Goal: Task Accomplishment & Management: Manage account settings

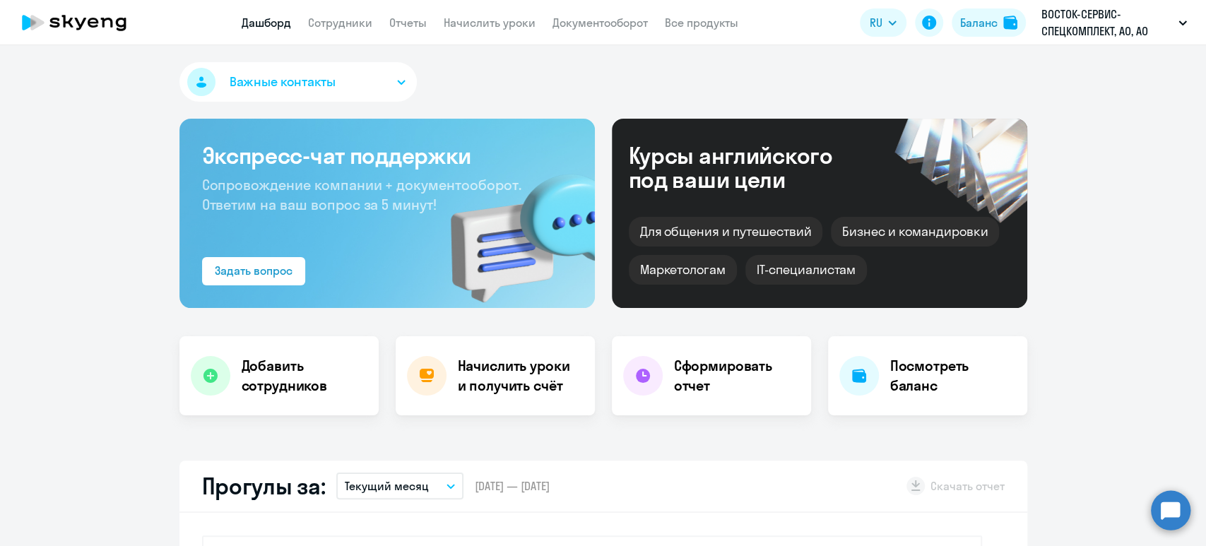
select select "30"
click at [328, 28] on link "Сотрудники" at bounding box center [340, 23] width 64 height 14
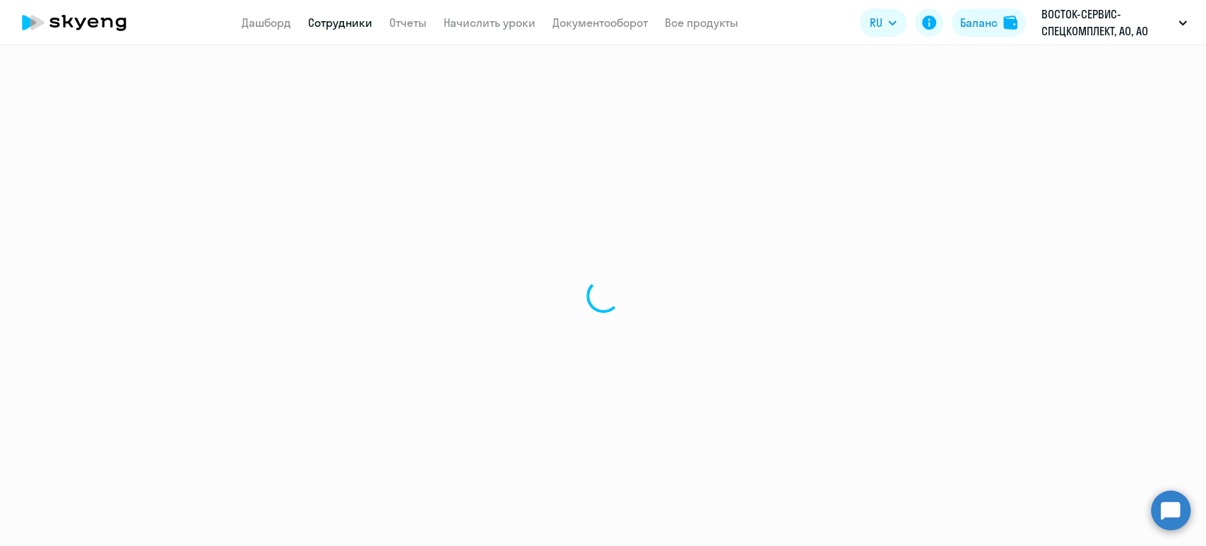
select select "30"
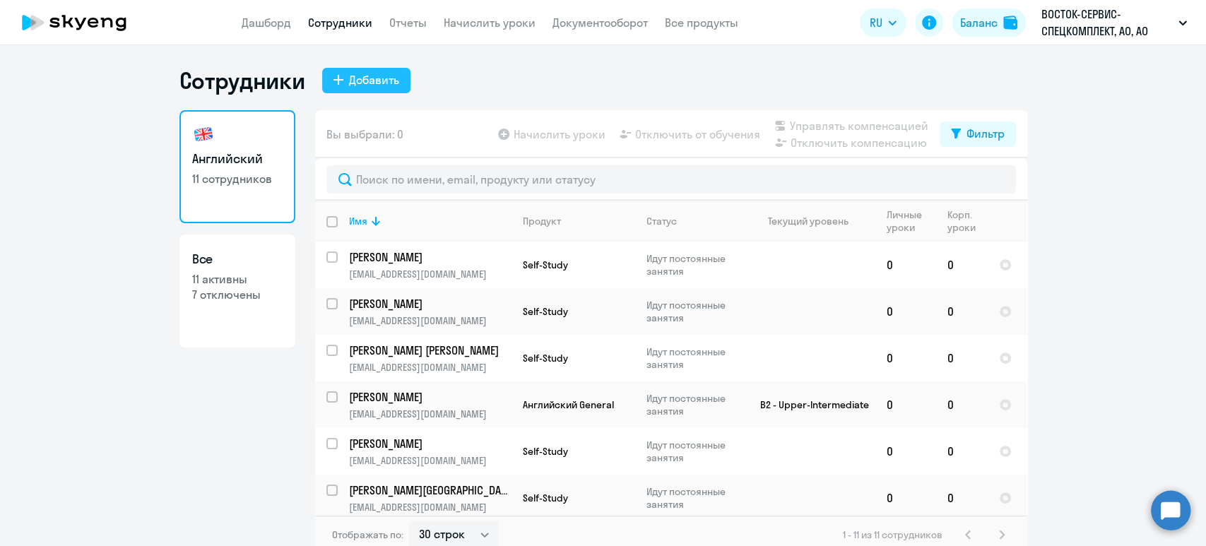
click at [377, 84] on div "Добавить" at bounding box center [374, 79] width 50 height 17
select select "english_adult_not_native_speaker"
select select "5"
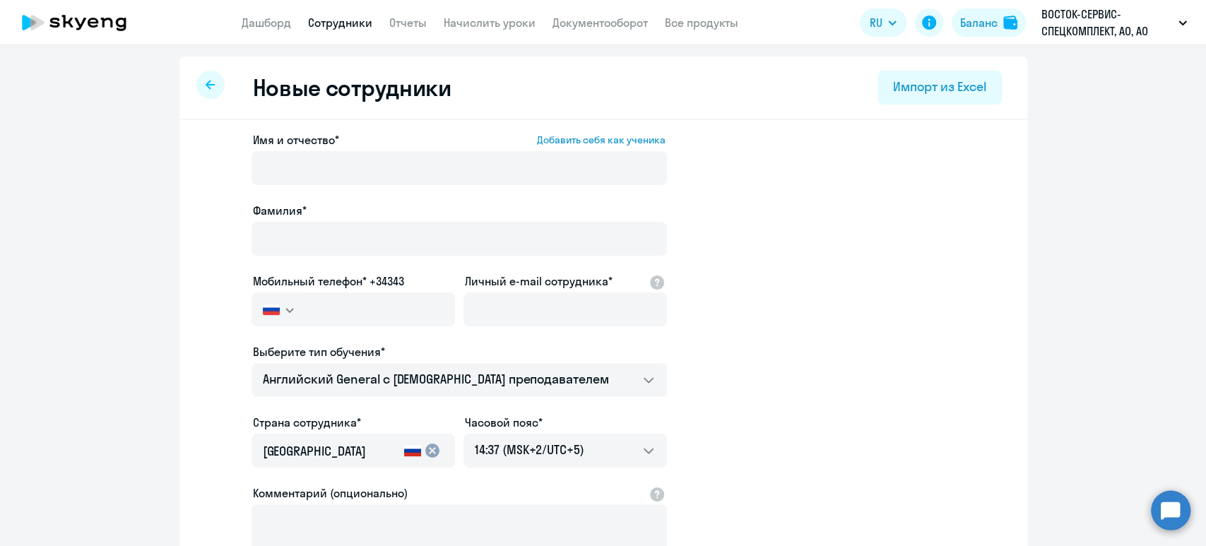
click at [199, 93] on div at bounding box center [210, 85] width 28 height 28
select select "30"
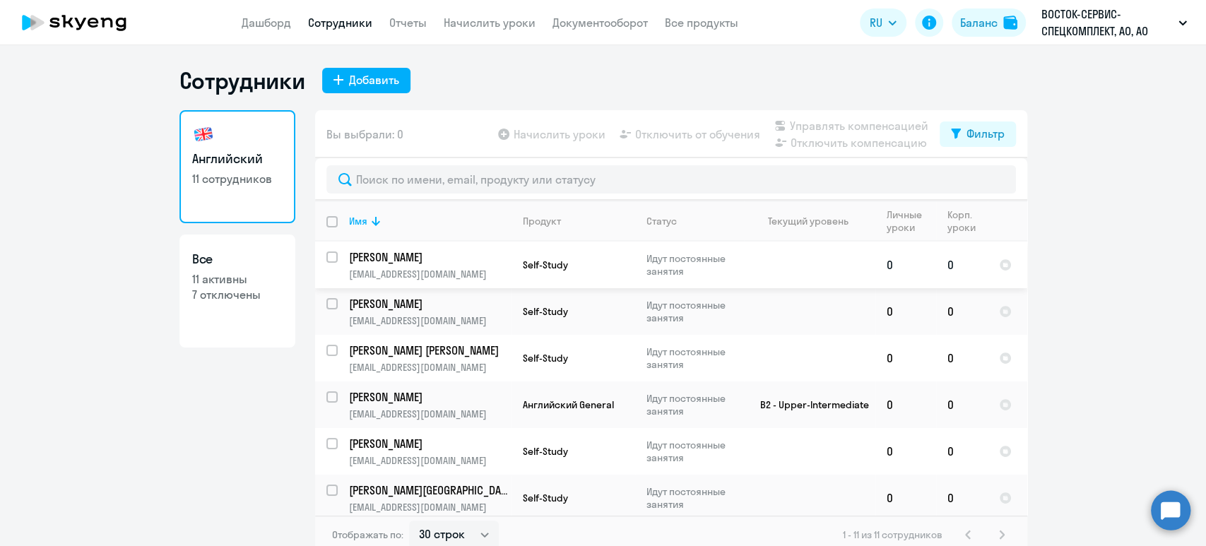
scroll to position [237, 0]
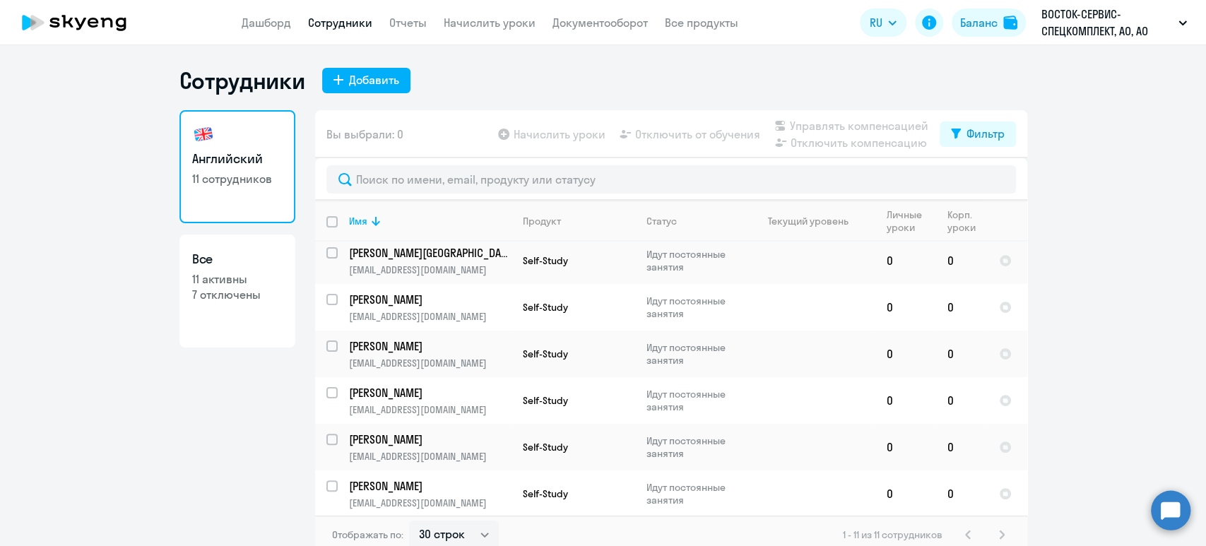
click at [192, 279] on p "11 активны" at bounding box center [237, 279] width 90 height 16
select select "30"
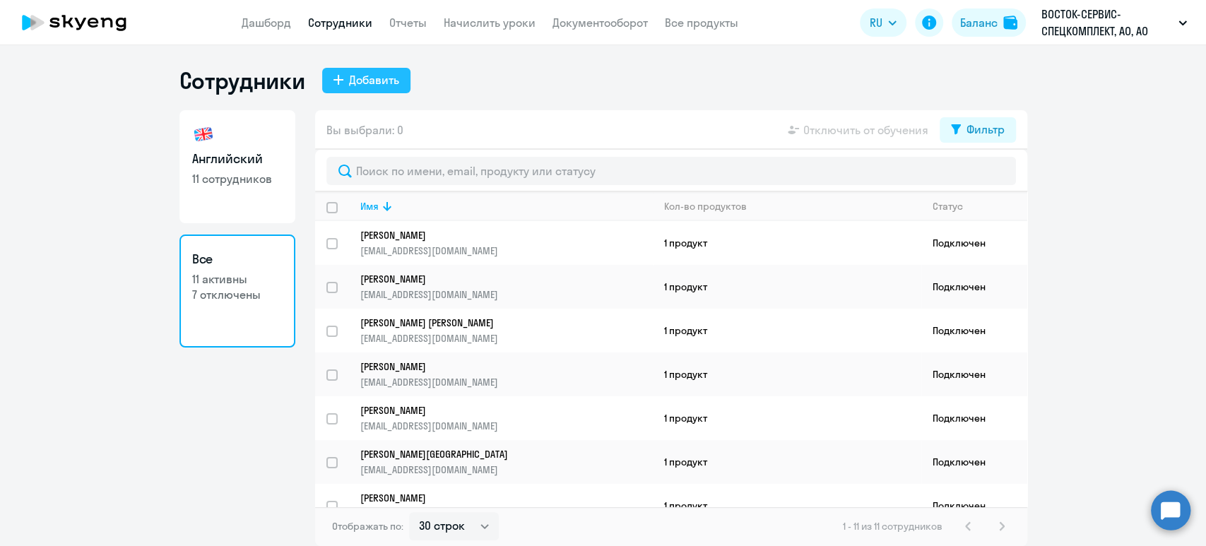
click at [372, 85] on div "Добавить" at bounding box center [374, 79] width 50 height 17
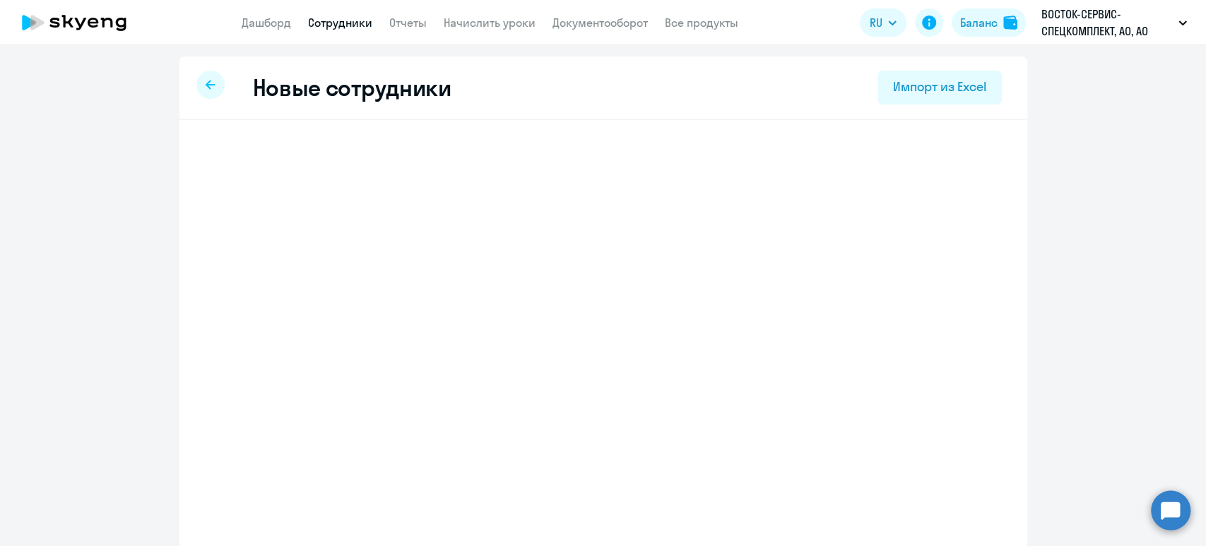
select select "english_adult_not_native_speaker"
select select "5"
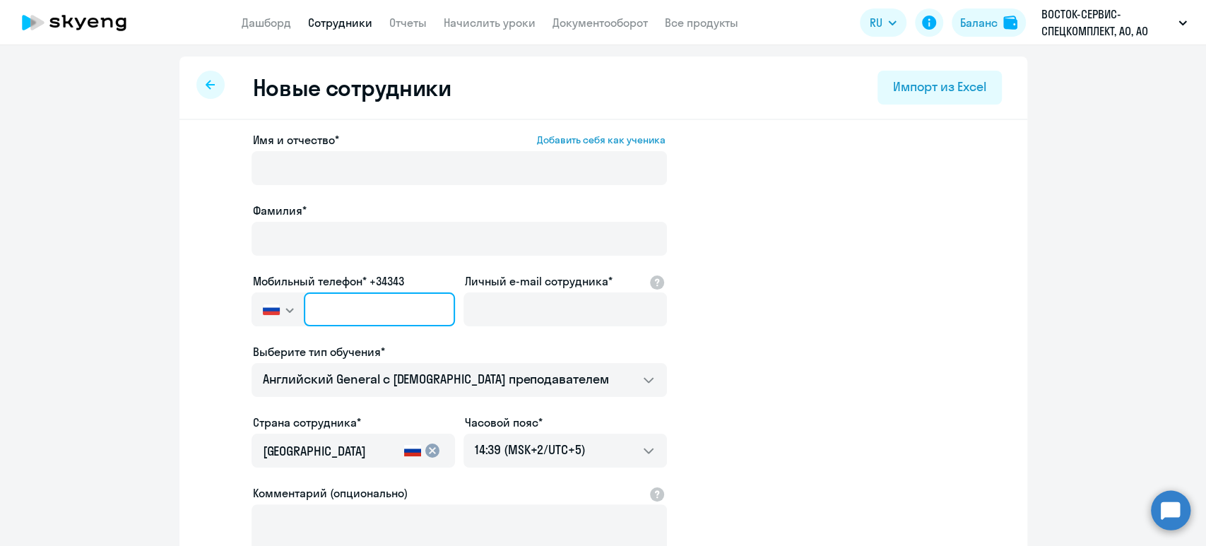
click at [374, 313] on input "text" at bounding box center [379, 310] width 151 height 34
paste input "+7 985 410-83-37"
type input "+7 985 410-83-37"
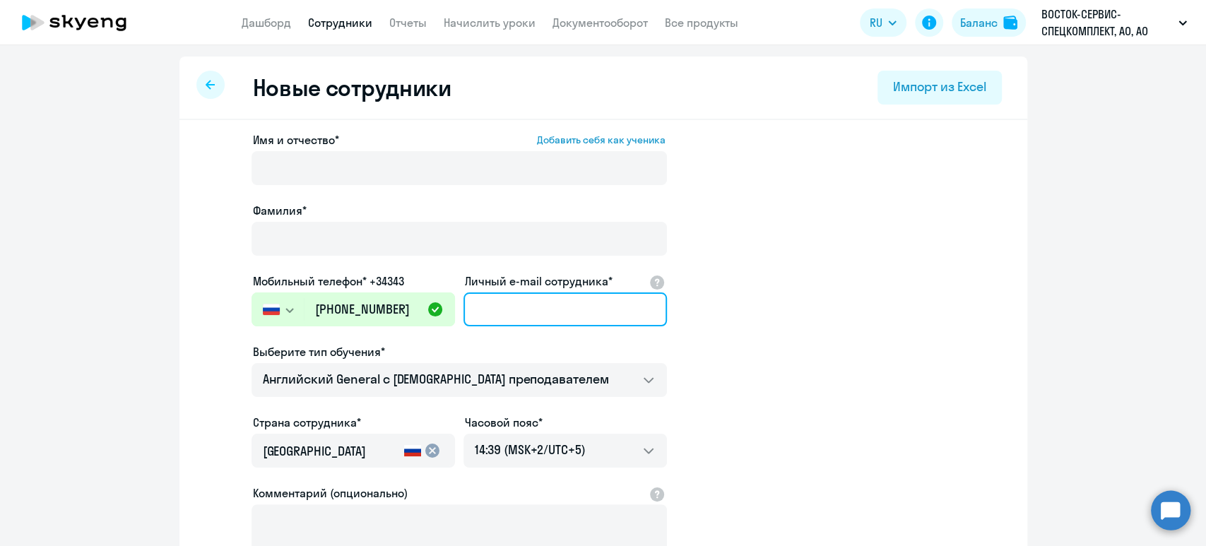
click at [622, 295] on input "Личный e-mail сотрудника*" at bounding box center [566, 310] width 204 height 34
paste input "aevasilenko@vostok.ru"
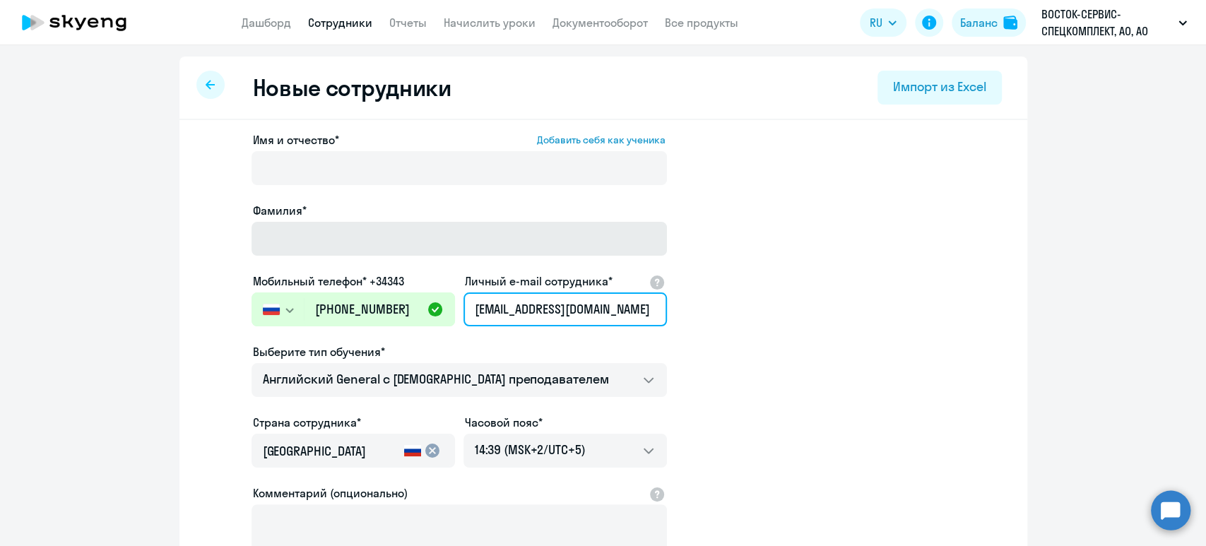
type input "aevasilenko@vostok.ru"
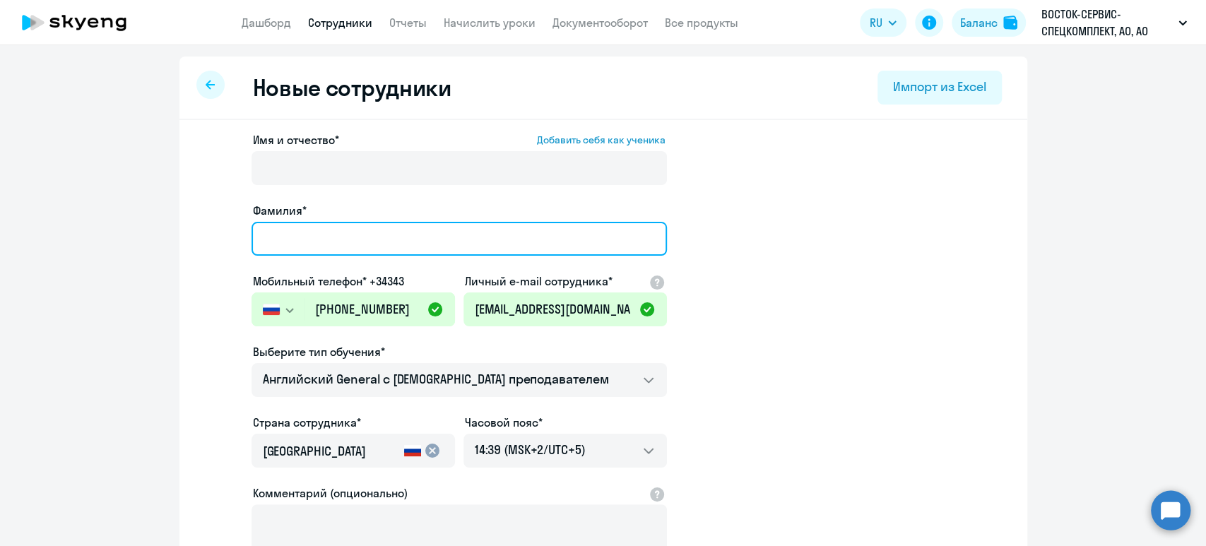
click at [349, 242] on input "Фамилия*" at bounding box center [460, 239] width 416 height 34
paste input "Василенко Антон Евгеньевич"
drag, startPoint x: 324, startPoint y: 238, endPoint x: 184, endPoint y: 213, distance: 141.4
click at [184, 213] on div "Имя и отчество* Добавить себя как ученика Фамилия* Василенко Антон Евгеньевич М…" at bounding box center [603, 430] width 848 height 621
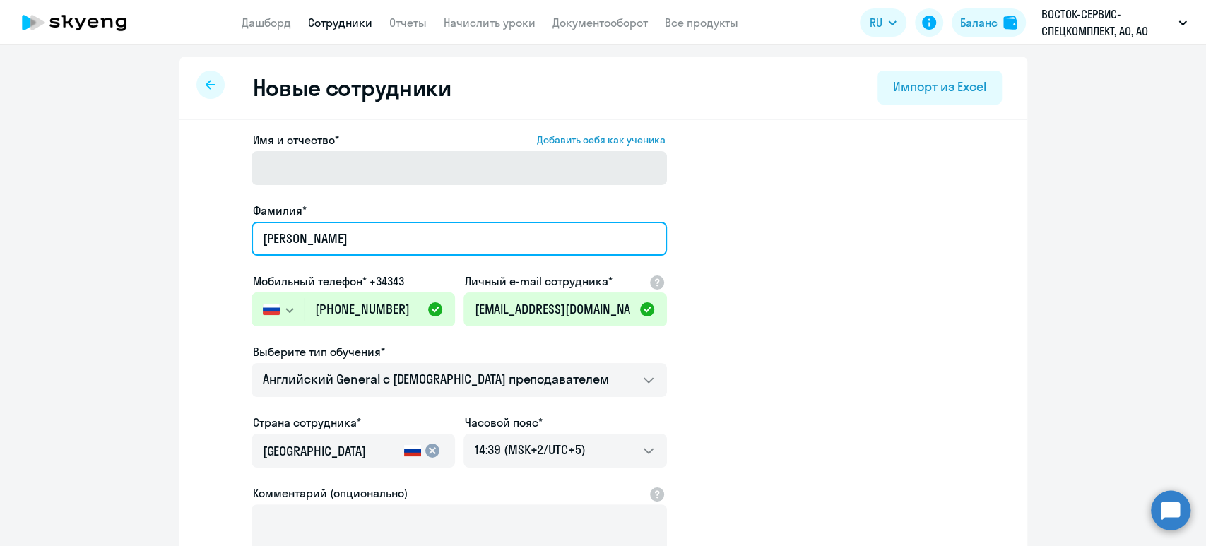
type input "Антон Евгеньевич"
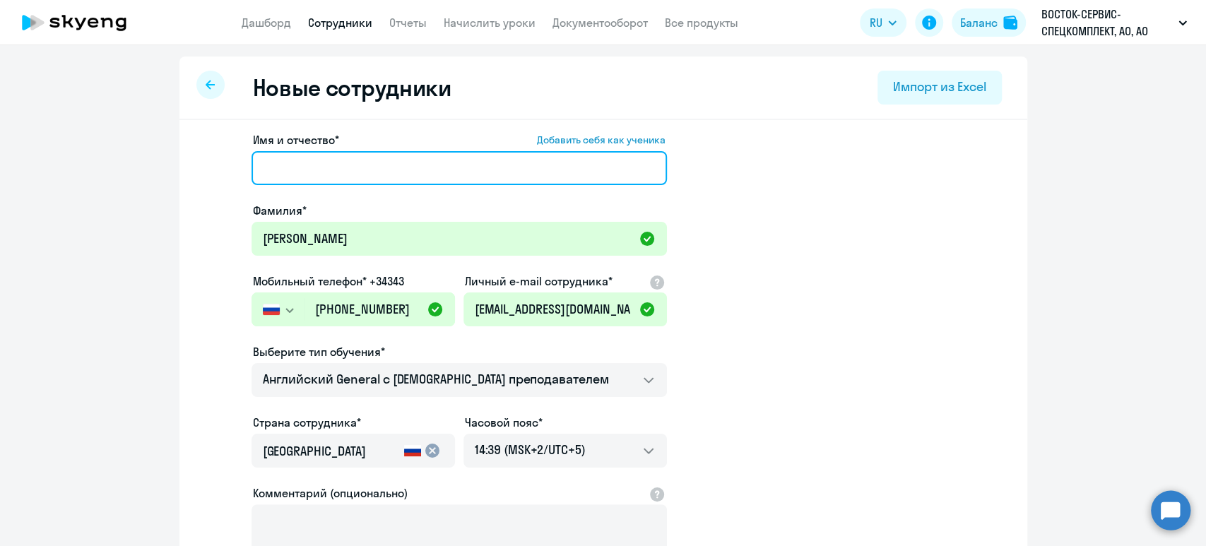
click at [299, 173] on input "Имя и отчество* Добавить себя как ученика" at bounding box center [460, 168] width 416 height 34
paste input "Василенко"
type input "Василенко"
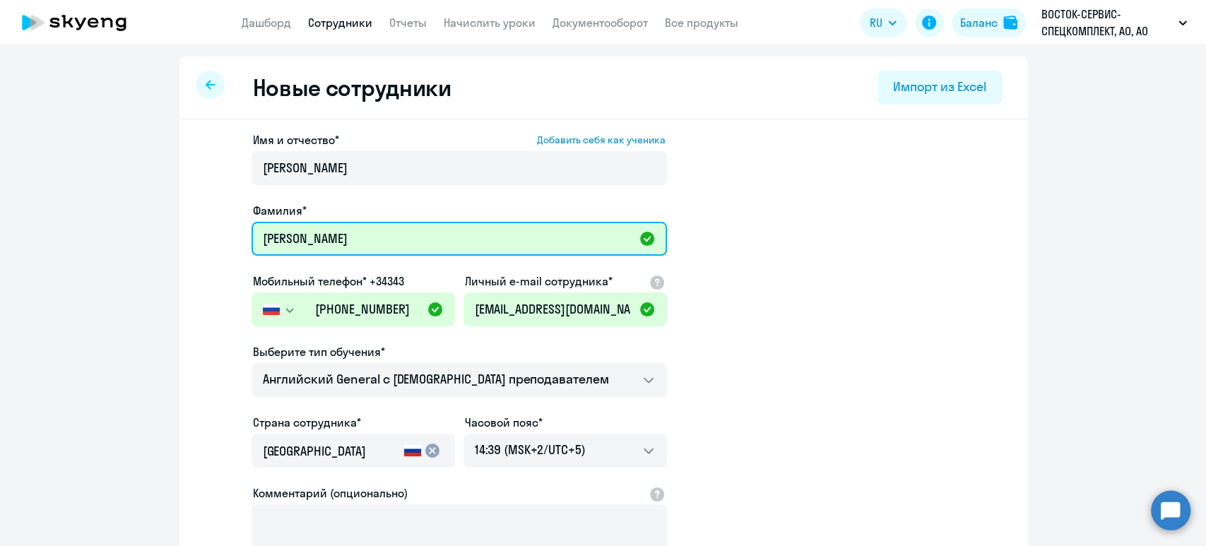
click at [508, 246] on input "Антон Евгеньевич" at bounding box center [460, 239] width 416 height 34
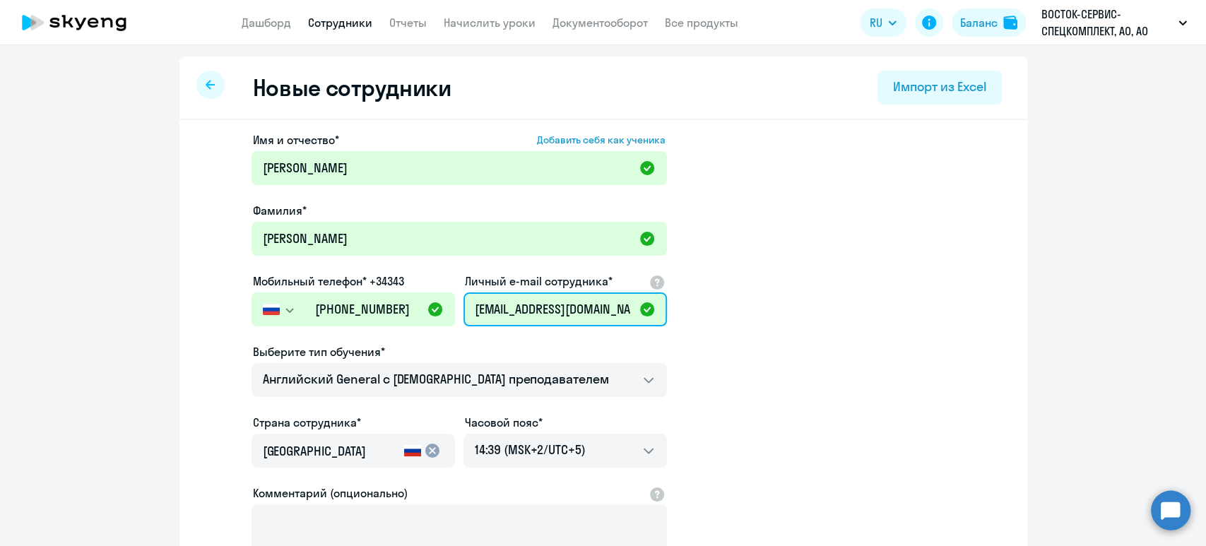
click at [535, 312] on input "aevasilenko@vostok.ru" at bounding box center [566, 310] width 204 height 34
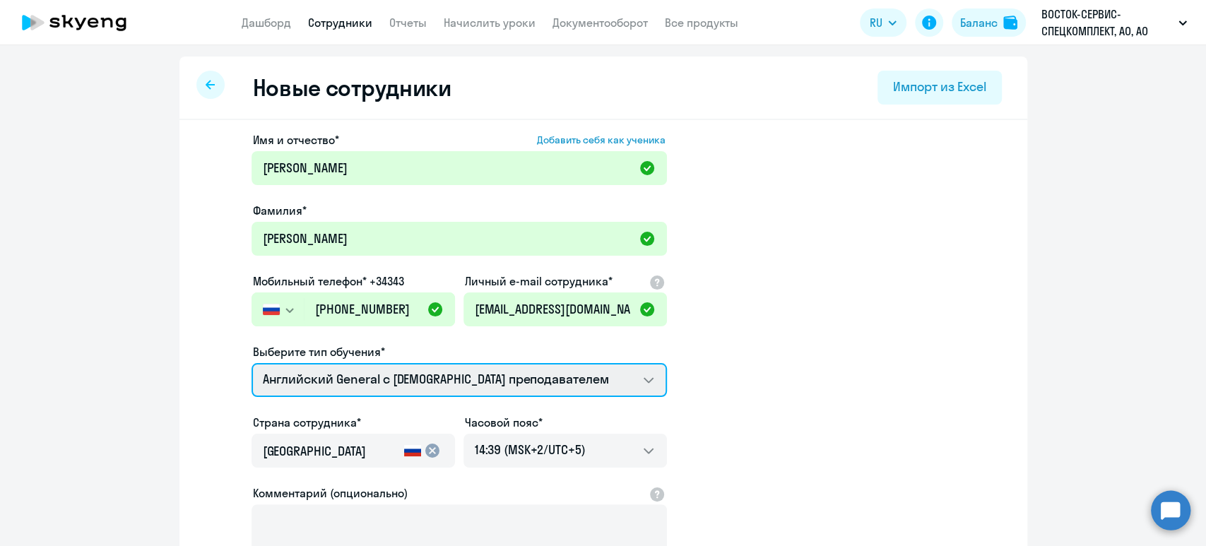
click at [571, 384] on select "Английский General с англоговорящим преподавателем Английский General с русског…" at bounding box center [460, 380] width 416 height 34
click at [252, 363] on select "Английский General с англоговорящим преподавателем Английский General с русског…" at bounding box center [460, 380] width 416 height 34
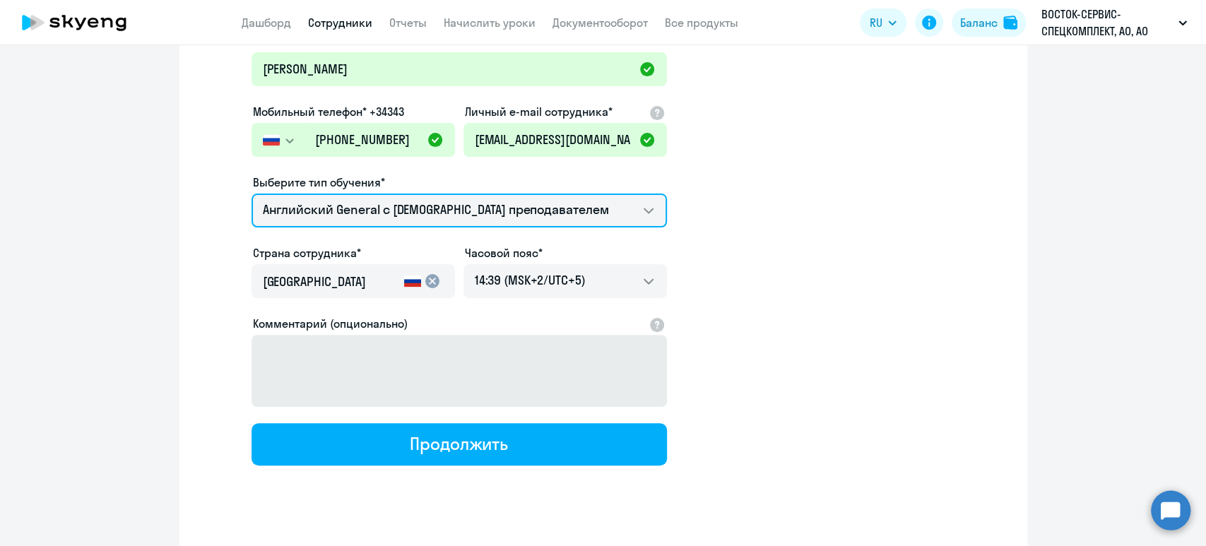
scroll to position [188, 0]
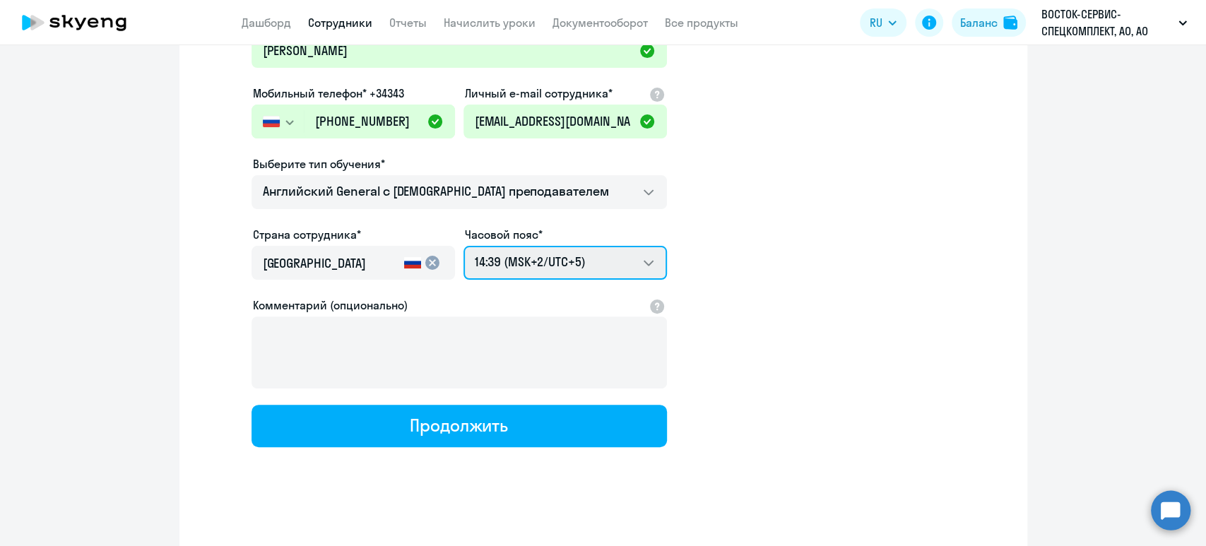
click at [528, 263] on select "22:39 (MSK-14/UTC-11) 23:39 (MSK-13/UTC-10) 00:39 (MSK-12/UTC-9) 01:39 (MSK-11/…" at bounding box center [566, 263] width 204 height 34
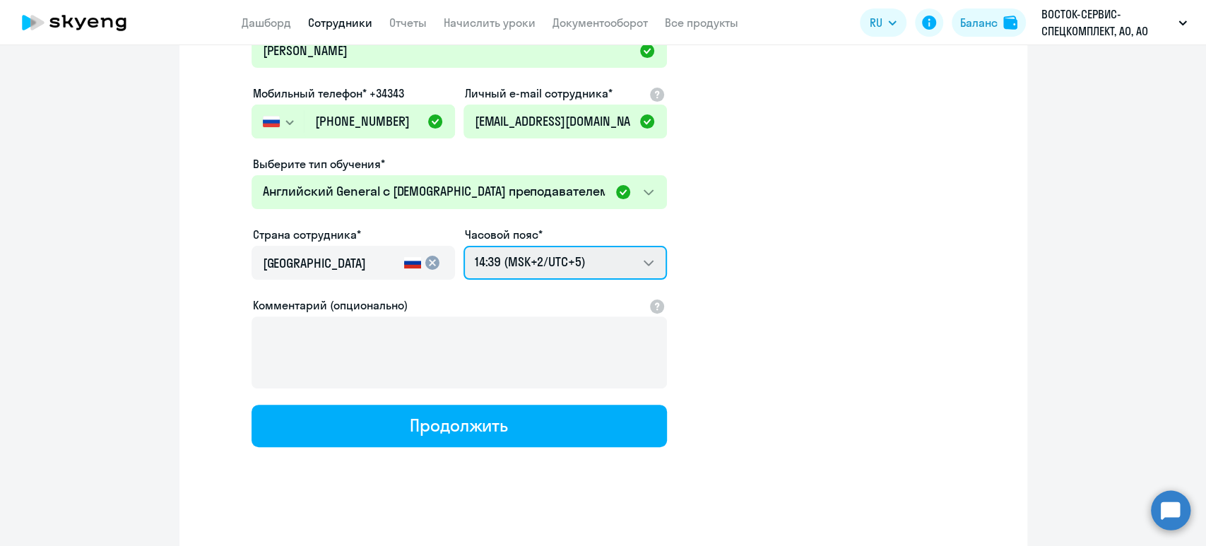
select select "3"
click at [464, 246] on select "22:39 (MSK-14/UTC-11) 23:39 (MSK-13/UTC-10) 00:39 (MSK-12/UTC-9) 01:39 (MSK-11/…" at bounding box center [566, 263] width 204 height 34
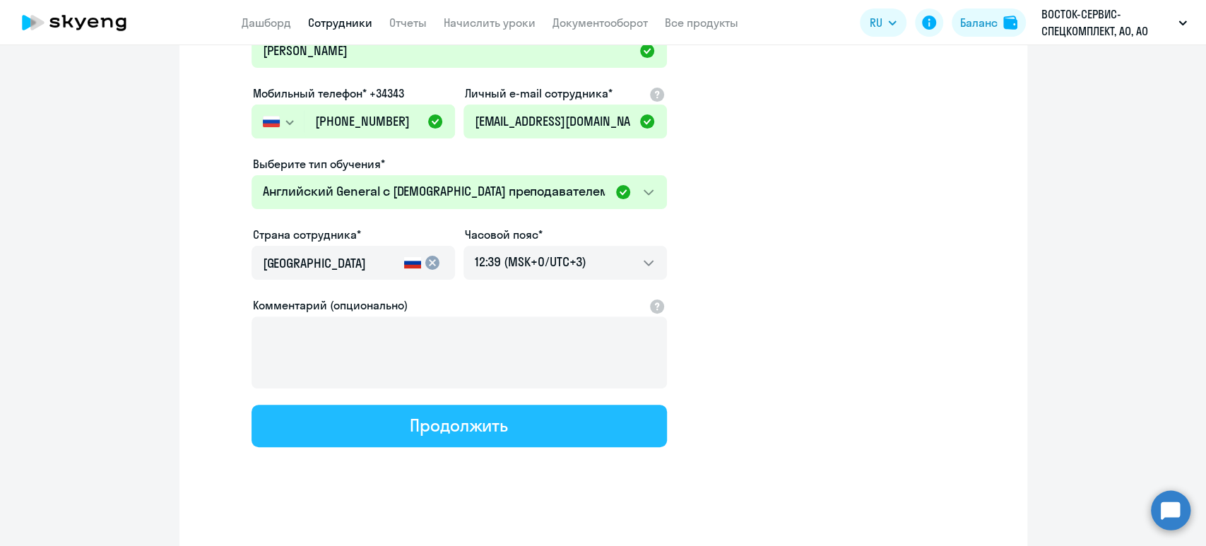
click at [493, 432] on div "Продолжить" at bounding box center [459, 425] width 98 height 23
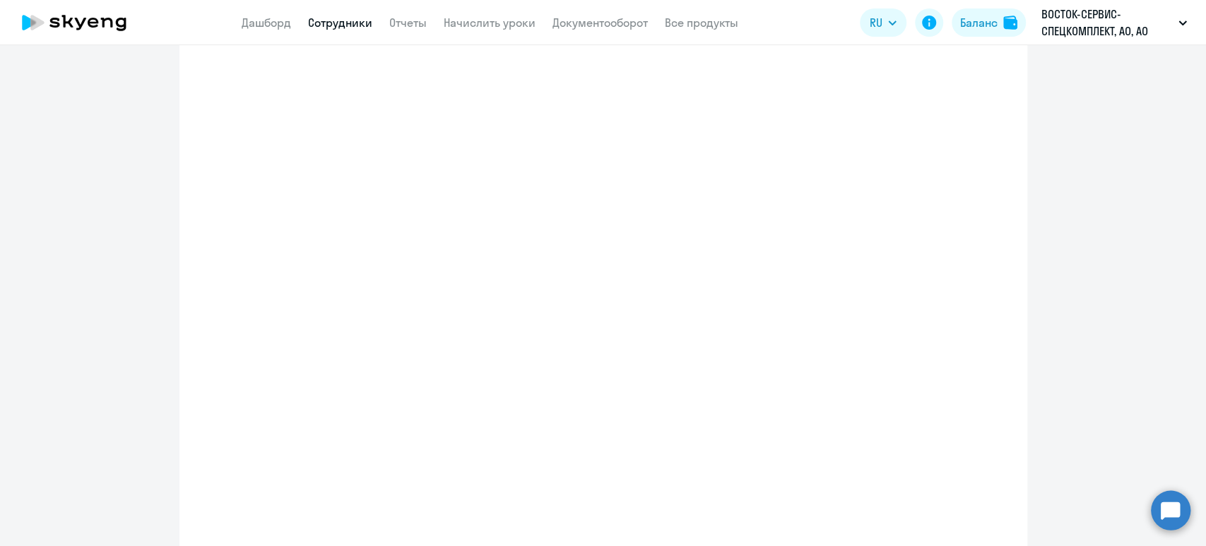
select select "english_adult_not_native_speaker"
select select "3"
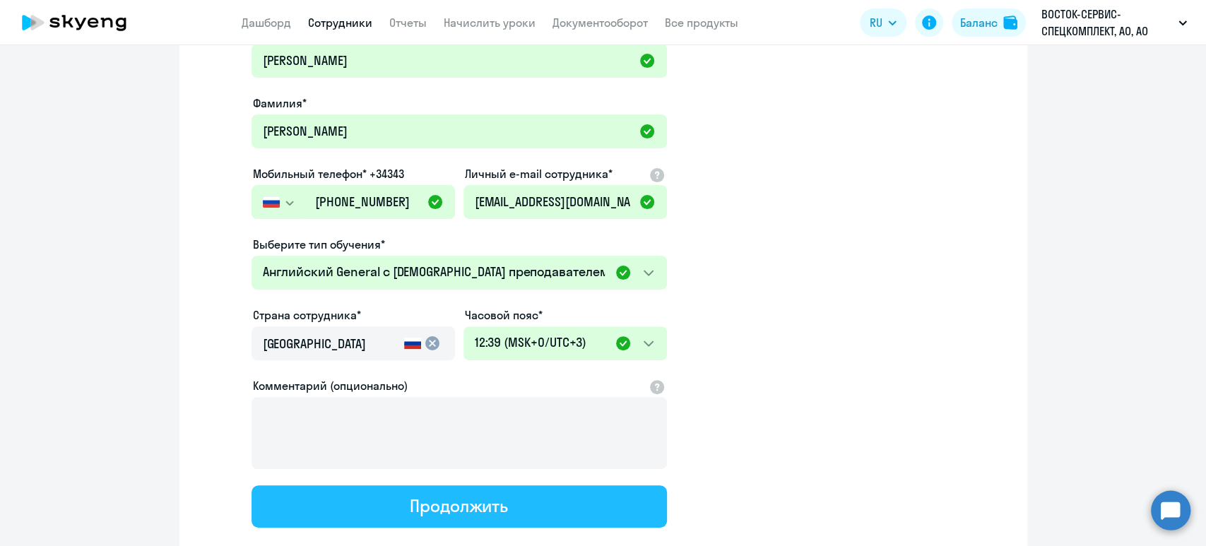
scroll to position [0, 0]
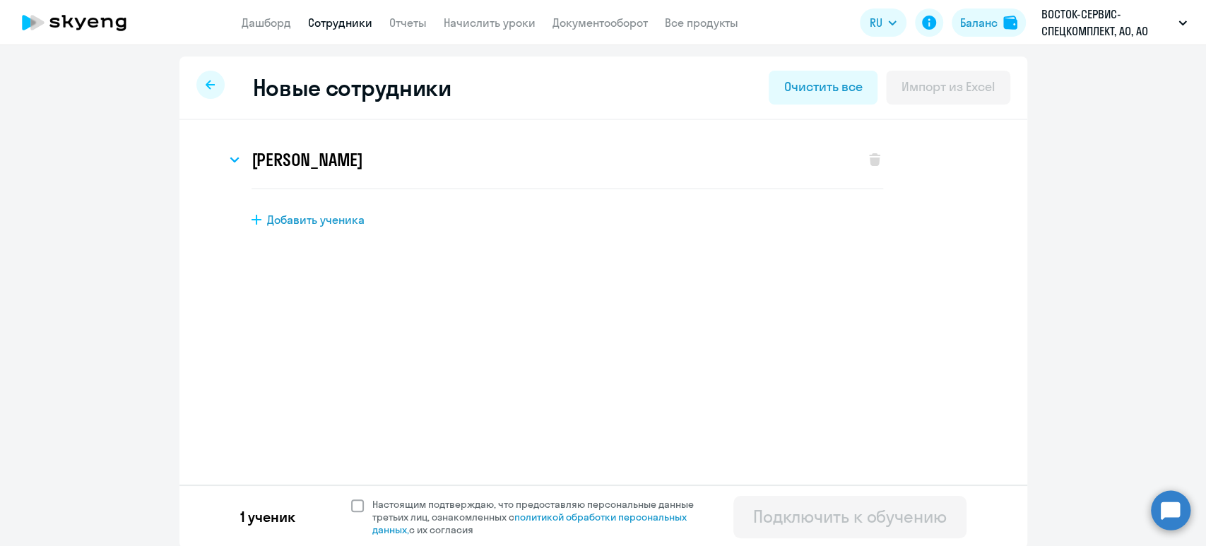
click at [351, 503] on span at bounding box center [357, 506] width 13 height 13
click at [351, 498] on input "Настоящим подтверждаю, что предоставляю персональные данные третьих лиц, ознако…" at bounding box center [351, 497] width 1 height 1
checkbox input "true"
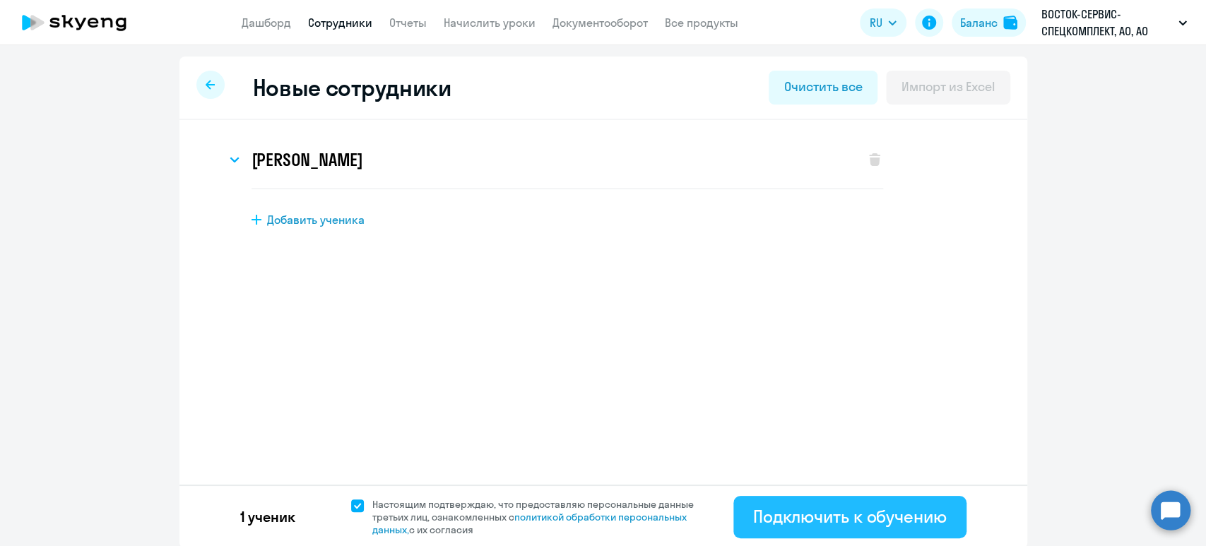
click at [808, 514] on div "Подключить к обучению" at bounding box center [850, 516] width 194 height 23
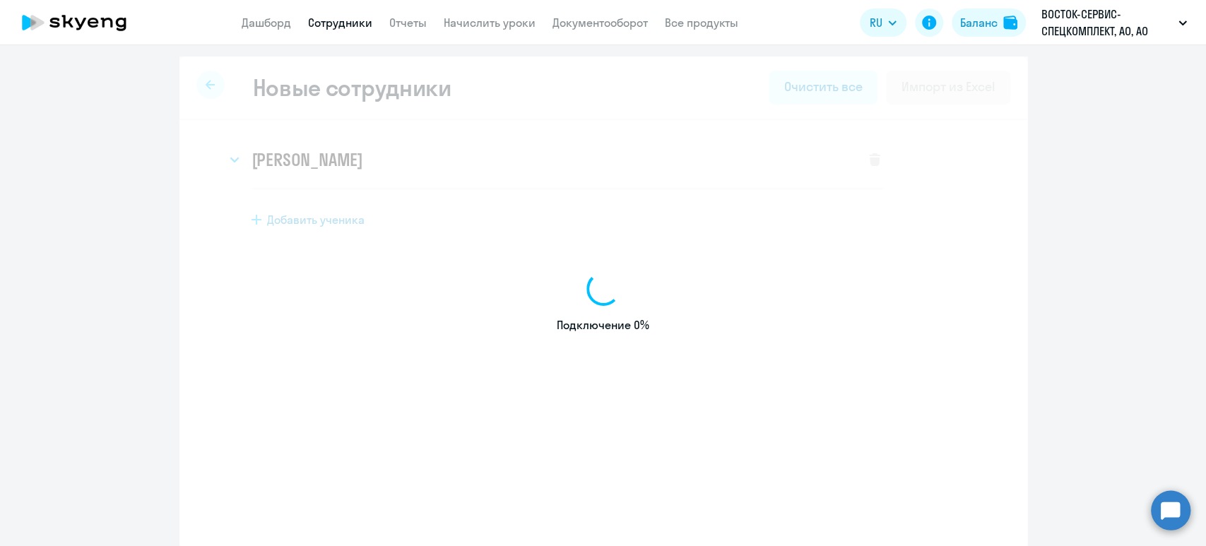
select select "english_adult_not_native_speaker"
select select "5"
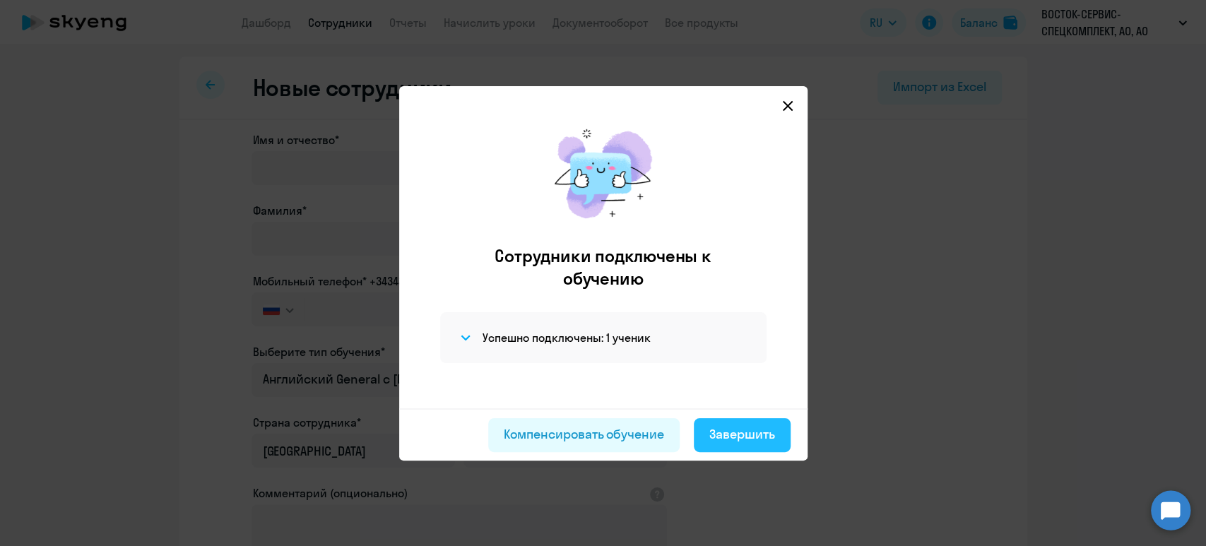
click at [755, 437] on div "Завершить" at bounding box center [742, 434] width 66 height 18
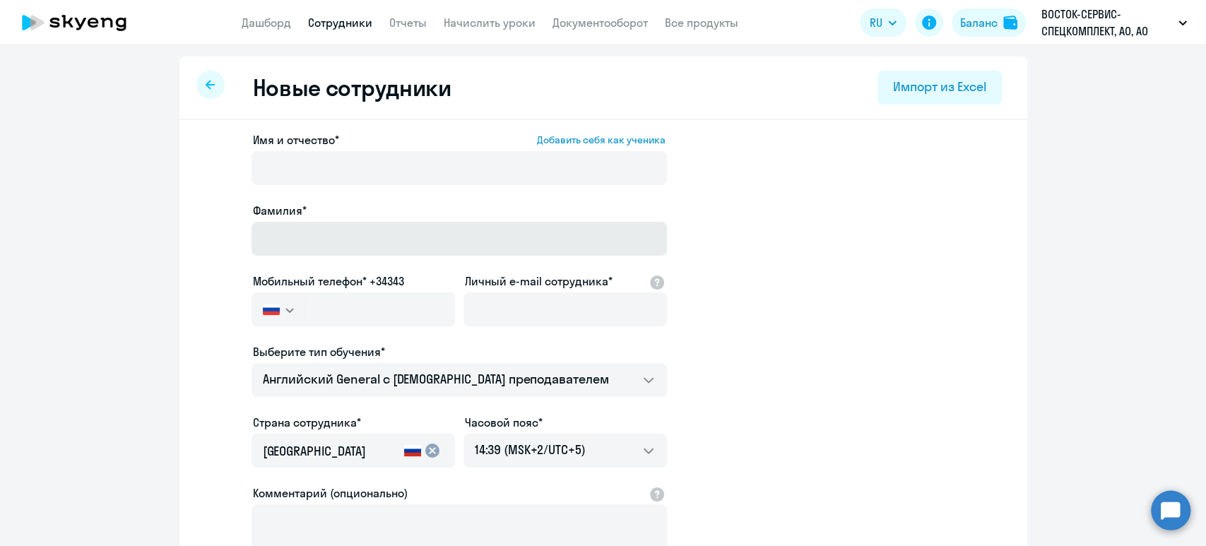
select select "30"
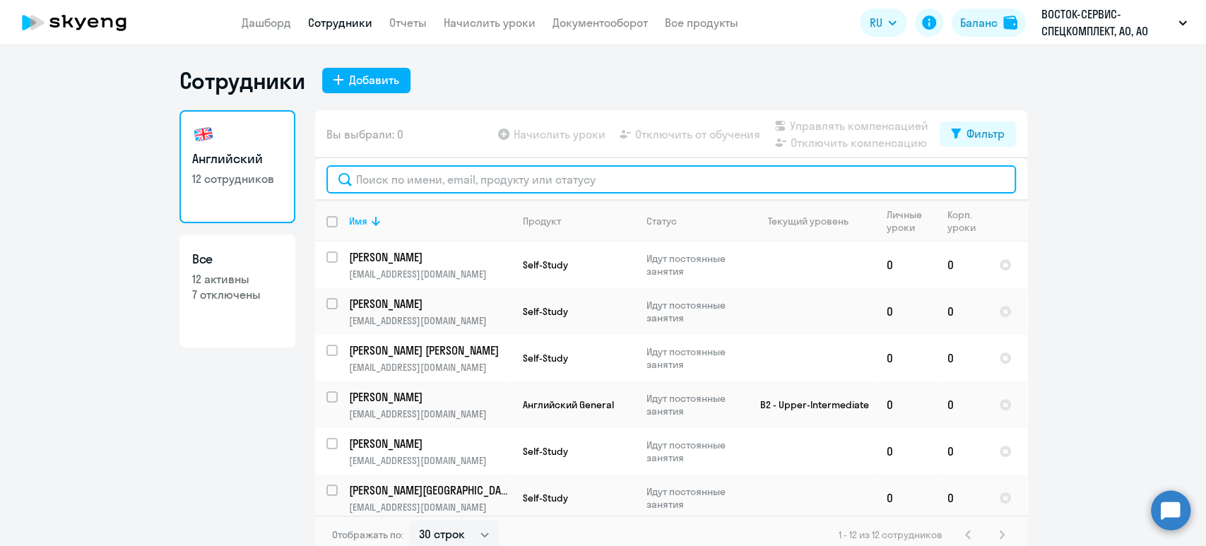
click at [401, 182] on input "text" at bounding box center [671, 179] width 690 height 28
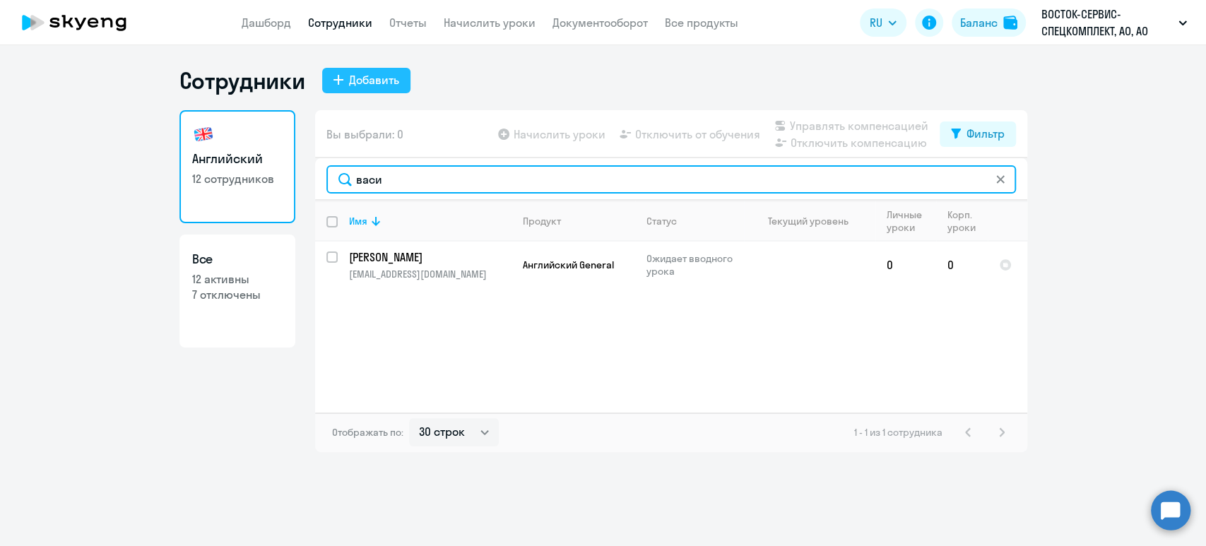
type input "васи"
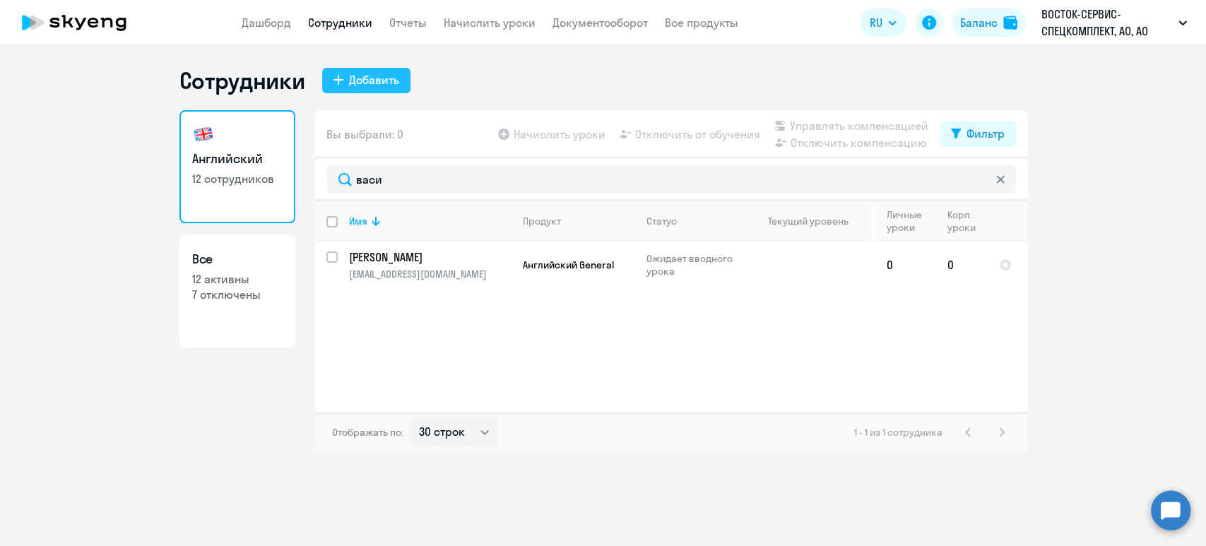
click at [396, 86] on div "Добавить" at bounding box center [374, 79] width 50 height 17
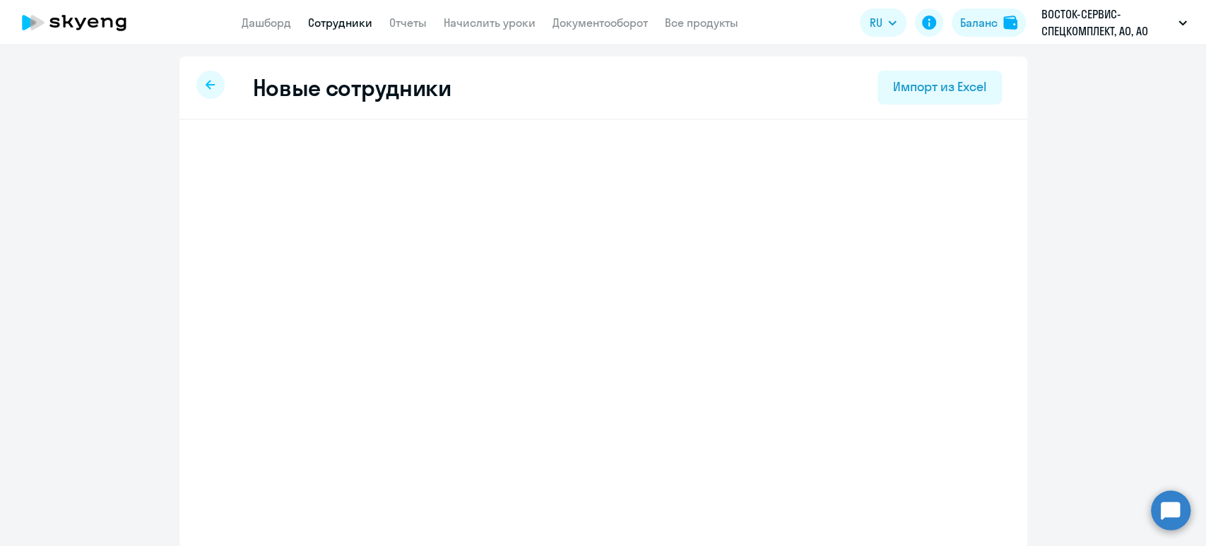
select select "english_adult_not_native_speaker"
select select "5"
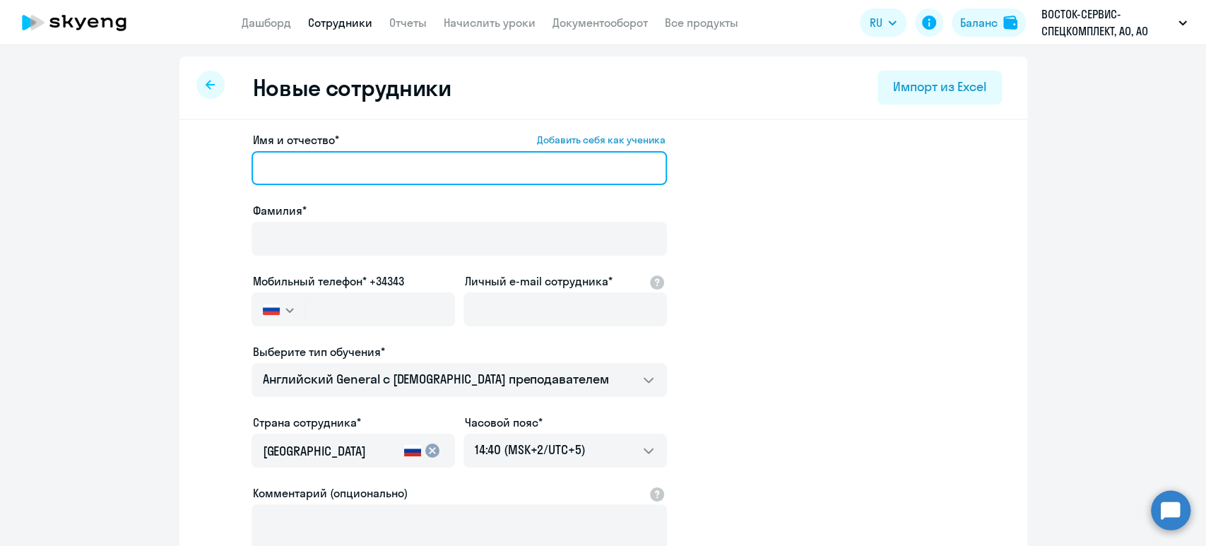
click at [317, 170] on input "Имя и отчество* Добавить себя как ученика" at bounding box center [460, 168] width 416 height 34
paste input "[PERSON_NAME]"
drag, startPoint x: 314, startPoint y: 168, endPoint x: 136, endPoint y: 158, distance: 177.7
click at [136, 158] on ng-component "Новые сотрудники Импорт из Excel Имя и отчество* Добавить себя как ученика Богд…" at bounding box center [603, 399] width 1206 height 685
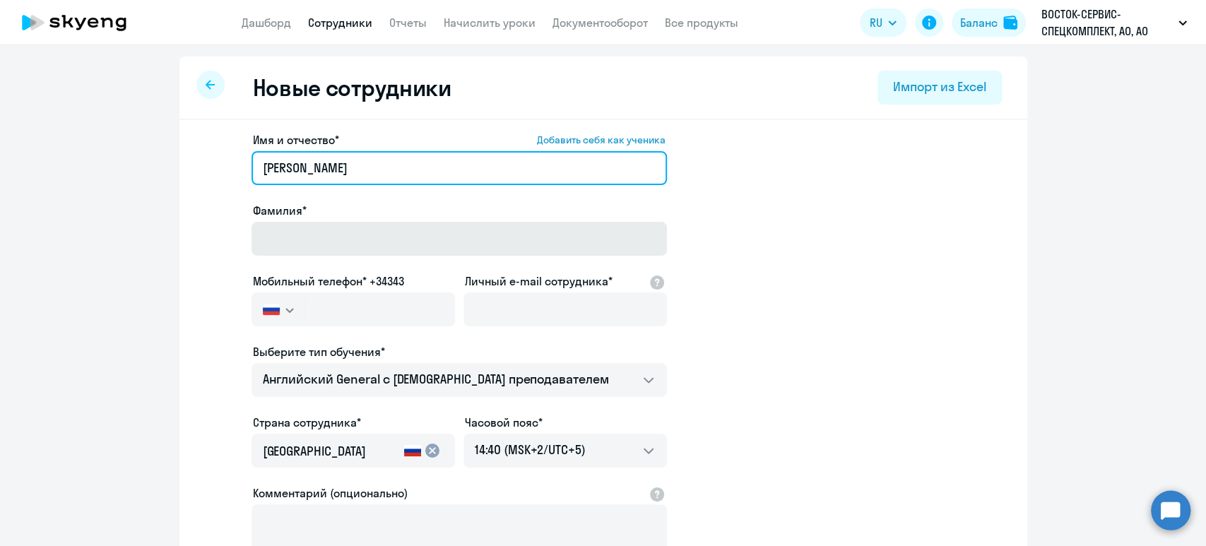
type input "Игорь Андреевич"
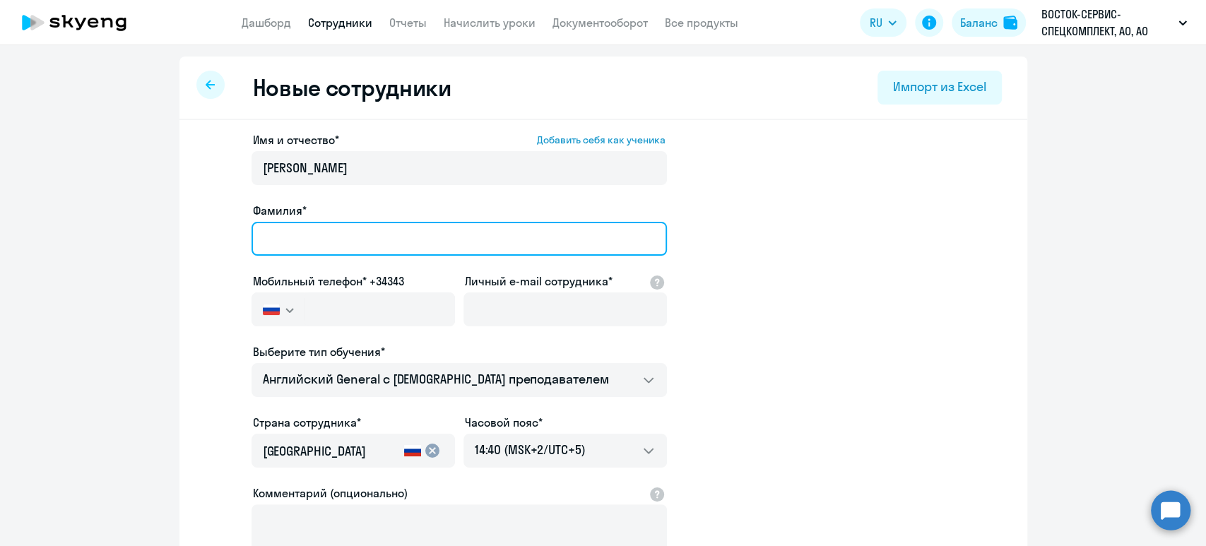
click at [287, 232] on input "Фамилия*" at bounding box center [460, 239] width 416 height 34
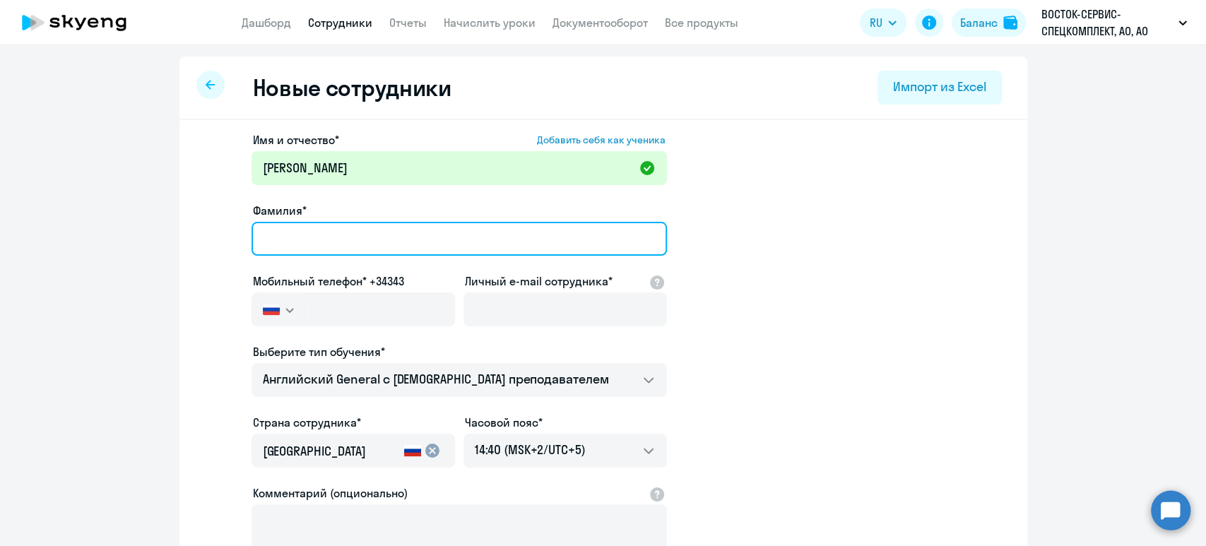
paste input "Богданов"
type input "Богданов"
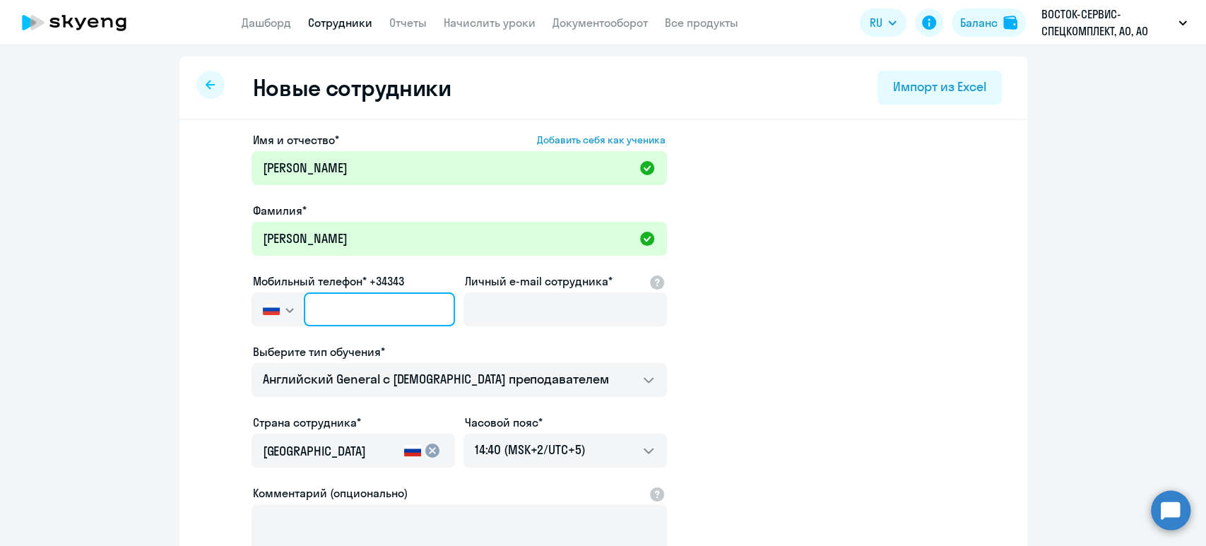
click at [332, 307] on input "text" at bounding box center [379, 310] width 151 height 34
paste input "+7 916 203-93-45"
type input "+7 916 203-93-45"
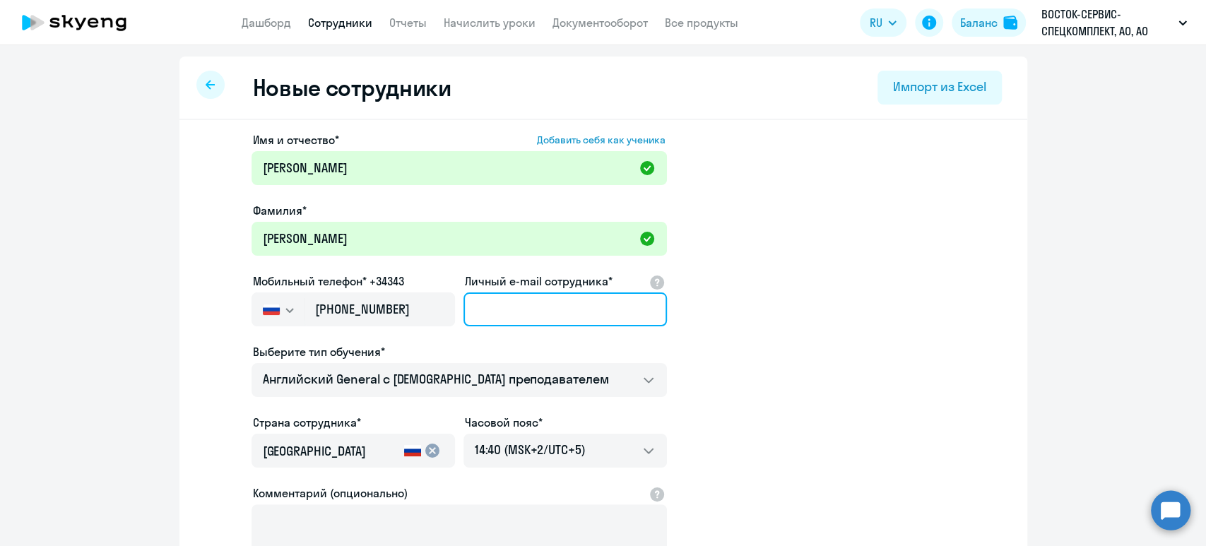
click at [507, 310] on input "Личный e-mail сотрудника*" at bounding box center [566, 310] width 204 height 34
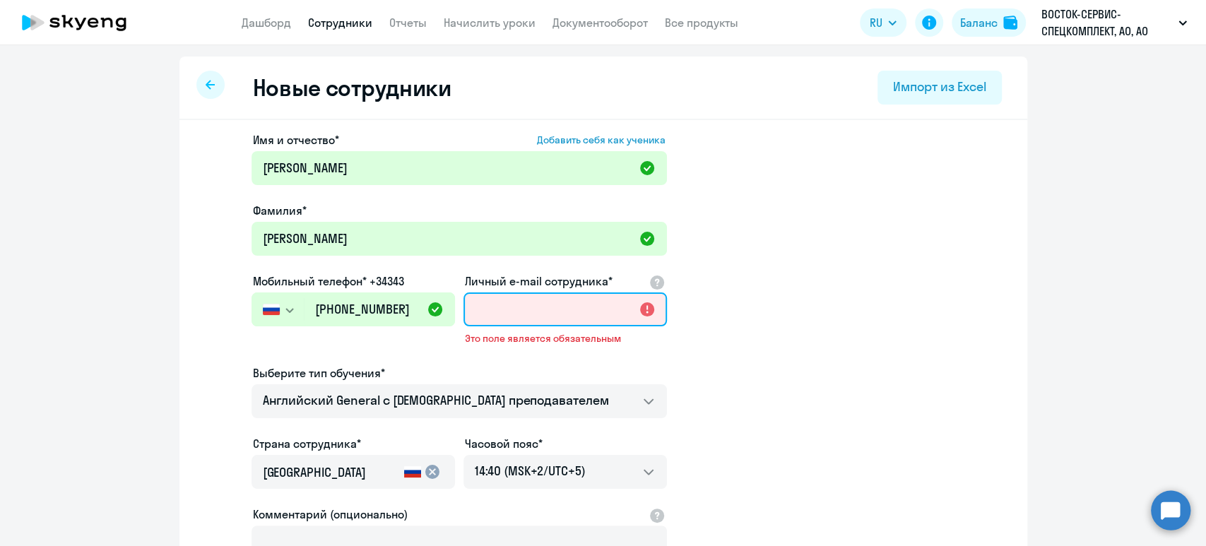
paste input "[EMAIL_ADDRESS][DOMAIN_NAME]"
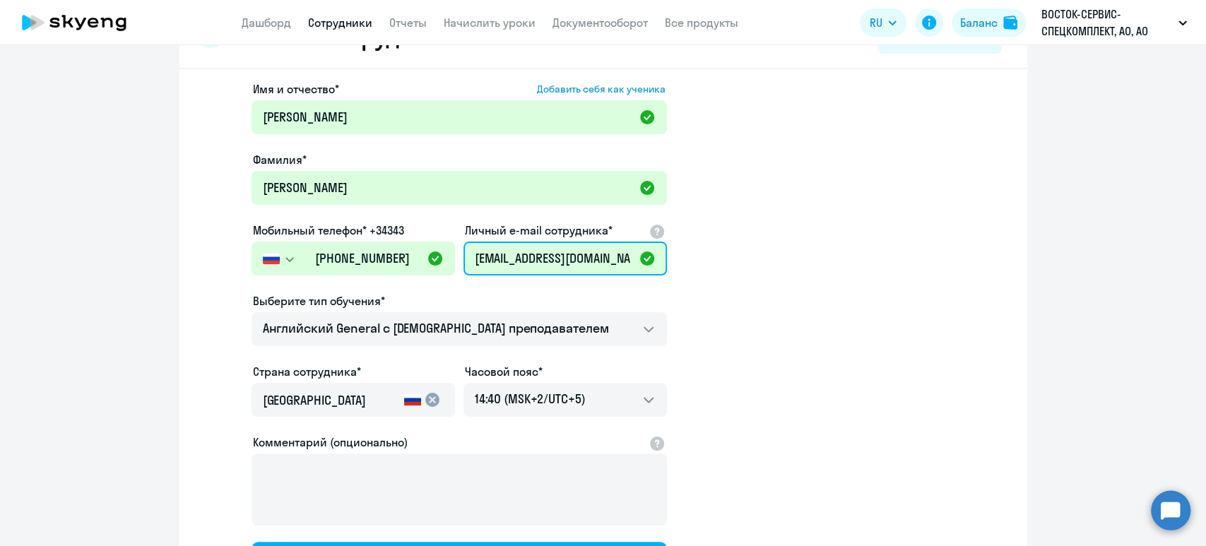
scroll to position [94, 0]
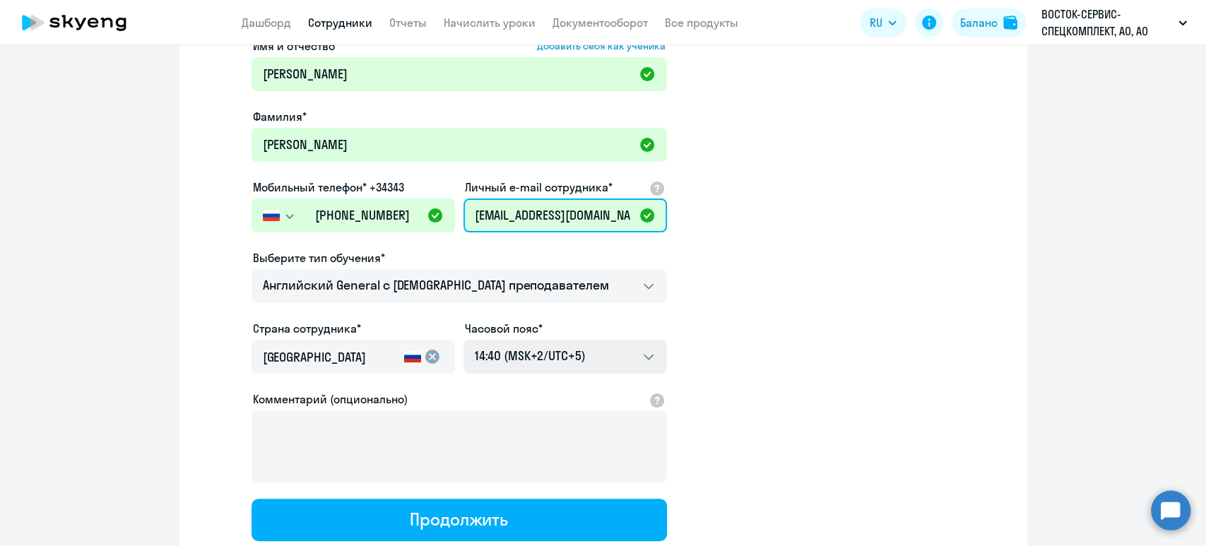
type input "[EMAIL_ADDRESS][DOMAIN_NAME]"
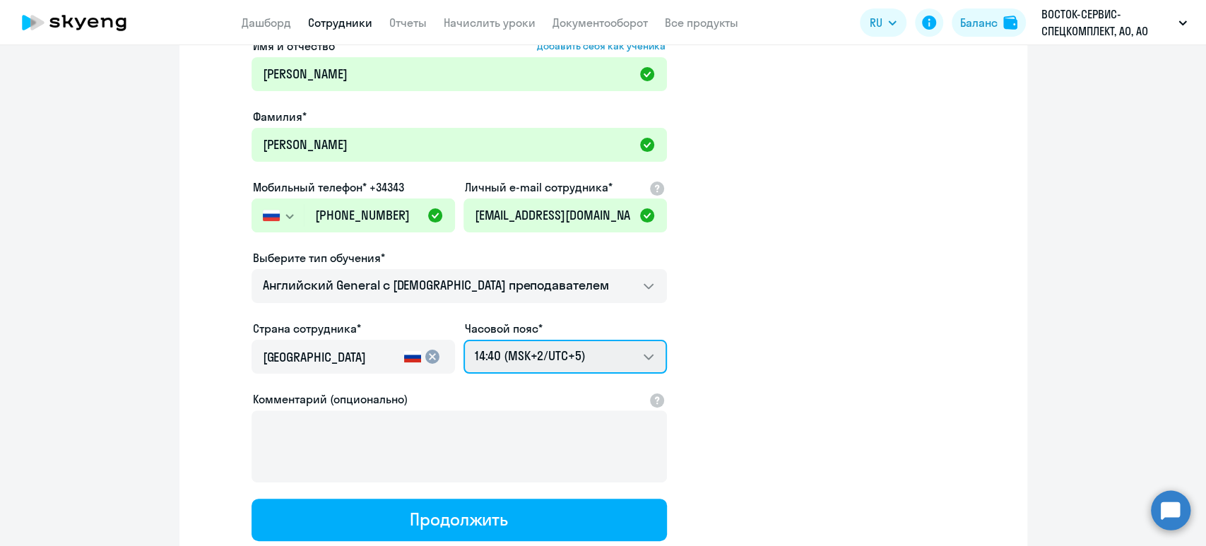
click at [543, 351] on select "22:40 (MSK-14/UTC-11) 23:40 (MSK-13/UTC-10) 00:40 (MSK-12/UTC-9) 01:40 (MSK-11/…" at bounding box center [566, 357] width 204 height 34
select select "3"
click at [464, 340] on select "22:40 (MSK-14/UTC-11) 23:40 (MSK-13/UTC-10) 00:40 (MSK-12/UTC-9) 01:40 (MSK-11/…" at bounding box center [566, 357] width 204 height 34
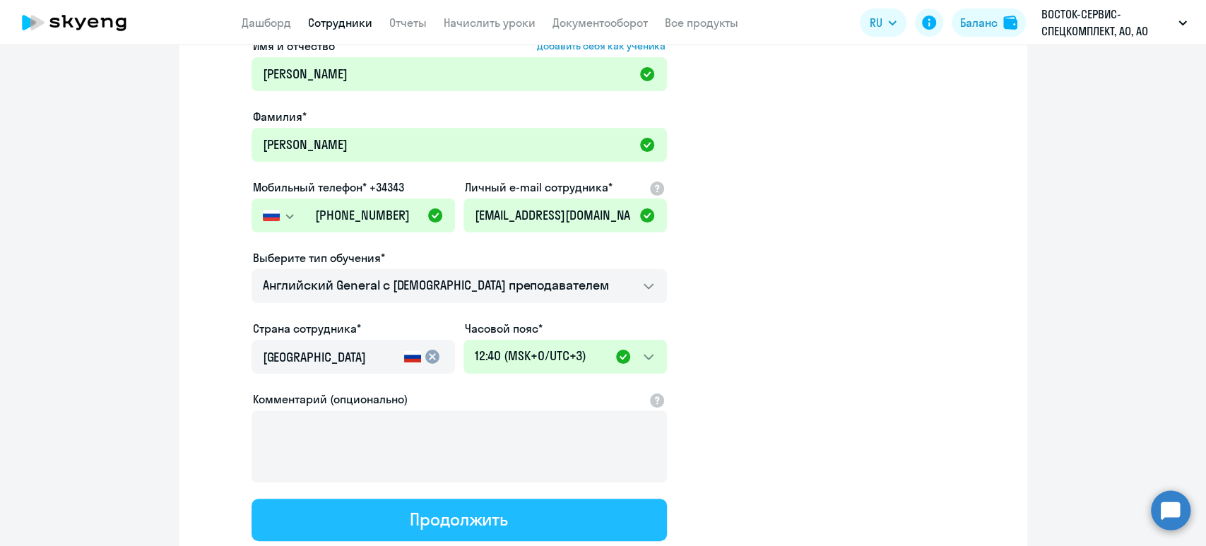
click at [485, 522] on div "Продолжить" at bounding box center [459, 519] width 98 height 23
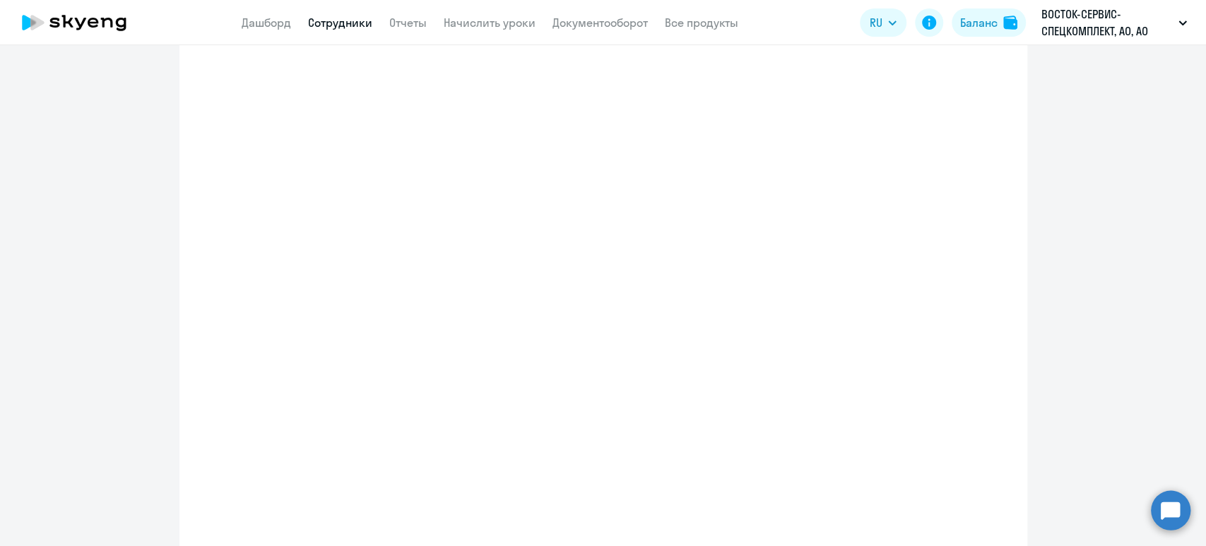
select select "english_adult_not_native_speaker"
select select "3"
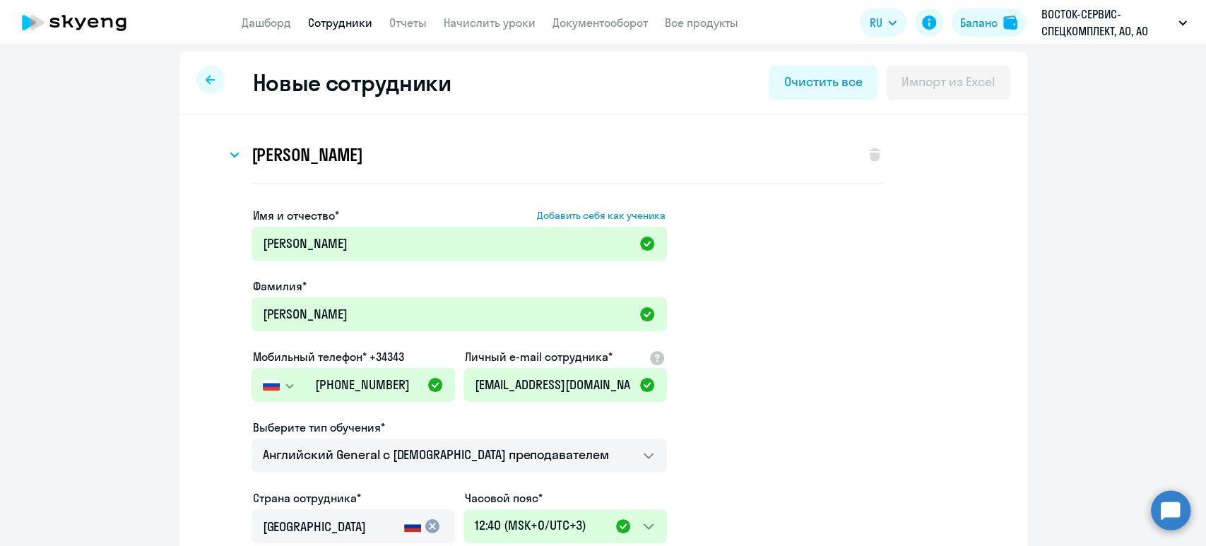
scroll to position [1, 0]
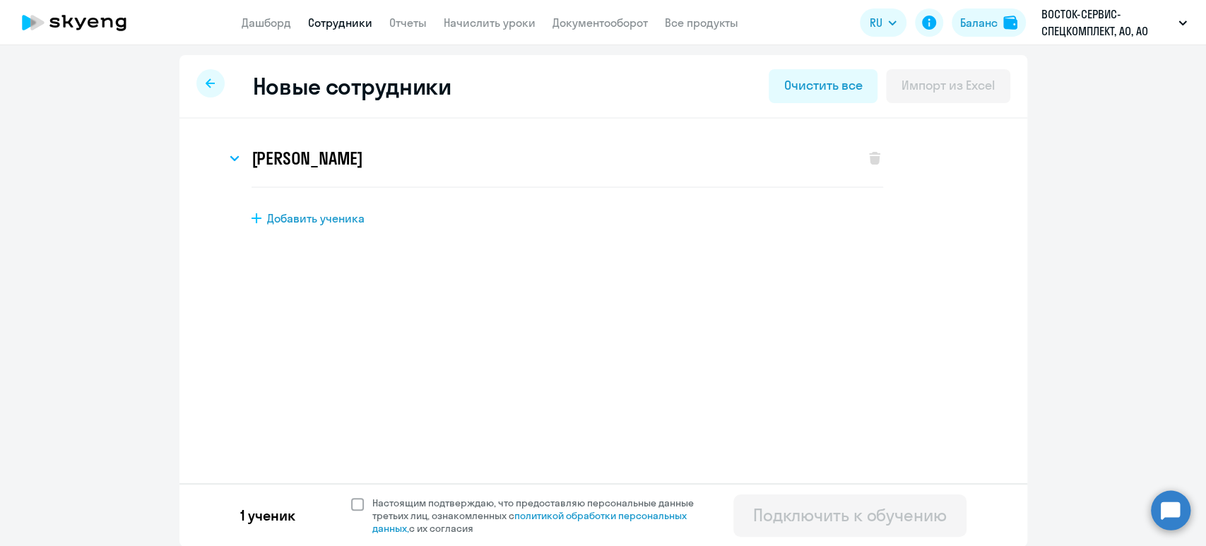
click at [351, 509] on span at bounding box center [357, 504] width 13 height 13
click at [351, 497] on input "Настоящим подтверждаю, что предоставляю персональные данные третьих лиц, ознако…" at bounding box center [351, 496] width 1 height 1
checkbox input "true"
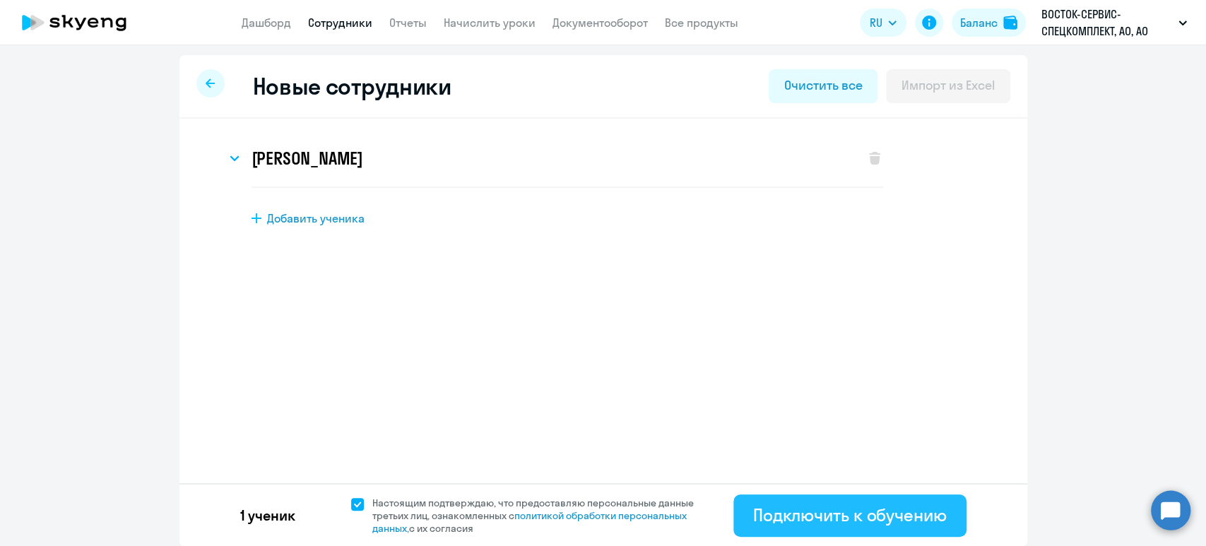
click at [885, 519] on div "Подключить к обучению" at bounding box center [850, 515] width 194 height 23
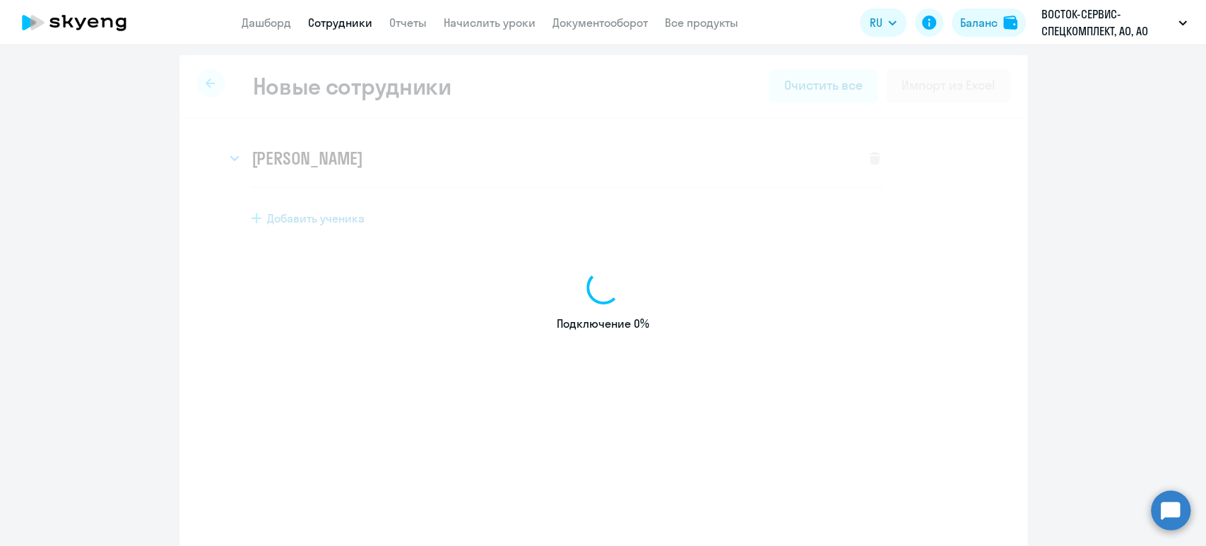
select select "english_adult_not_native_speaker"
select select "5"
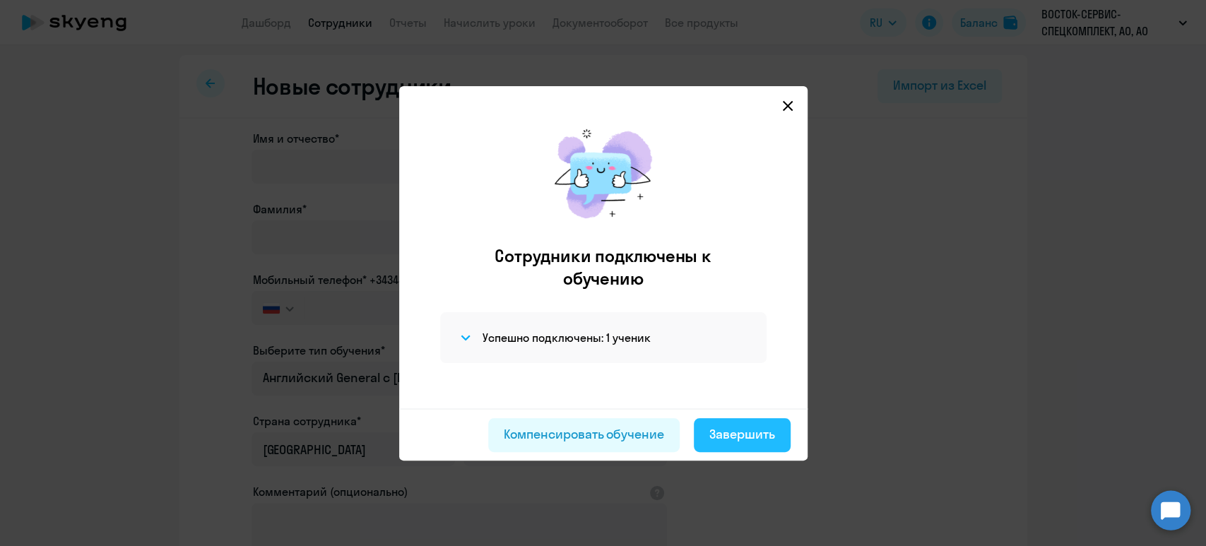
click at [747, 440] on div "Завершить" at bounding box center [742, 434] width 66 height 18
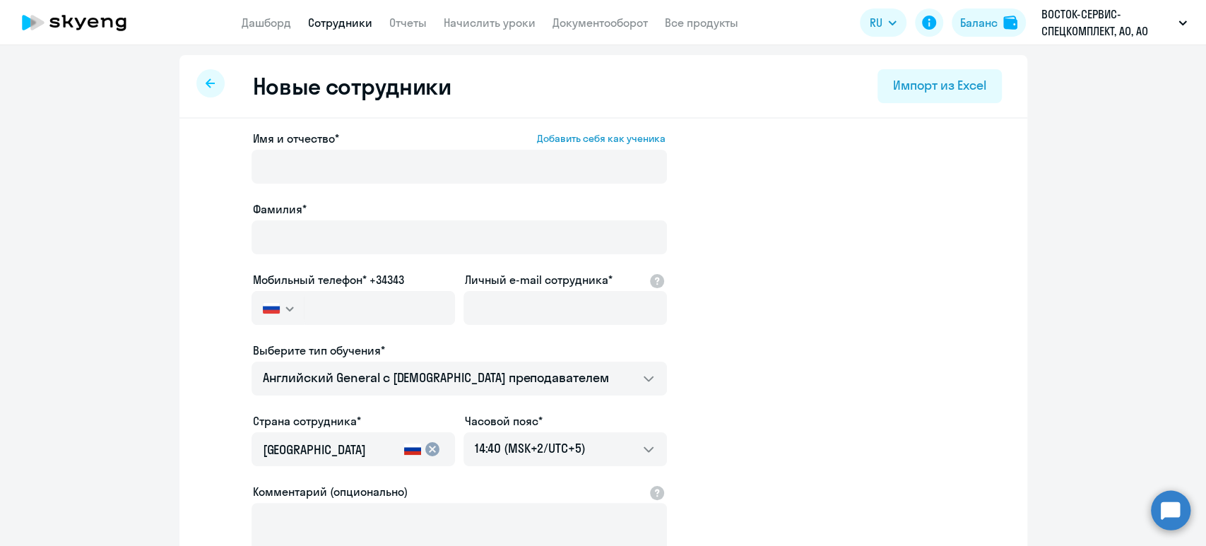
select select "30"
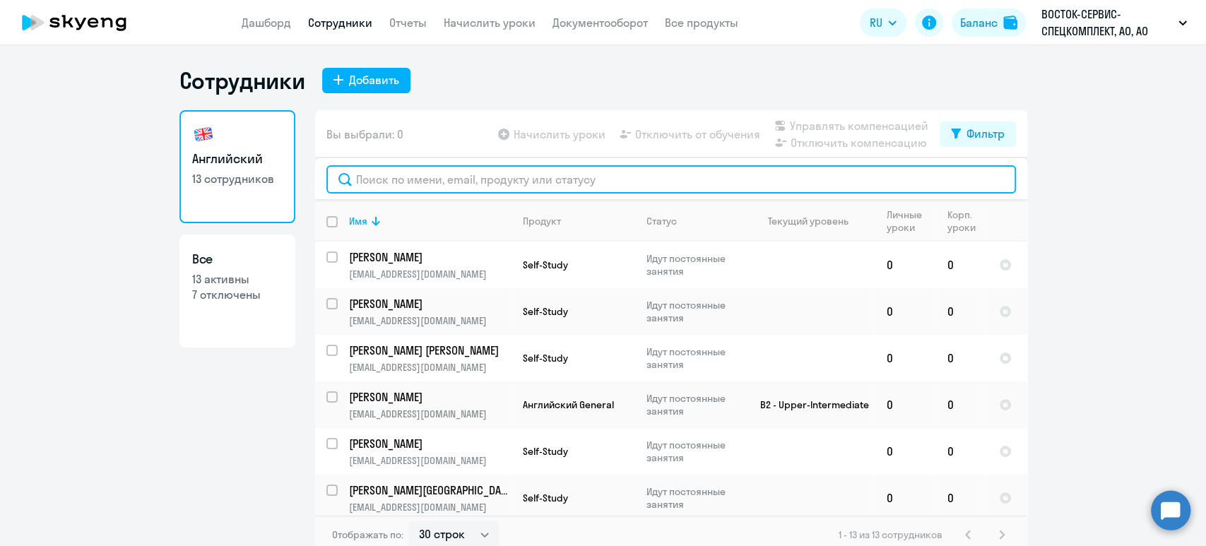
click at [423, 182] on input "text" at bounding box center [671, 179] width 690 height 28
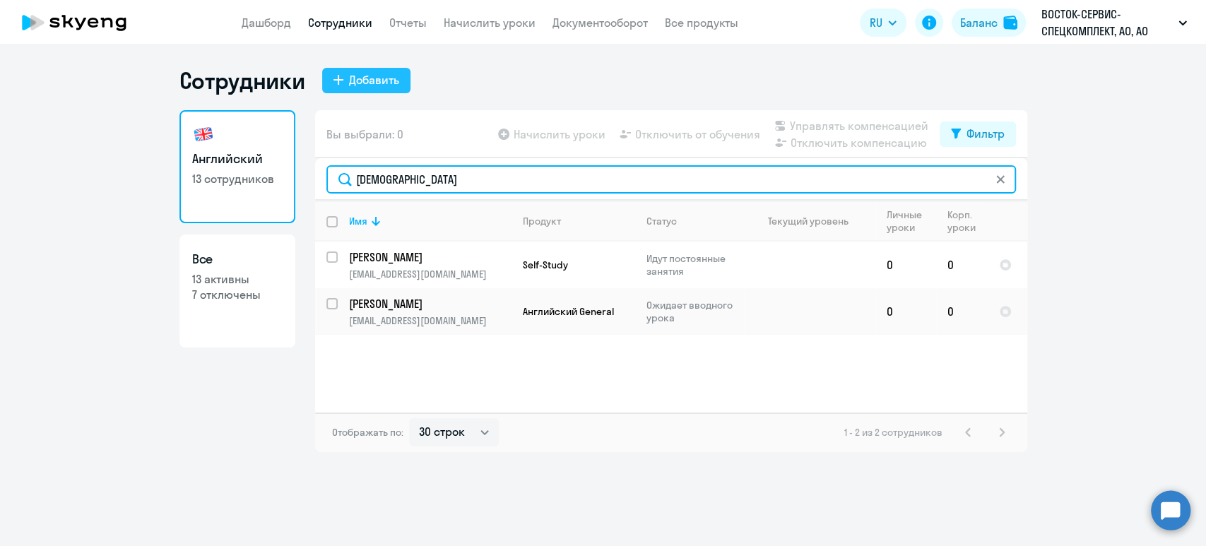
type input "бог"
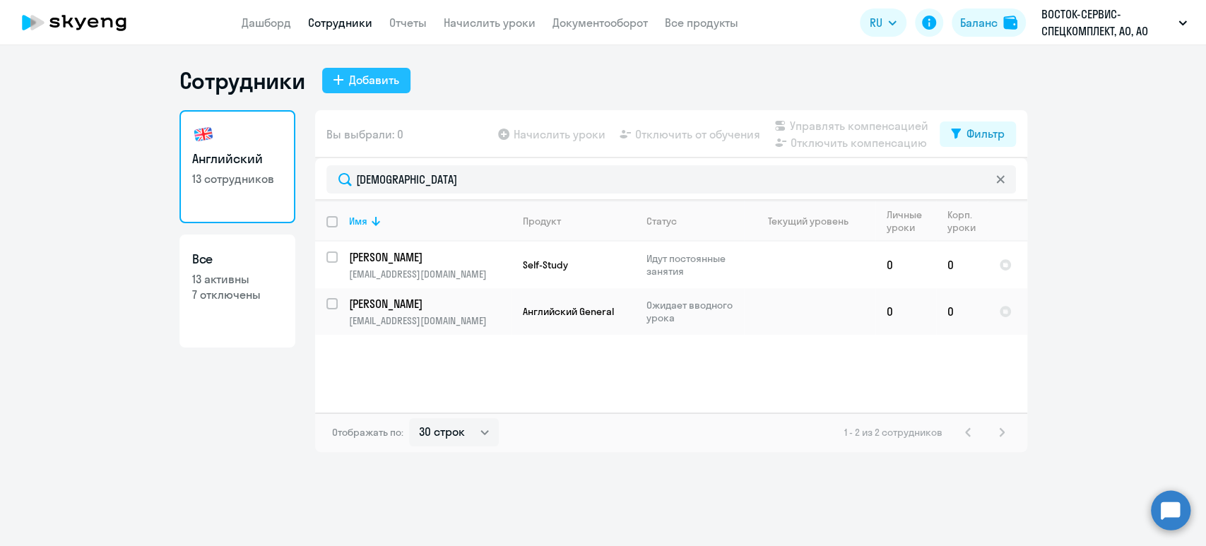
click at [367, 74] on div "Добавить" at bounding box center [374, 79] width 50 height 17
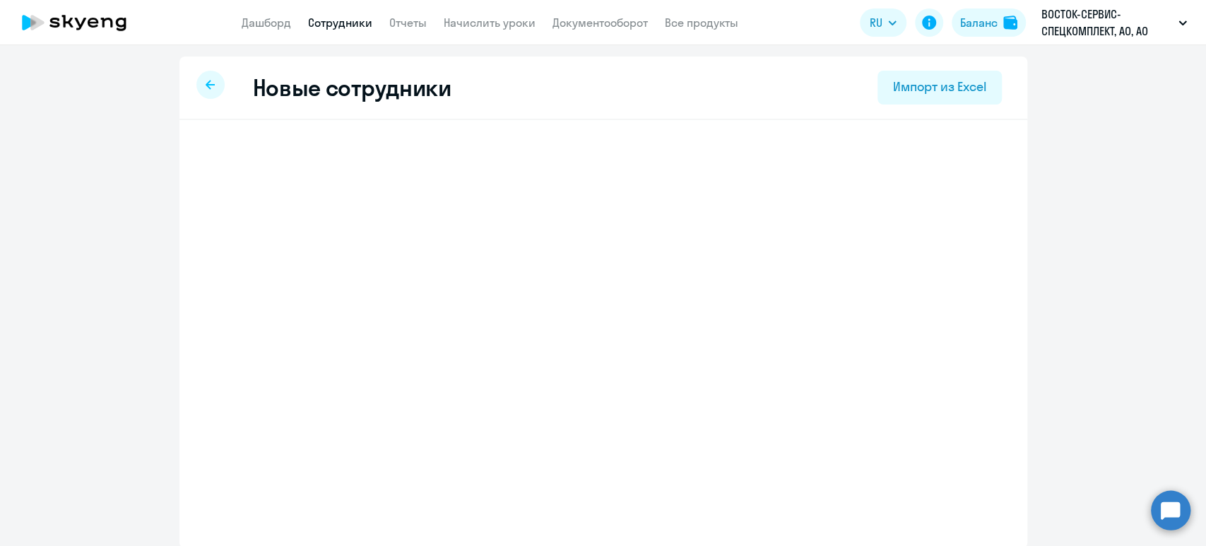
select select "english_adult_not_native_speaker"
select select "5"
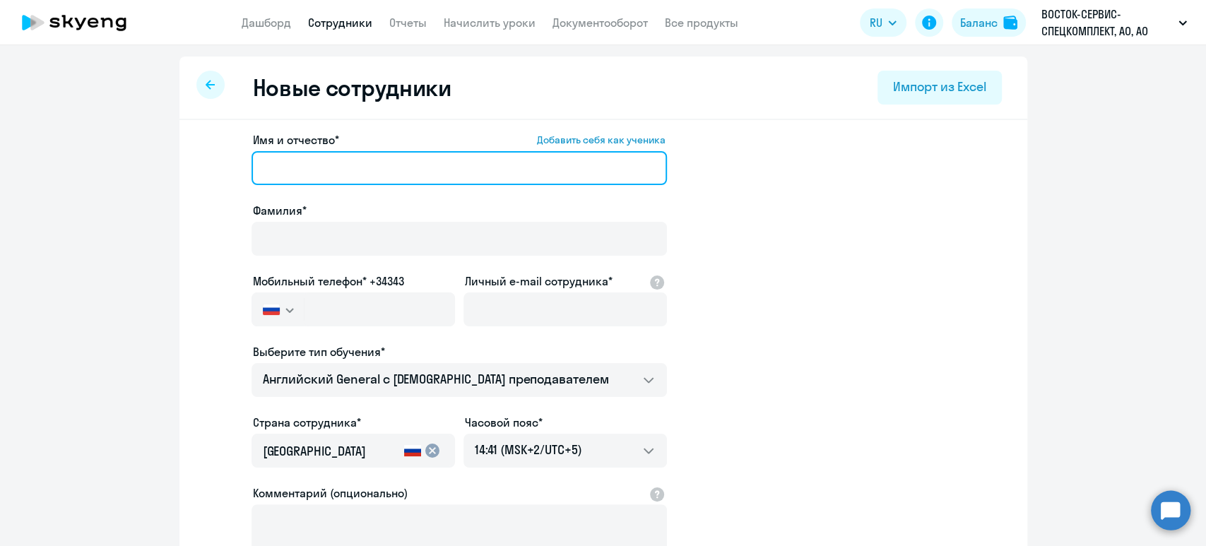
click at [343, 165] on input "Имя и отчество* Добавить себя как ученика" at bounding box center [460, 168] width 416 height 34
paste input "Цагануров Родион Иванович"
drag, startPoint x: 321, startPoint y: 167, endPoint x: 196, endPoint y: 152, distance: 125.3
click at [202, 152] on app-new-student-form "Имя и отчество* Добавить себя как ученика Цагануров Родион Иванович Фамилия* Мо…" at bounding box center [603, 383] width 803 height 504
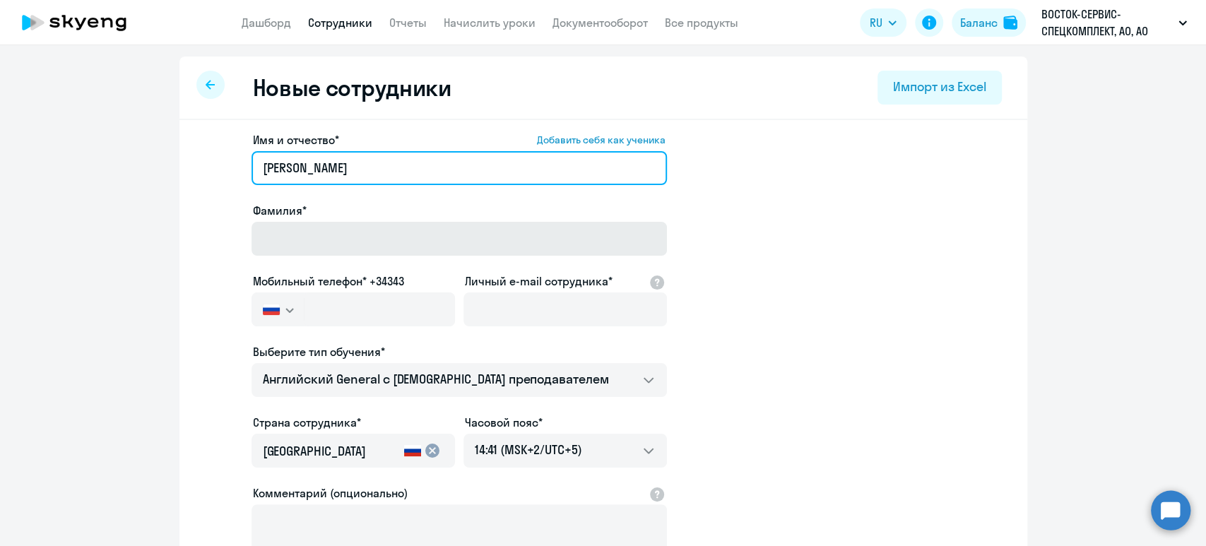
type input "Родион Иванович"
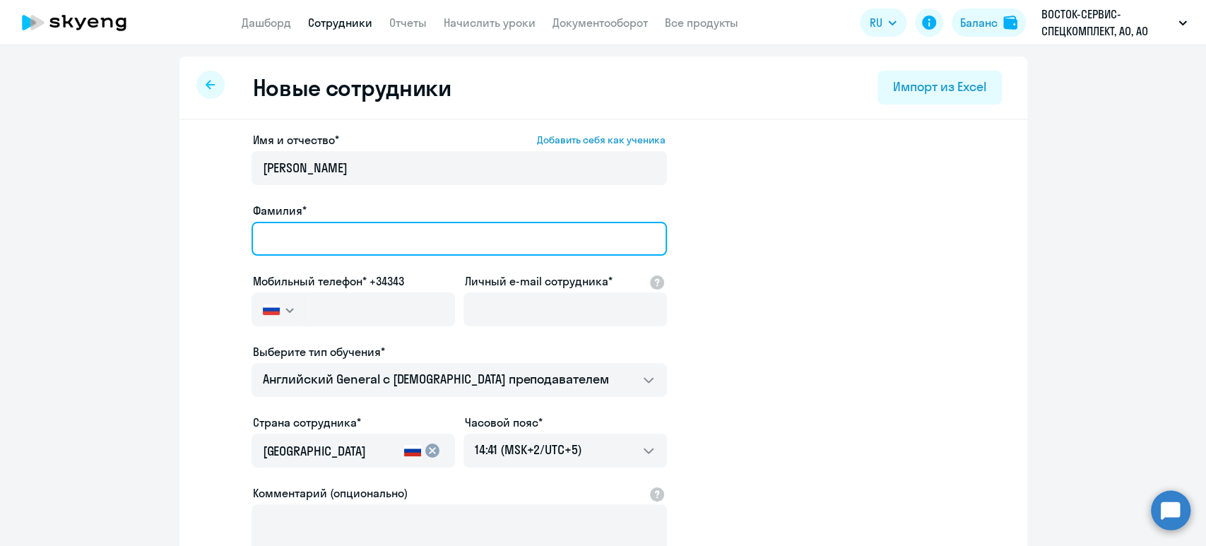
click at [316, 238] on input "Фамилия*" at bounding box center [460, 239] width 416 height 34
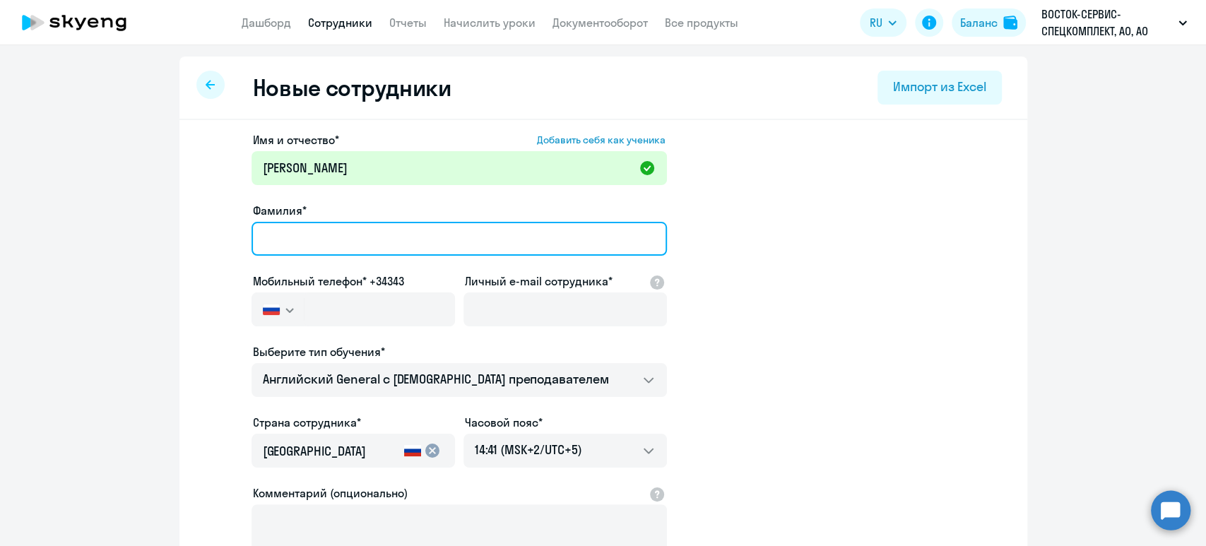
paste input "Цагануров"
type input "Цагануров"
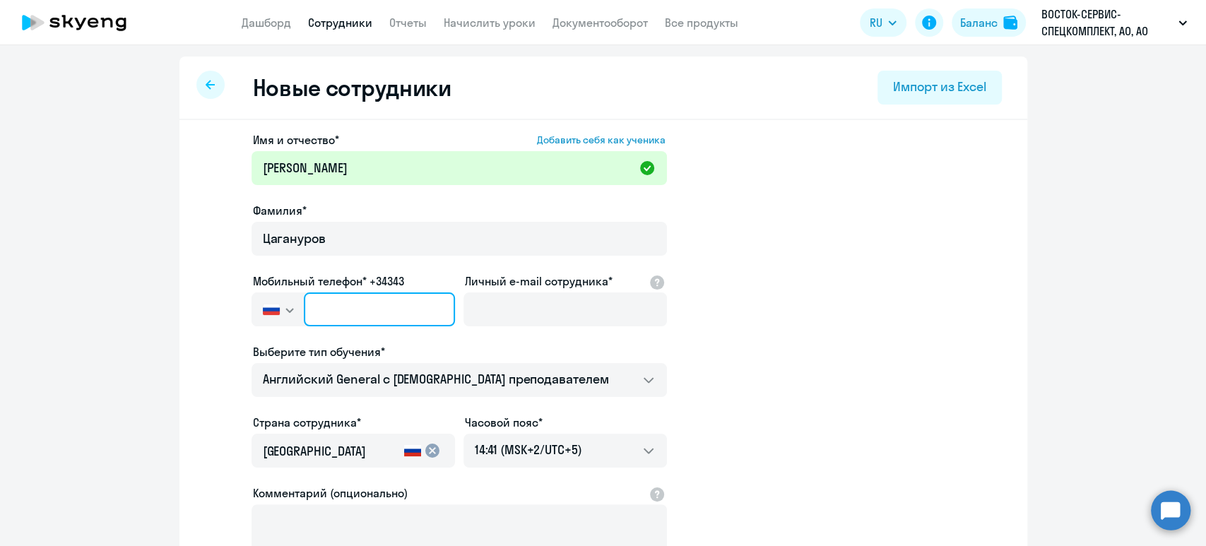
click at [362, 300] on input "text" at bounding box center [379, 310] width 151 height 34
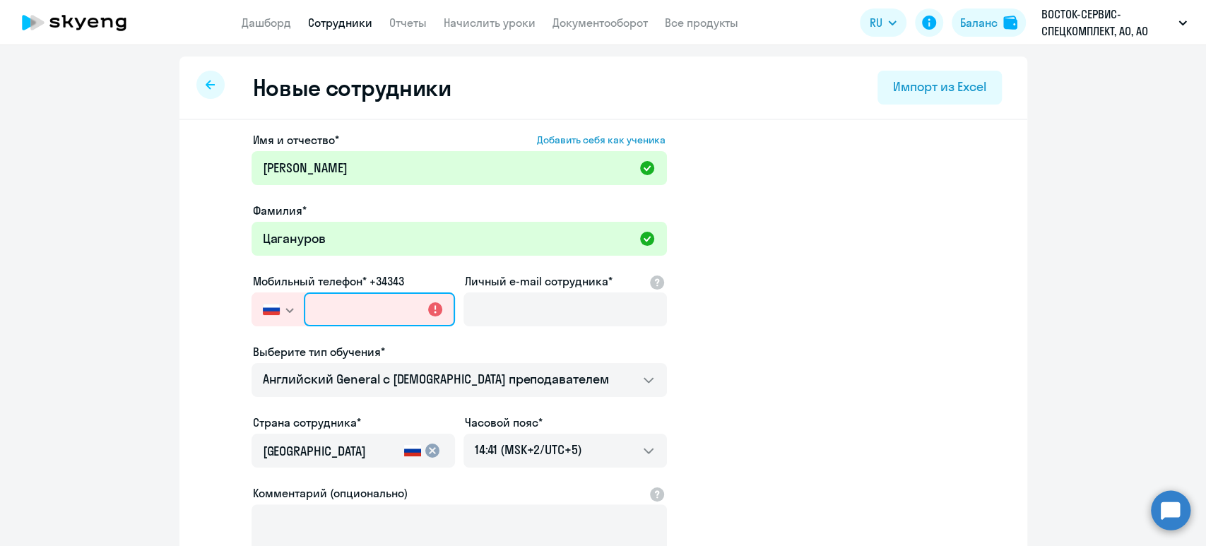
paste input "+7 925 560-06-31"
type input "+7 925 560-06-31"
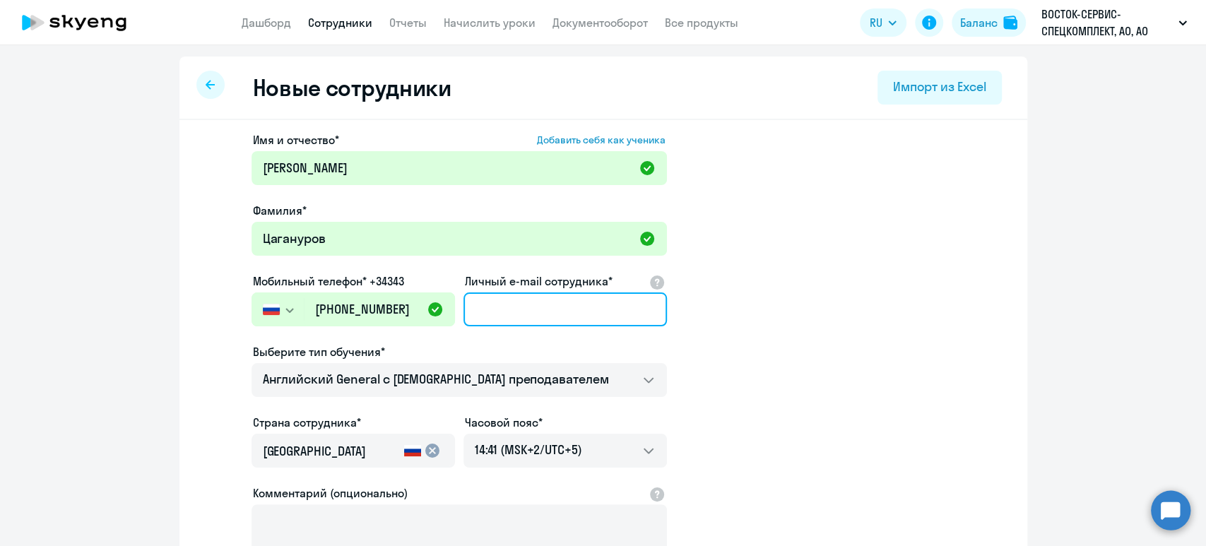
click at [489, 305] on input "Личный e-mail сотрудника*" at bounding box center [566, 310] width 204 height 34
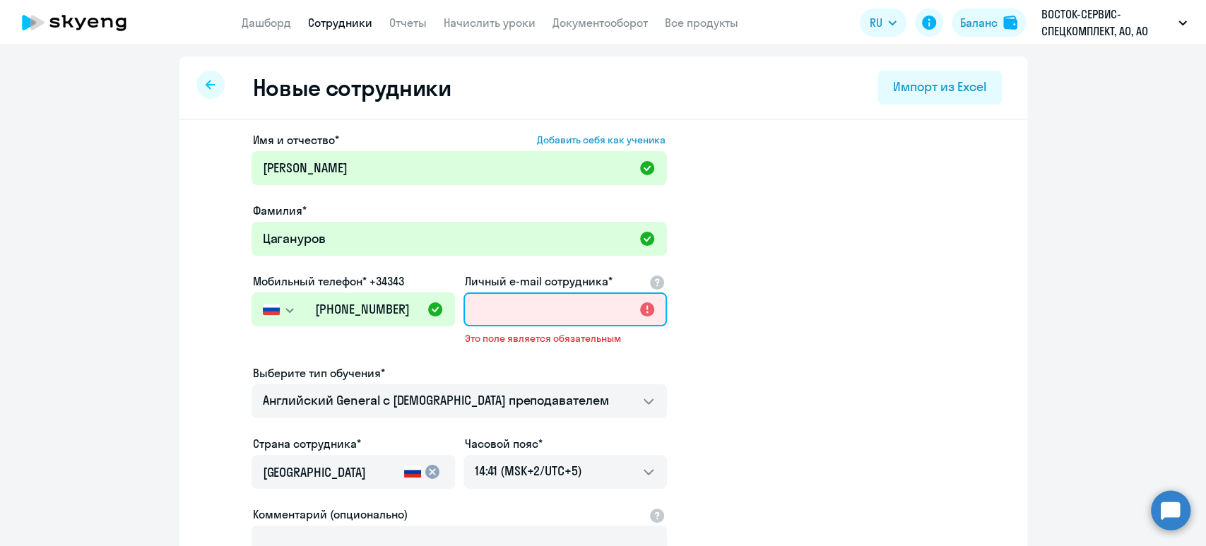
paste input "rtsaganurov@vostok.ru"
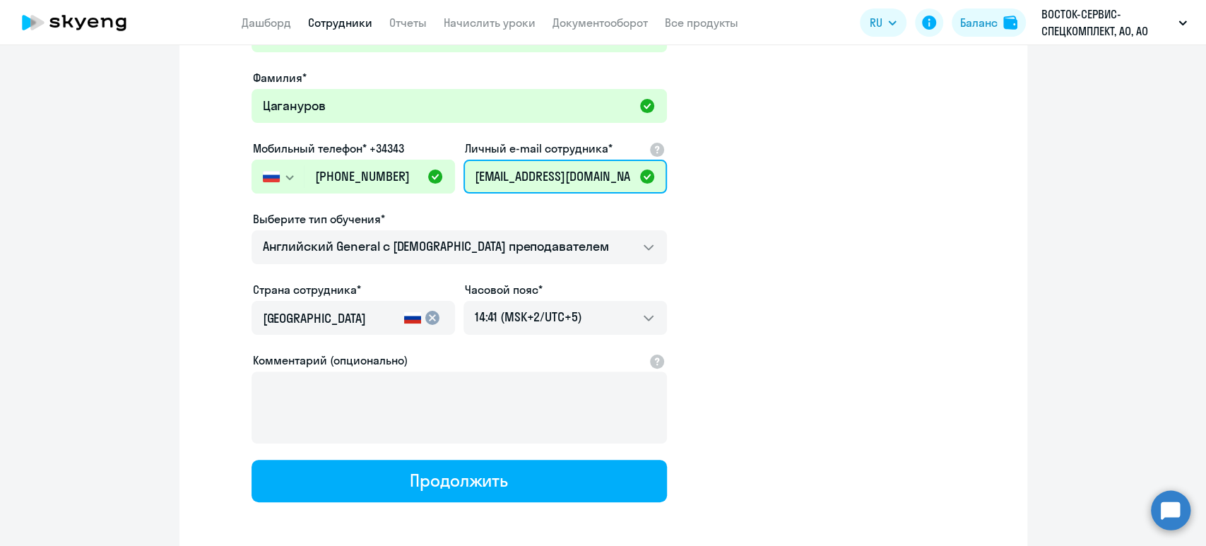
scroll to position [188, 0]
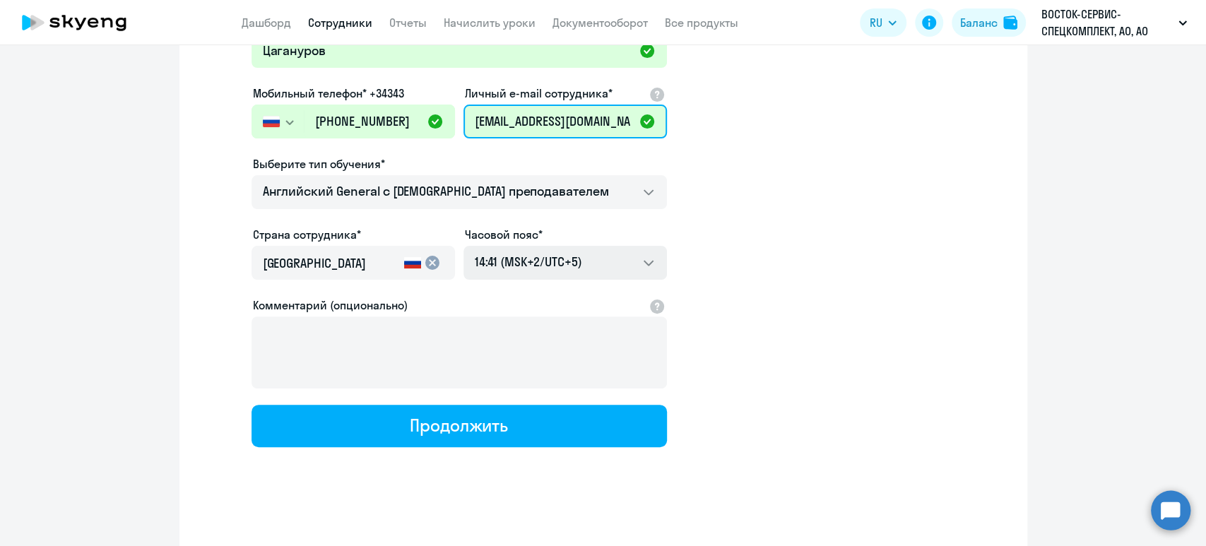
type input "rtsaganurov@vostok.ru"
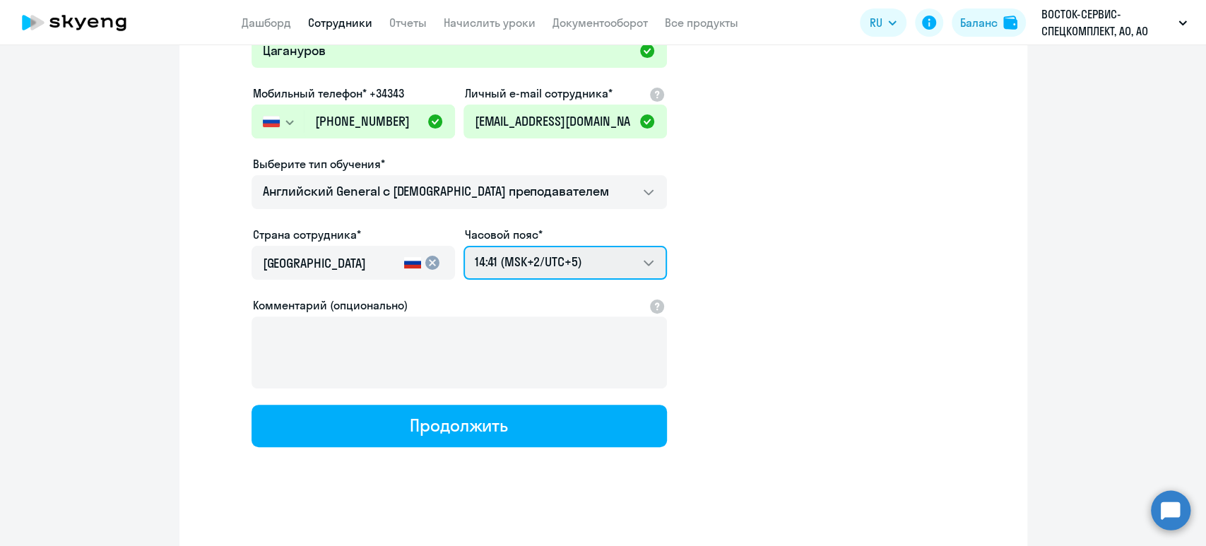
click at [591, 264] on select "22:41 (MSK-14/UTC-11) 23:41 (MSK-13/UTC-10) 00:41 (MSK-12/UTC-9) 01:41 (MSK-11/…" at bounding box center [566, 263] width 204 height 34
select select "3"
click at [464, 246] on select "22:41 (MSK-14/UTC-11) 23:41 (MSK-13/UTC-10) 00:41 (MSK-12/UTC-9) 01:41 (MSK-11/…" at bounding box center [566, 263] width 204 height 34
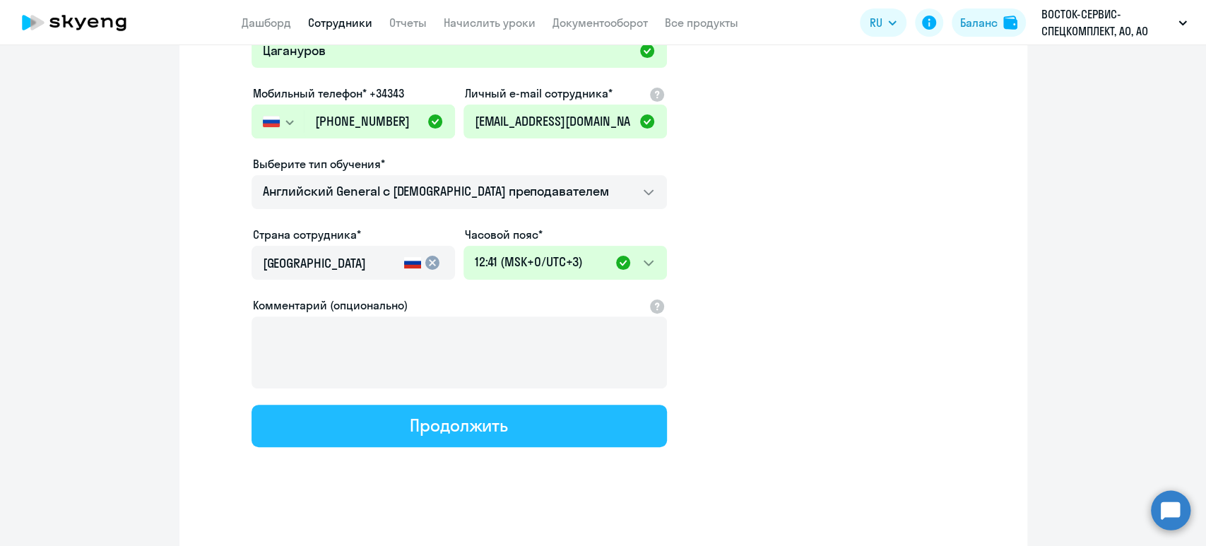
click at [449, 437] on button "Продолжить" at bounding box center [460, 426] width 416 height 42
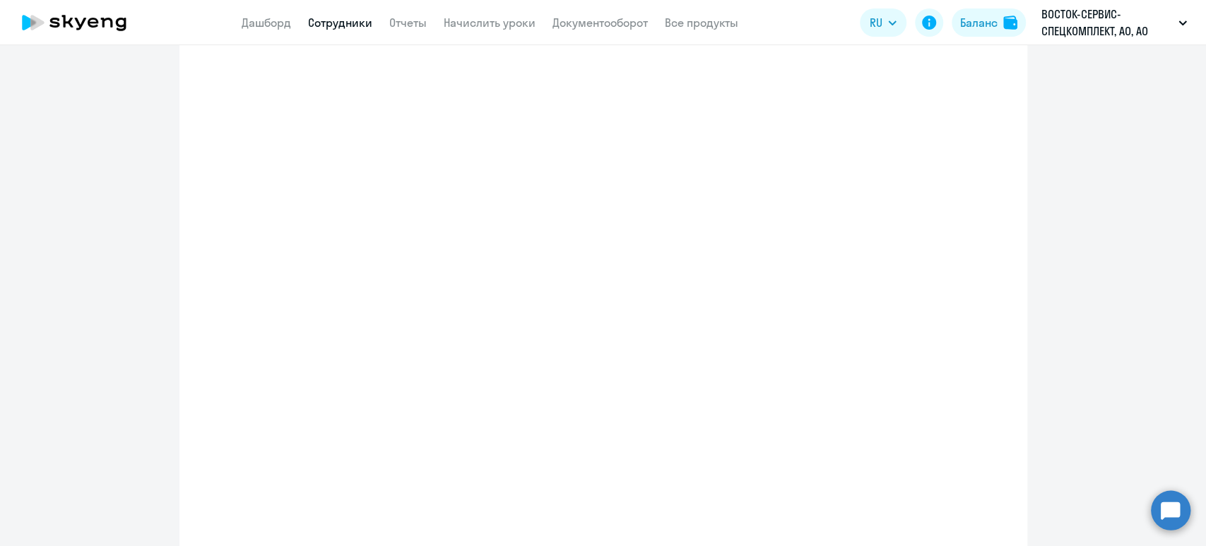
select select "english_adult_not_native_speaker"
select select "3"
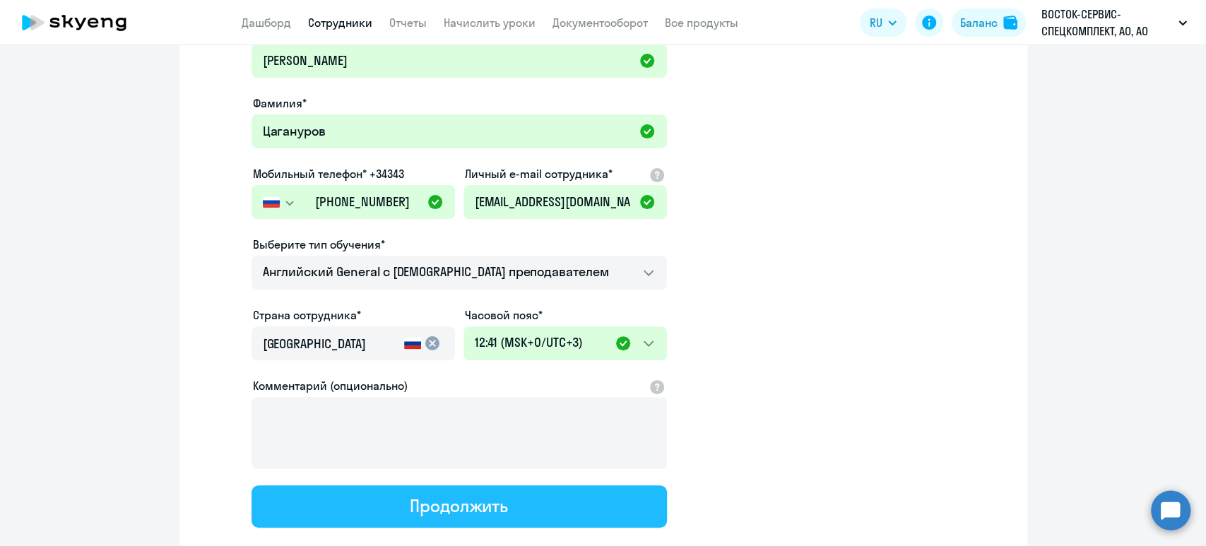
scroll to position [0, 0]
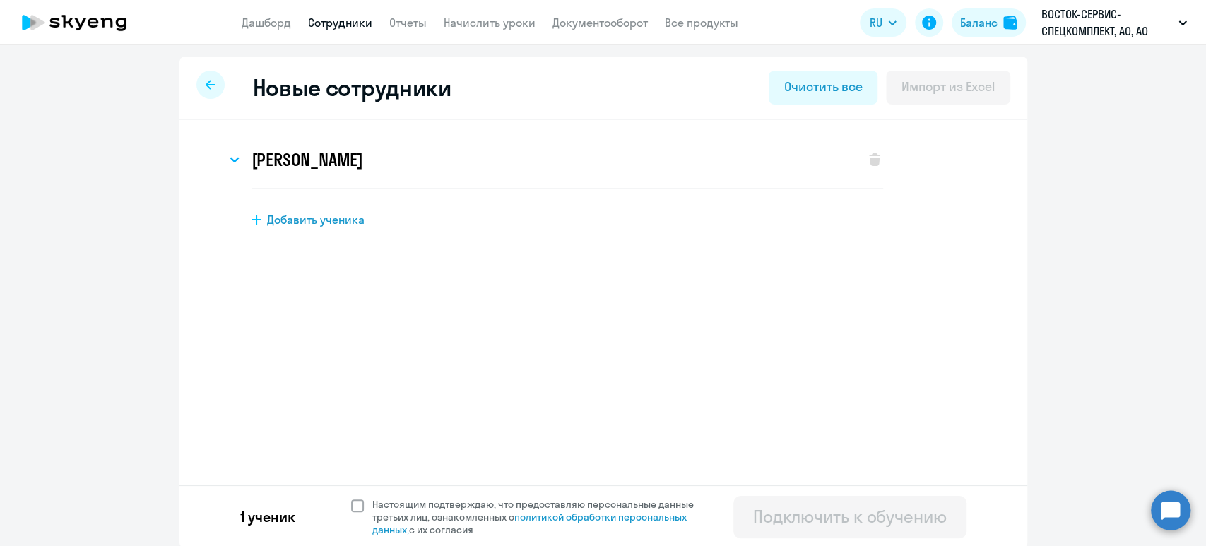
click at [351, 503] on span at bounding box center [357, 506] width 13 height 13
click at [351, 498] on input "Настоящим подтверждаю, что предоставляю персональные данные третьих лиц, ознако…" at bounding box center [351, 497] width 1 height 1
checkbox input "true"
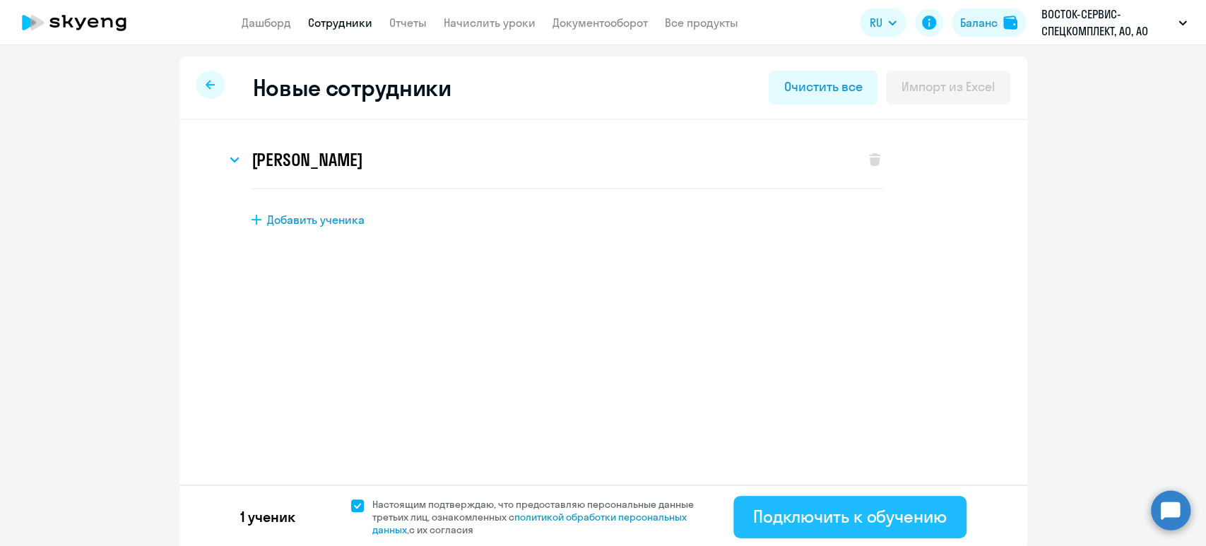
click at [874, 526] on div "Подключить к обучению" at bounding box center [850, 516] width 194 height 23
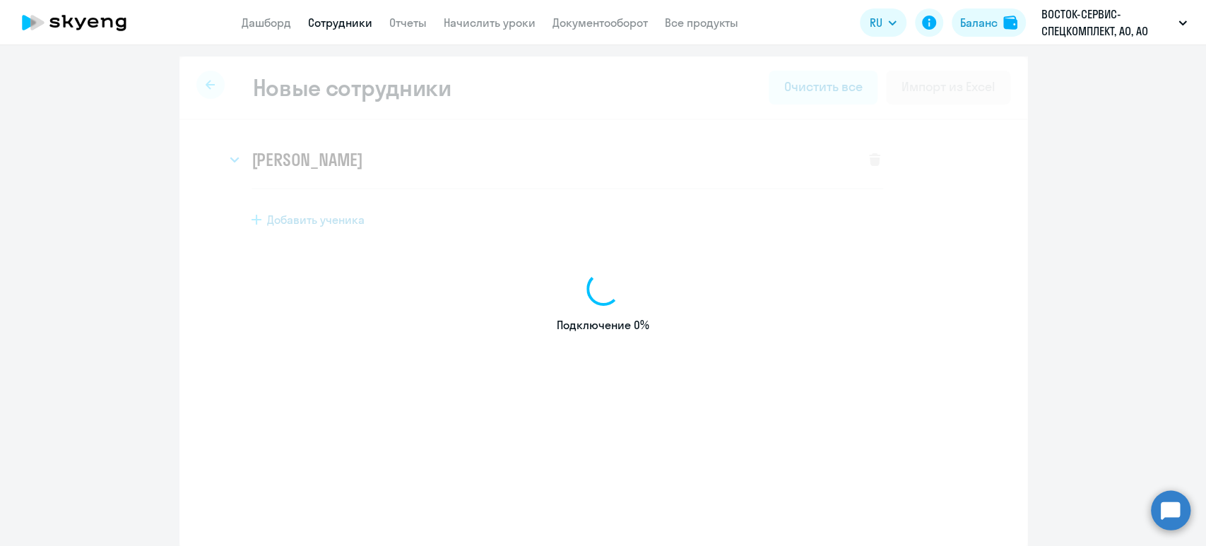
select select "english_adult_not_native_speaker"
select select "5"
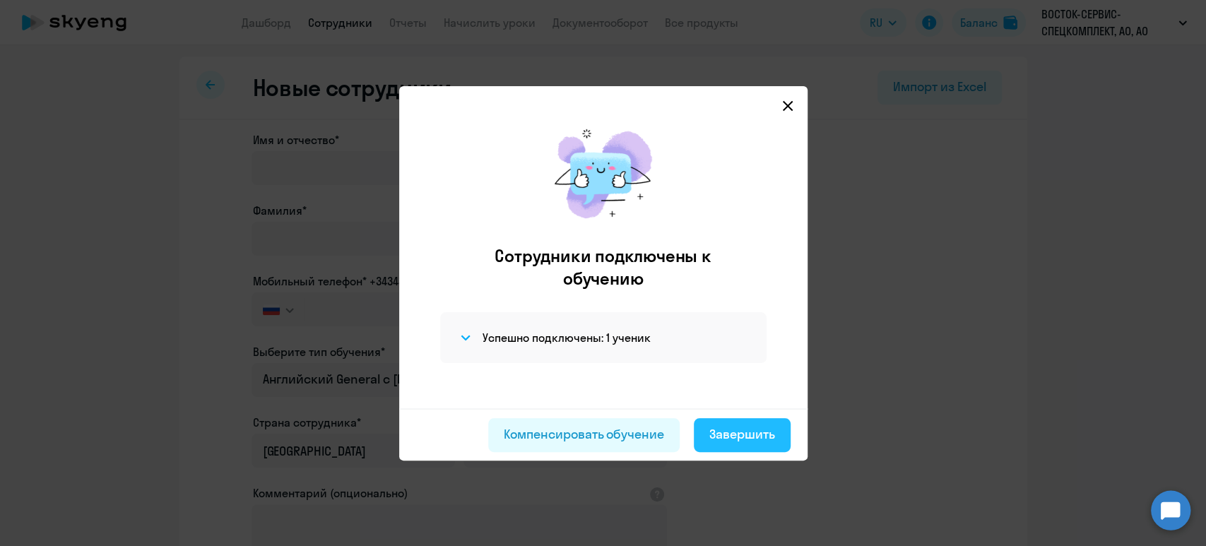
click at [734, 427] on div "Завершить" at bounding box center [742, 434] width 66 height 18
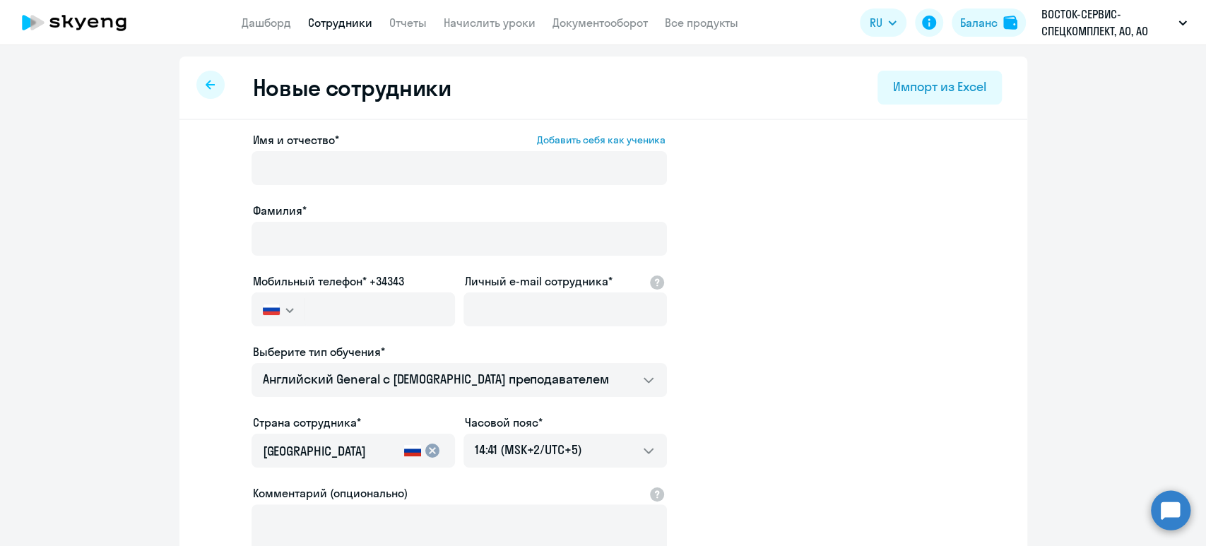
select select "30"
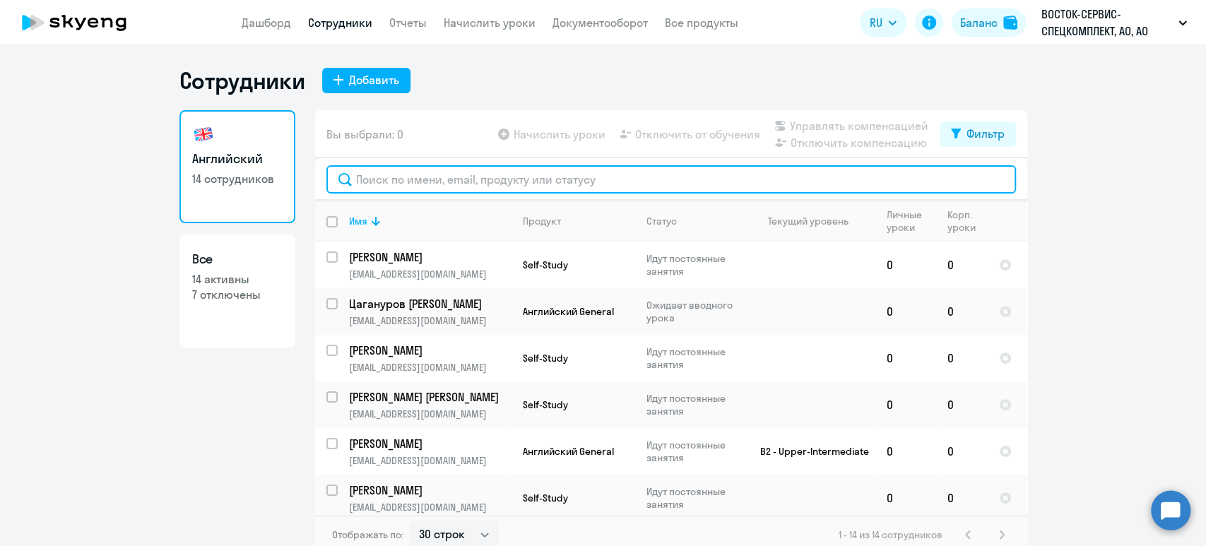
click at [419, 179] on input "text" at bounding box center [671, 179] width 690 height 28
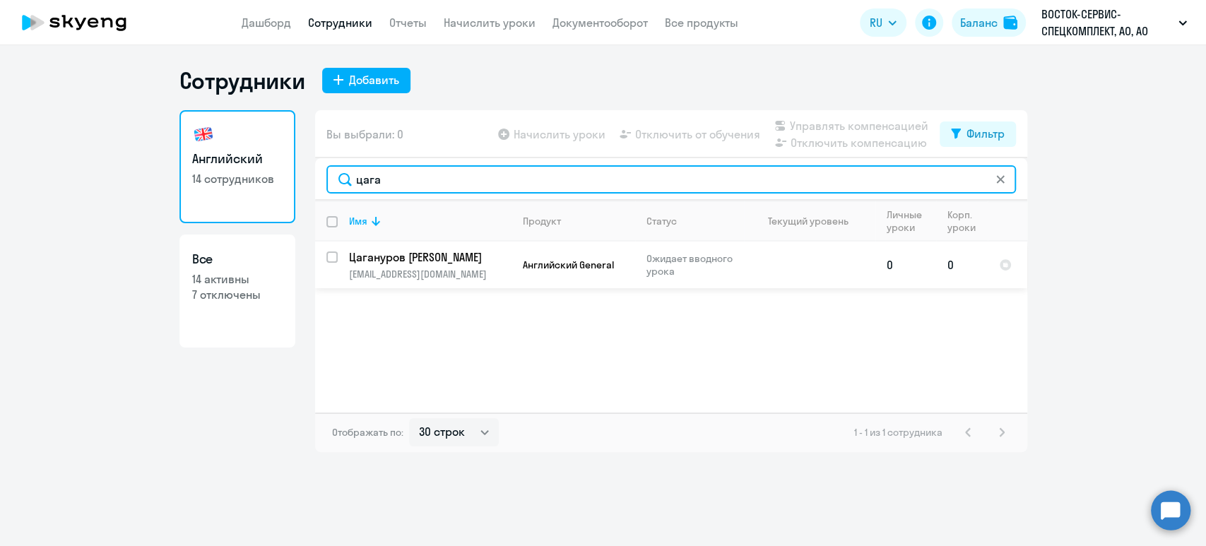
type input "цага"
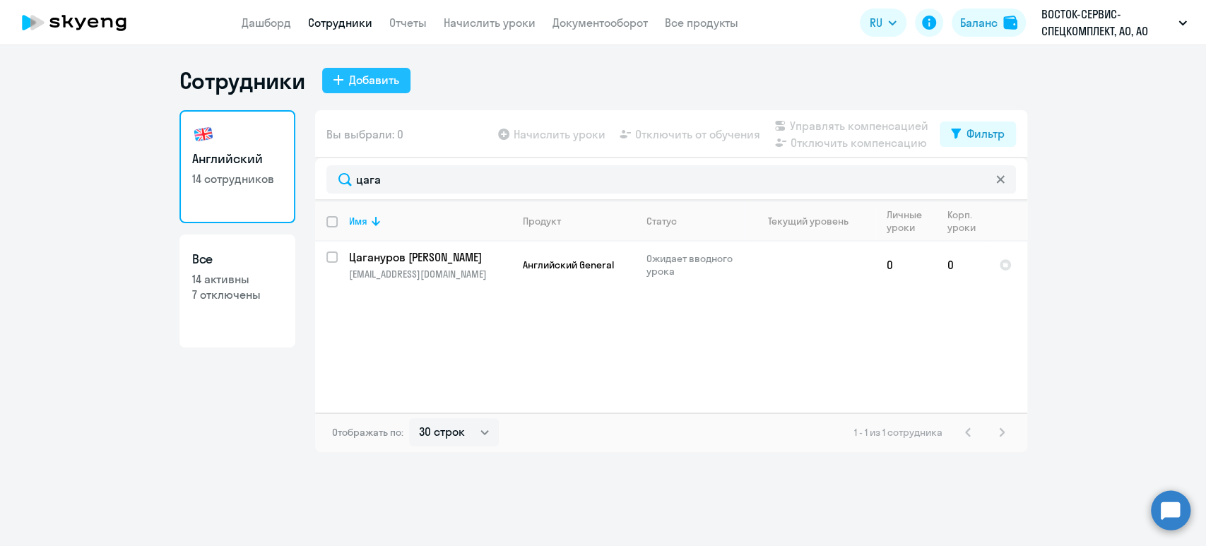
click at [381, 78] on div "Добавить" at bounding box center [374, 79] width 50 height 17
select select "english_adult_not_native_speaker"
select select "5"
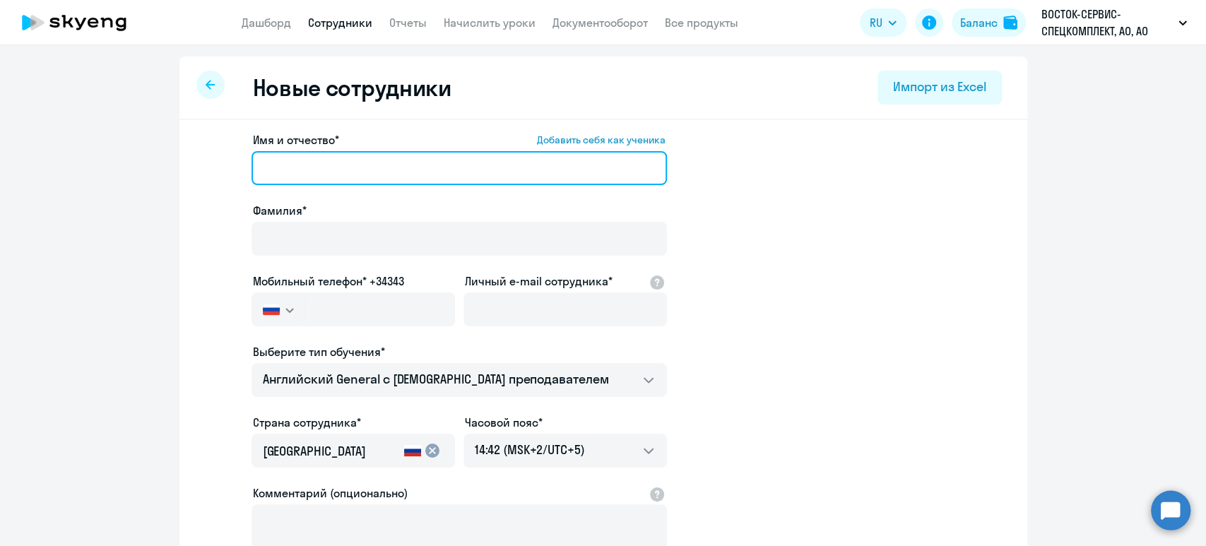
click at [342, 158] on input "Имя и отчество* Добавить себя как ученика" at bounding box center [460, 168] width 416 height 34
paste input "Артемов Максим Алексеевич"
drag, startPoint x: 310, startPoint y: 164, endPoint x: 129, endPoint y: 160, distance: 180.9
click at [129, 160] on ng-component "Новые сотрудники Импорт из Excel Имя и отчество* Добавить себя как ученика Арте…" at bounding box center [603, 399] width 1206 height 685
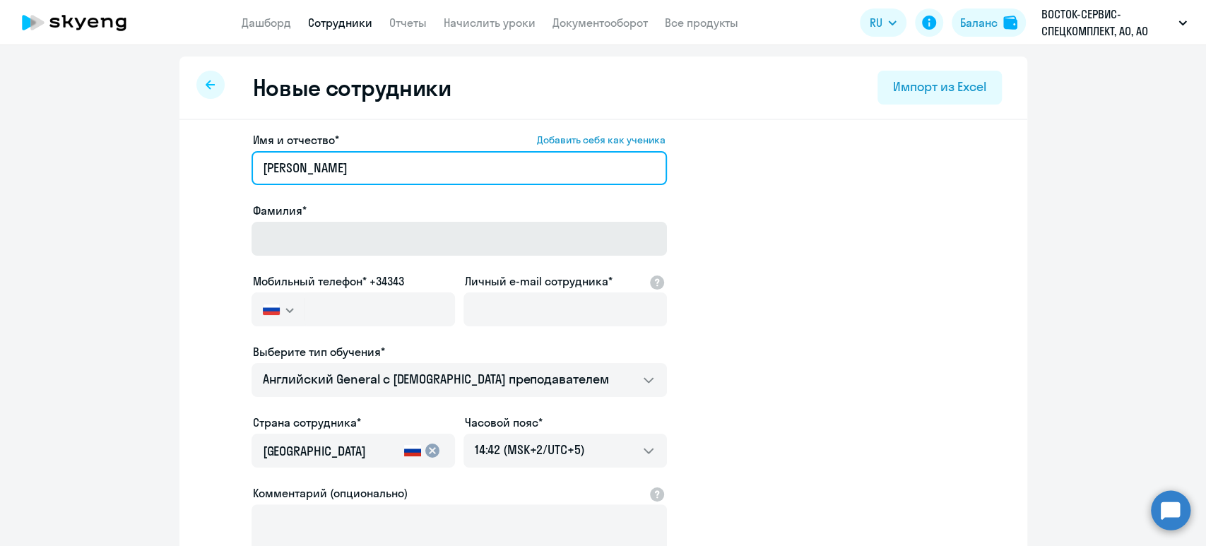
type input "Максим Алексеевич"
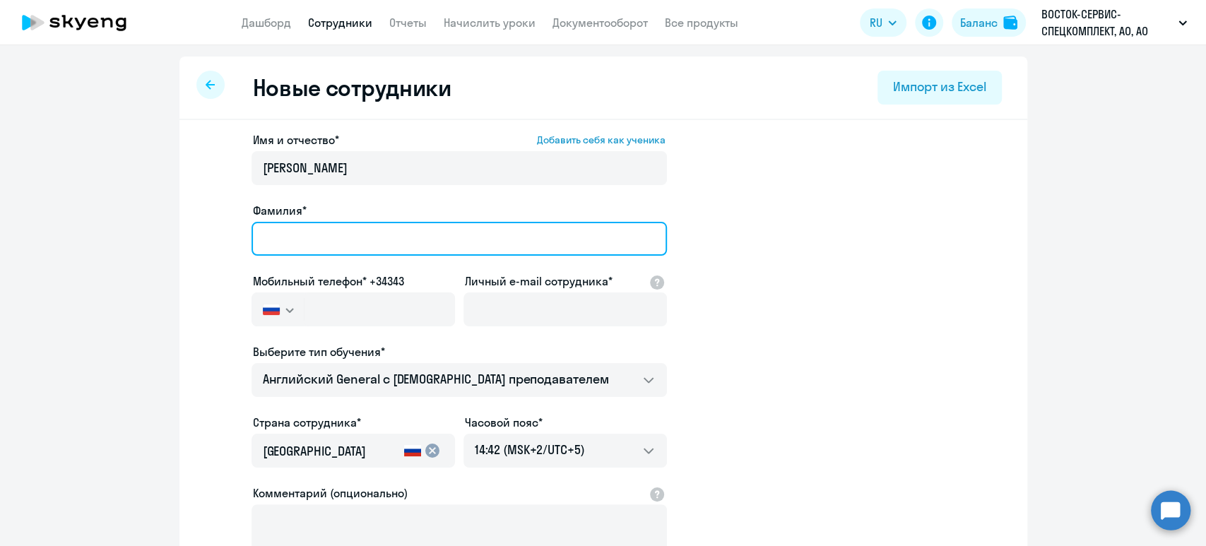
click at [287, 243] on input "Фамилия*" at bounding box center [460, 239] width 416 height 34
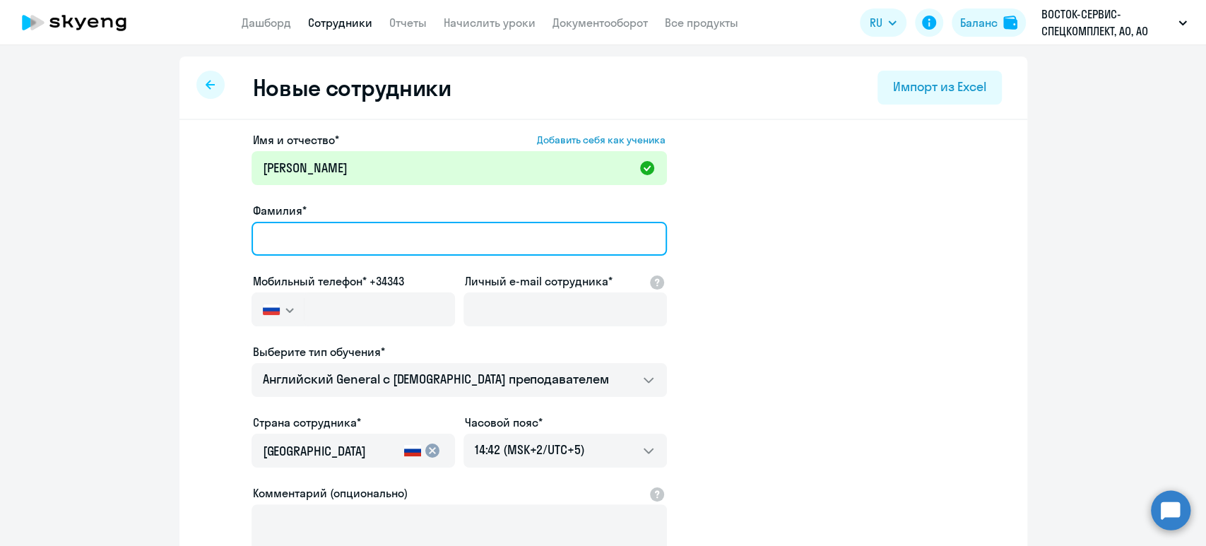
paste input "Артемов"
type input "Артемов"
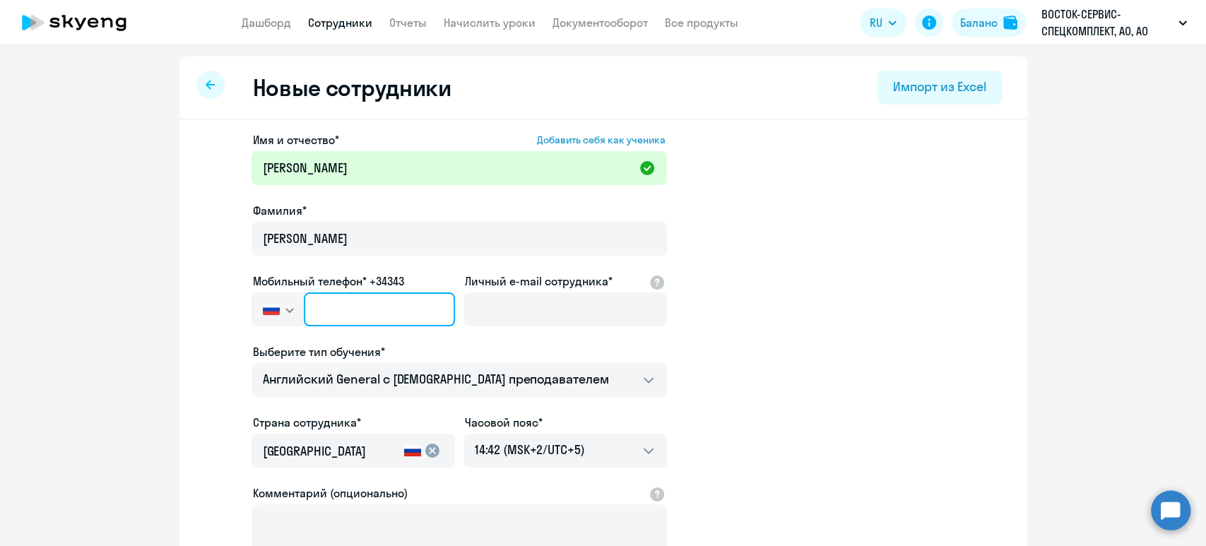
click at [319, 311] on input "text" at bounding box center [379, 310] width 151 height 34
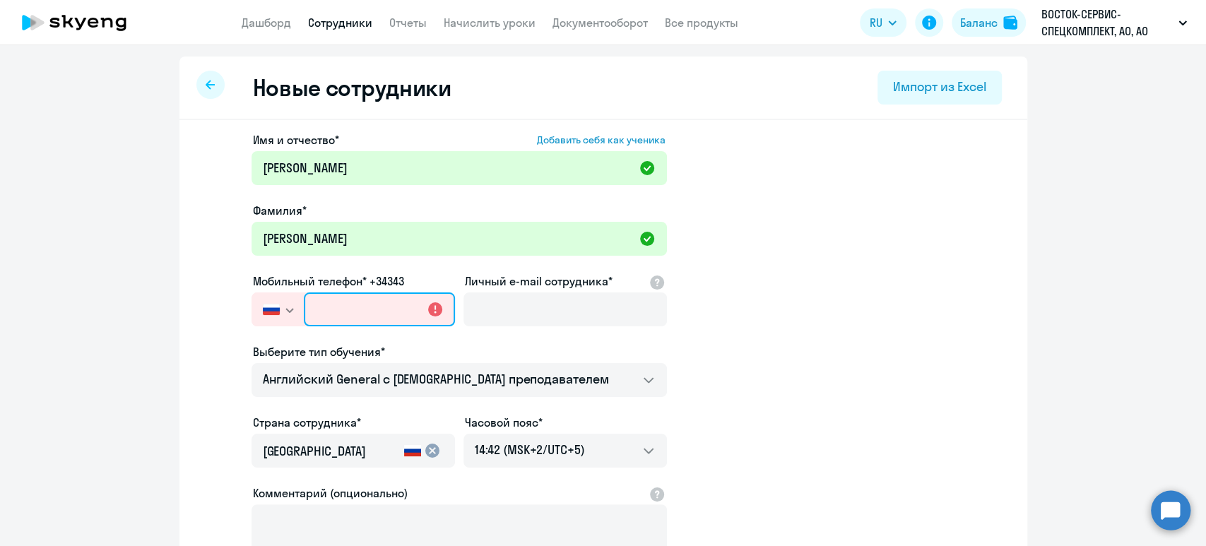
paste input "+7 967 231-57-80"
type input "+7 967 231-57-80"
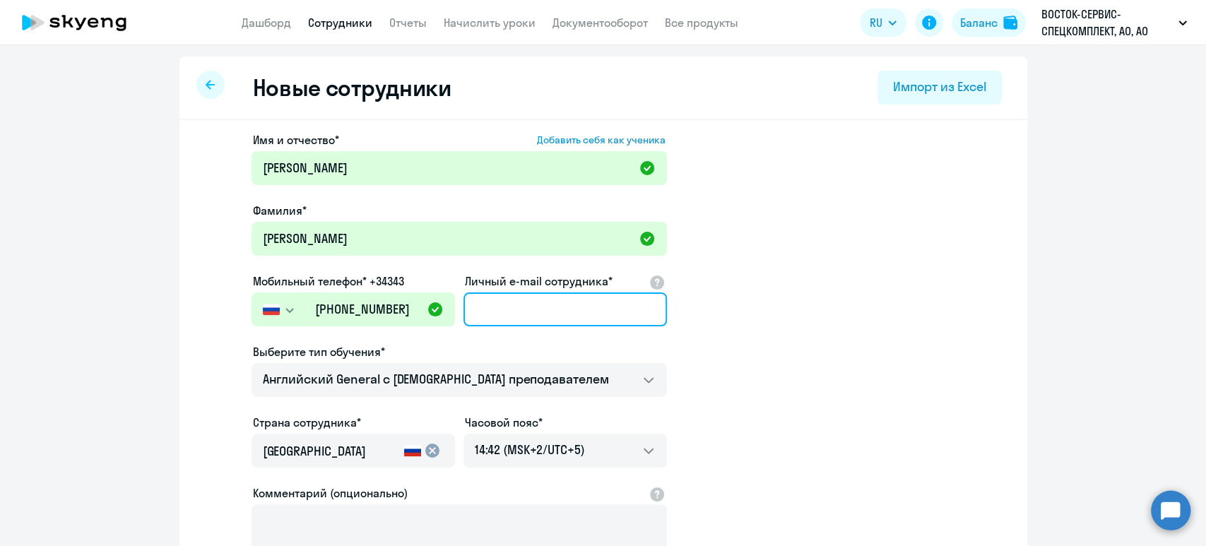
click at [524, 311] on input "Личный e-mail сотрудника*" at bounding box center [566, 310] width 204 height 34
paste input "martemov@vostok.ru"
type input "martemov@vostok.ru"
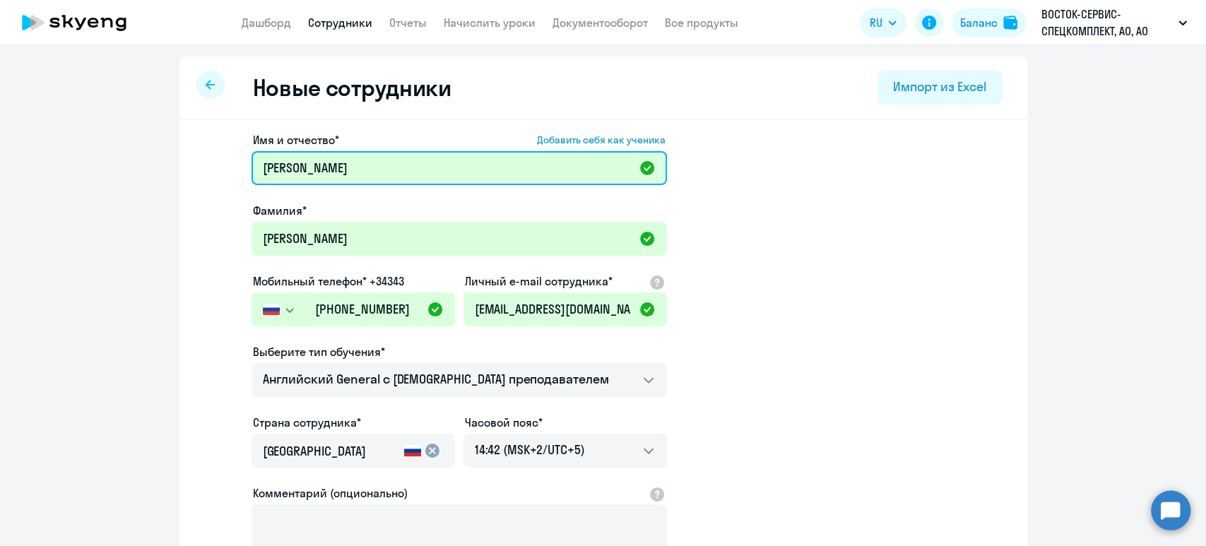
drag, startPoint x: 399, startPoint y: 169, endPoint x: 171, endPoint y: 159, distance: 227.8
click at [179, 159] on div "Имя и отчество* Добавить себя как ученика Максим Алексеевич Фамилия* Артемов Мо…" at bounding box center [603, 430] width 848 height 621
paste input "адостина Ксения Сергеевна"
drag, startPoint x: 322, startPoint y: 170, endPoint x: 249, endPoint y: 180, distance: 74.3
click at [252, 180] on input "Радостина Ксения Сергеевна" at bounding box center [460, 168] width 416 height 34
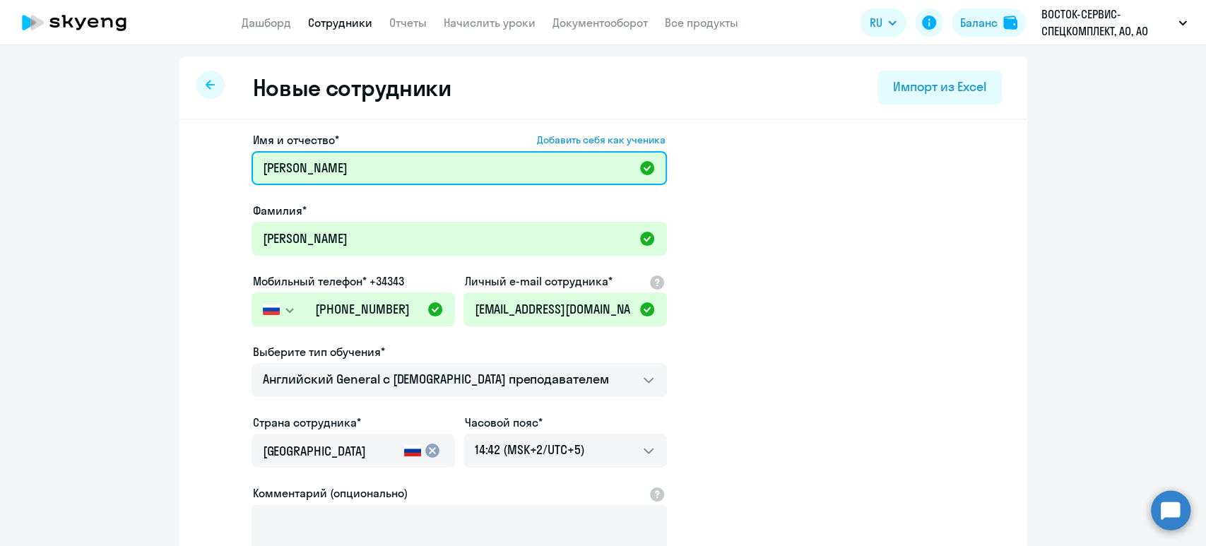
type input "Ксения Сергеевна"
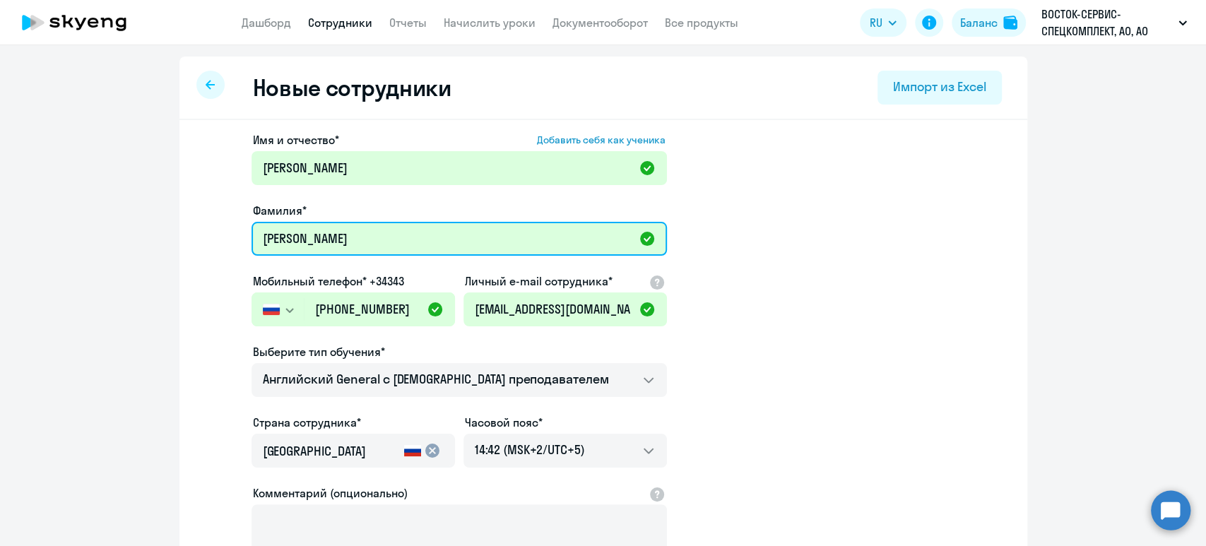
drag, startPoint x: 341, startPoint y: 237, endPoint x: 155, endPoint y: 231, distance: 185.3
click at [160, 231] on ng-component "Новые сотрудники Импорт из Excel Имя и отчество* Добавить себя как ученика Ксен…" at bounding box center [603, 399] width 1206 height 685
paste input "адостина"
type input "Радостина"
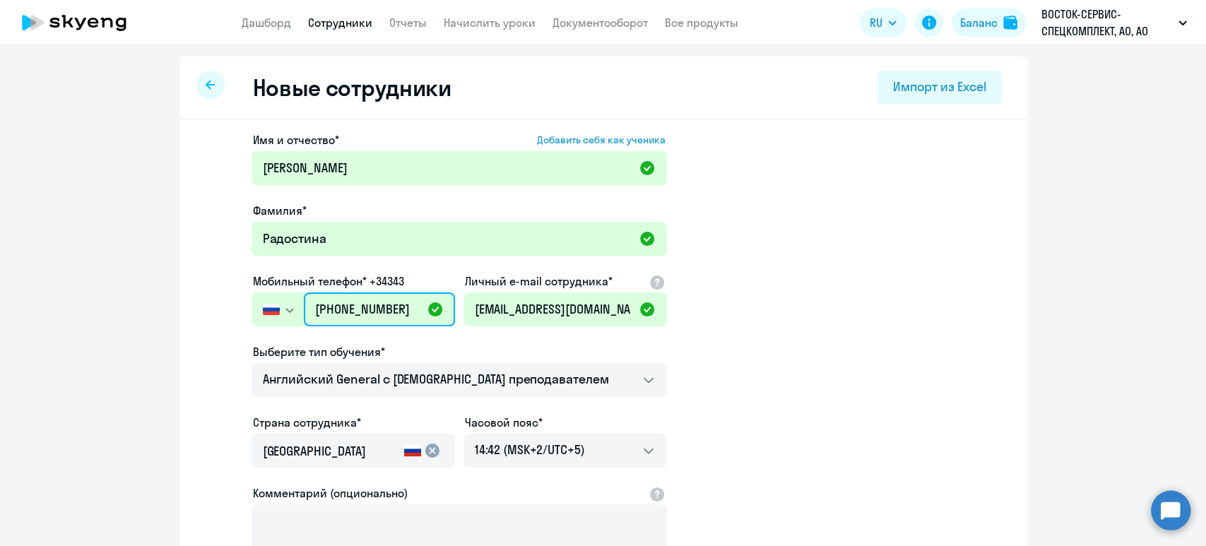
drag, startPoint x: 419, startPoint y: 306, endPoint x: 283, endPoint y: 304, distance: 136.4
click at [283, 304] on div "Россия +7 Казахстан +7 Украина +380 Беларусь (Белоруссия) +375 Австралия +61 Ав…" at bounding box center [354, 310] width 204 height 34
paste input "25 357-11-89"
type input "+7 925 357-11-89"
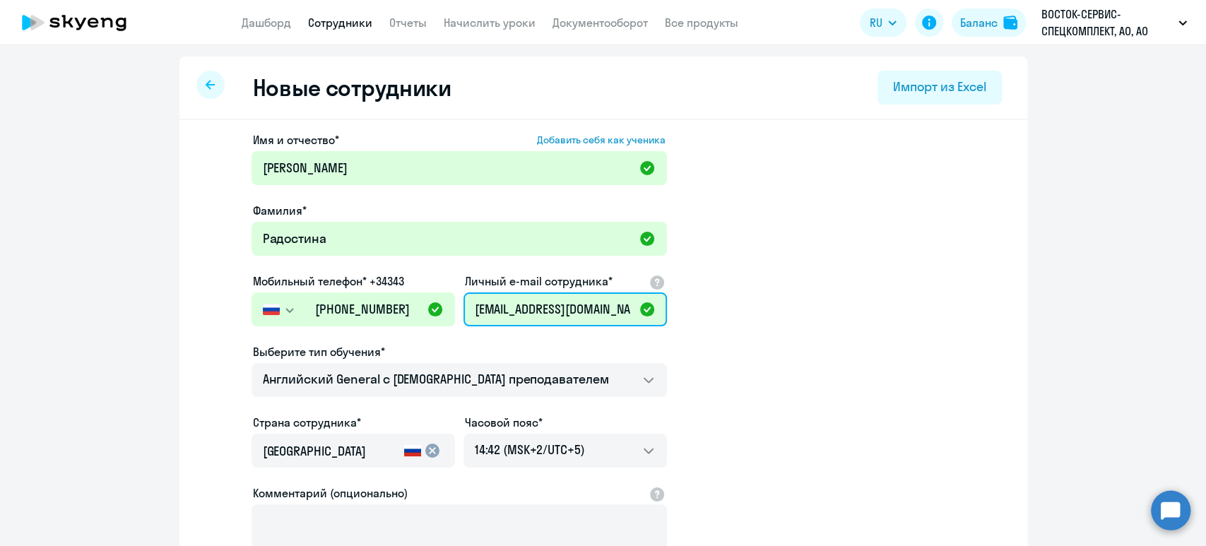
drag, startPoint x: 601, startPoint y: 310, endPoint x: 428, endPoint y: 307, distance: 173.2
click at [428, 307] on div "Имя и отчество* Добавить себя как ученика Ксения Сергеевна Фамилия* Радостина М…" at bounding box center [460, 383] width 416 height 504
paste input "kradostina"
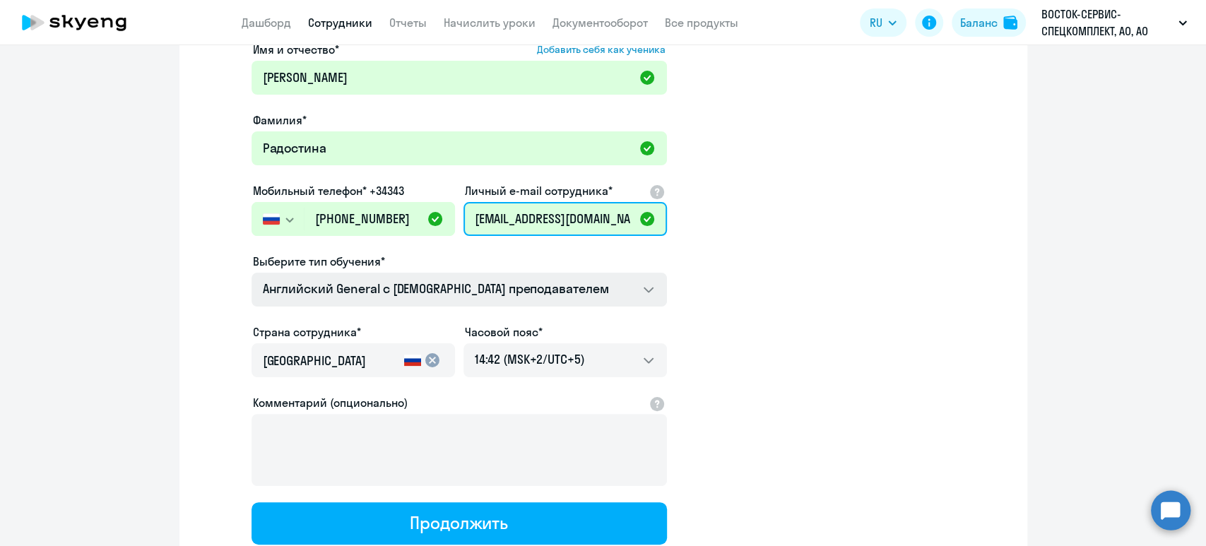
scroll to position [94, 0]
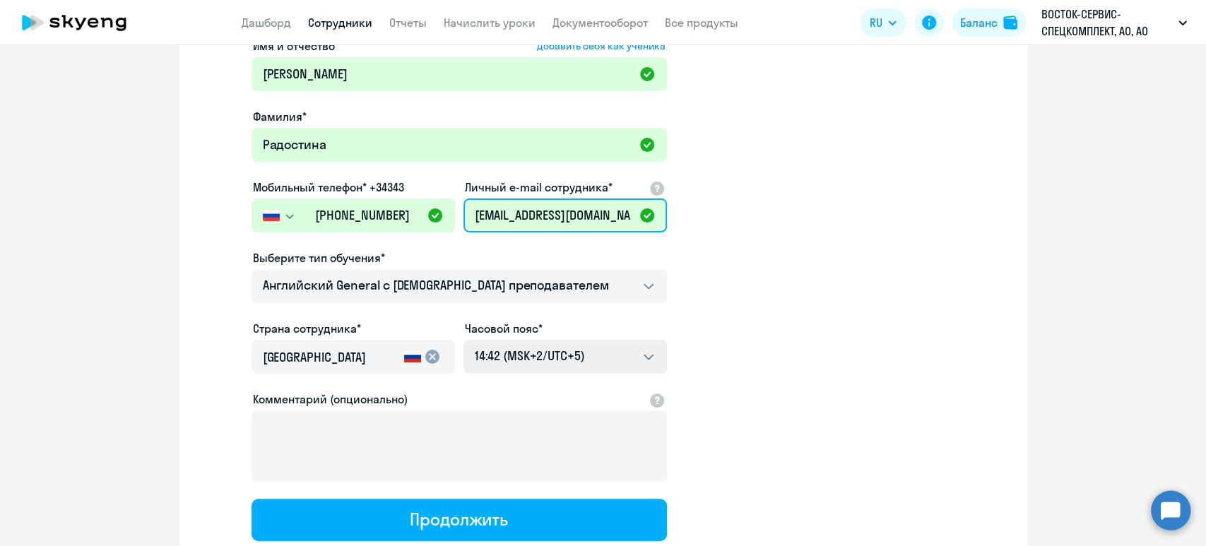
type input "kradostina@vostok.ru"
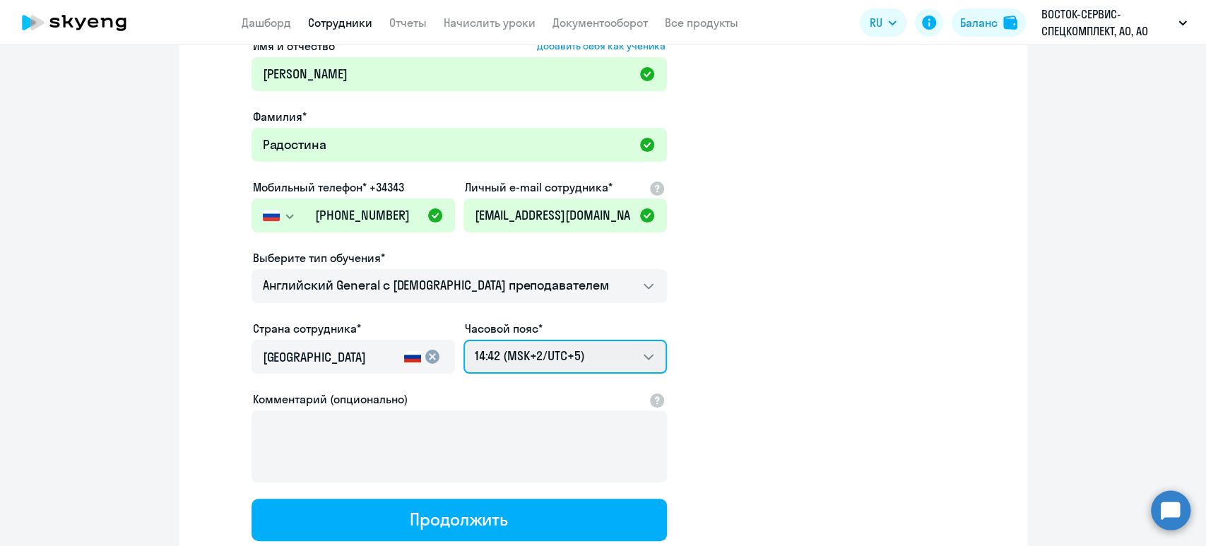
click at [549, 367] on select "22:42 (MSK-14/UTC-11) 23:42 (MSK-13/UTC-10) 00:42 (MSK-12/UTC-9) 01:42 (MSK-11/…" at bounding box center [566, 357] width 204 height 34
select select "3"
click at [464, 340] on select "22:42 (MSK-14/UTC-11) 23:42 (MSK-13/UTC-10) 00:42 (MSK-12/UTC-9) 01:42 (MSK-11/…" at bounding box center [566, 357] width 204 height 34
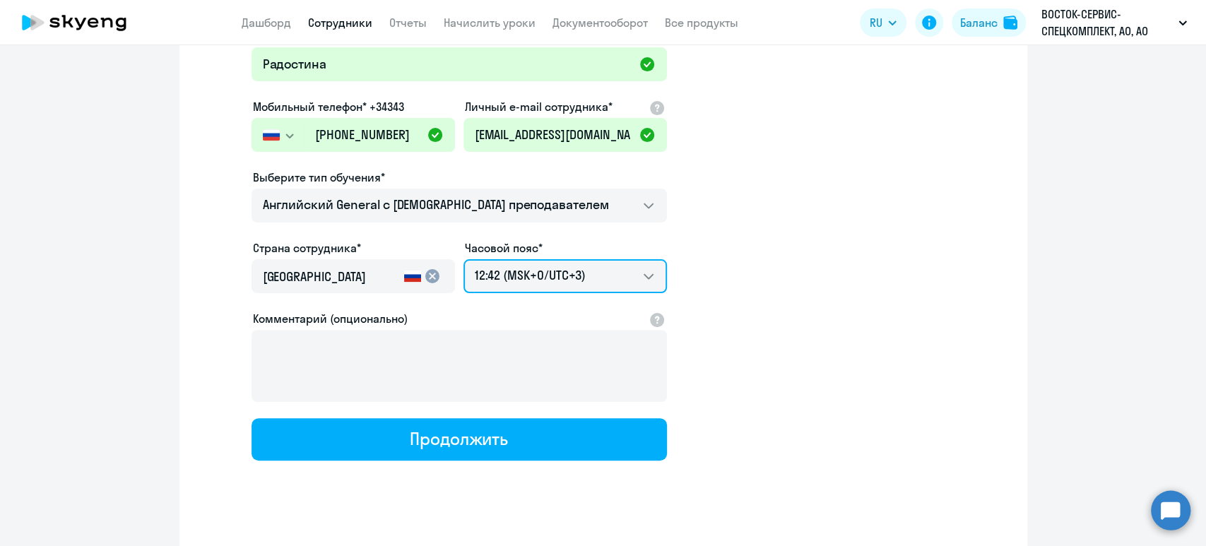
scroll to position [194, 0]
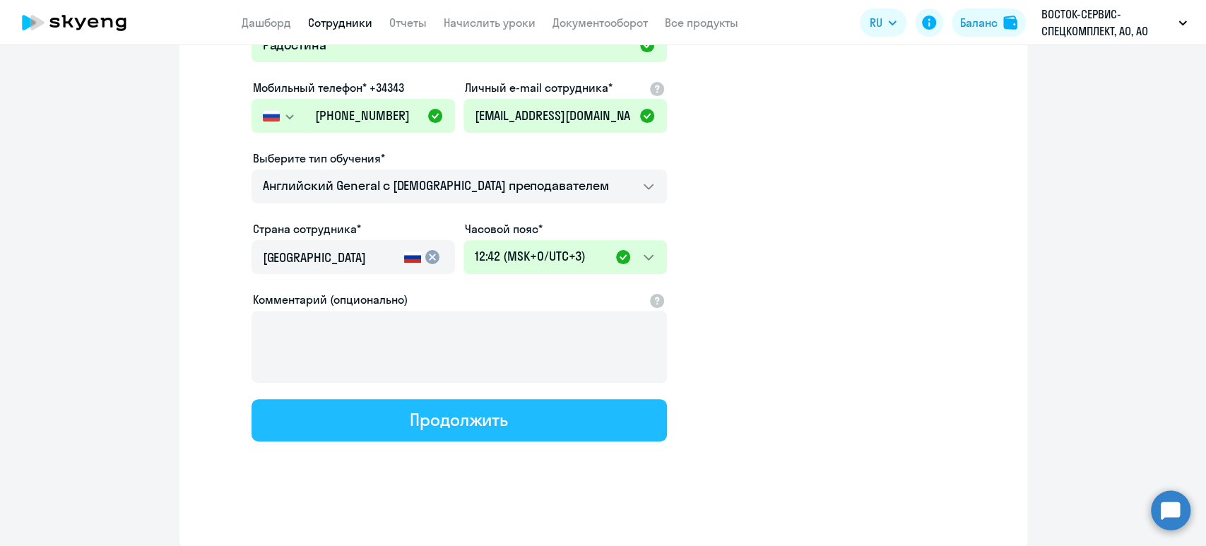
click at [519, 408] on button "Продолжить" at bounding box center [460, 420] width 416 height 42
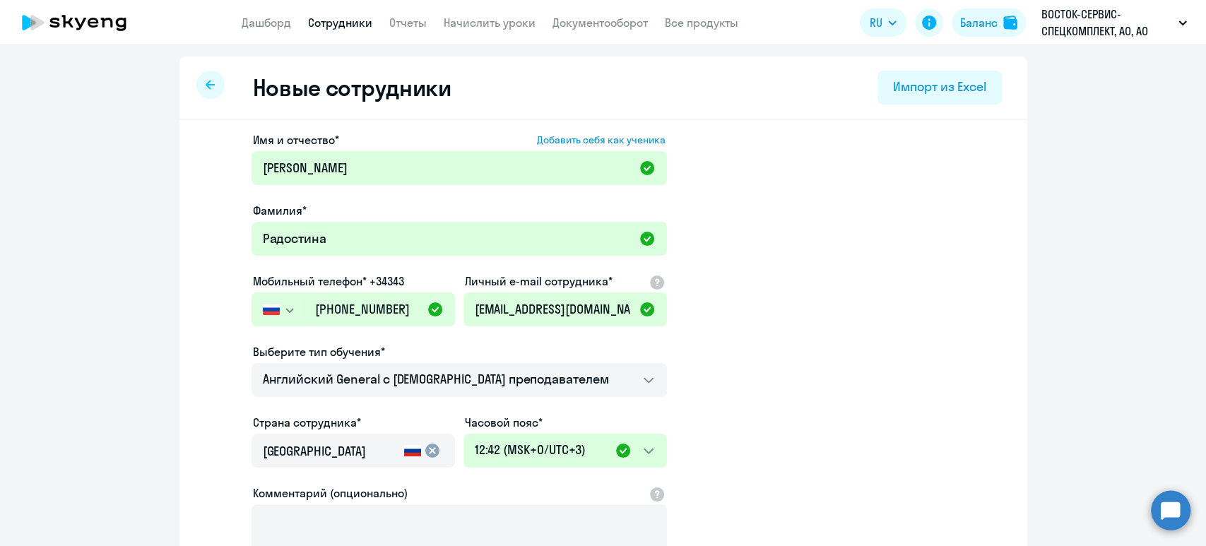
select select "english_adult_not_native_speaker"
select select "3"
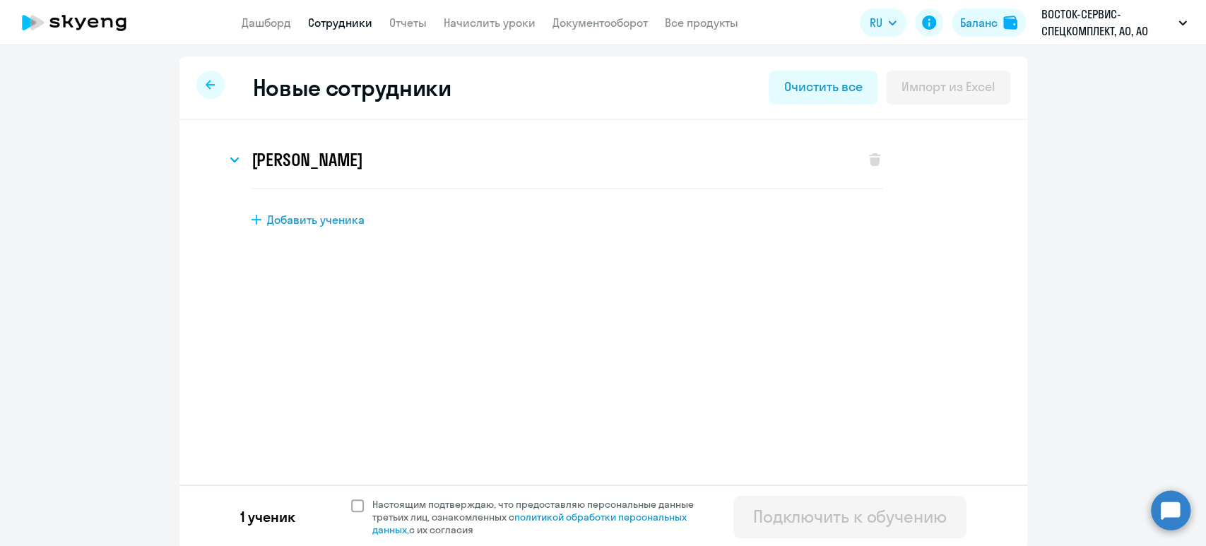
click at [351, 498] on label "Настоящим подтверждаю, что предоставляю персональные данные третьих лиц, ознако…" at bounding box center [531, 517] width 360 height 38
click at [351, 497] on input "Настоящим подтверждаю, что предоставляю персональные данные третьих лиц, ознако…" at bounding box center [351, 497] width 1 height 1
checkbox input "true"
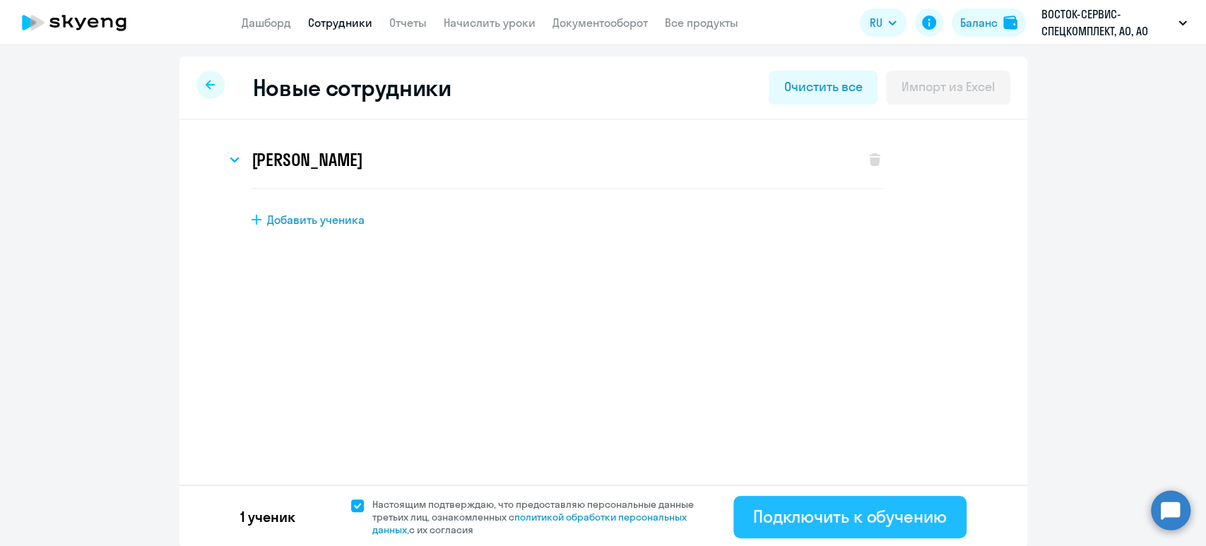
click at [834, 518] on div "Подключить к обучению" at bounding box center [850, 516] width 194 height 23
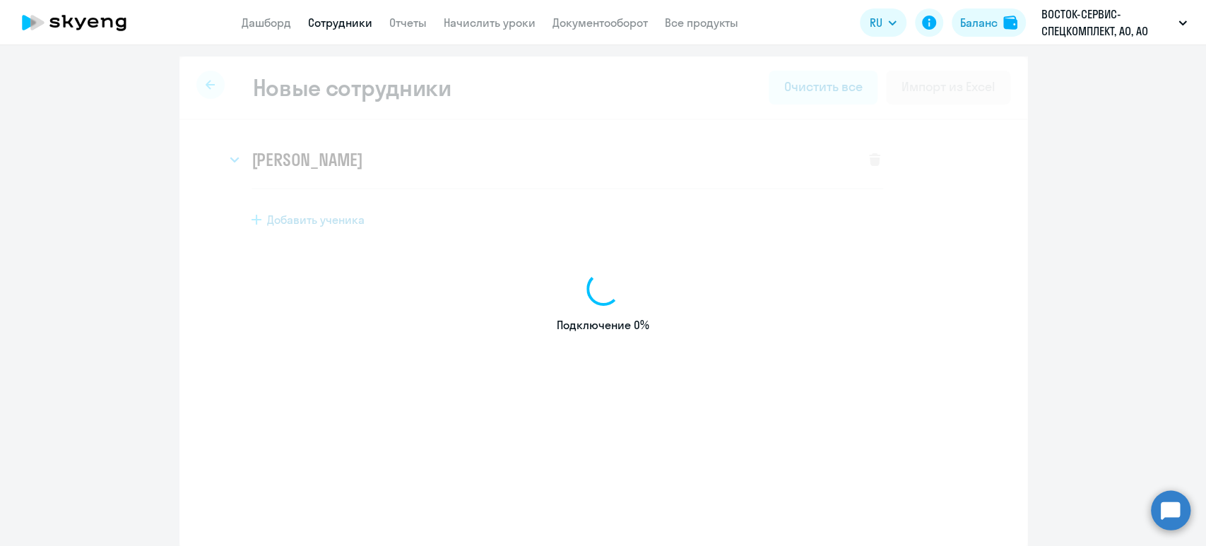
select select "english_adult_not_native_speaker"
select select "5"
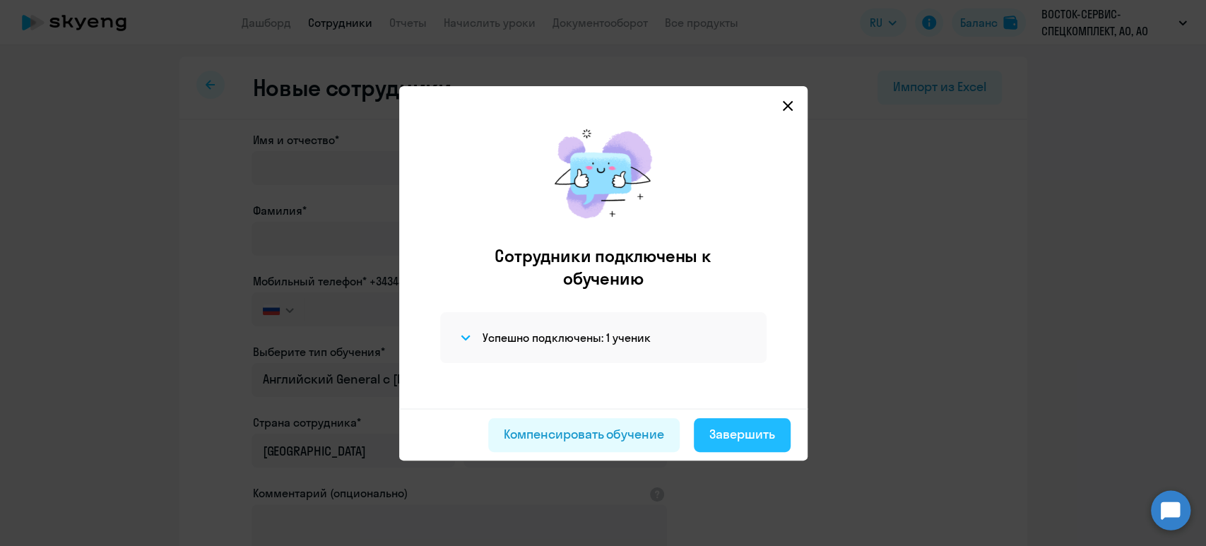
click at [746, 432] on div "Завершить" at bounding box center [742, 434] width 66 height 18
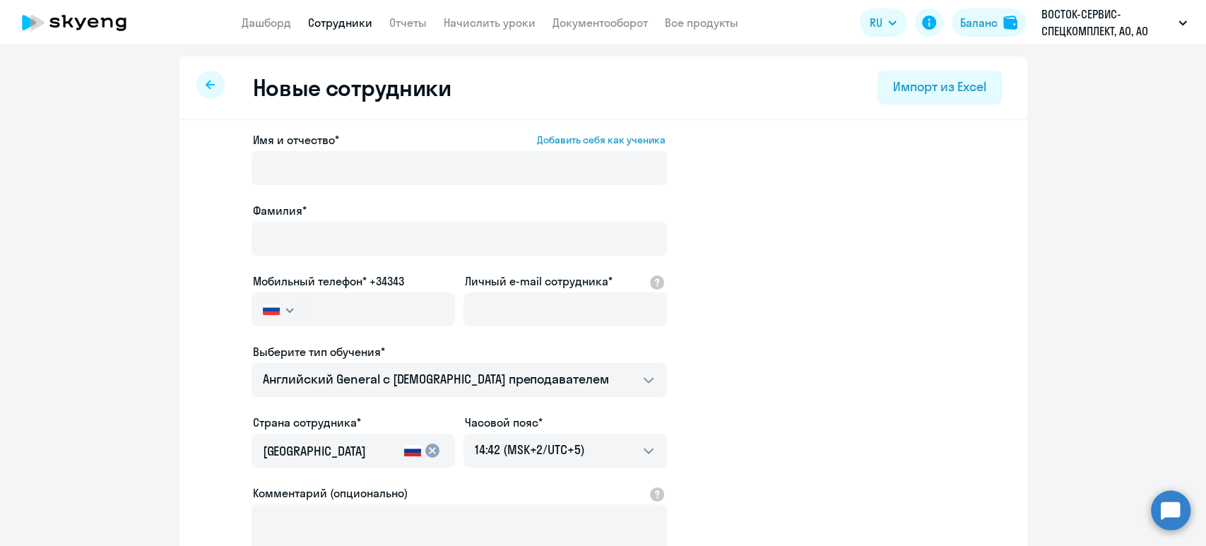
select select "30"
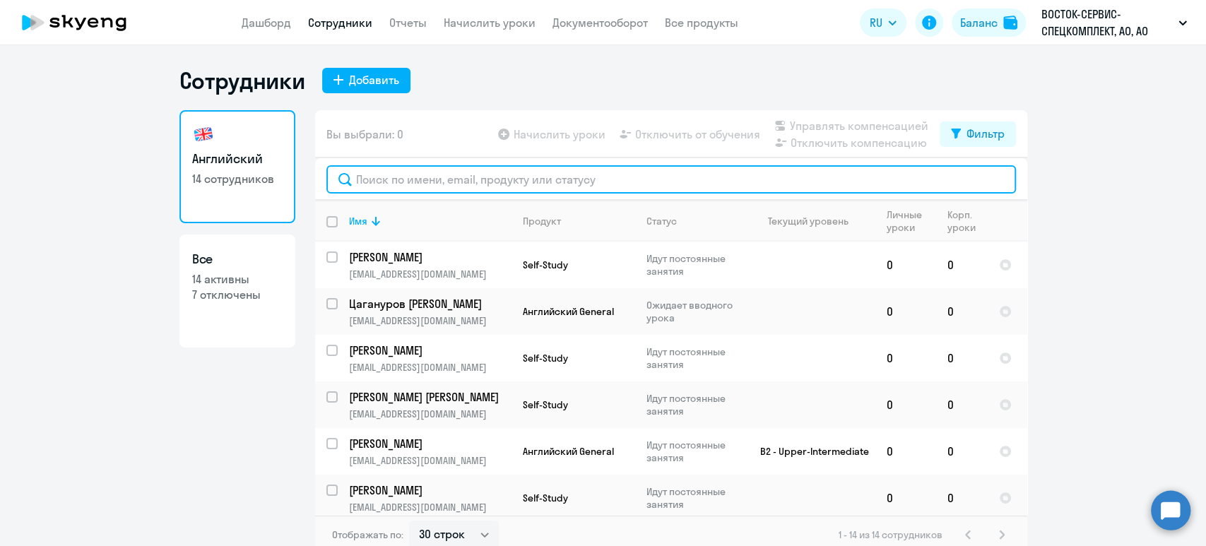
click at [447, 179] on input "text" at bounding box center [671, 179] width 690 height 28
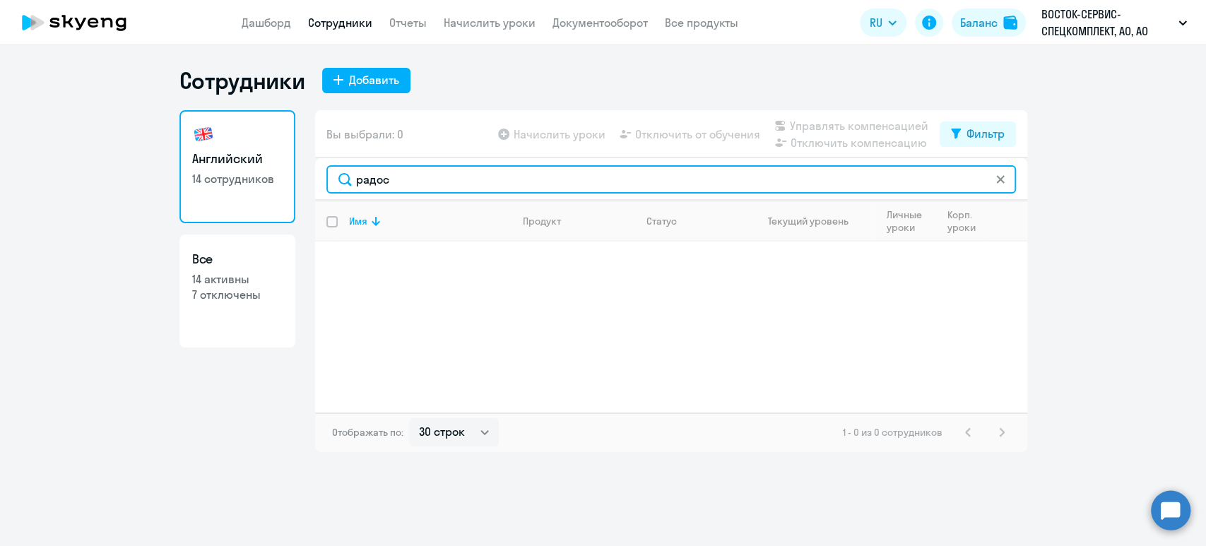
drag, startPoint x: 445, startPoint y: 175, endPoint x: 324, endPoint y: 175, distance: 120.8
click at [324, 175] on div "радос" at bounding box center [671, 179] width 712 height 42
type input "е"
type input "ксени"
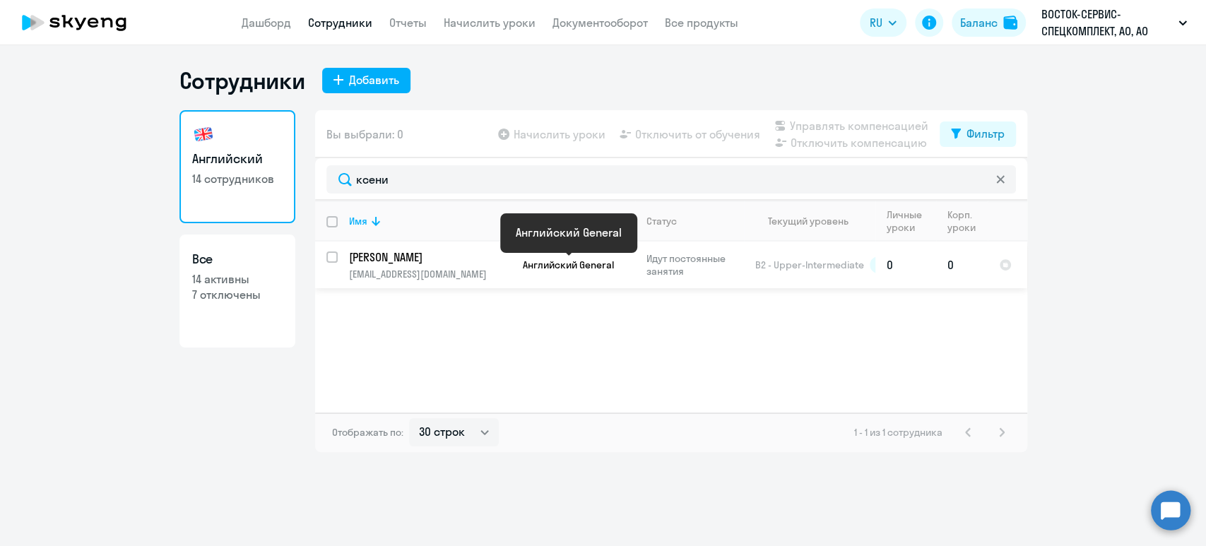
click at [534, 269] on span "Английский General" at bounding box center [568, 265] width 91 height 13
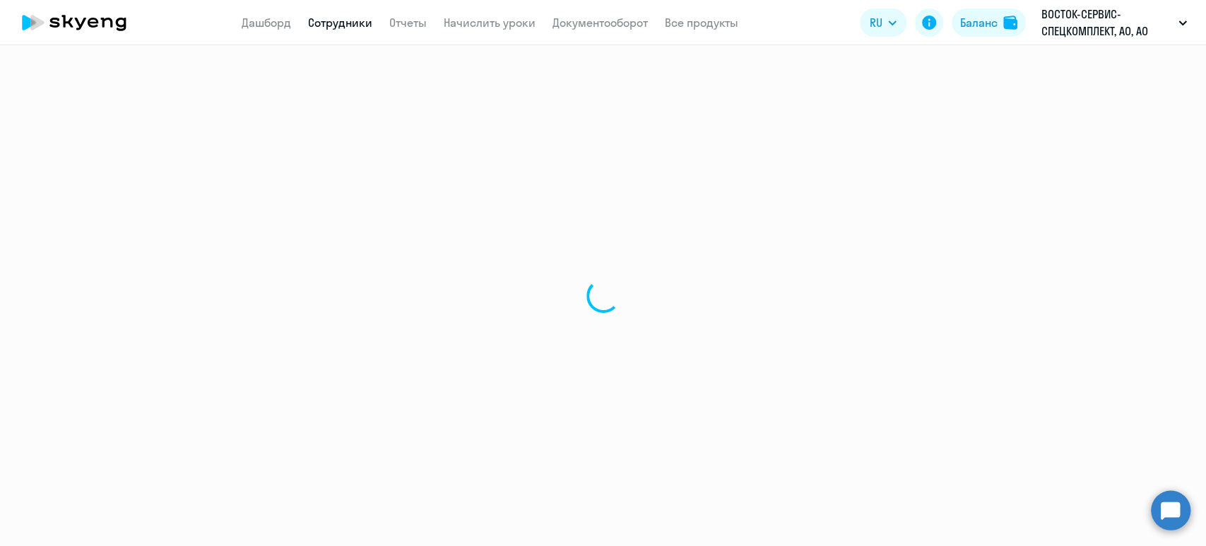
select select "english"
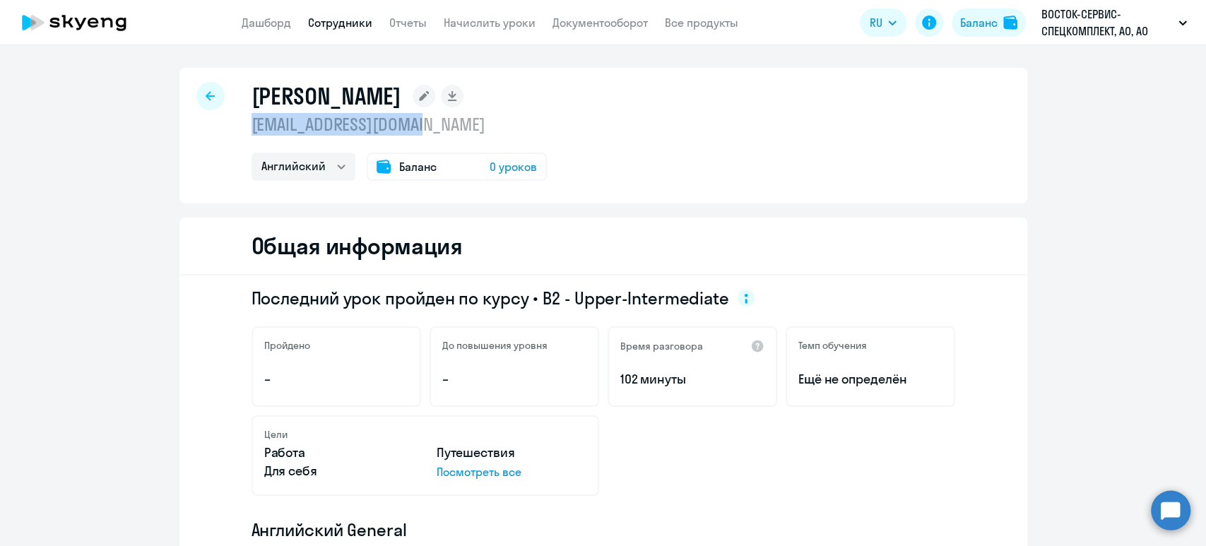
drag, startPoint x: 448, startPoint y: 125, endPoint x: 245, endPoint y: 130, distance: 202.9
click at [252, 130] on p "radostina.k@yandex.ru" at bounding box center [399, 124] width 295 height 23
copy p "radostina.k@yandex.ru"
select select "english"
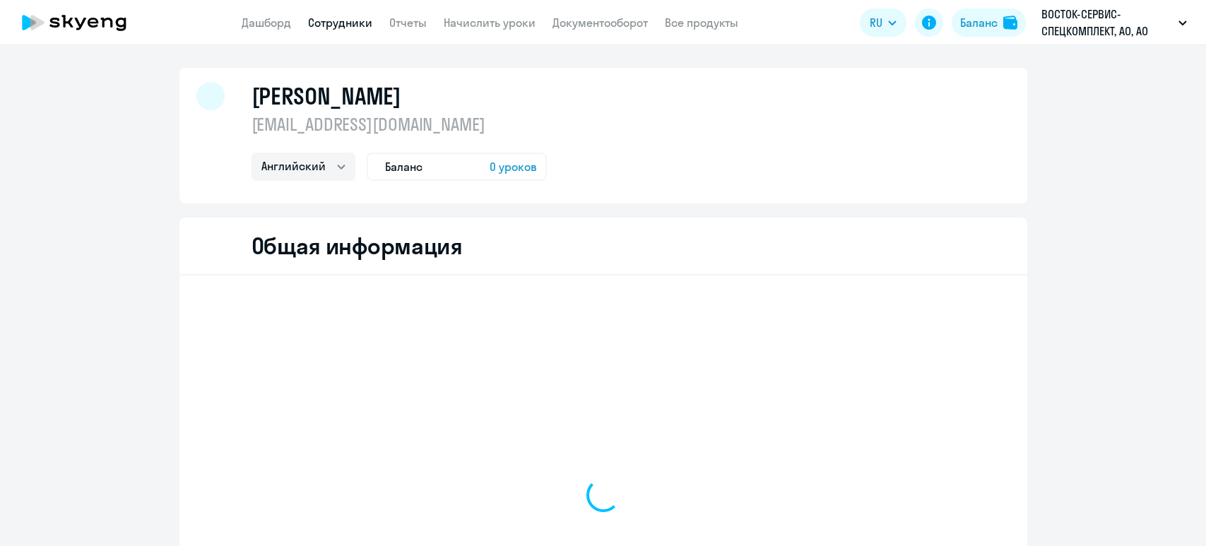
select select "english"
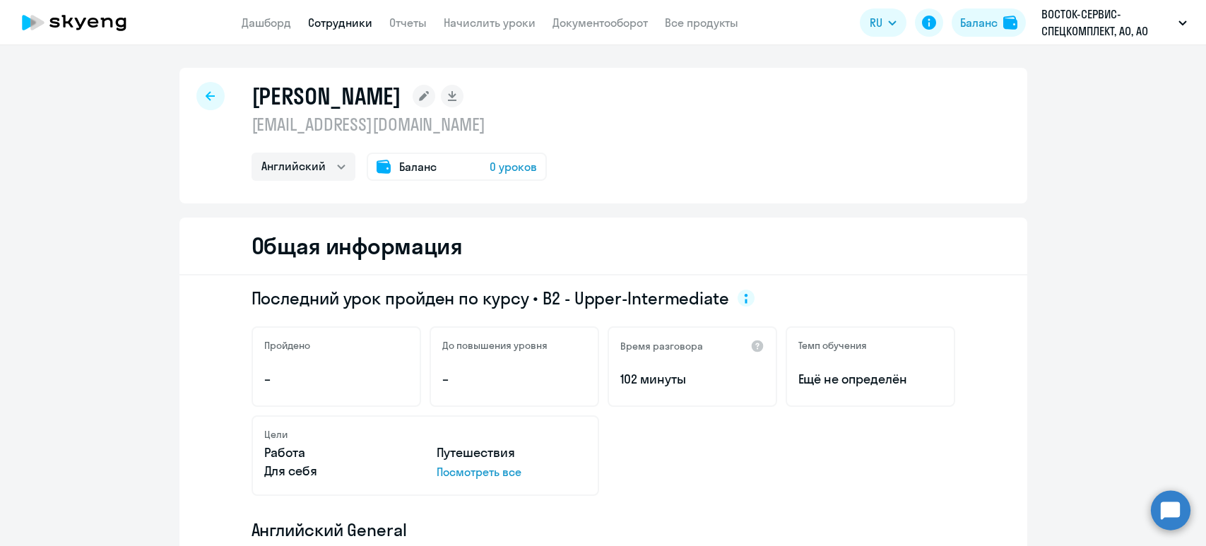
select select "english"
click at [358, 14] on app-menu-item-link "Сотрудники" at bounding box center [340, 23] width 64 height 18
click at [206, 97] on icon at bounding box center [210, 96] width 9 height 10
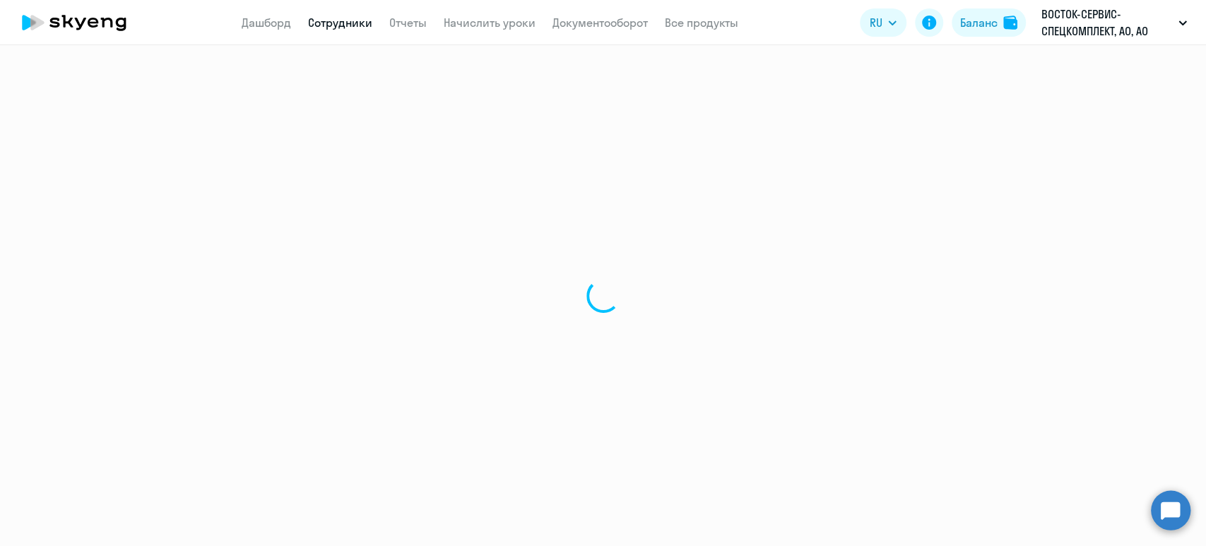
select select "30"
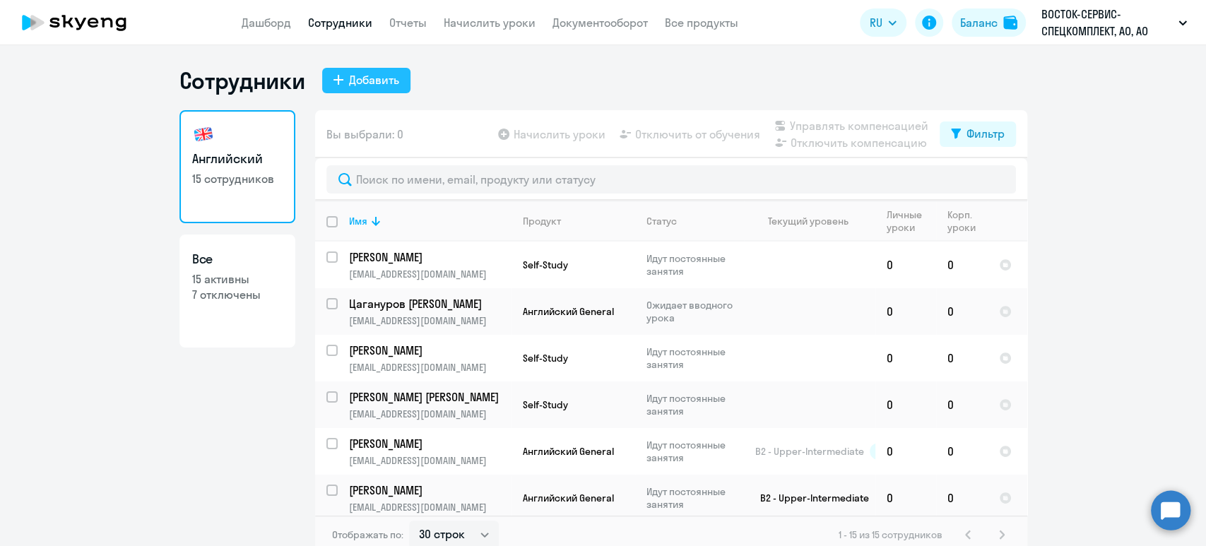
click at [370, 78] on div "Добавить" at bounding box center [374, 79] width 50 height 17
select select "english_adult_not_native_speaker"
select select "5"
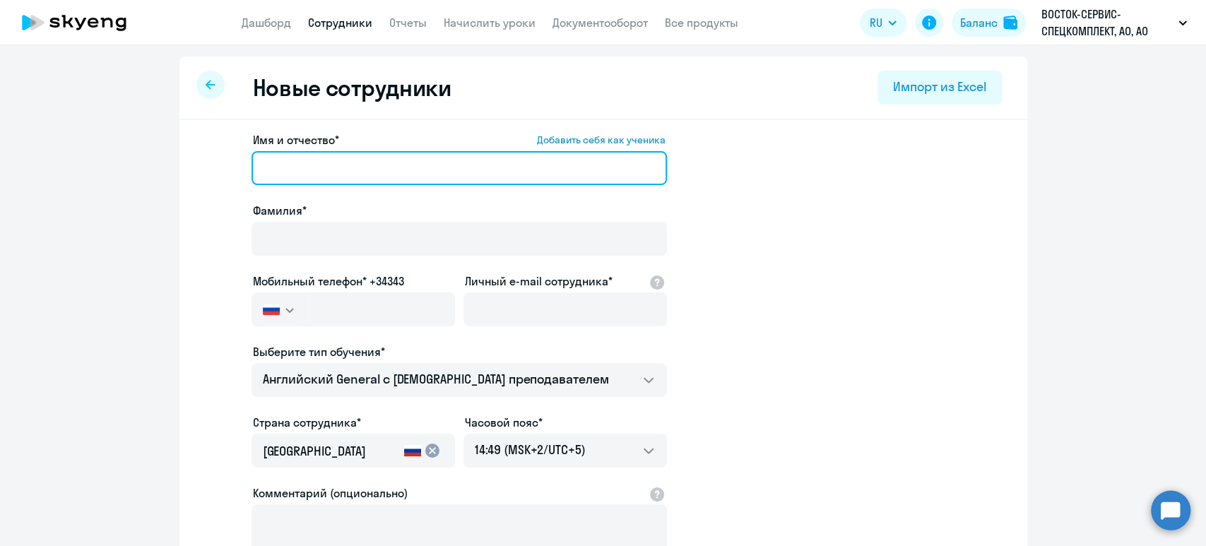
click at [394, 158] on input "Имя и отчество* Добавить себя как ученика" at bounding box center [460, 168] width 416 height 34
paste input "[PERSON_NAME]"
drag, startPoint x: 325, startPoint y: 165, endPoint x: 92, endPoint y: 154, distance: 233.4
click at [92, 154] on ng-component "Новые сотрудники Импорт из Excel Имя и отчество* Добавить себя как ученика Сара…" at bounding box center [603, 399] width 1206 height 685
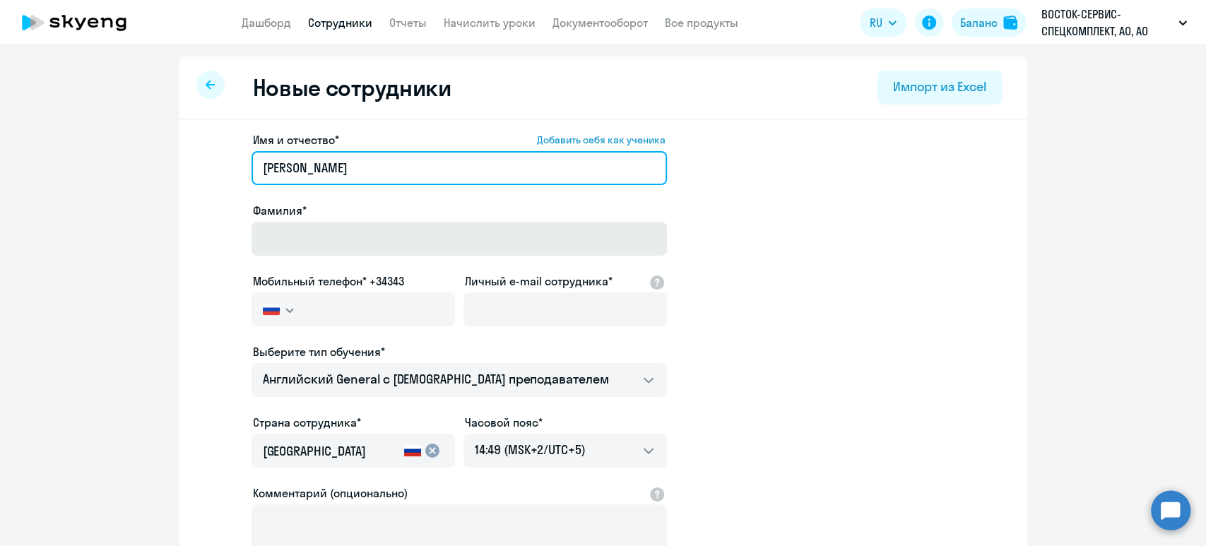
type input "Анна Вячеславовна"
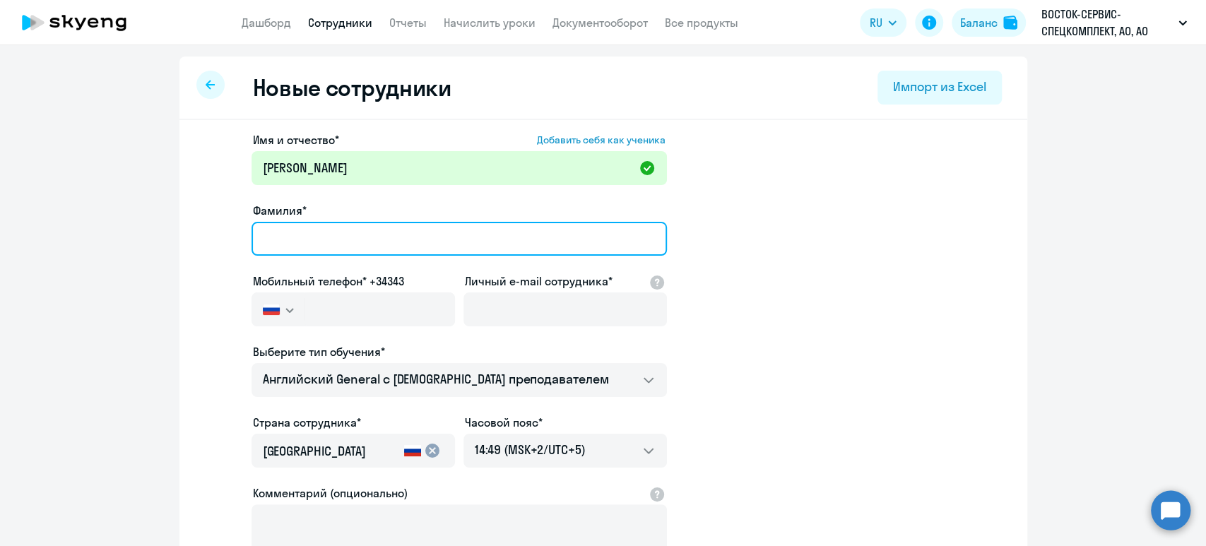
click at [257, 228] on input "Фамилия*" at bounding box center [460, 239] width 416 height 34
paste input "Сарабеева"
type input "Сарабеева"
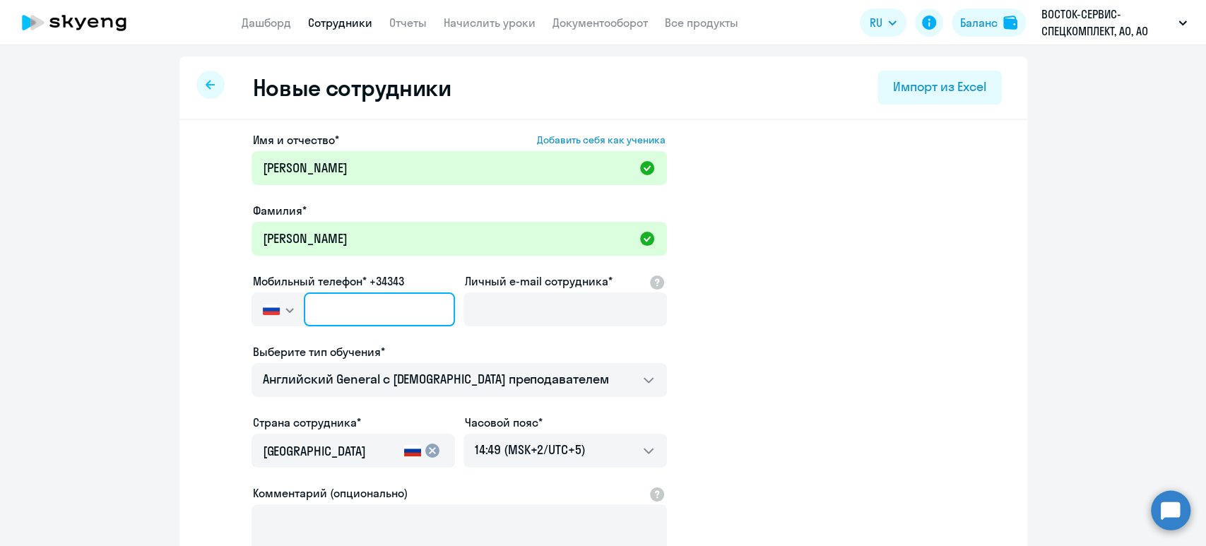
click at [379, 310] on input "text" at bounding box center [379, 310] width 151 height 34
paste input "+7 926 655-87-68"
type input "+7 926 655-87-68"
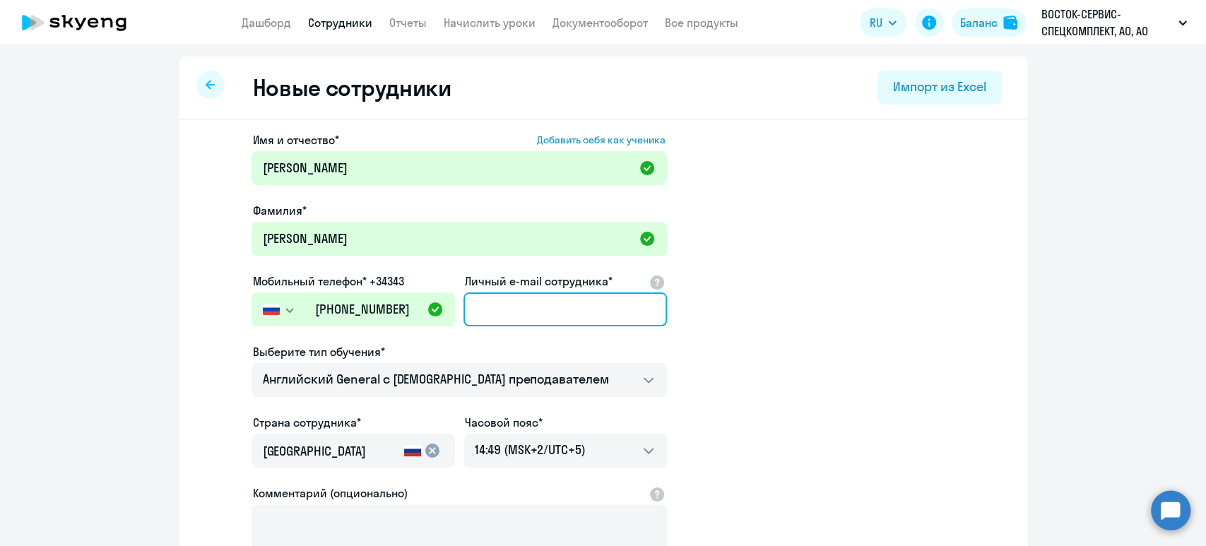
click at [613, 319] on input "Личный e-mail сотрудника*" at bounding box center [566, 310] width 204 height 34
paste input "asarabeeva@vostok.ru"
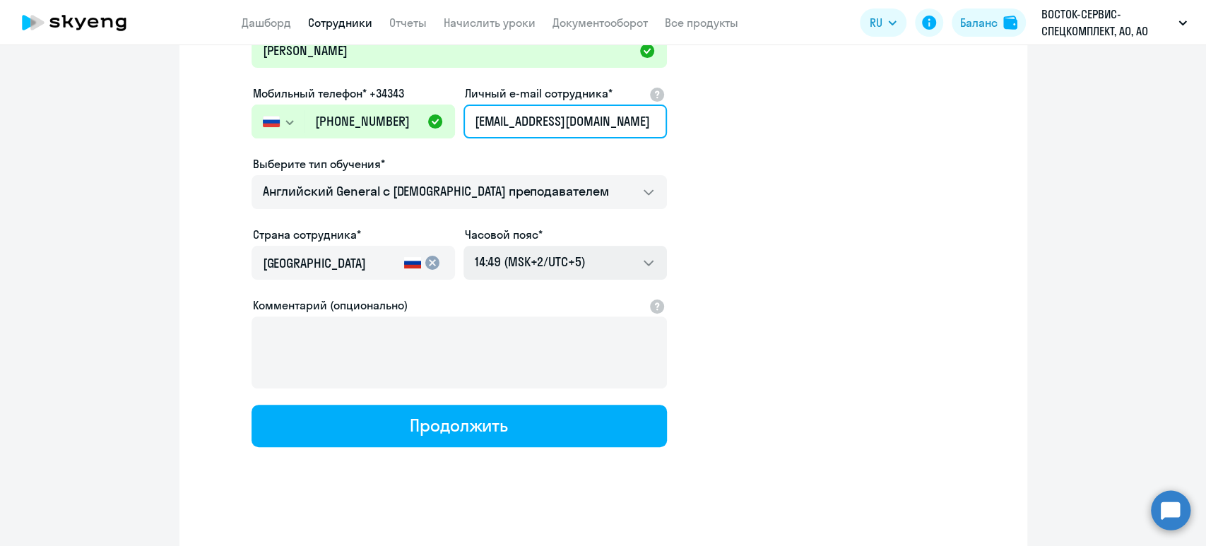
type input "asarabeeva@vostok.ru"
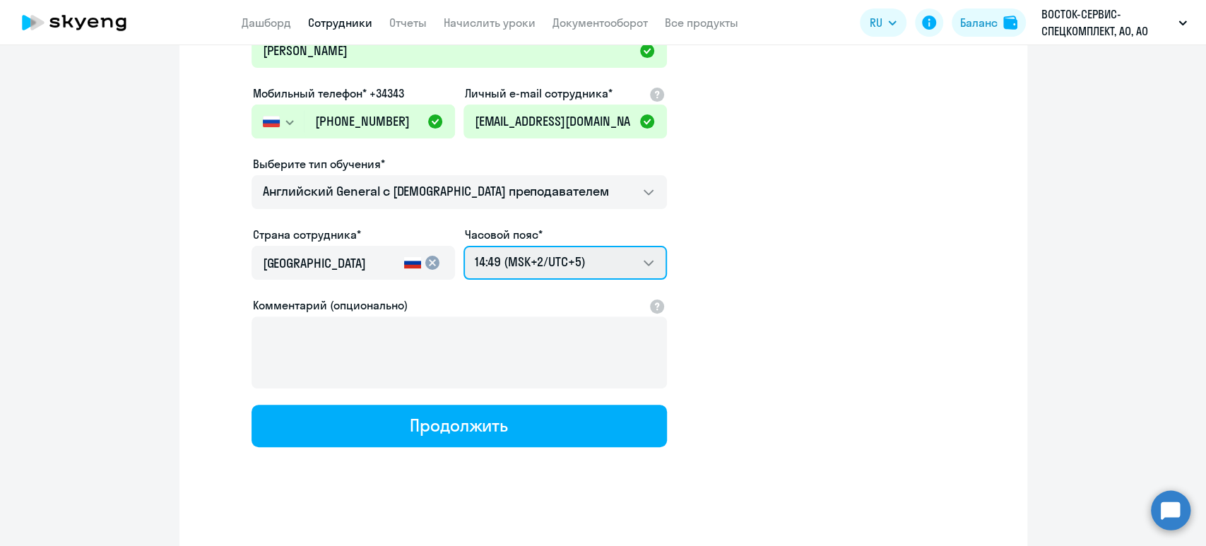
click at [546, 251] on select "22:49 (MSK-14/UTC-11) 23:49 (MSK-13/UTC-10) 00:49 (MSK-12/UTC-9) 01:49 (MSK-11/…" at bounding box center [566, 263] width 204 height 34
select select "3"
click at [464, 246] on select "22:49 (MSK-14/UTC-11) 23:49 (MSK-13/UTC-10) 00:49 (MSK-12/UTC-9) 01:49 (MSK-11/…" at bounding box center [566, 263] width 204 height 34
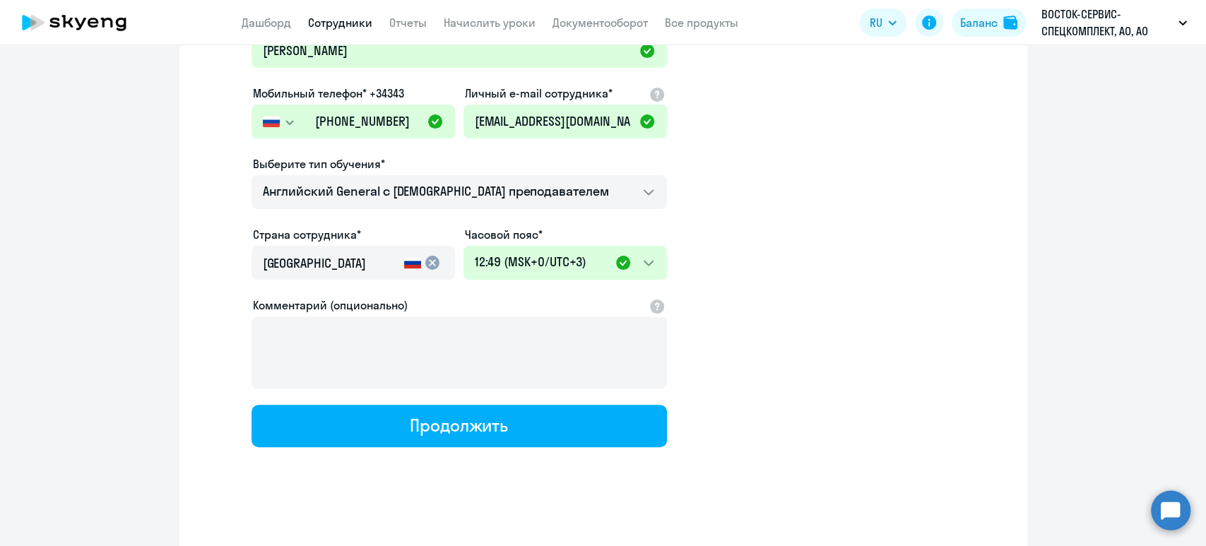
click at [824, 285] on app-new-student-form "Имя и отчество* Добавить себя как ученика Анна Вячеславовна Фамилия* Сарабеева …" at bounding box center [603, 195] width 803 height 504
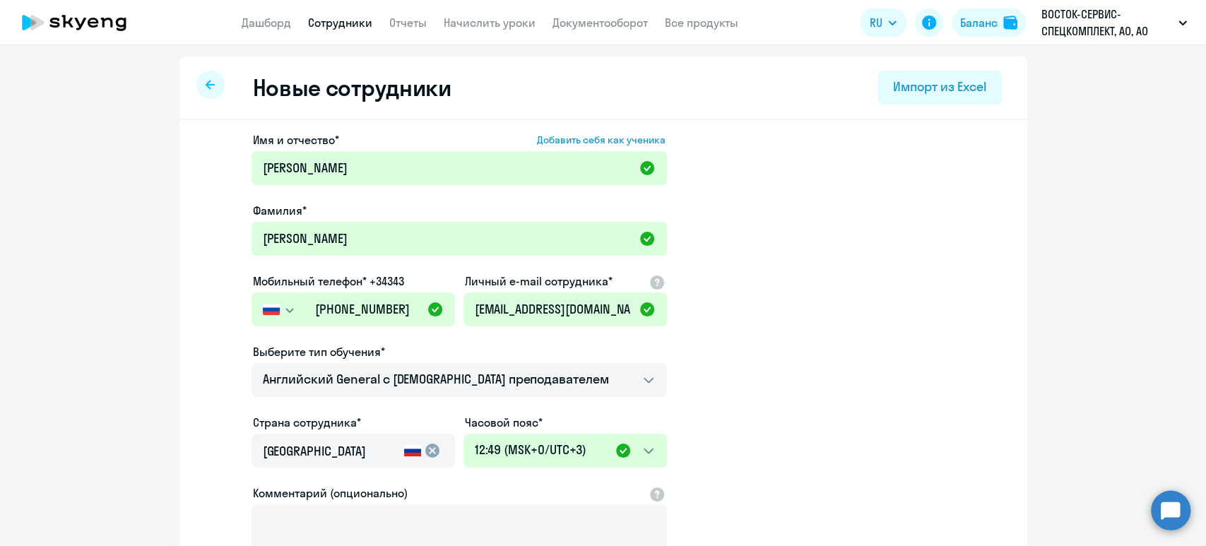
click at [923, 266] on app-new-student-form "Имя и отчество* Добавить себя как ученика Анна Вячеславовна Фамилия* Сарабеева …" at bounding box center [603, 383] width 803 height 504
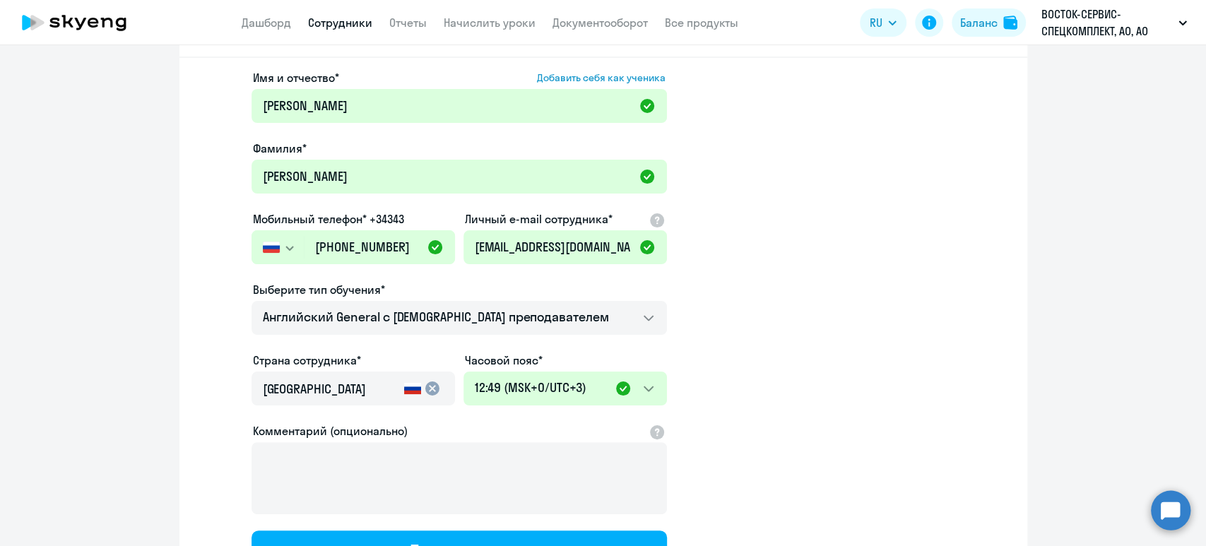
scroll to position [194, 0]
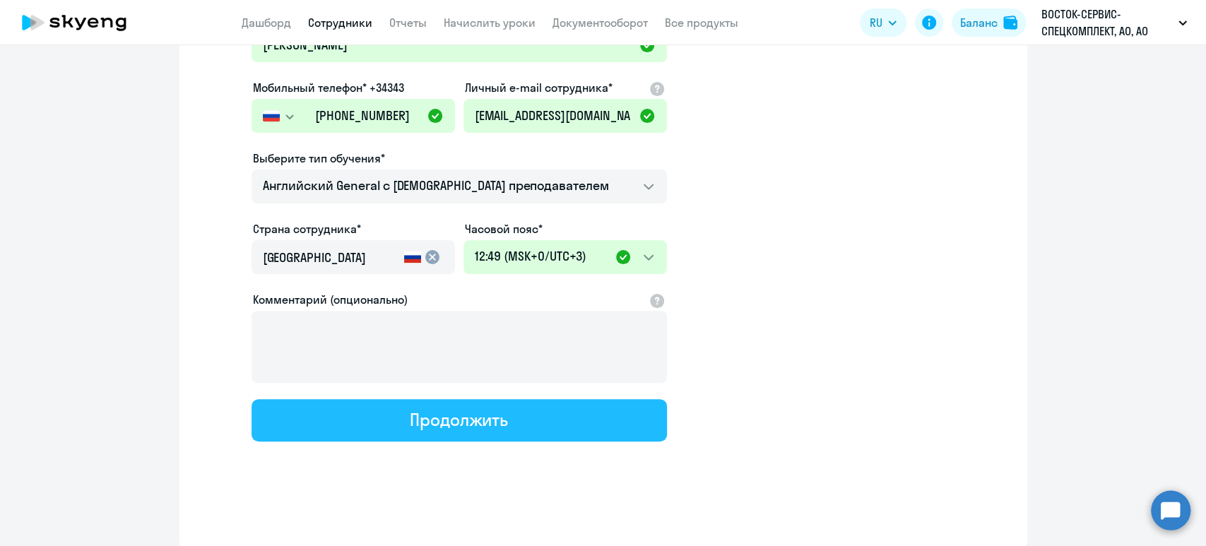
click at [499, 410] on div "Продолжить" at bounding box center [459, 419] width 98 height 23
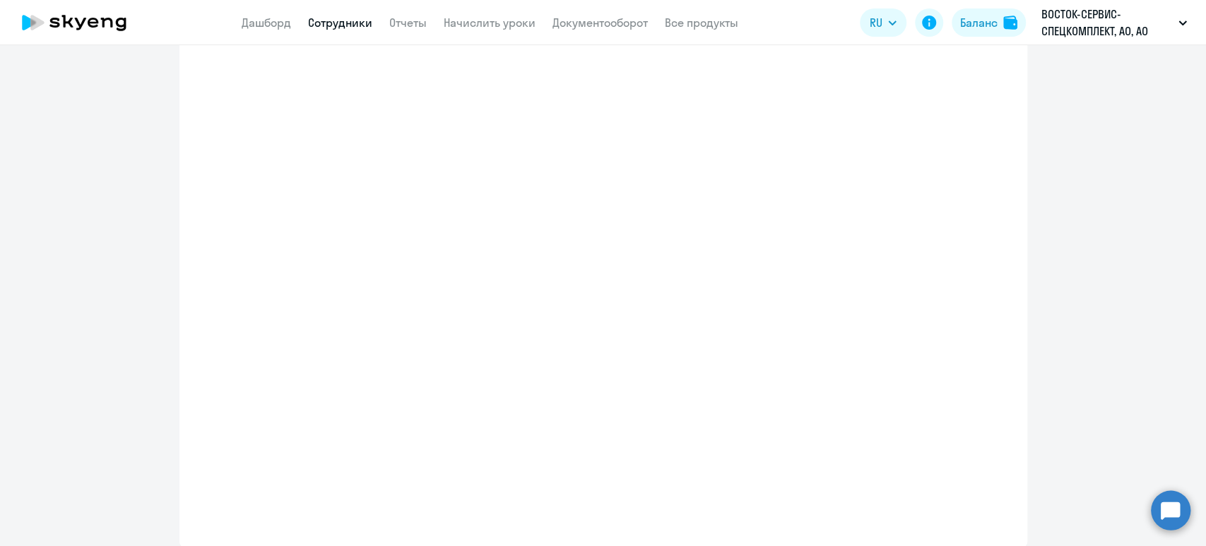
select select "english_adult_not_native_speaker"
select select "3"
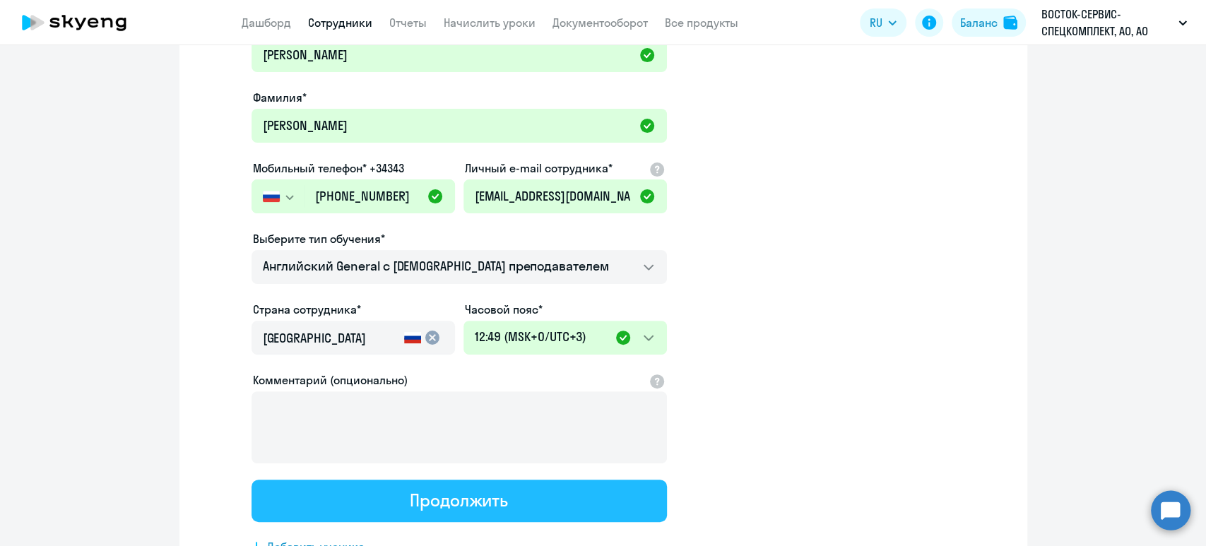
scroll to position [0, 0]
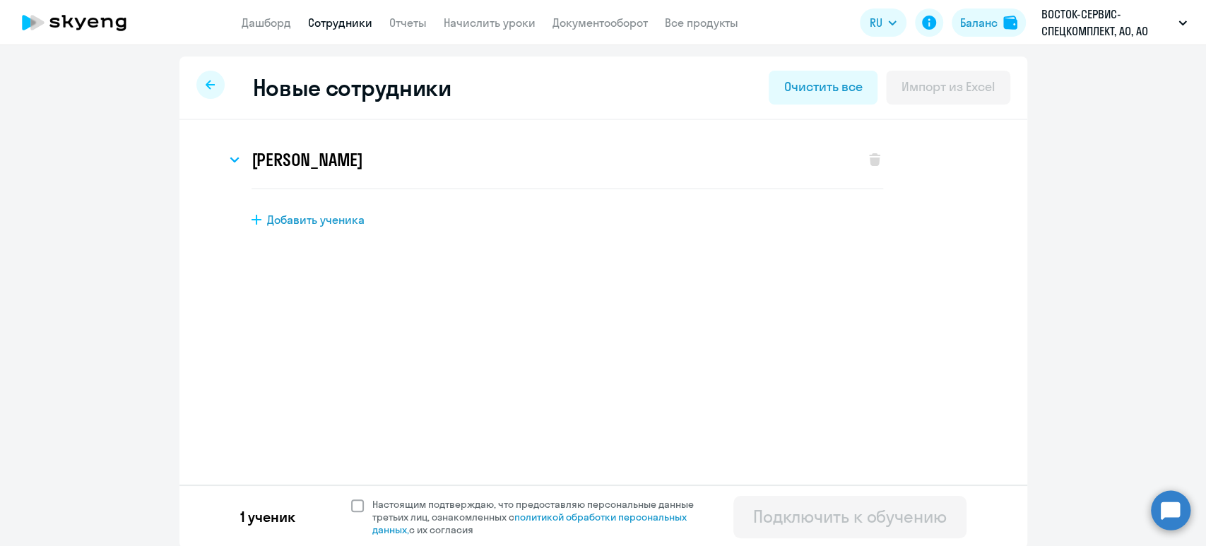
click at [351, 501] on span at bounding box center [357, 506] width 13 height 13
click at [351, 498] on input "Настоящим подтверждаю, что предоставляю персональные данные третьих лиц, ознако…" at bounding box center [351, 497] width 1 height 1
checkbox input "true"
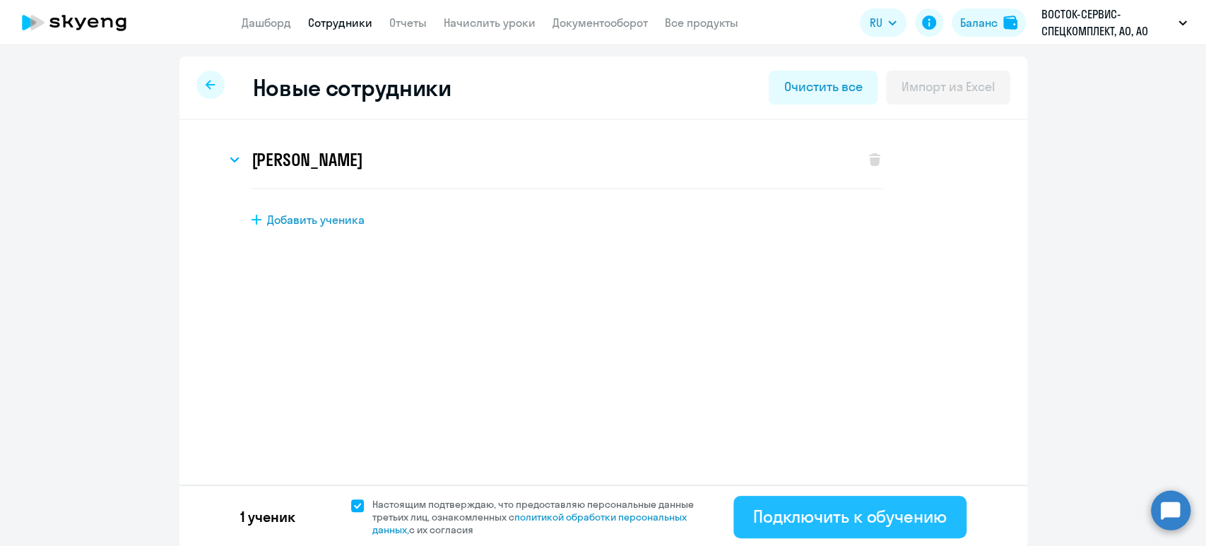
click at [811, 524] on div "Подключить к обучению" at bounding box center [850, 516] width 194 height 23
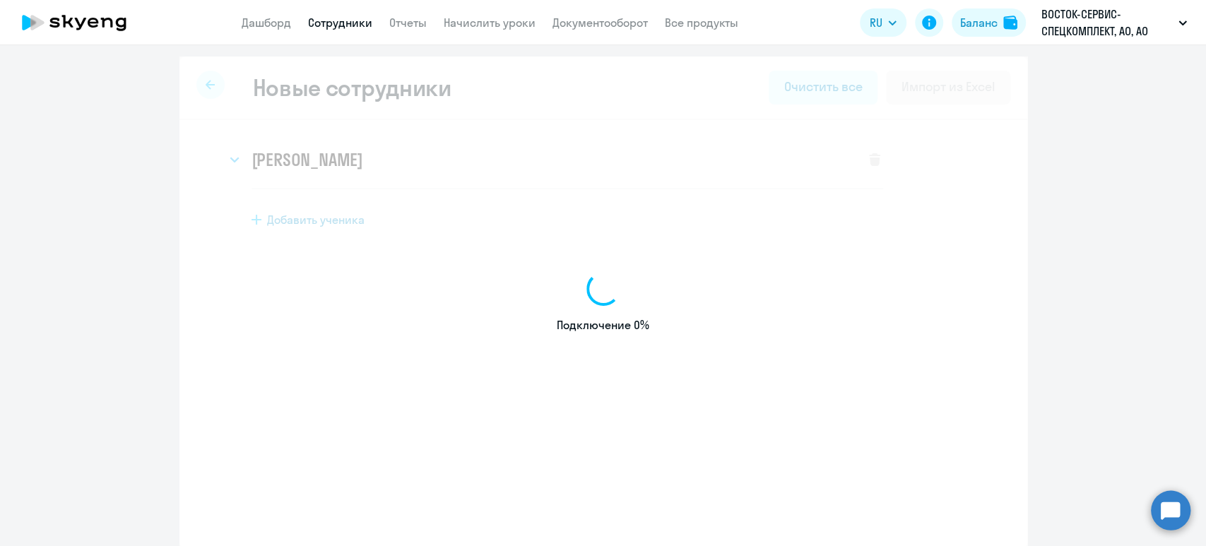
select select "english_adult_not_native_speaker"
select select "5"
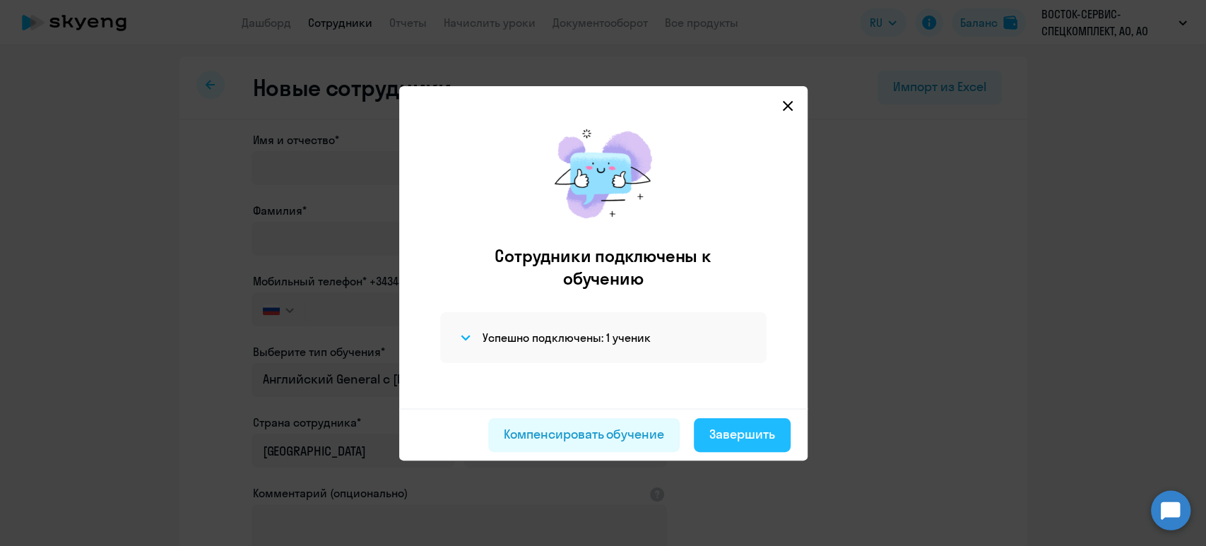
click at [713, 438] on div "Завершить" at bounding box center [742, 434] width 66 height 18
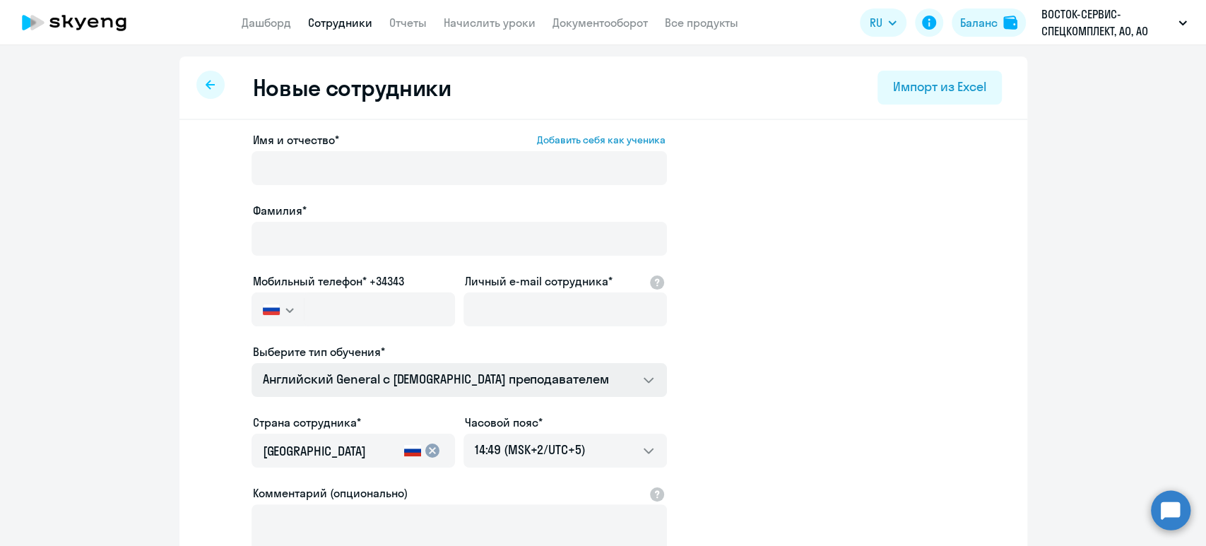
select select "30"
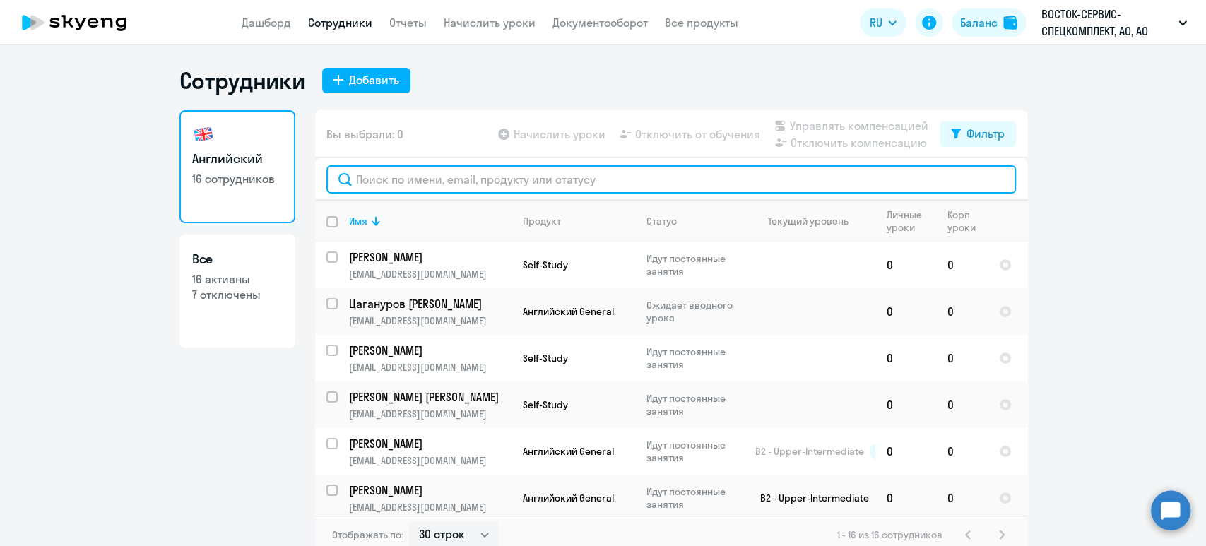
click at [451, 177] on input "text" at bounding box center [671, 179] width 690 height 28
paste input "Сарабеева"
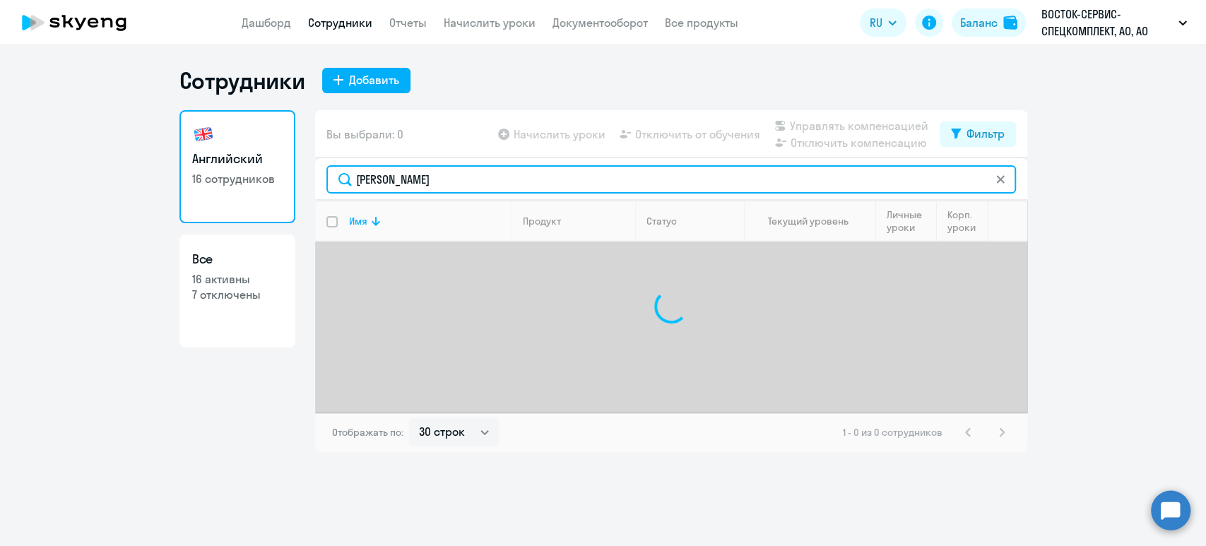
type input "С"
type input "анна"
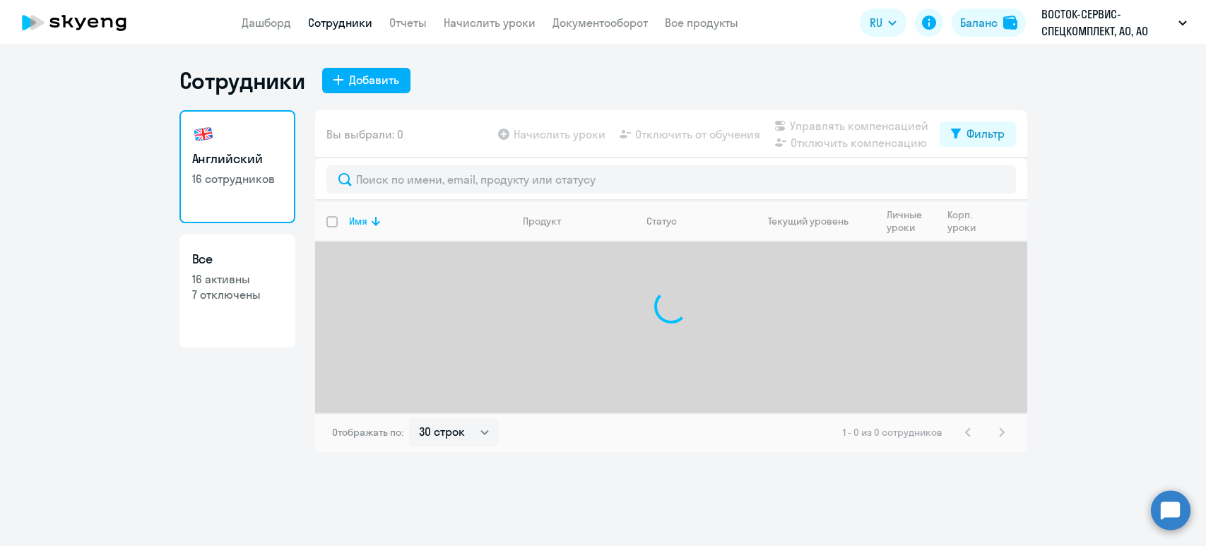
select select "30"
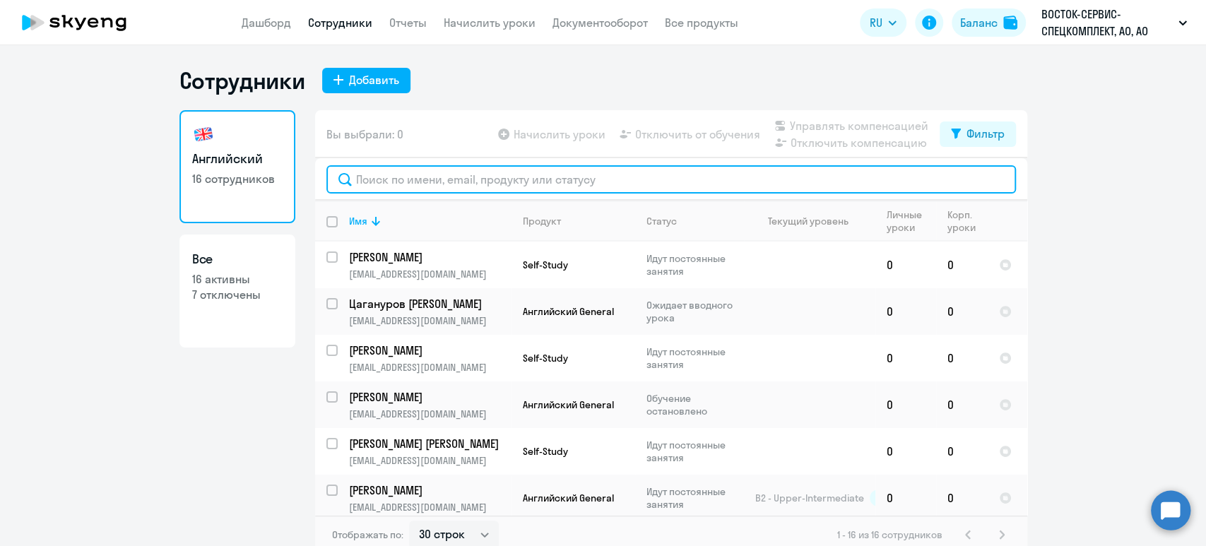
click at [351, 175] on input "text" at bounding box center [671, 179] width 690 height 28
paste input "Сарабеева"
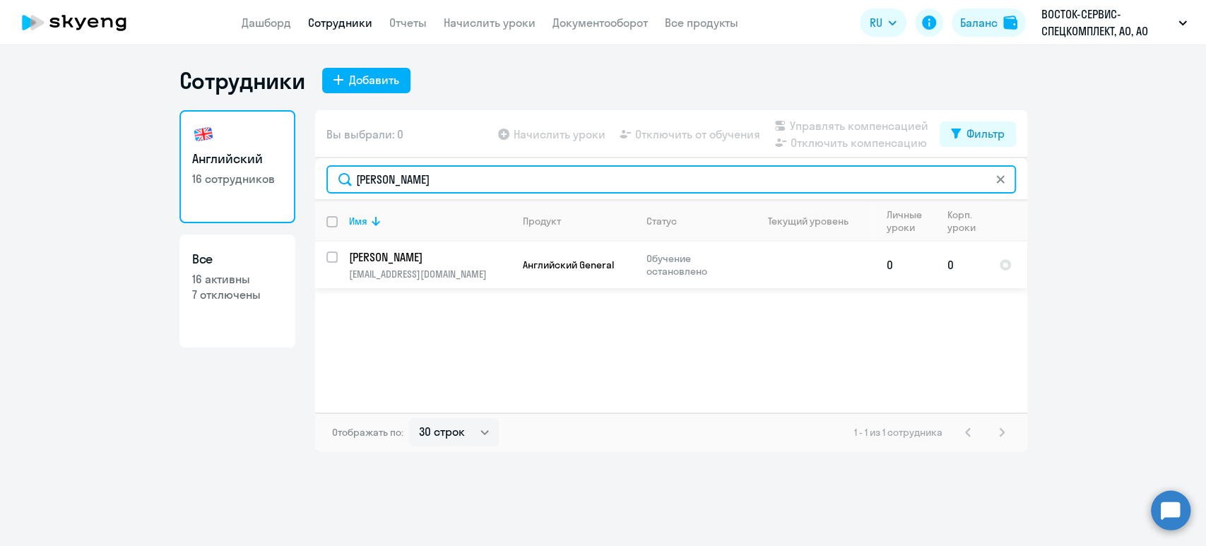
type input "Сарабеева"
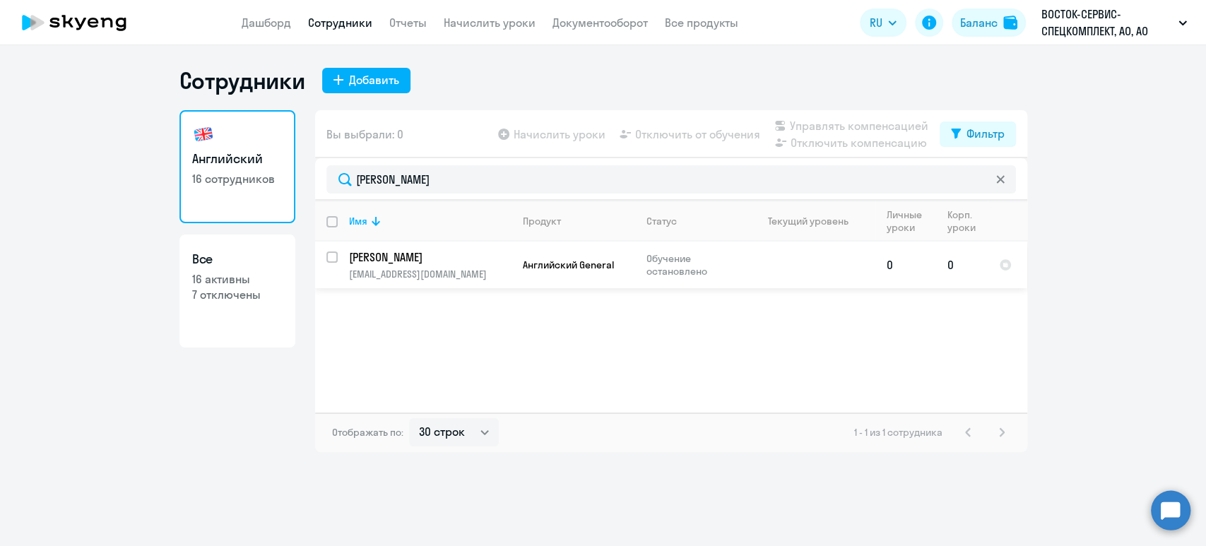
click at [649, 263] on p "Обучение остановлено" at bounding box center [695, 264] width 97 height 25
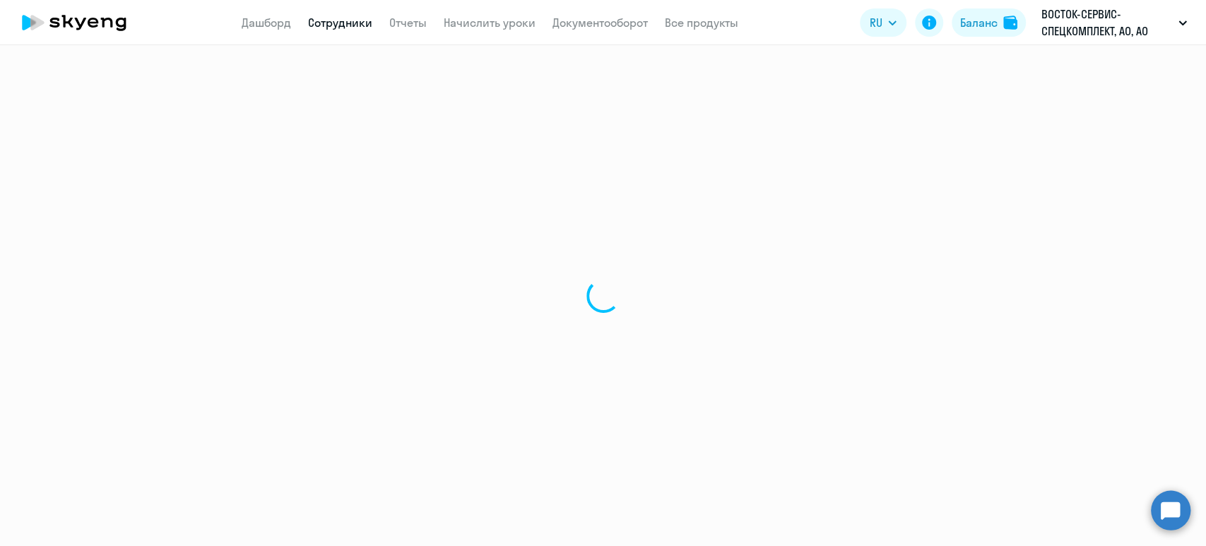
select select "english"
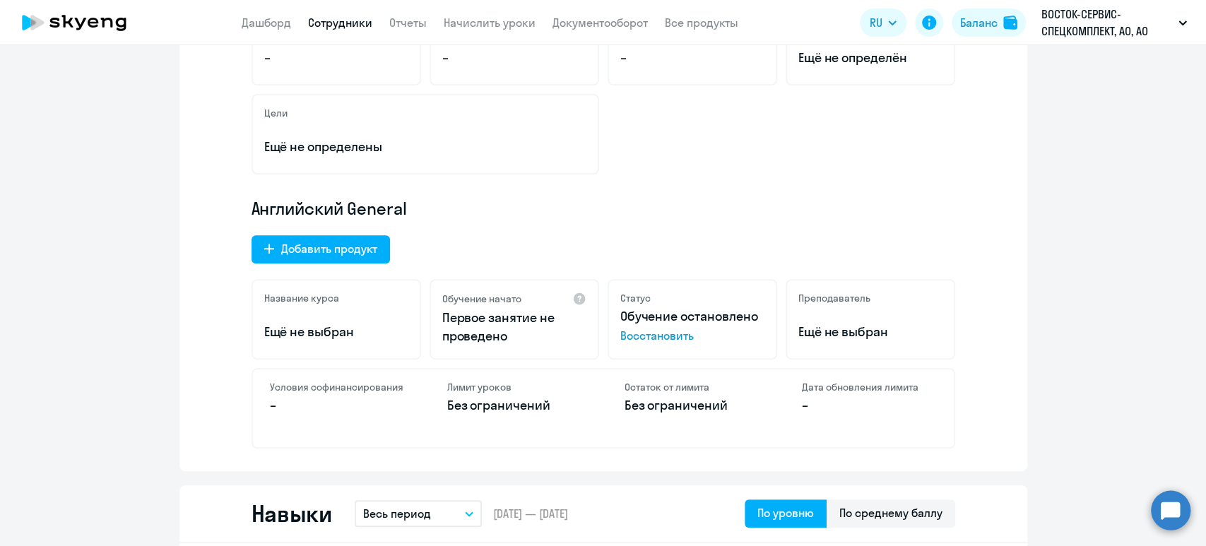
scroll to position [283, 0]
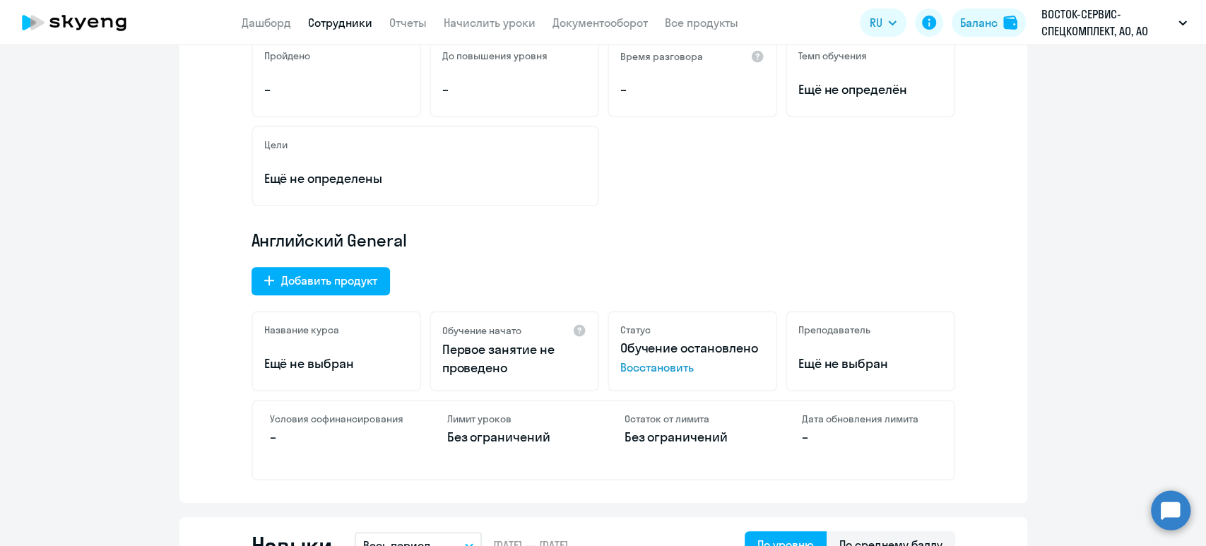
click at [674, 366] on span "Восстановить" at bounding box center [692, 367] width 144 height 17
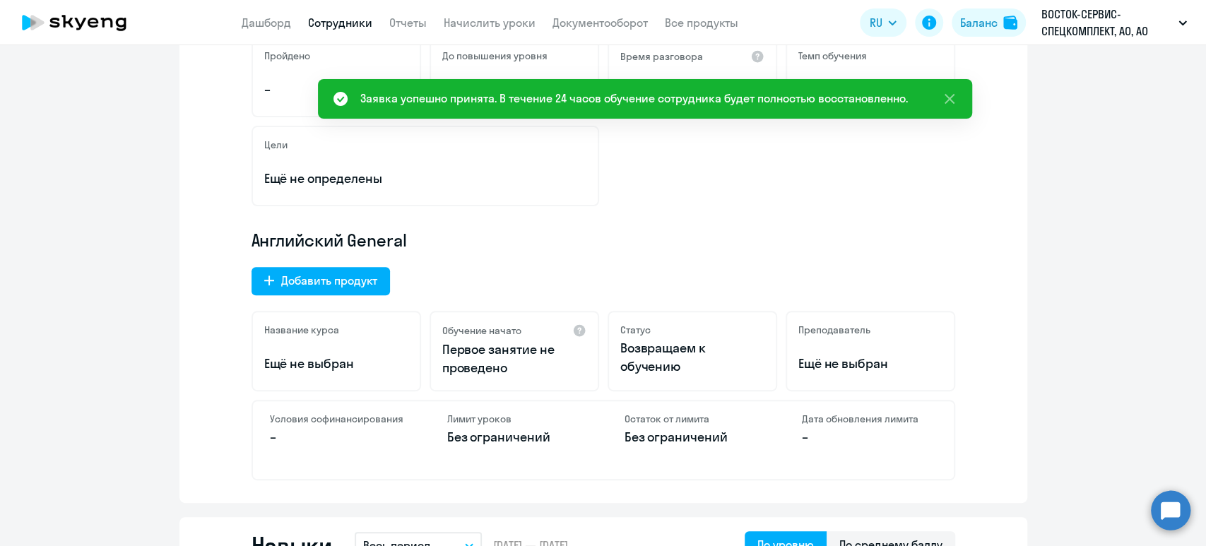
click at [324, 17] on link "Сотрудники" at bounding box center [340, 23] width 64 height 14
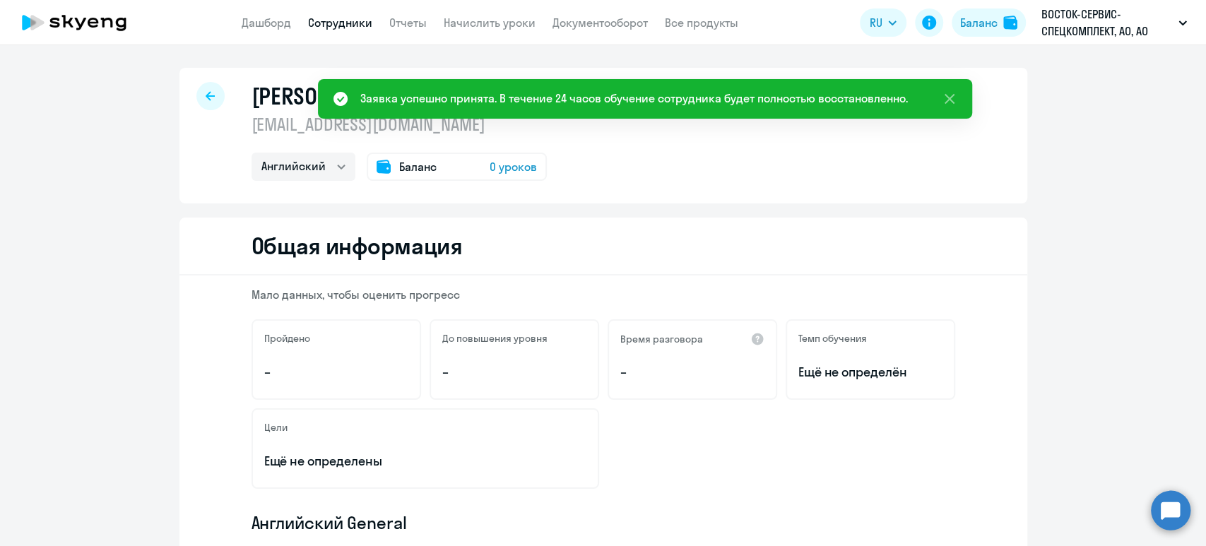
select select "30"
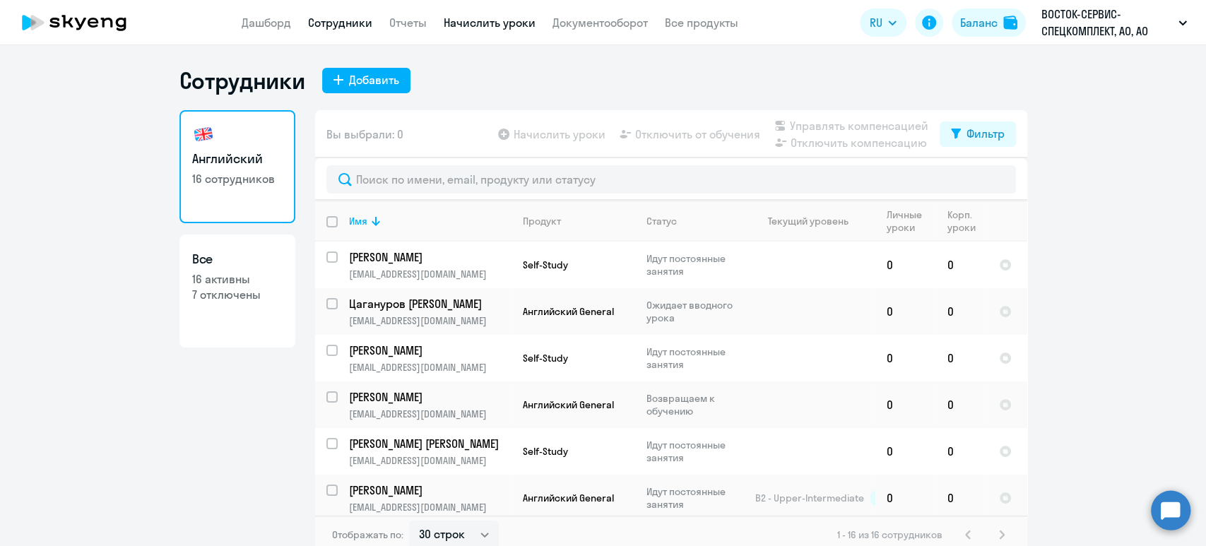
click at [505, 17] on link "Начислить уроки" at bounding box center [490, 23] width 92 height 14
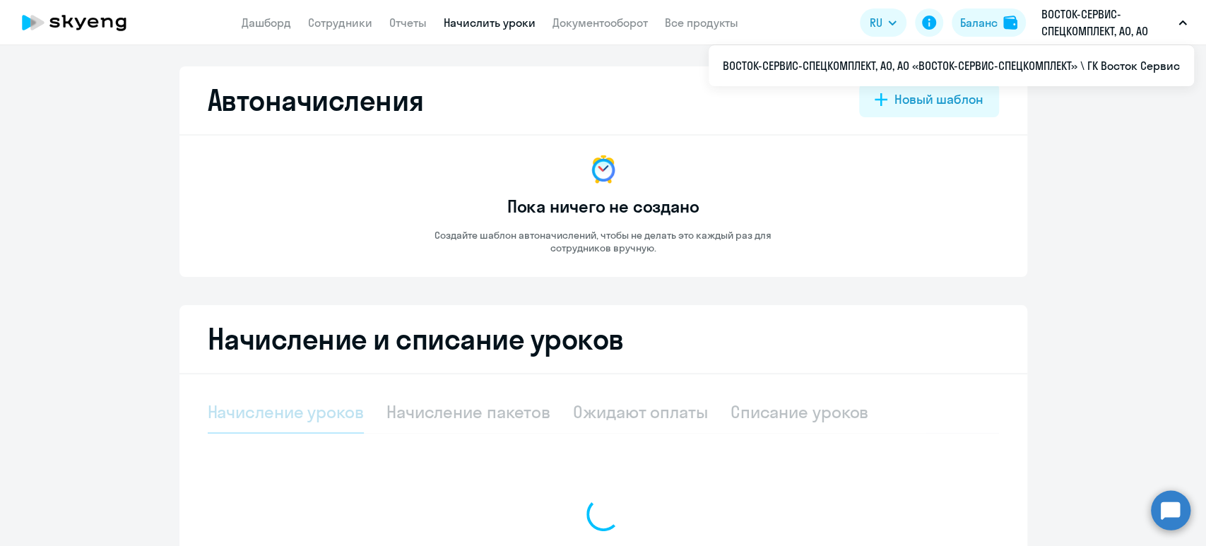
select select "10"
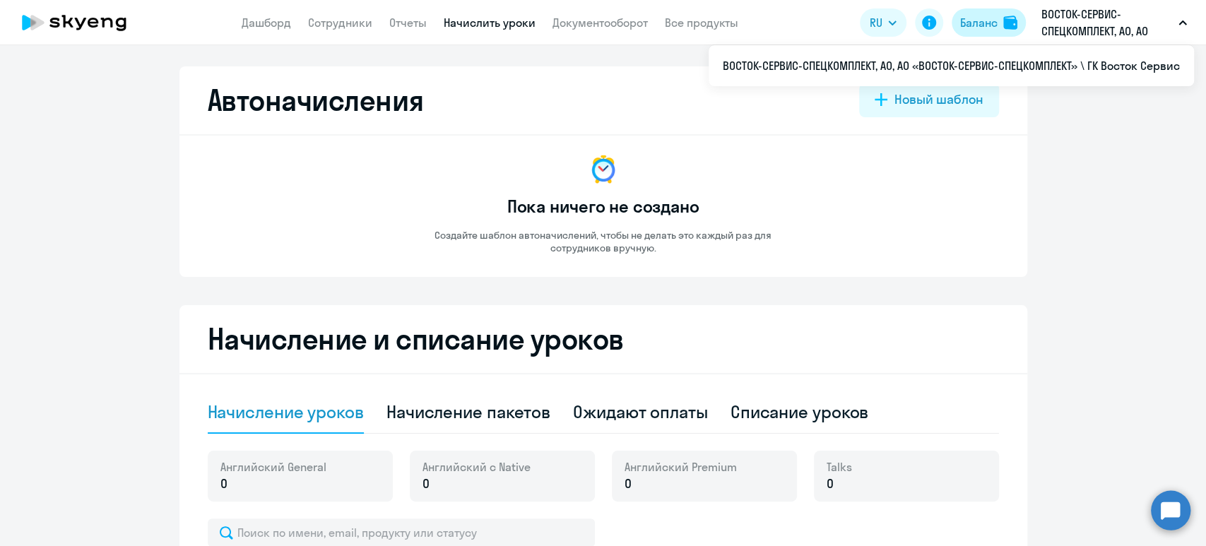
click at [997, 14] on div "Баланс" at bounding box center [978, 22] width 37 height 17
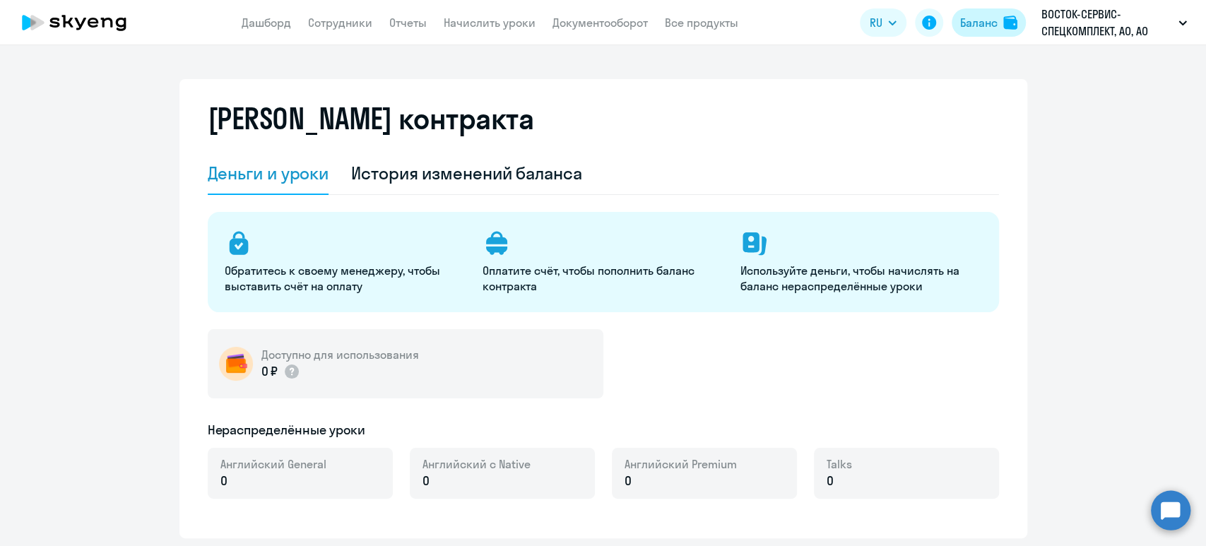
select select "english_adult_not_native_speaker"
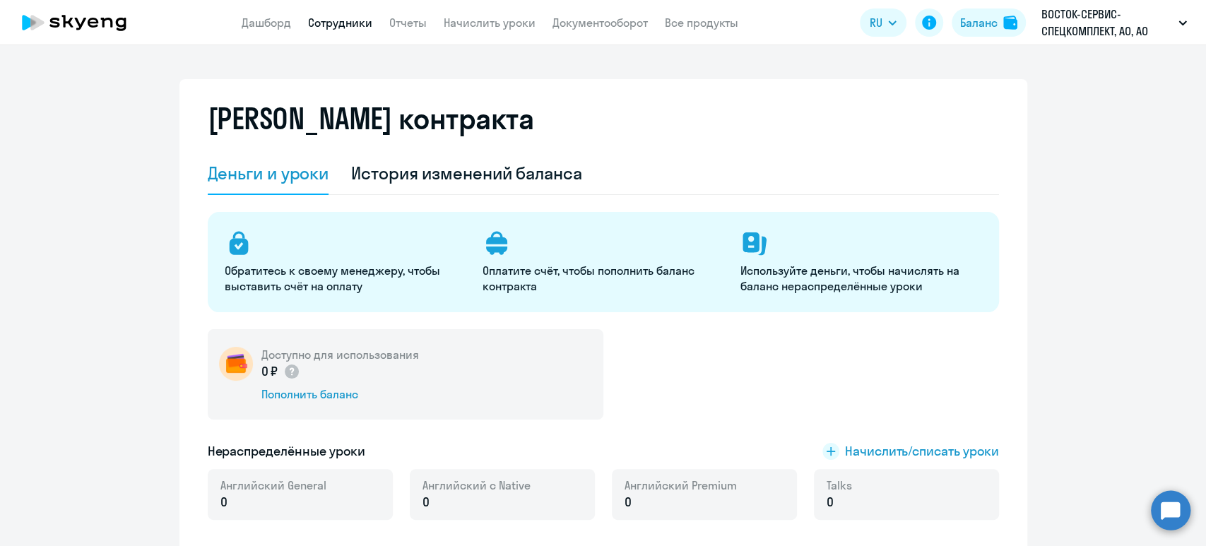
click at [336, 20] on link "Сотрудники" at bounding box center [340, 23] width 64 height 14
select select "30"
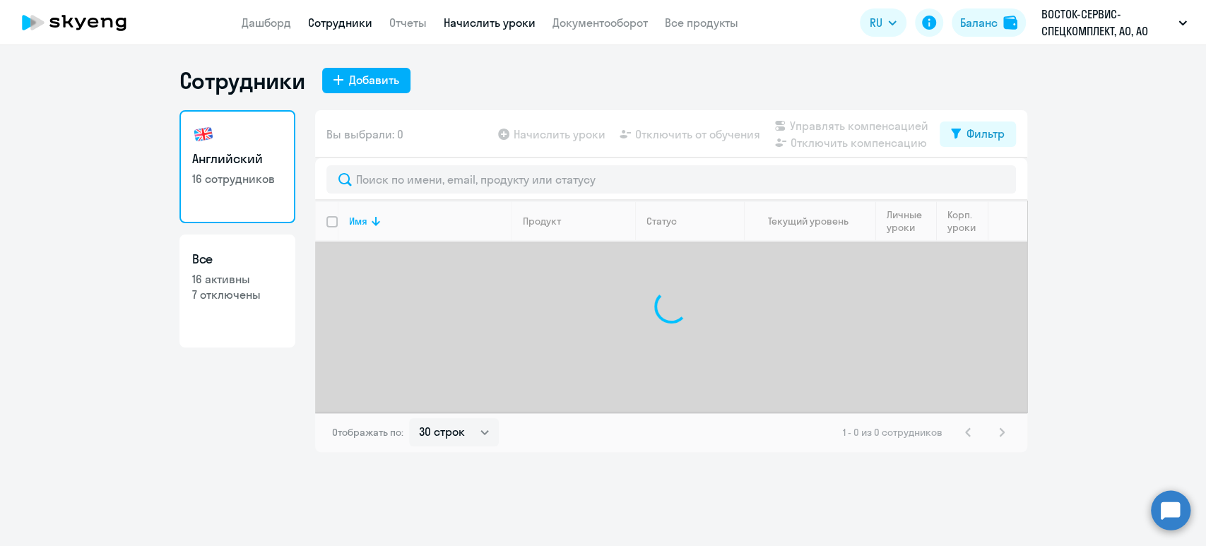
click at [473, 28] on link "Начислить уроки" at bounding box center [490, 23] width 92 height 14
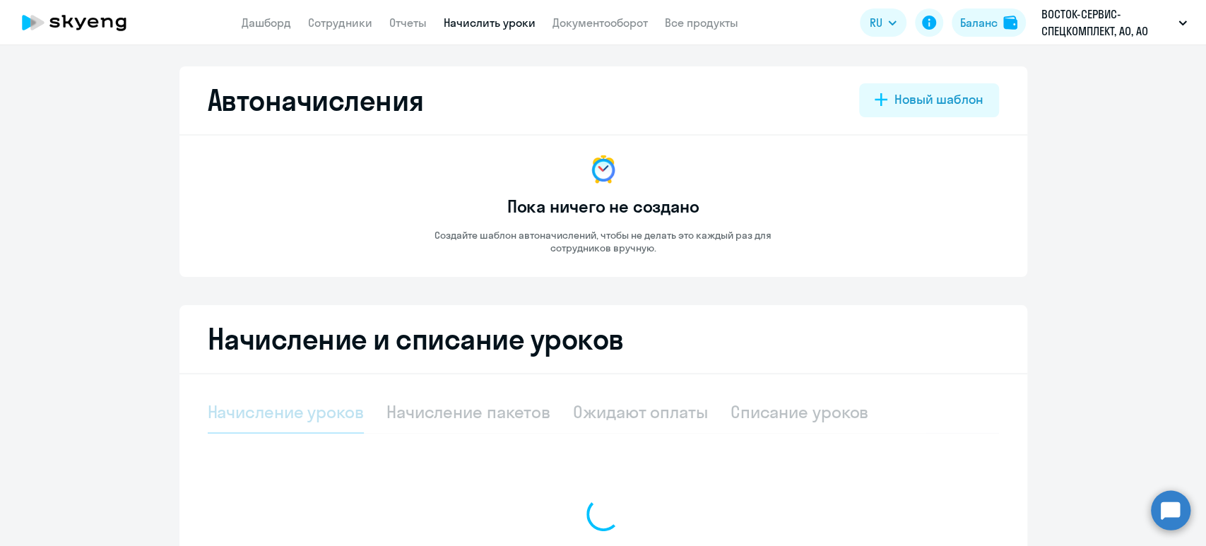
select select "10"
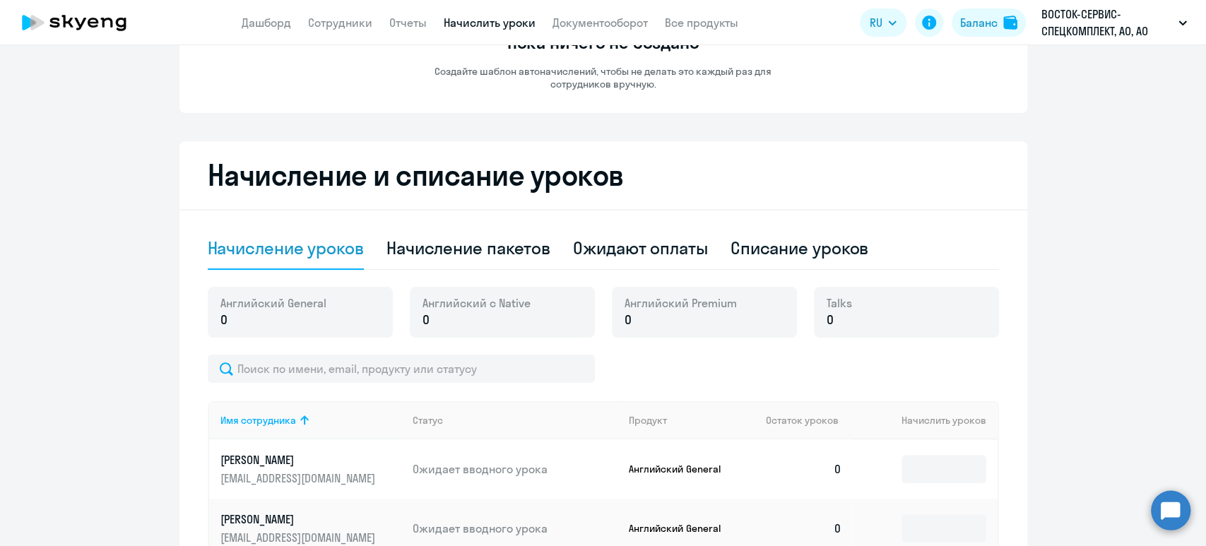
scroll to position [188, 0]
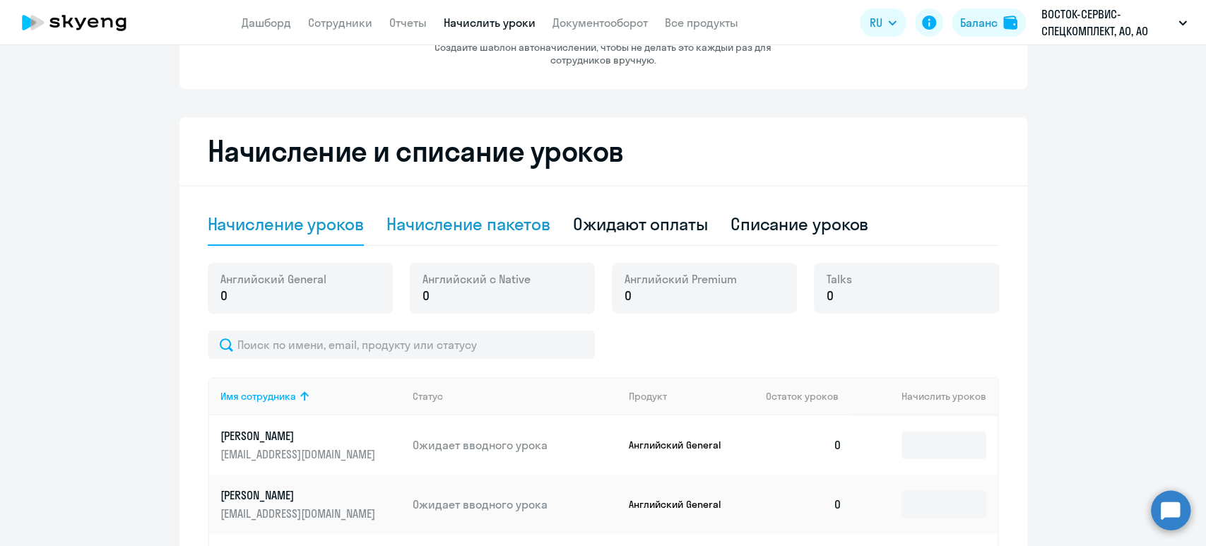
click at [492, 224] on div "Начисление пакетов" at bounding box center [469, 224] width 164 height 23
select select "10"
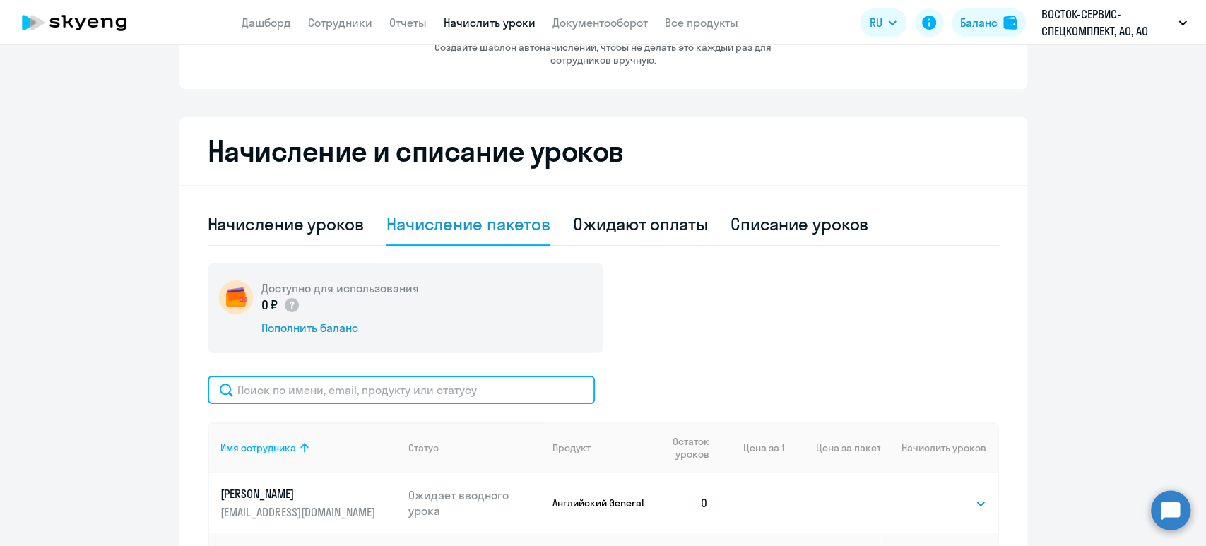
click at [377, 391] on input "text" at bounding box center [401, 390] width 387 height 28
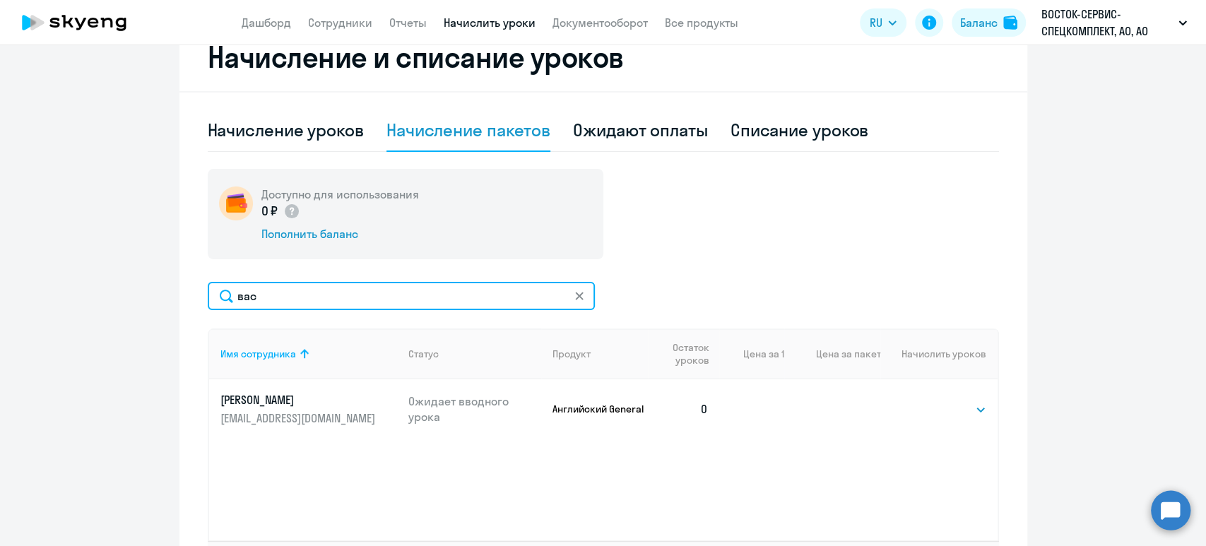
scroll to position [283, 0]
type input "вас"
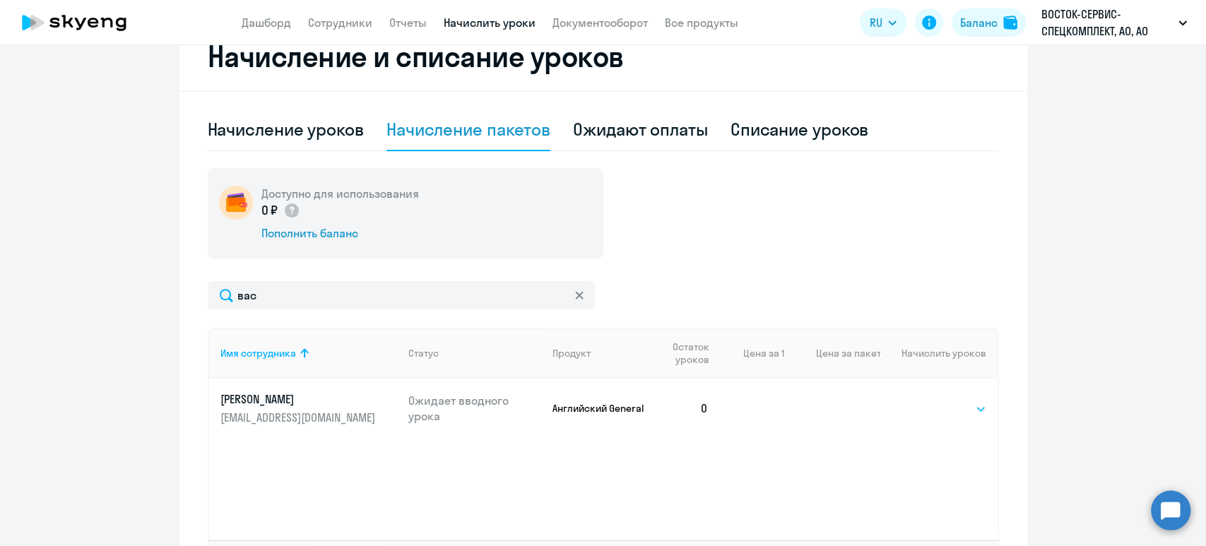
click at [948, 410] on select "Выбрать 4 8 16 32 64 96 128" at bounding box center [958, 409] width 58 height 17
select select "32"
click at [929, 401] on select "Выбрать 4 8 16 32 64 96 128" at bounding box center [958, 409] width 58 height 17
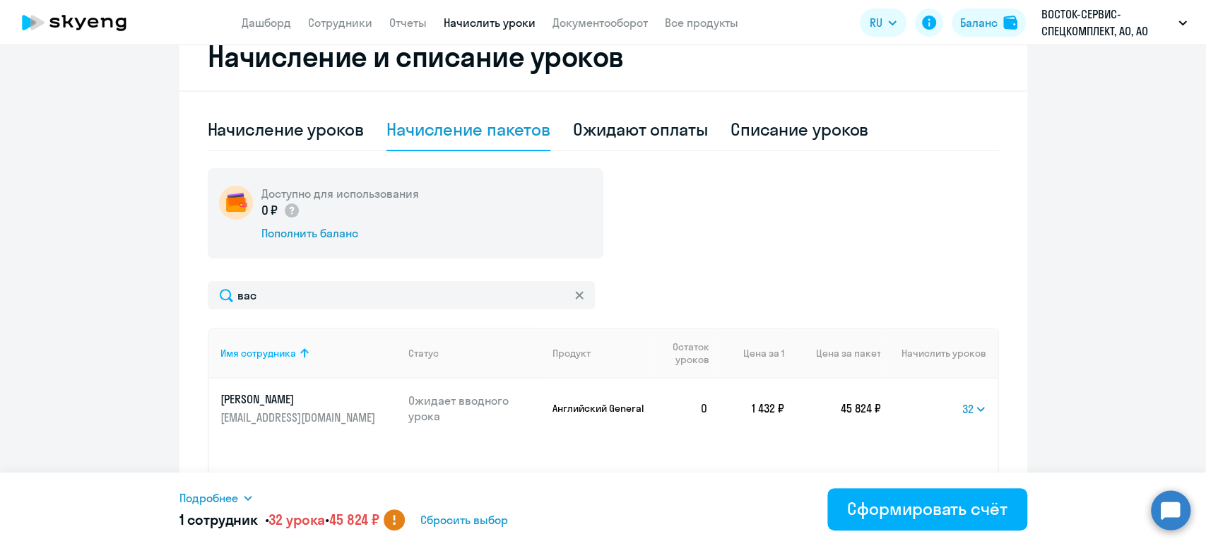
click at [239, 491] on div "Подробнее" at bounding box center [470, 498] width 582 height 17
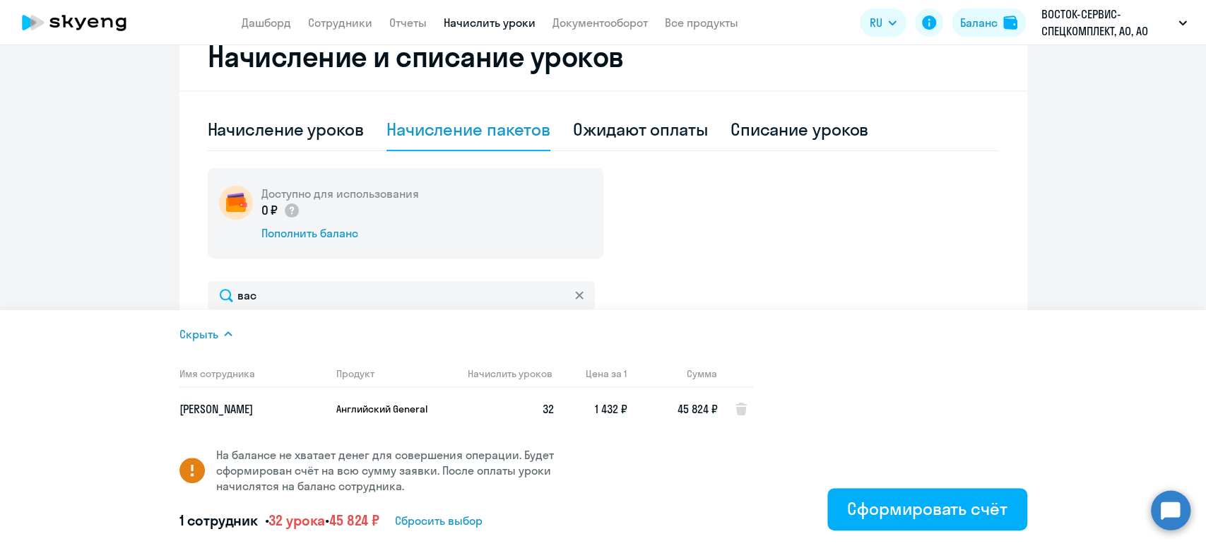
click at [769, 209] on div "Доступно для использования 0 ₽ Пополнить баланс" at bounding box center [603, 213] width 791 height 90
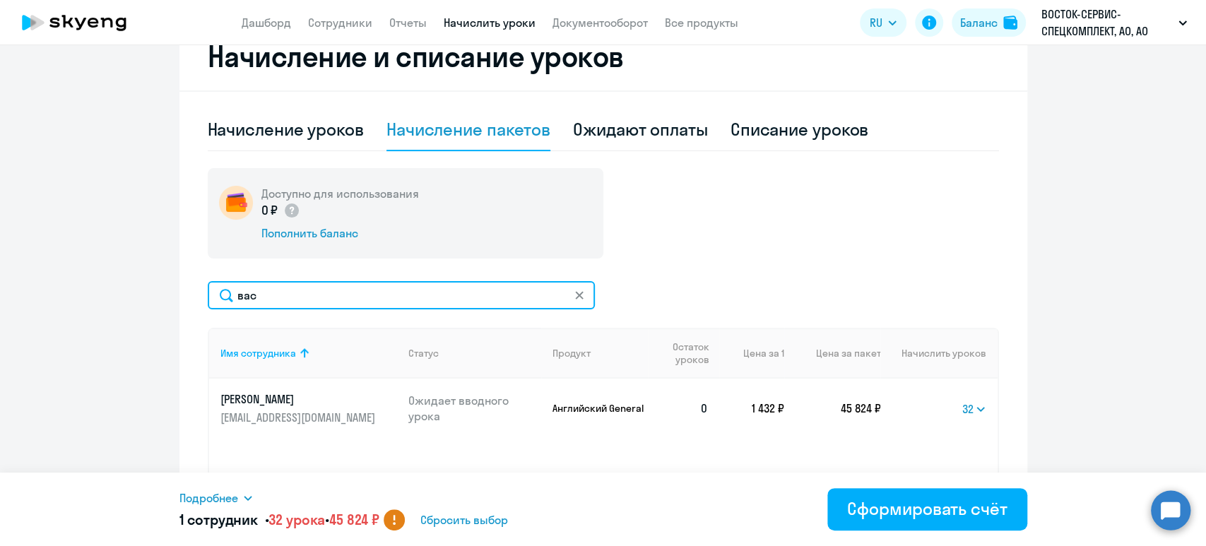
drag, startPoint x: 317, startPoint y: 296, endPoint x: 136, endPoint y: 280, distance: 180.9
click at [136, 280] on ng-component "Автоначисления Новый шаблон Пока ничего не создано Создайте шаблон автоначислен…" at bounding box center [603, 193] width 1206 height 818
type input "бог"
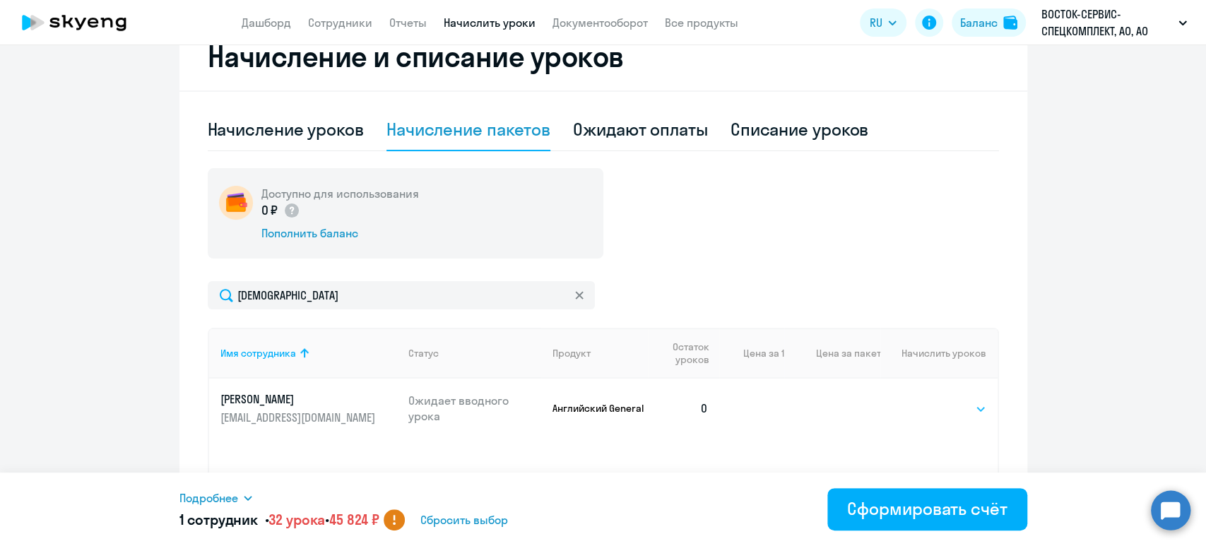
click at [961, 406] on select "Выбрать 4 8 16 32 64 96 128" at bounding box center [958, 409] width 58 height 17
select select "32"
click at [929, 401] on select "Выбрать 4 8 16 32 64 96 128" at bounding box center [958, 409] width 58 height 17
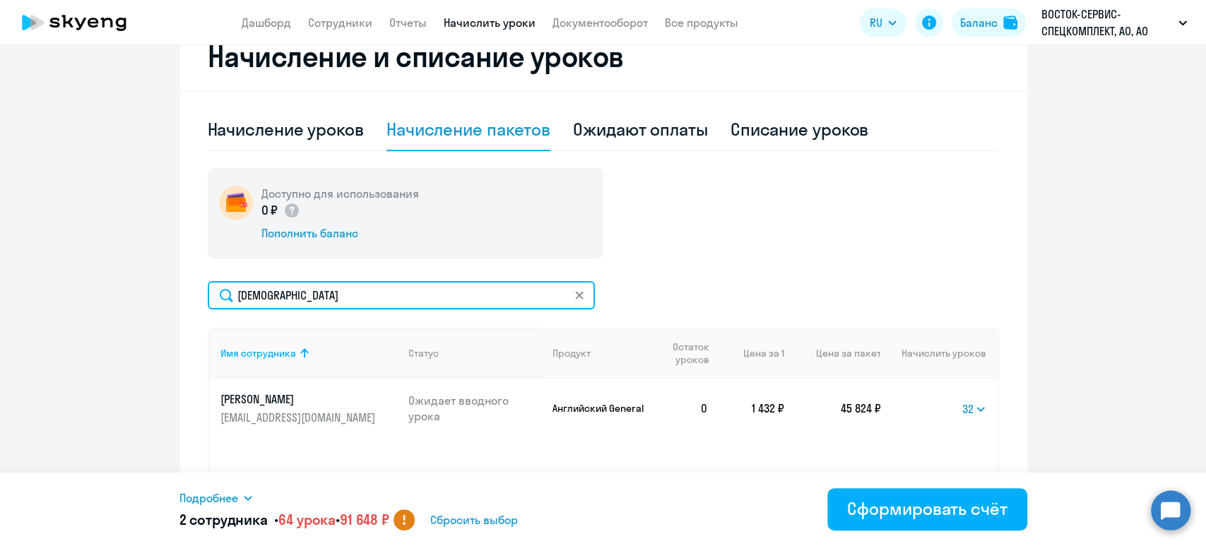
drag, startPoint x: 347, startPoint y: 298, endPoint x: 104, endPoint y: 292, distance: 243.2
click at [104, 292] on ng-component "Автоначисления Новый шаблон Пока ничего не создано Создайте шаблон автоначислен…" at bounding box center [603, 193] width 1206 height 818
type input "цаг"
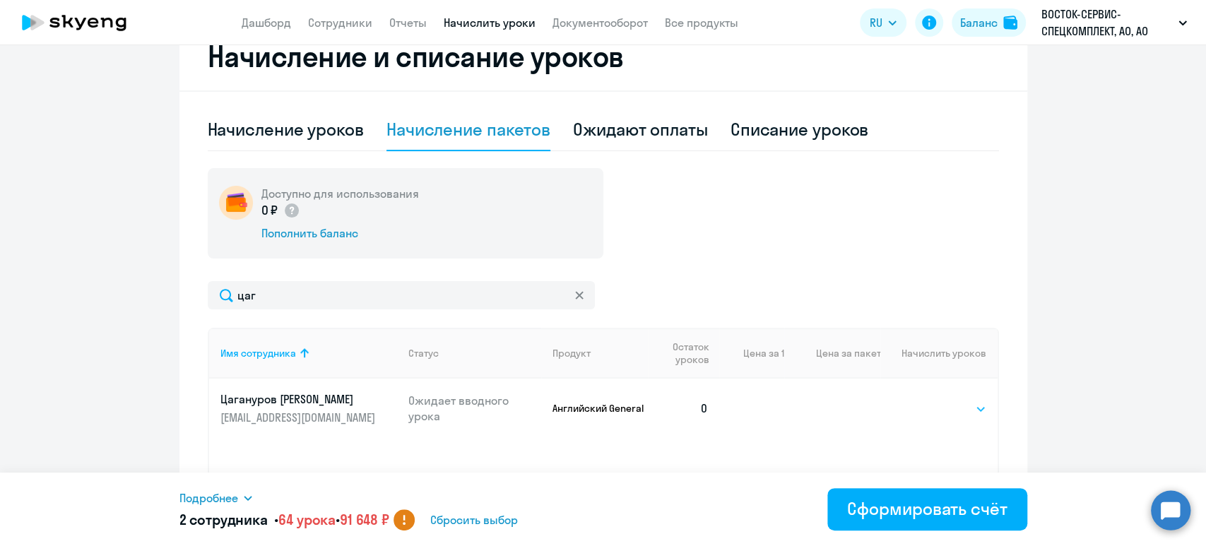
click at [944, 408] on select "Выбрать 4 8 16 32 64 96 128" at bounding box center [958, 409] width 58 height 17
select select "32"
click at [929, 401] on select "Выбрать 4 8 16 32 64 96 128" at bounding box center [958, 409] width 58 height 17
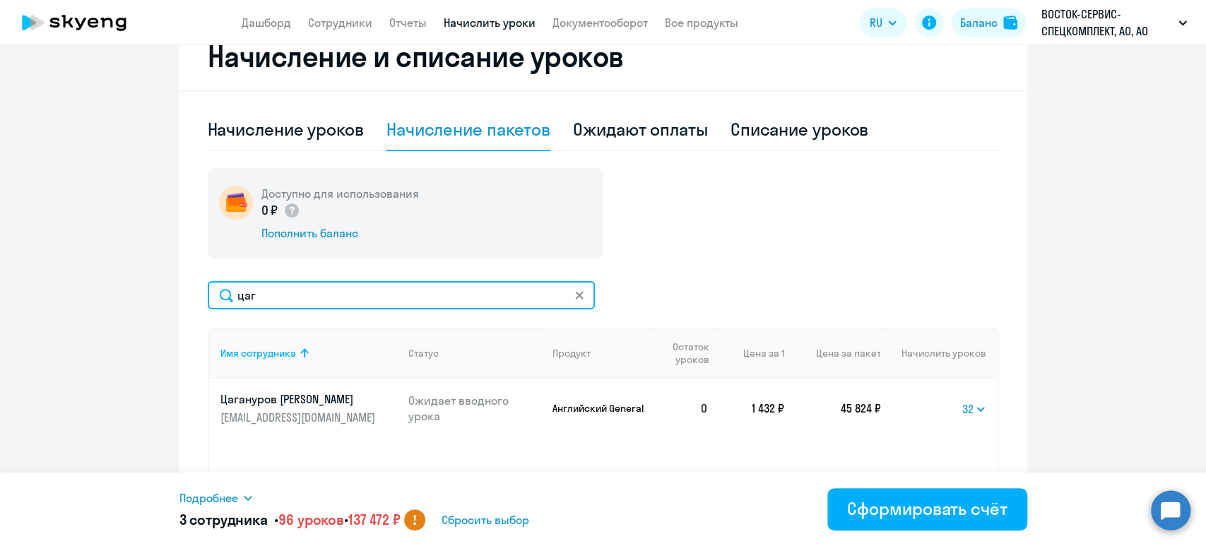
drag, startPoint x: 298, startPoint y: 293, endPoint x: 122, endPoint y: 301, distance: 176.9
click at [122, 301] on ng-component "Автоначисления Новый шаблон Пока ничего не создано Создайте шаблон автоначислен…" at bounding box center [603, 193] width 1206 height 818
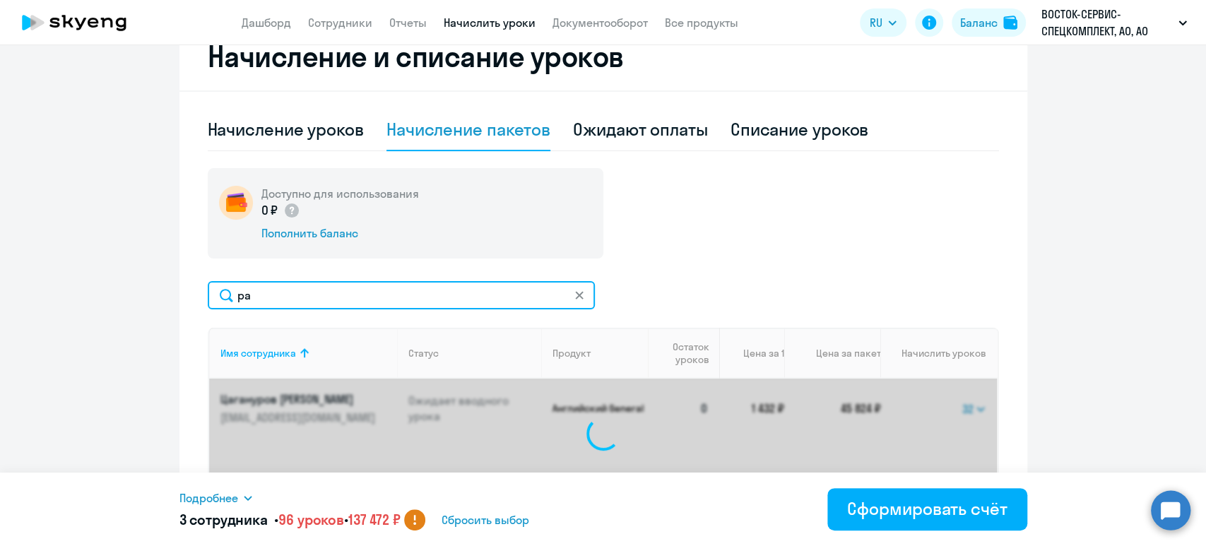
type input "рад"
select select "32"
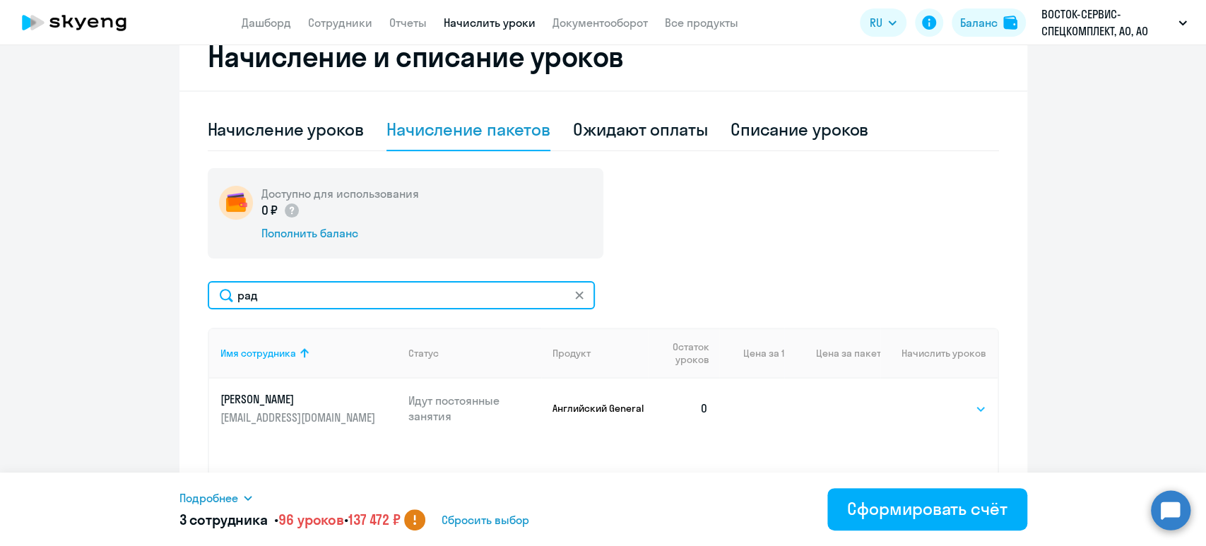
type input "рад"
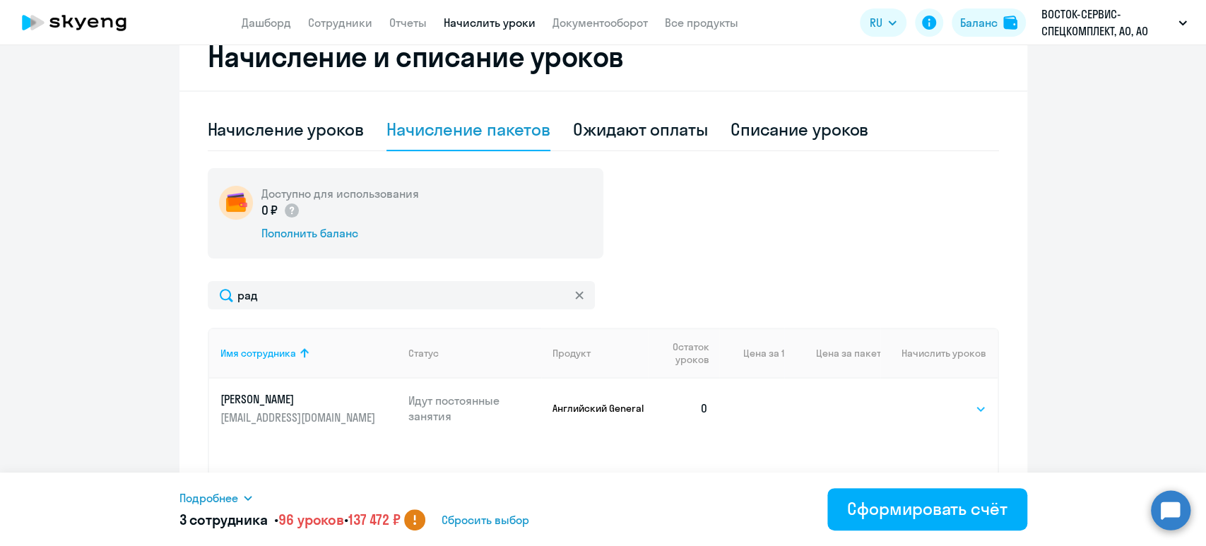
click at [962, 406] on select "Выбрать 4 8 16 32 64 96 128" at bounding box center [958, 409] width 58 height 17
select select "32"
click at [929, 401] on select "Выбрать 4 8 16 32 64 96 128" at bounding box center [958, 409] width 58 height 17
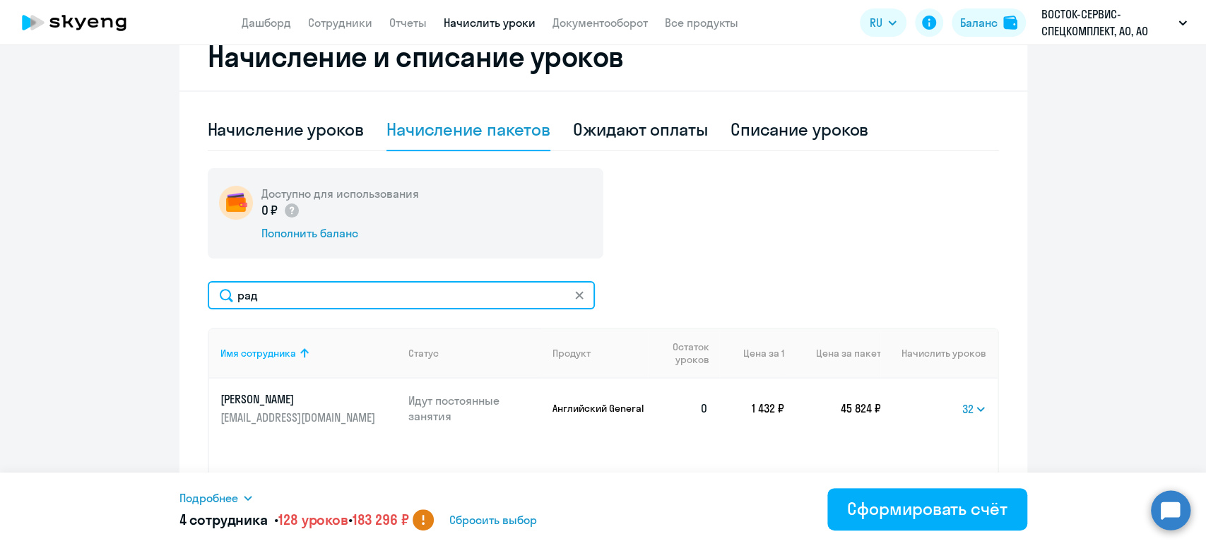
drag, startPoint x: 299, startPoint y: 299, endPoint x: 176, endPoint y: 300, distance: 123.0
click at [179, 300] on div "Начисление и списание уроков Начисление уроков Начисление пакетов Ожидают оплат…" at bounding box center [603, 312] width 848 height 579
type input "с"
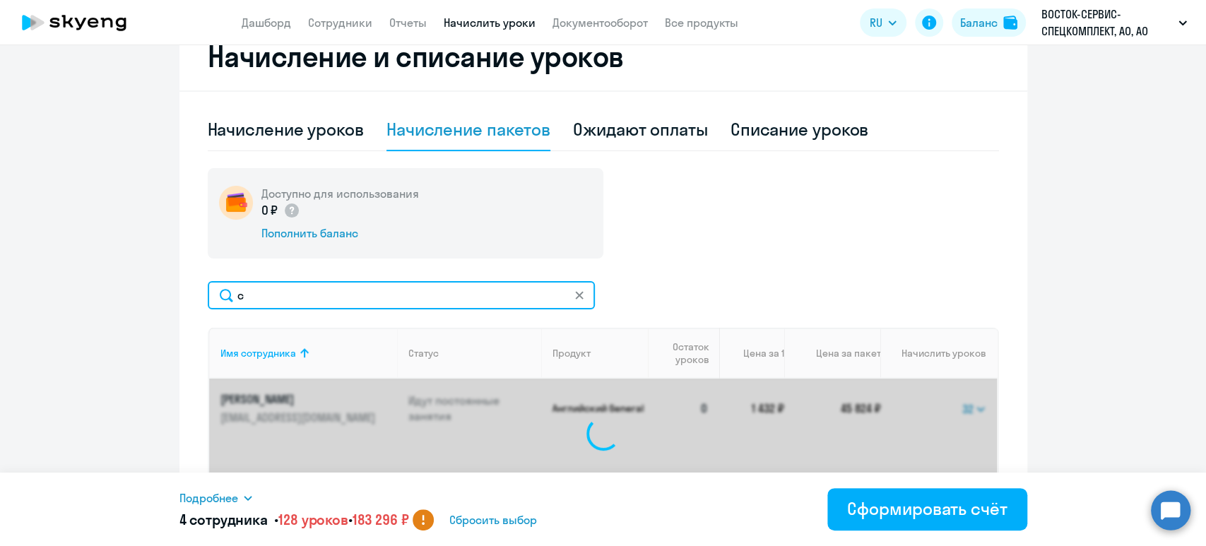
select select "32"
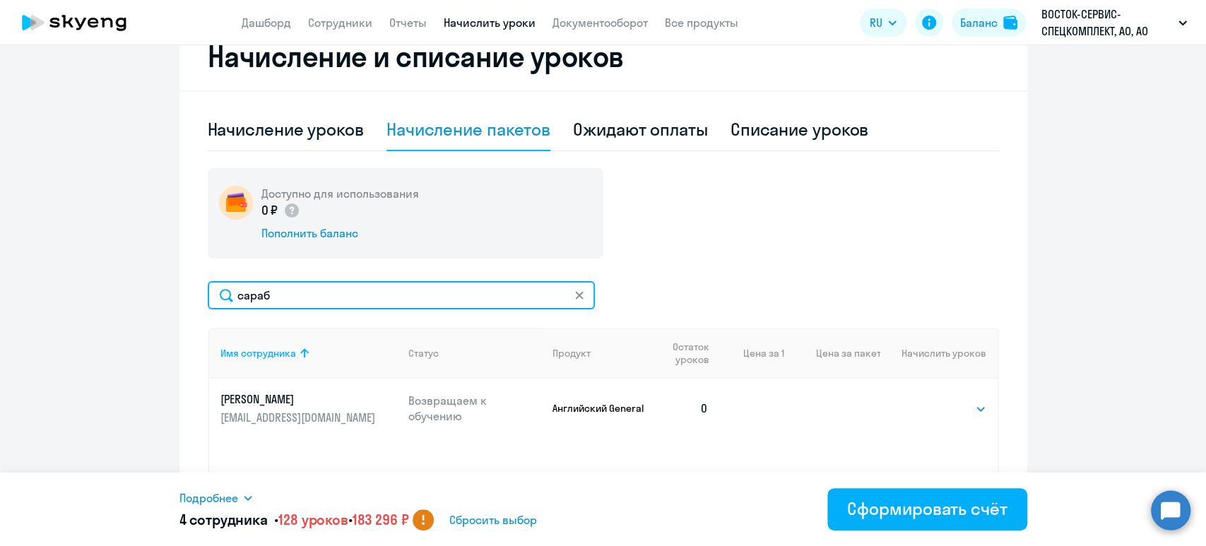
type input "сараб"
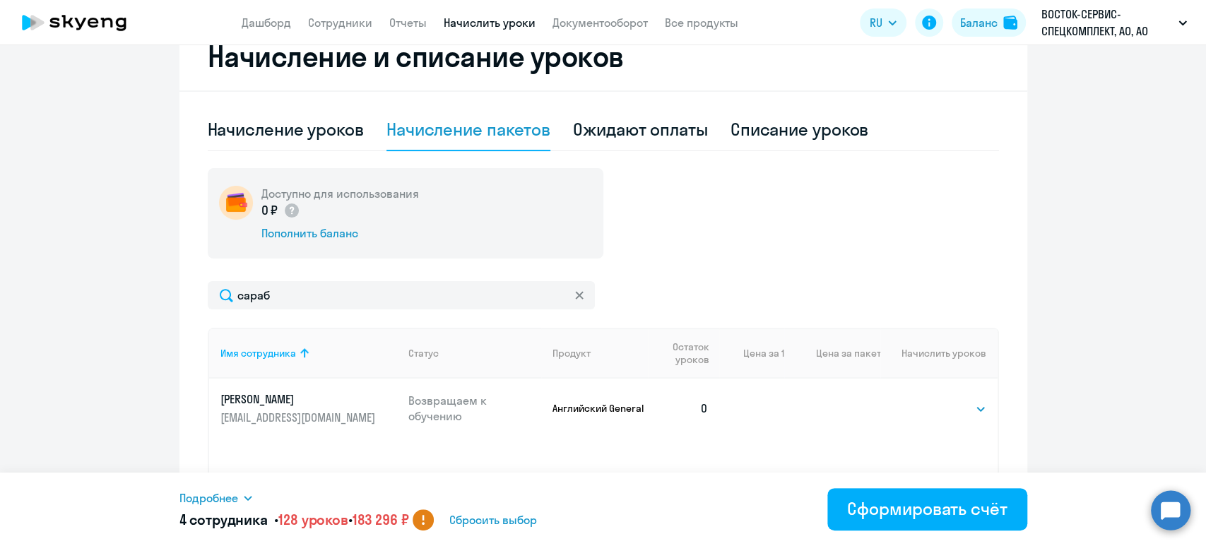
click at [968, 395] on td "Выбрать 4 8 16 32 64 96 128 Выбрать" at bounding box center [939, 408] width 117 height 59
click at [965, 403] on select "Выбрать 4 8 16 32 64 96 128" at bounding box center [958, 409] width 58 height 17
select select "32"
click at [929, 401] on select "Выбрать 4 8 16 32 64 96 128" at bounding box center [958, 409] width 58 height 17
click at [201, 496] on span "Подробнее" at bounding box center [208, 498] width 59 height 17
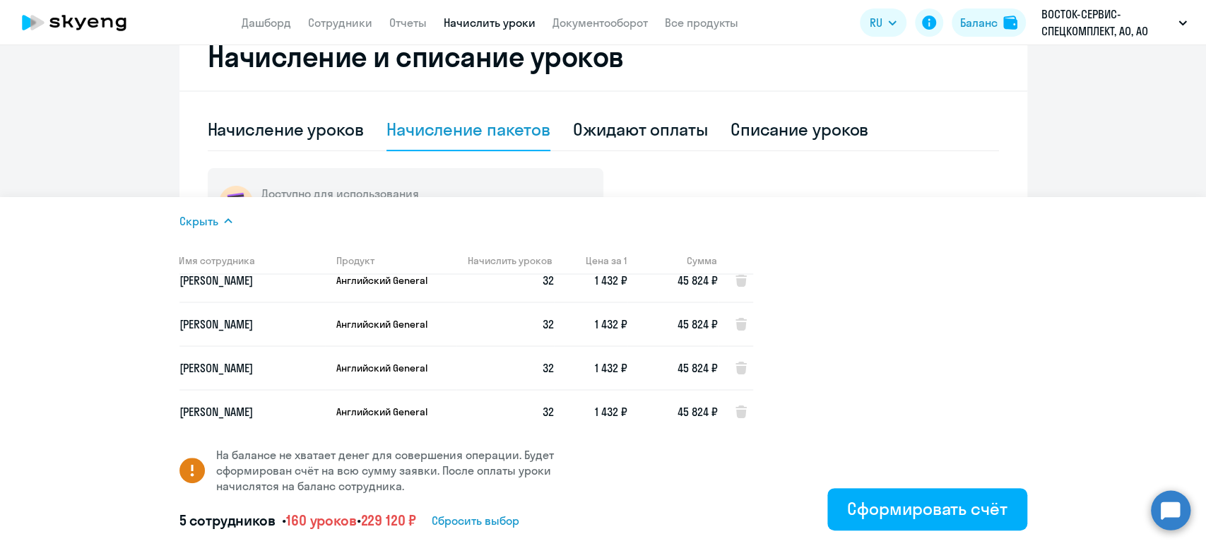
scroll to position [0, 0]
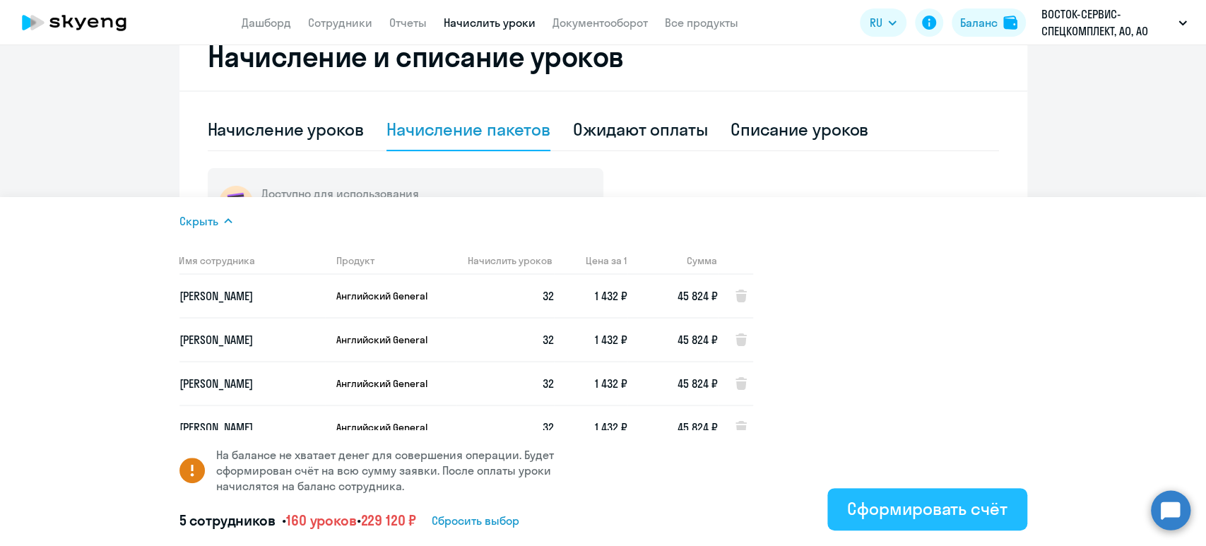
click at [934, 518] on div "Сформировать счёт" at bounding box center [927, 508] width 160 height 23
click at [931, 509] on div "Сформировать счёт" at bounding box center [927, 508] width 160 height 23
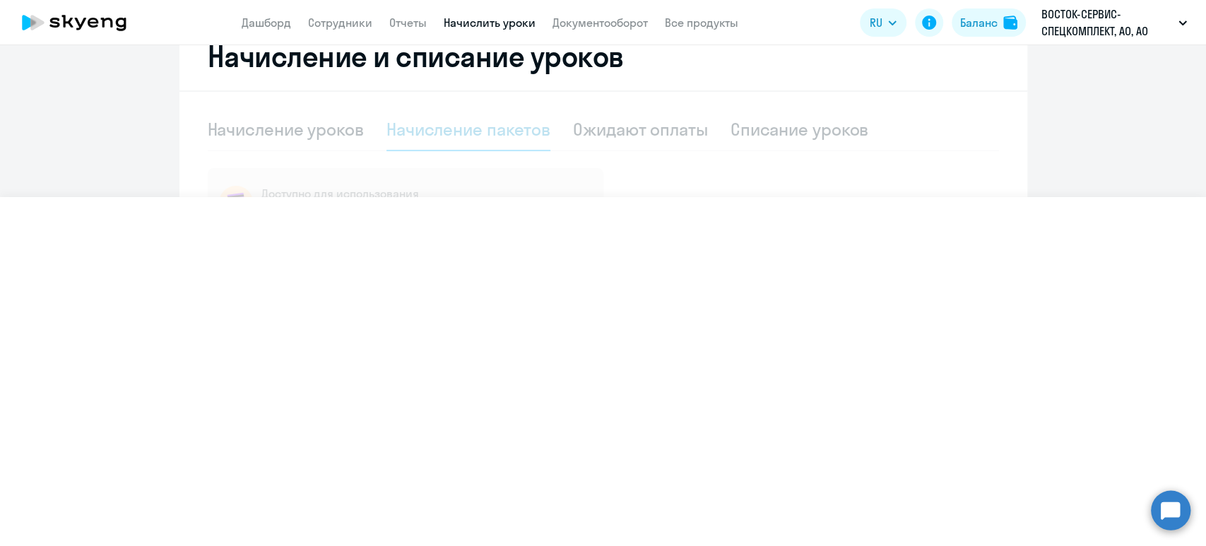
select select
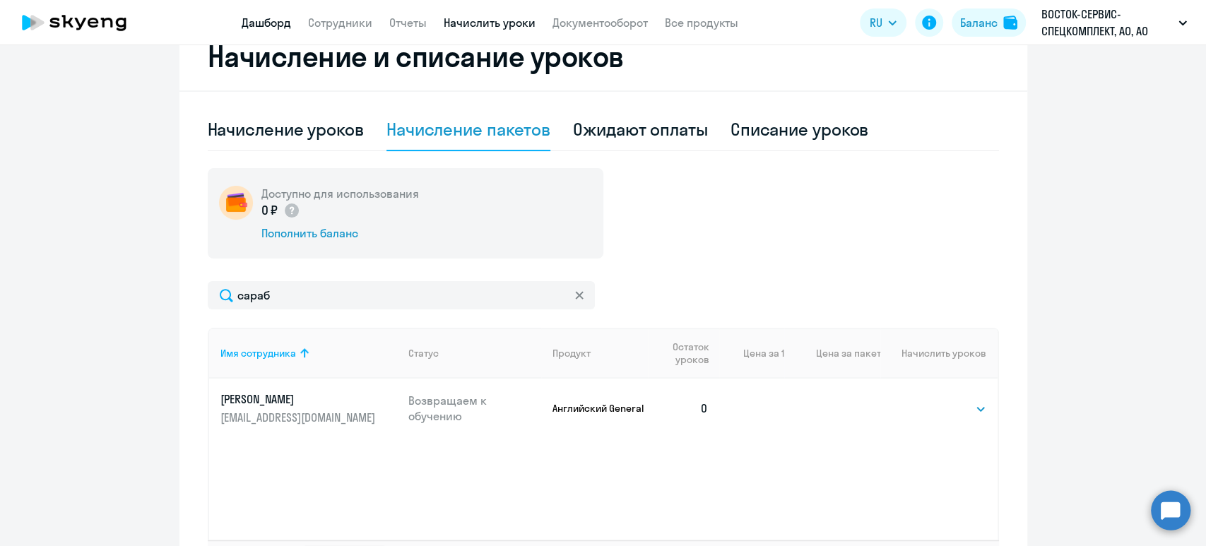
click at [271, 25] on link "Дашборд" at bounding box center [266, 23] width 49 height 14
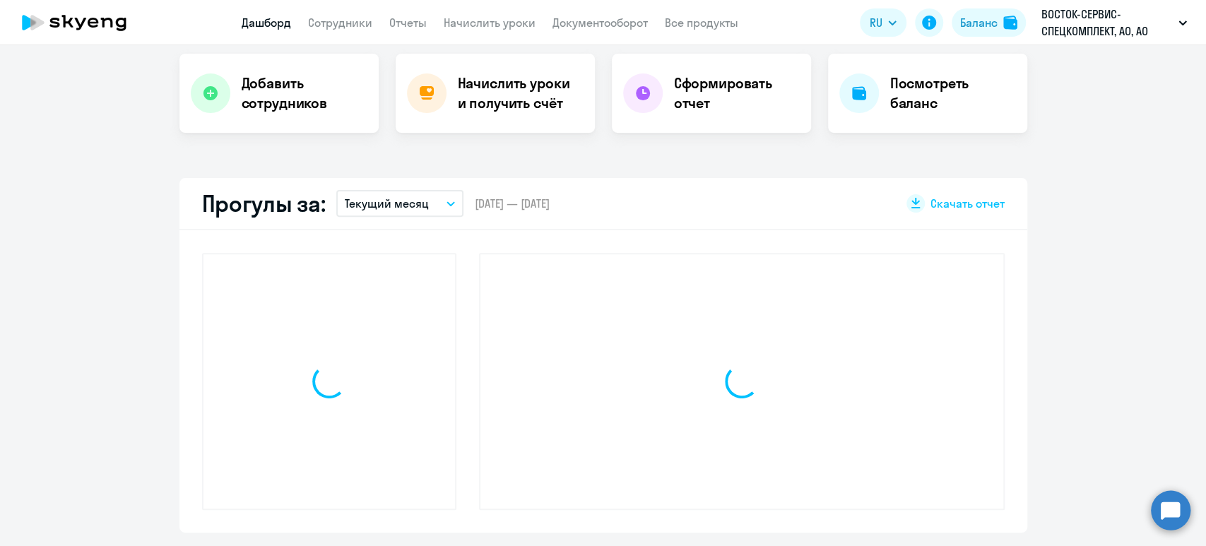
scroll to position [382, 0]
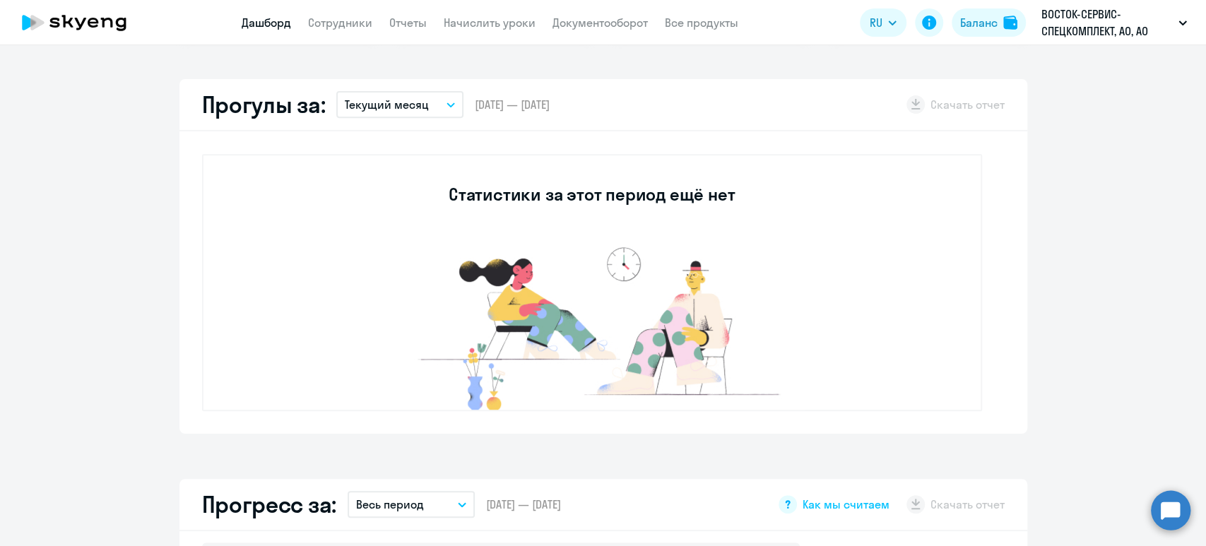
select select "30"
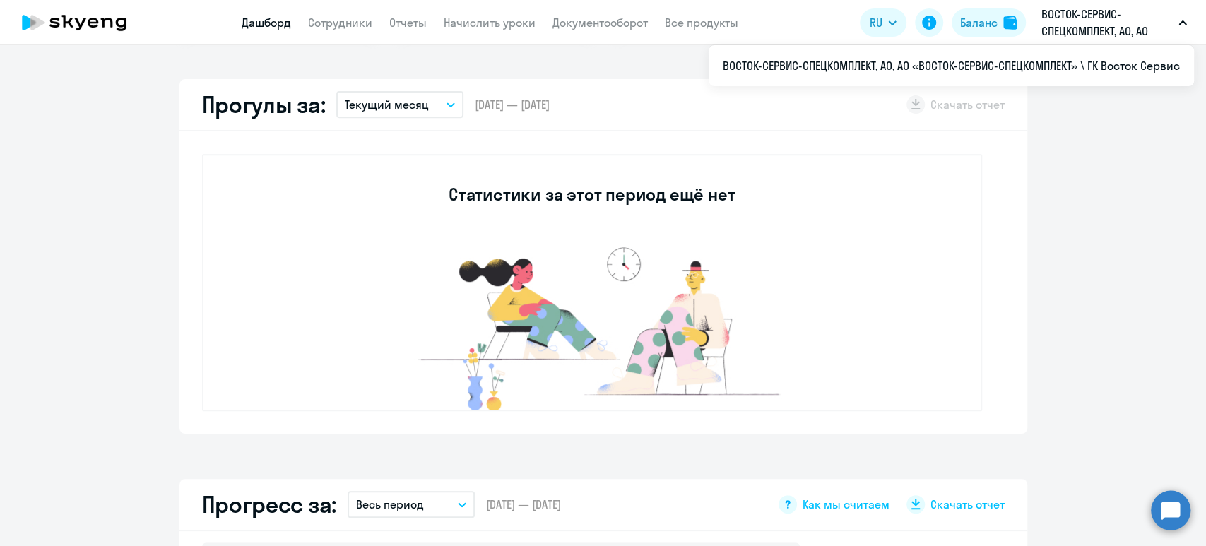
click at [1091, 12] on p "ВОСТОК-СЕРВИС-СПЕЦКОМПЛЕКТ, АО, АО «ВОСТОК-СЕРВИС-СПЕЦКОМПЛЕКТ» \ ГК Восток Сер…" at bounding box center [1107, 23] width 131 height 34
click at [1193, 25] on button "ВОСТОК-СЕРВИС-СПЕЦКОМПЛЕКТ, АО, АО «ВОСТОК-СЕРВИС-СПЕЦКОМПЛЕКТ» \ ГК Восток Сер…" at bounding box center [1115, 23] width 160 height 34
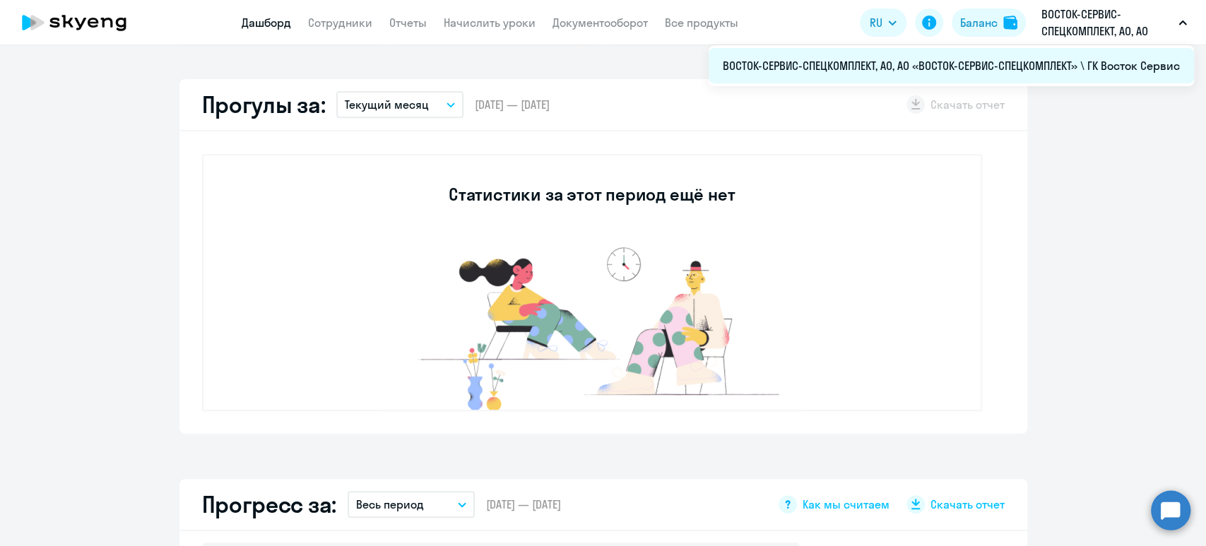
click at [1165, 69] on li "ВОСТОК-СЕРВИС-СПЕЦКОМПЛЕКТ, АО, АО «ВОСТОК-СЕРВИС-СПЕЦКОМПЛЕКТ» \ ГК Восток Сер…" at bounding box center [951, 65] width 485 height 35
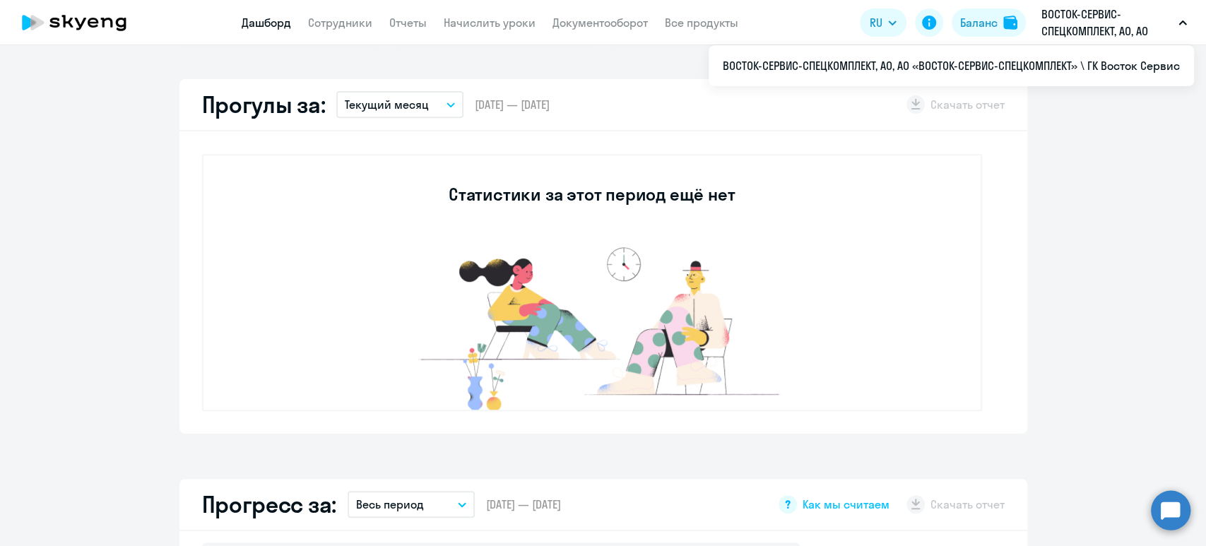
select select "30"
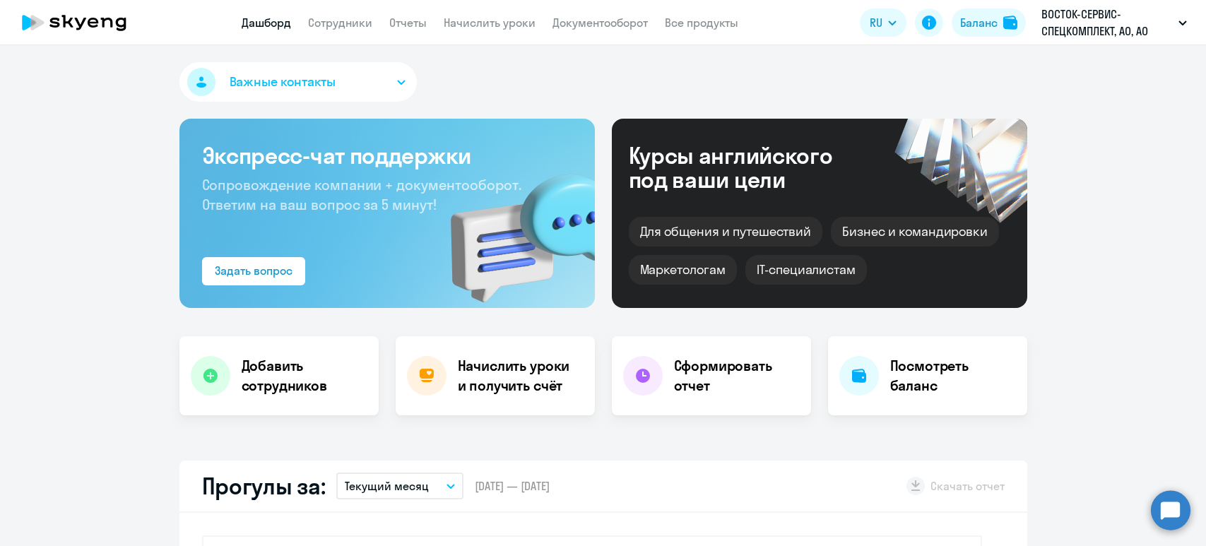
select select "30"
click at [686, 19] on link "Все продукты" at bounding box center [701, 23] width 73 height 14
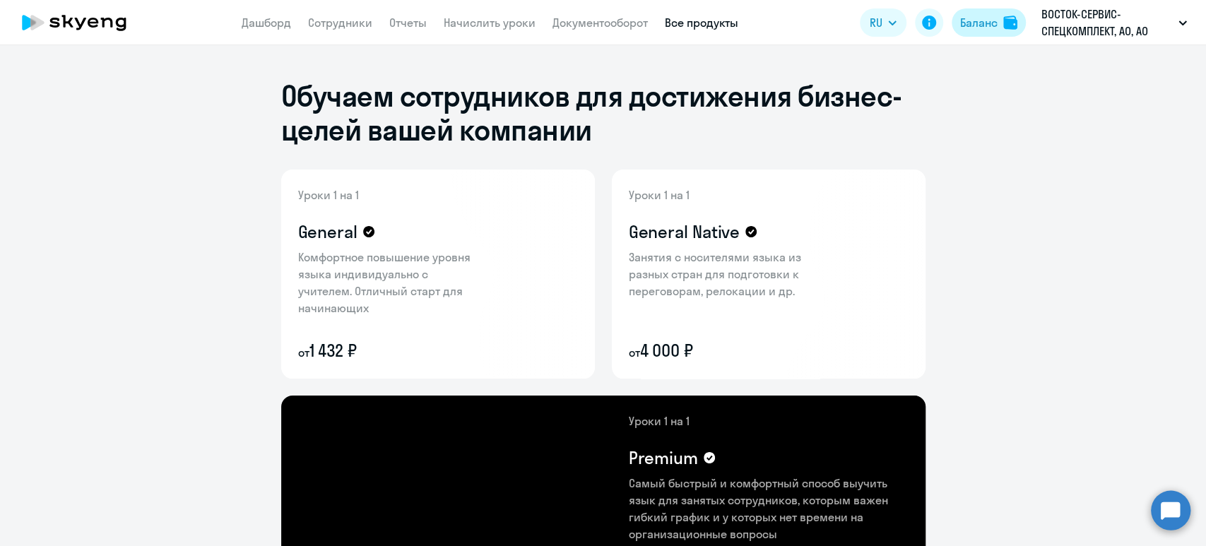
click at [981, 19] on div "Баланс" at bounding box center [978, 22] width 37 height 17
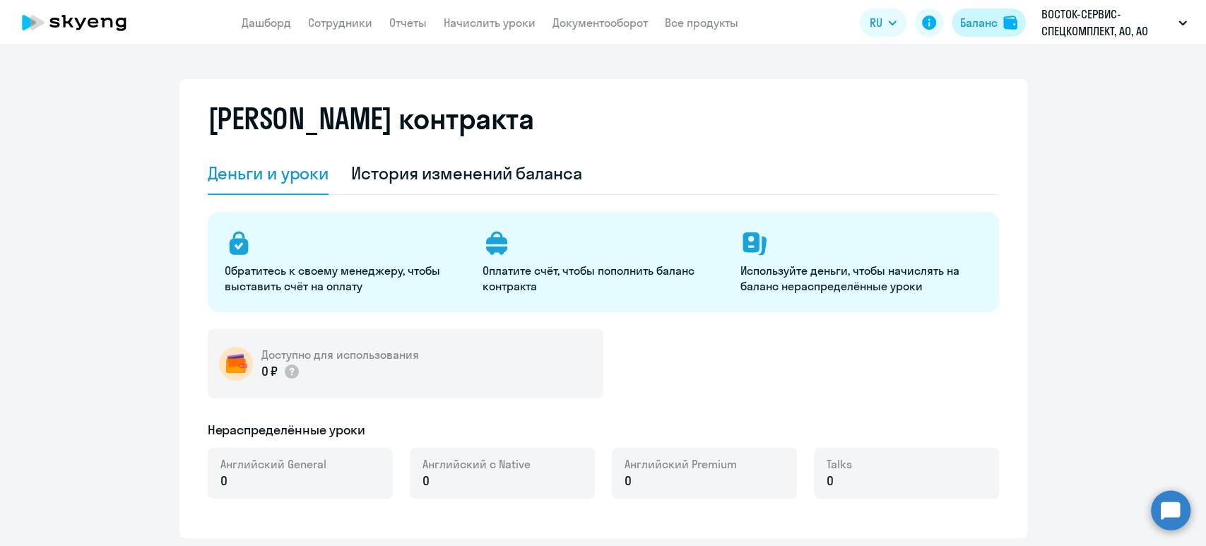
select select "english_adult_not_native_speaker"
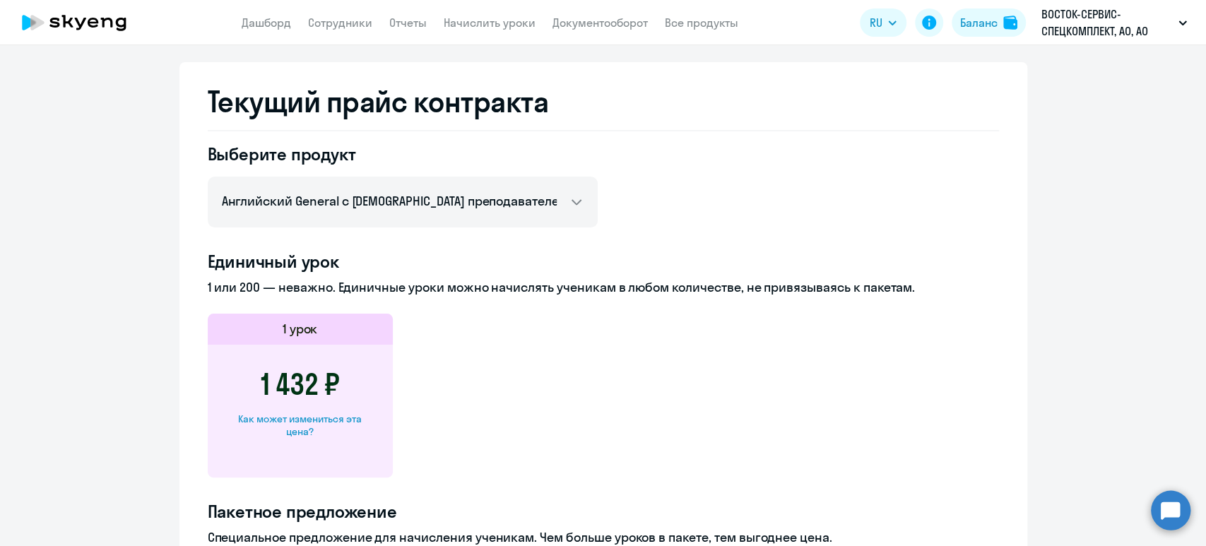
scroll to position [565, 0]
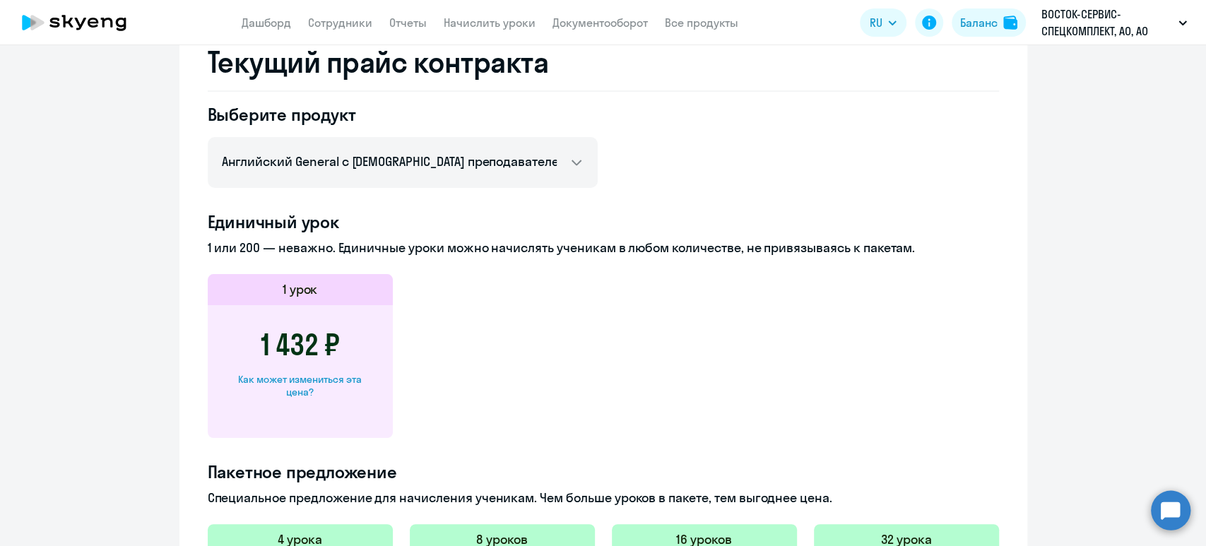
click at [310, 378] on div "Как может измениться эта цена?" at bounding box center [300, 385] width 140 height 25
select select "english_adult_not_native_speaker"
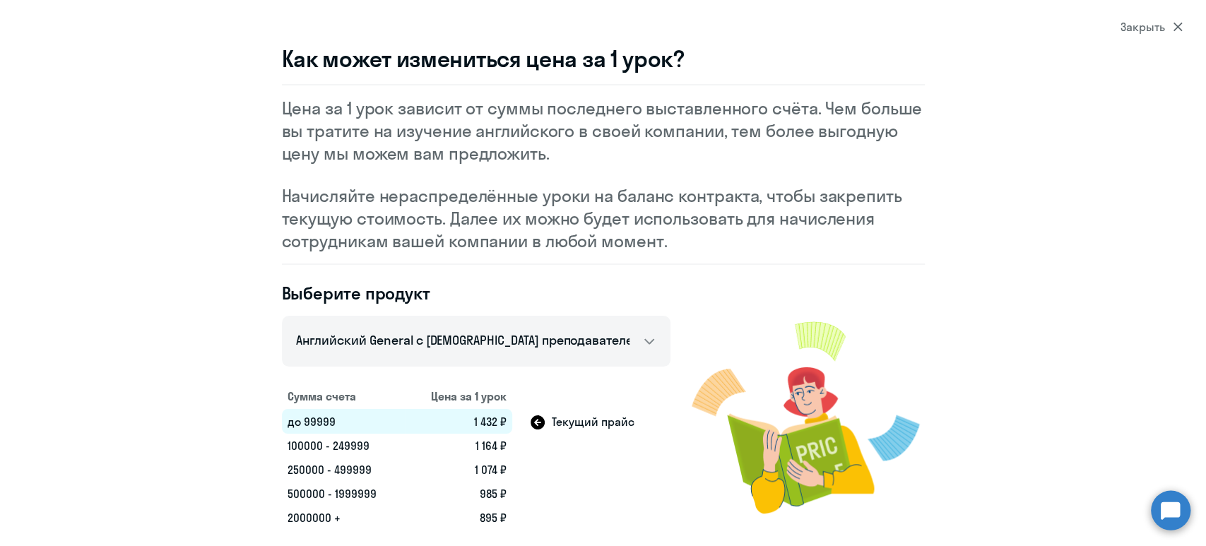
scroll to position [30, 0]
drag, startPoint x: 296, startPoint y: 442, endPoint x: 314, endPoint y: 440, distance: 17.8
click at [314, 440] on td "100000 - 249999" at bounding box center [344, 445] width 124 height 24
drag, startPoint x: 513, startPoint y: 442, endPoint x: 278, endPoint y: 444, distance: 235.3
click at [282, 444] on tr "100000 - 249999 1 164 ₽" at bounding box center [476, 445] width 389 height 24
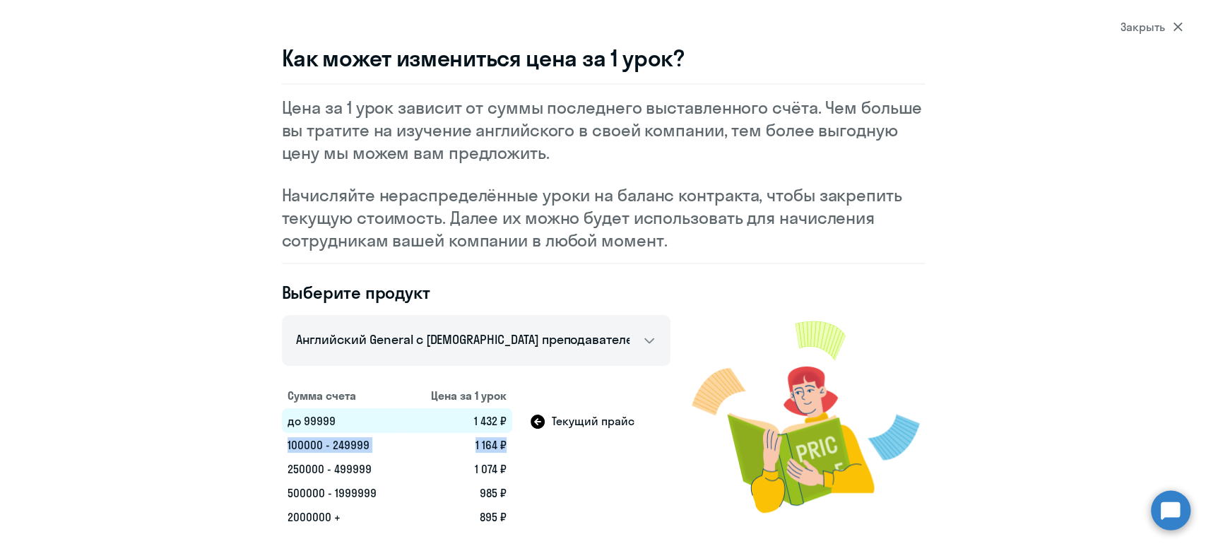
click at [296, 444] on td "100000 - 249999" at bounding box center [344, 445] width 124 height 24
drag, startPoint x: 296, startPoint y: 444, endPoint x: 367, endPoint y: 446, distance: 71.4
click at [367, 446] on td "100000 - 249999" at bounding box center [344, 445] width 124 height 24
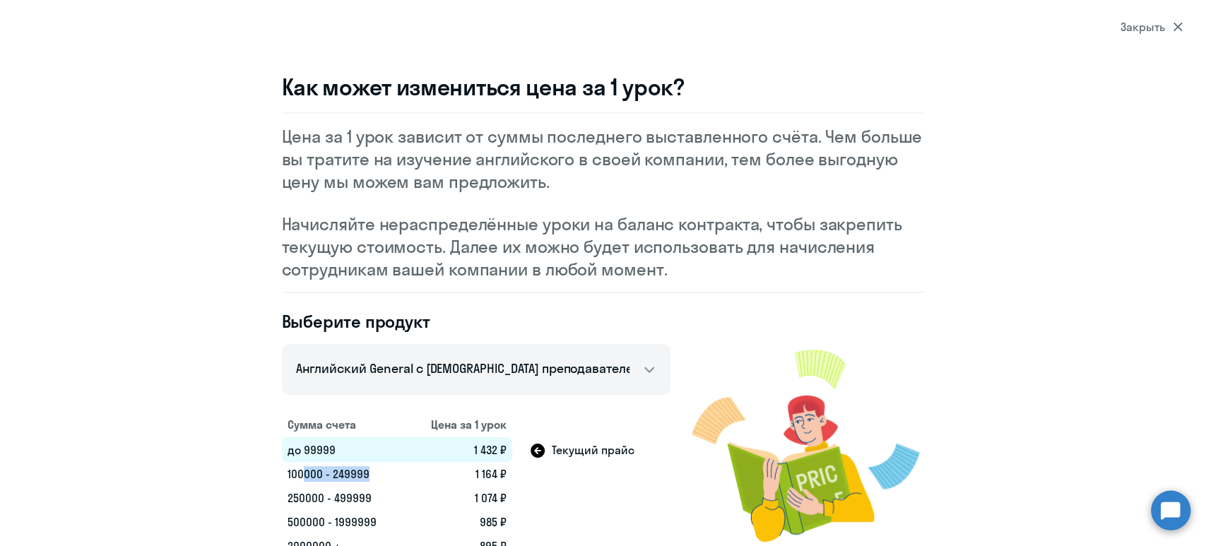
scroll to position [0, 0]
click at [1150, 21] on div "Закрыть" at bounding box center [1152, 26] width 62 height 17
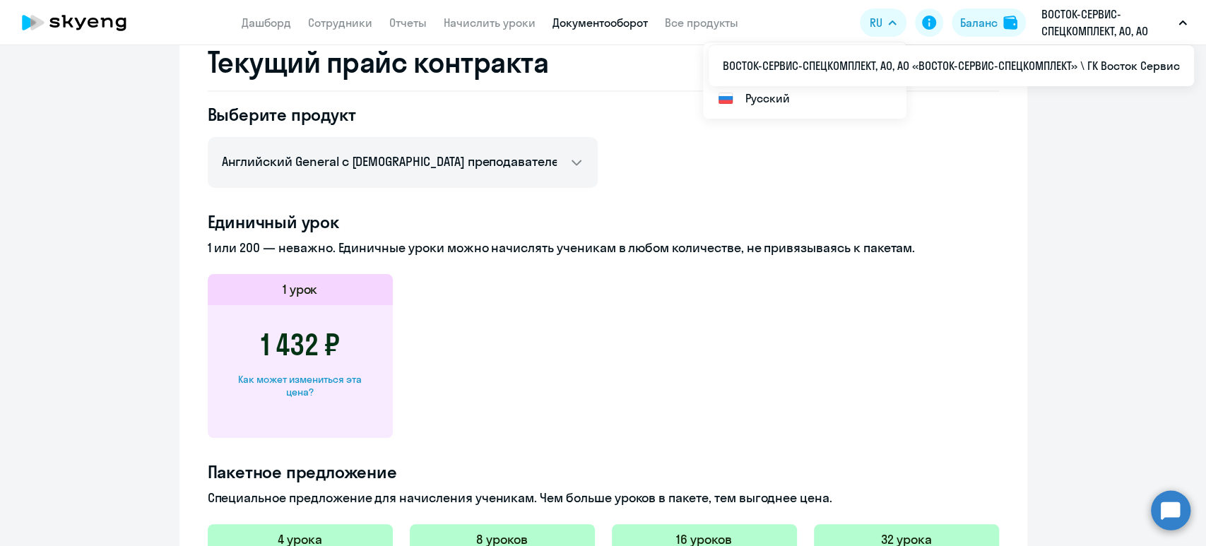
click at [610, 23] on link "Документооборот" at bounding box center [600, 23] width 95 height 14
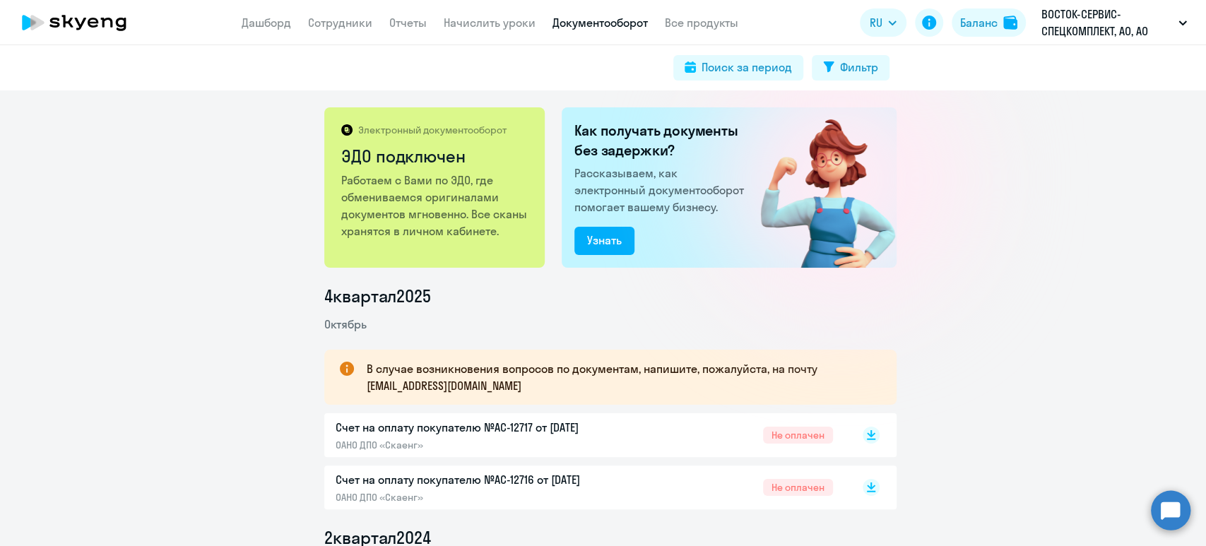
scroll to position [188, 0]
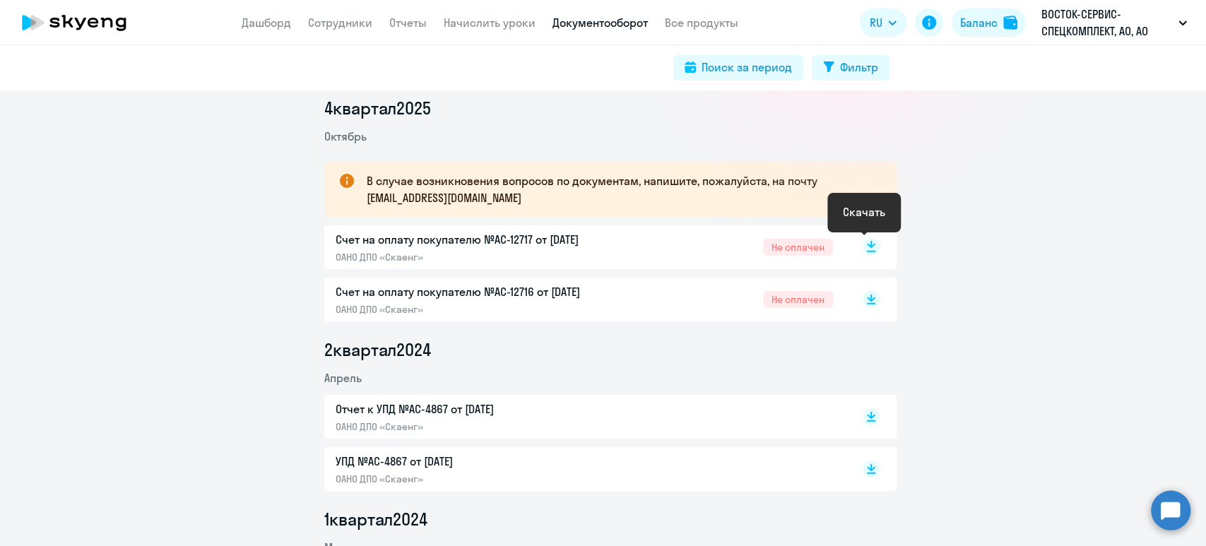
click at [863, 249] on rect at bounding box center [871, 247] width 17 height 17
click at [863, 300] on rect at bounding box center [871, 299] width 17 height 17
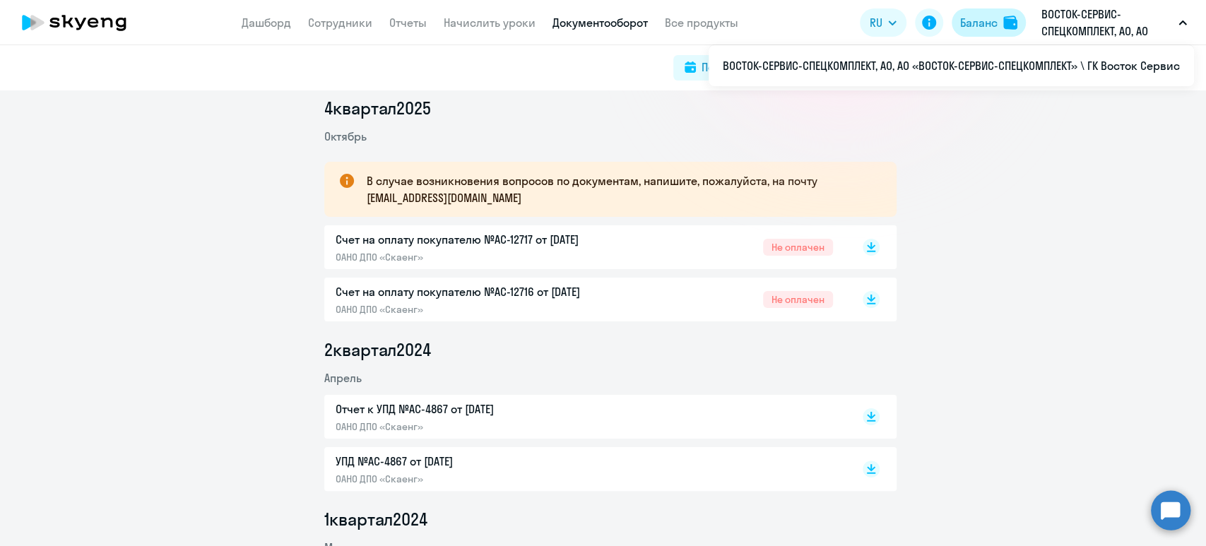
click at [972, 14] on div "Баланс" at bounding box center [978, 22] width 37 height 17
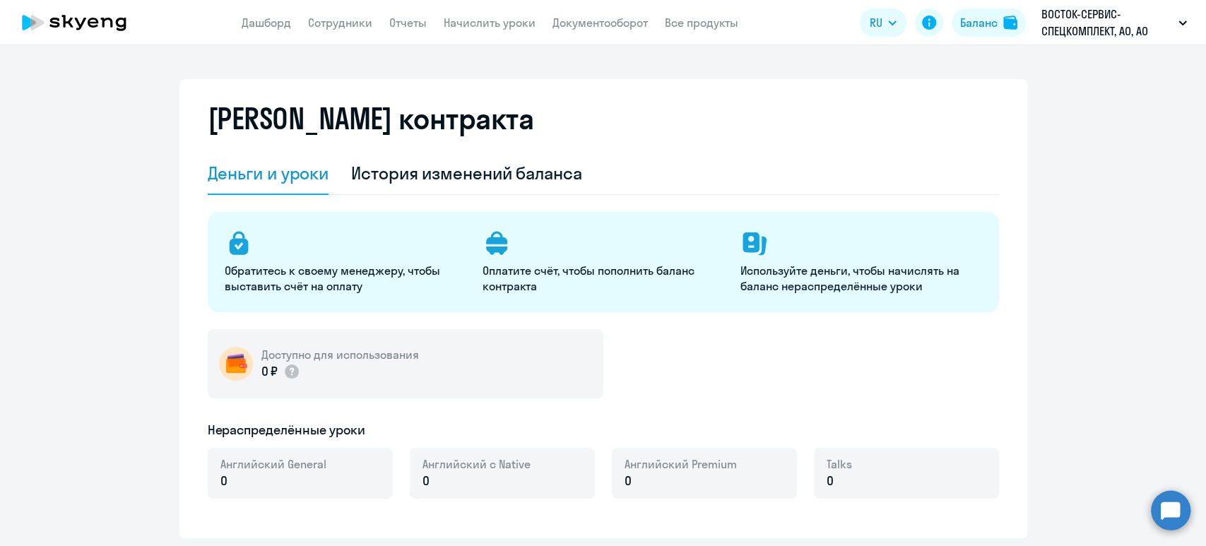
select select "english_adult_not_native_speaker"
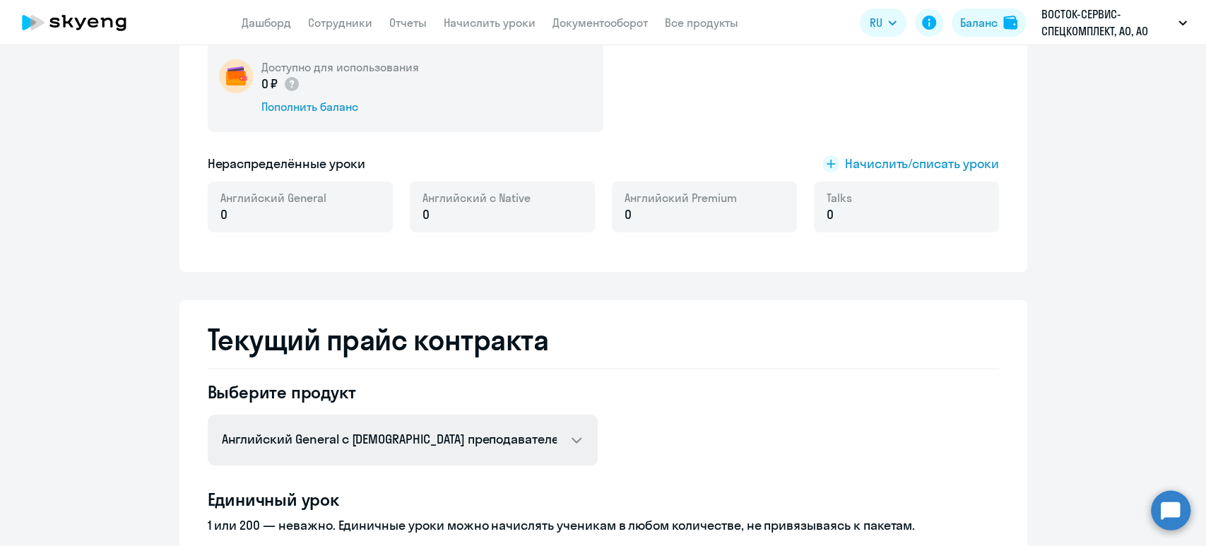
scroll to position [471, 0]
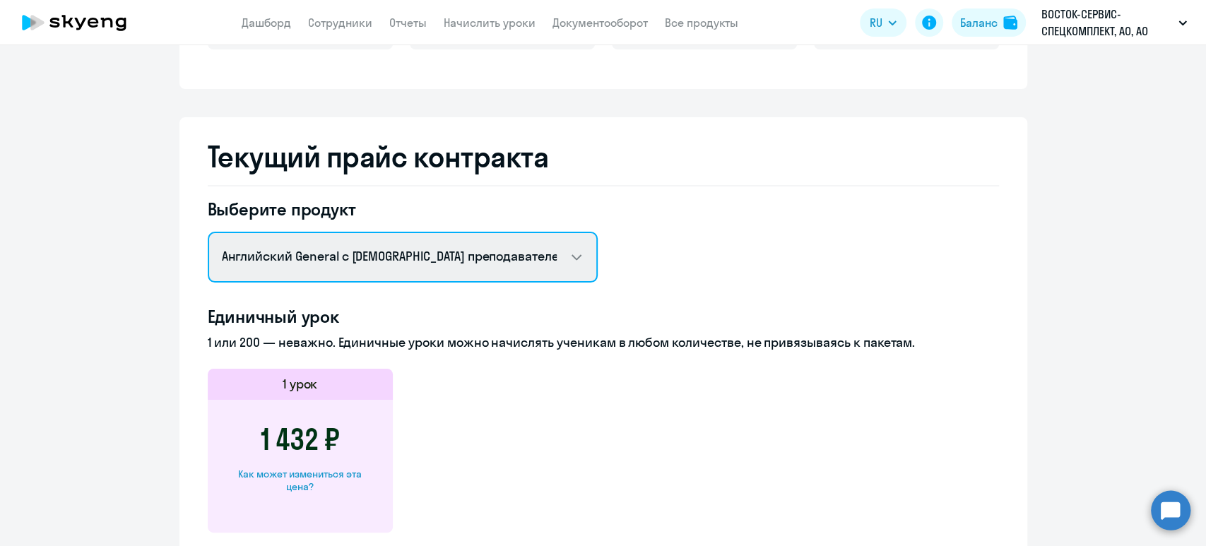
click at [413, 252] on select "Английский General с русскоговорящим преподавателем Английский General с [DEMOG…" at bounding box center [403, 257] width 390 height 51
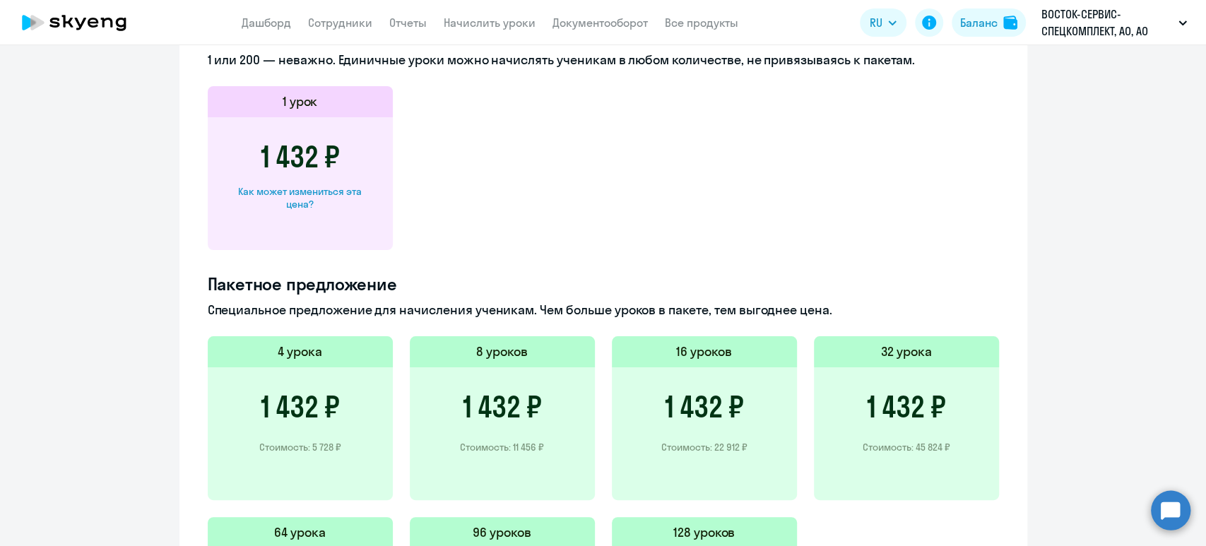
click at [293, 195] on div "Как может измениться эта цена?" at bounding box center [300, 197] width 140 height 25
select select "english_adult_not_native_speaker"
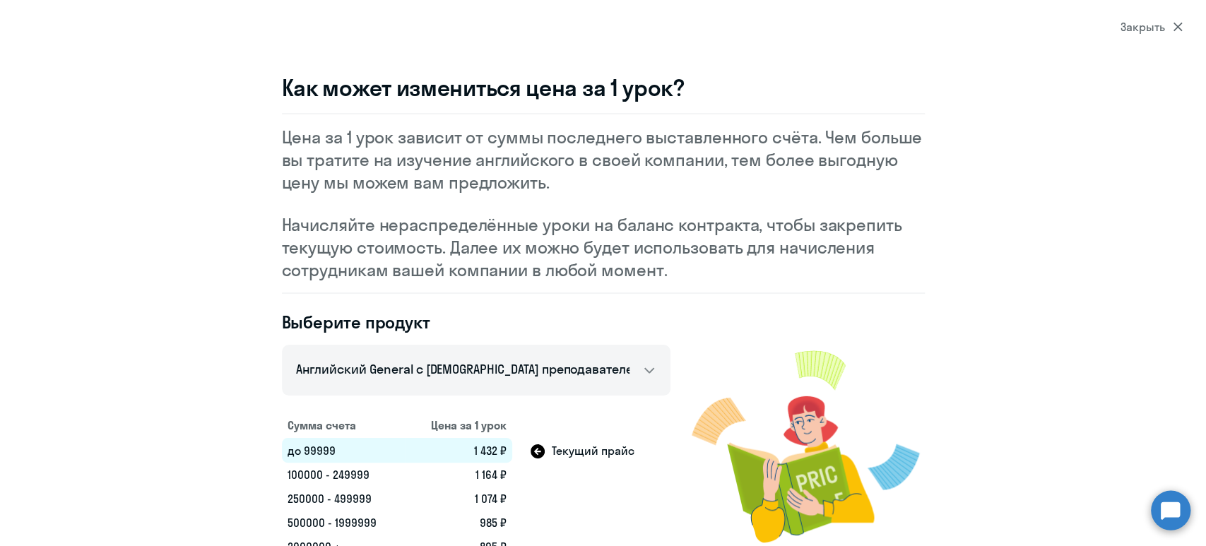
scroll to position [30, 0]
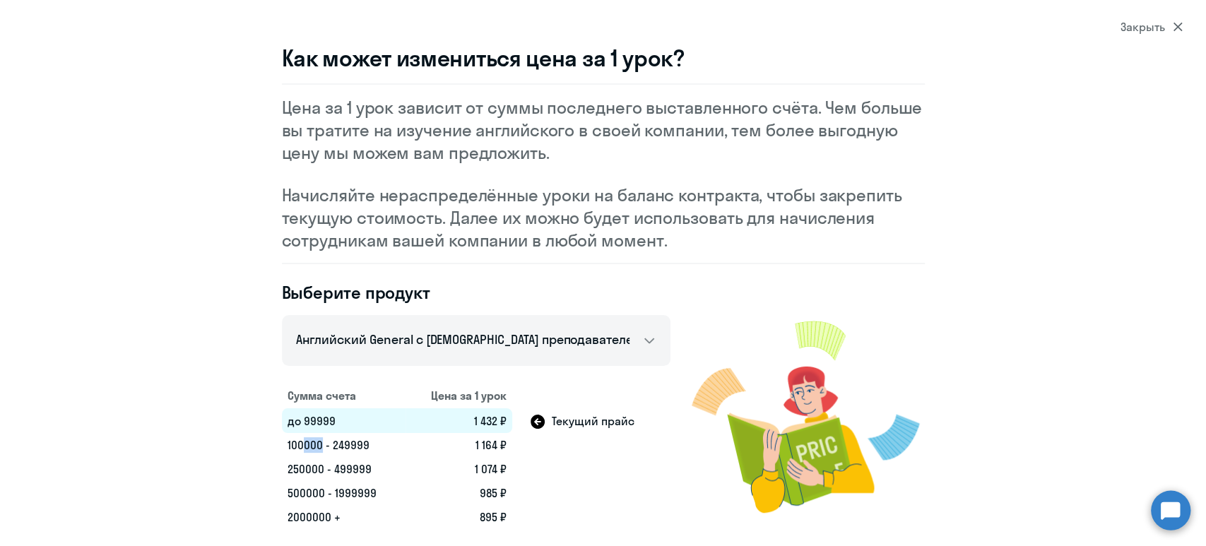
drag, startPoint x: 295, startPoint y: 443, endPoint x: 314, endPoint y: 447, distance: 20.1
click at [314, 447] on td "100000 - 249999" at bounding box center [344, 445] width 124 height 24
drag, startPoint x: 1170, startPoint y: 23, endPoint x: 1080, endPoint y: 25, distance: 90.5
click at [1170, 23] on div "Закрыть" at bounding box center [1152, 26] width 62 height 17
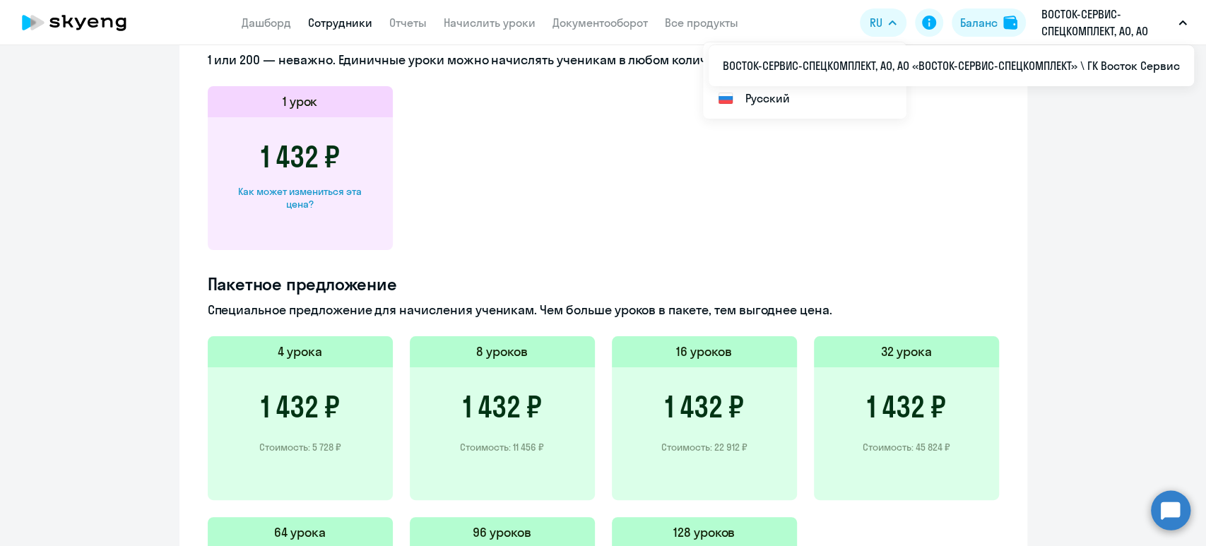
click at [334, 26] on link "Сотрудники" at bounding box center [340, 23] width 64 height 14
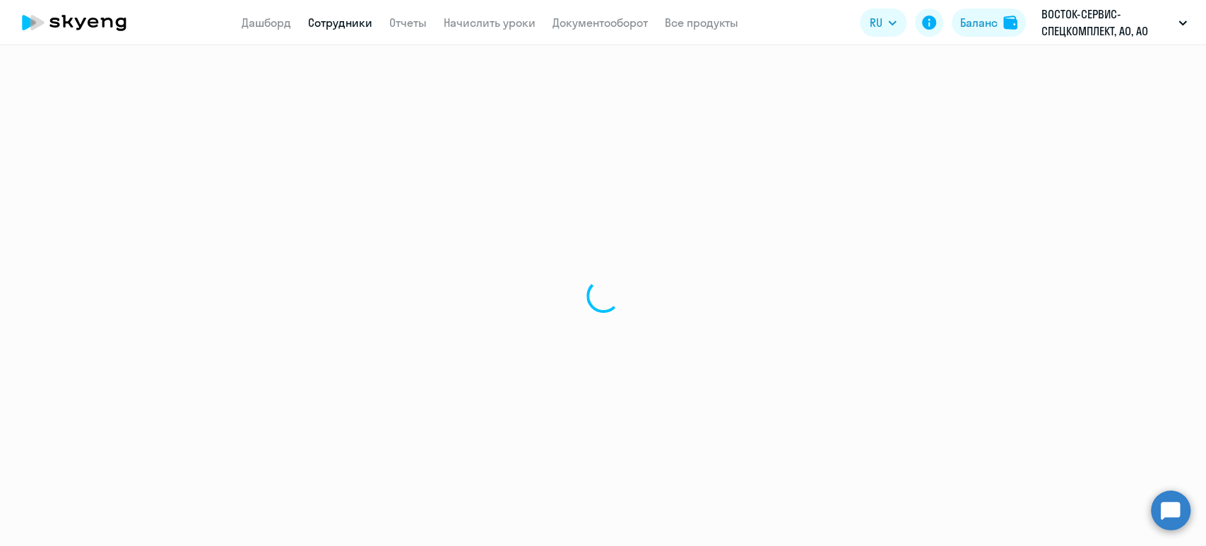
select select "30"
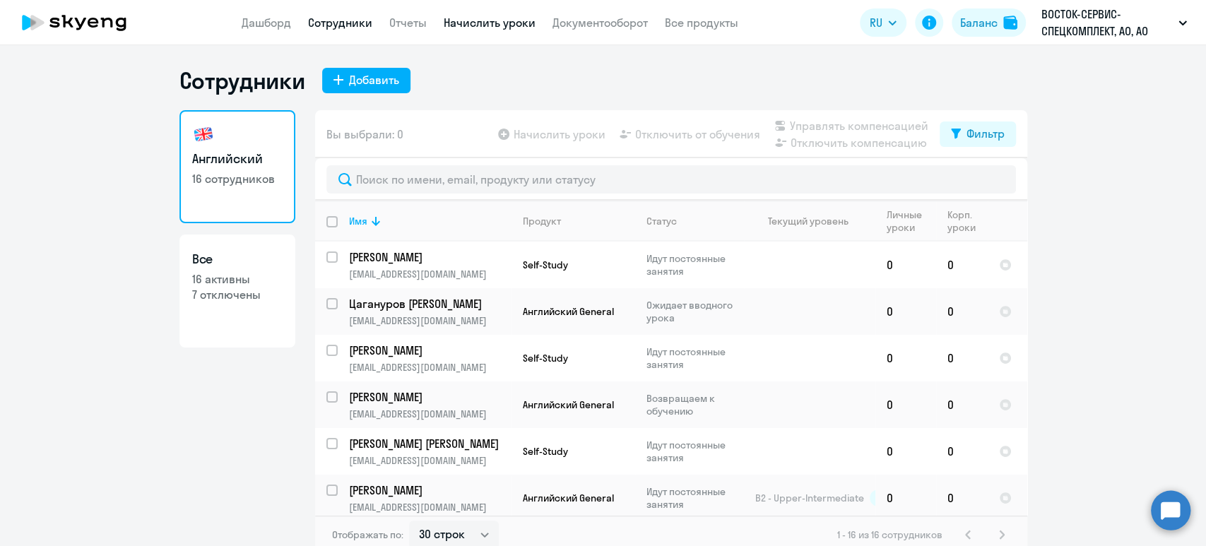
click at [505, 23] on link "Начислить уроки" at bounding box center [490, 23] width 92 height 14
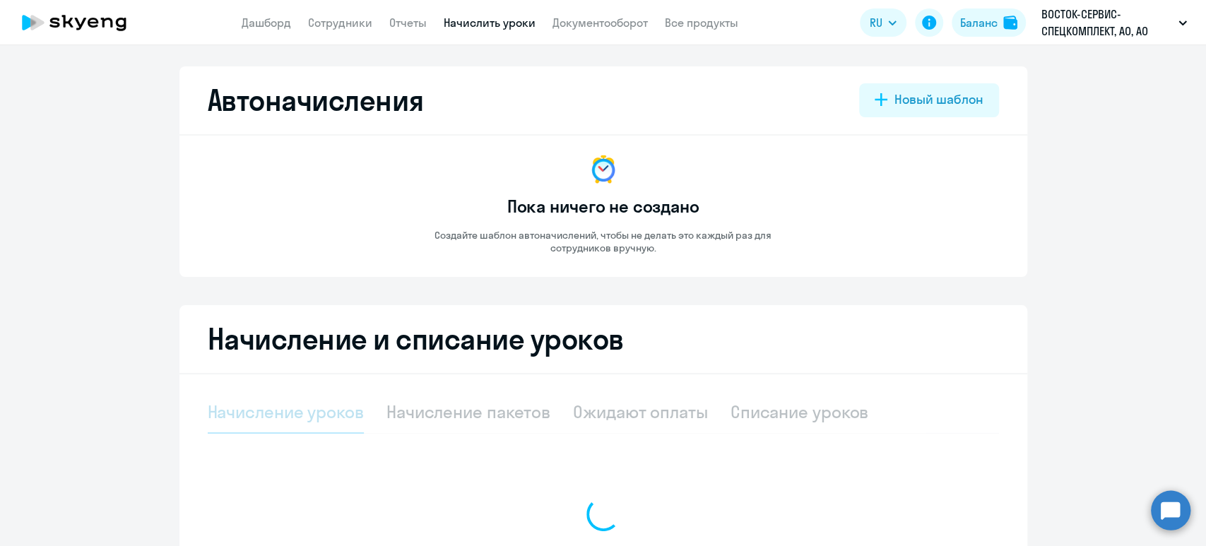
select select "10"
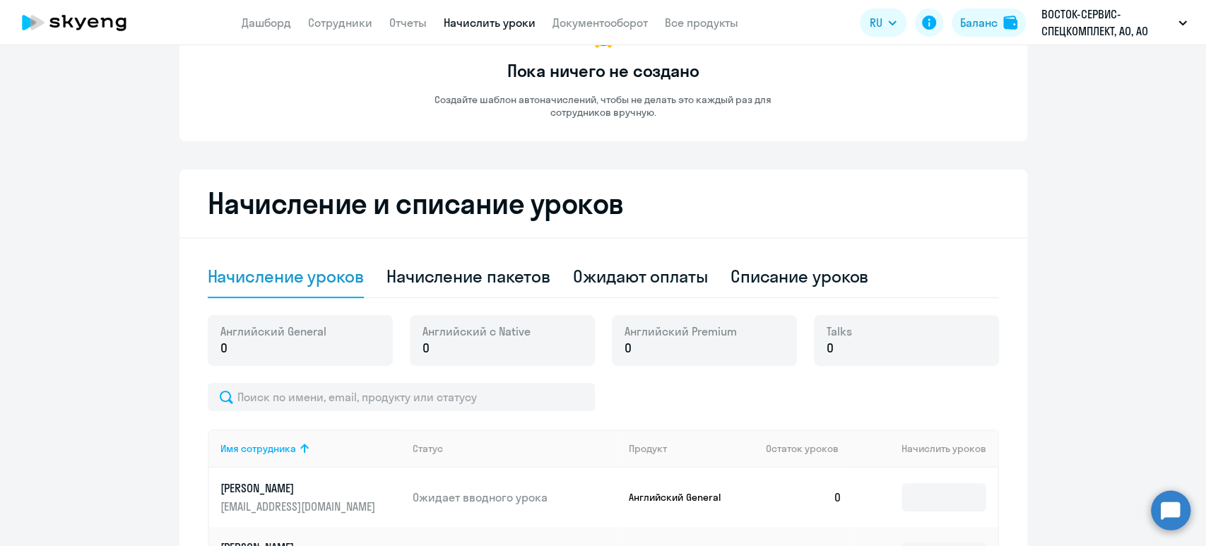
scroll to position [283, 0]
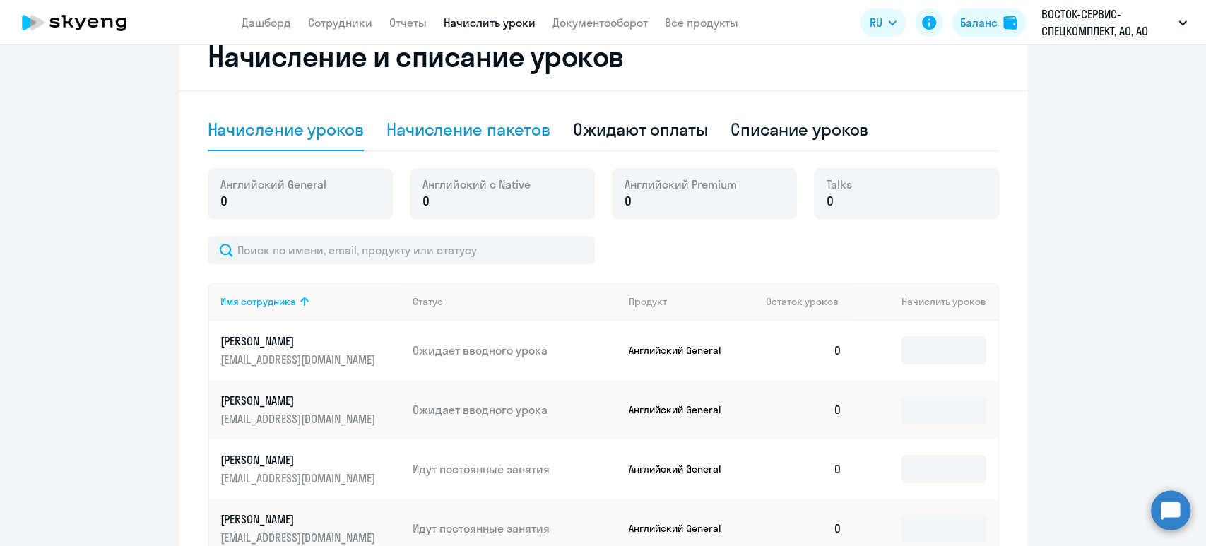
click at [486, 131] on div "Начисление пакетов" at bounding box center [469, 129] width 164 height 23
select select "10"
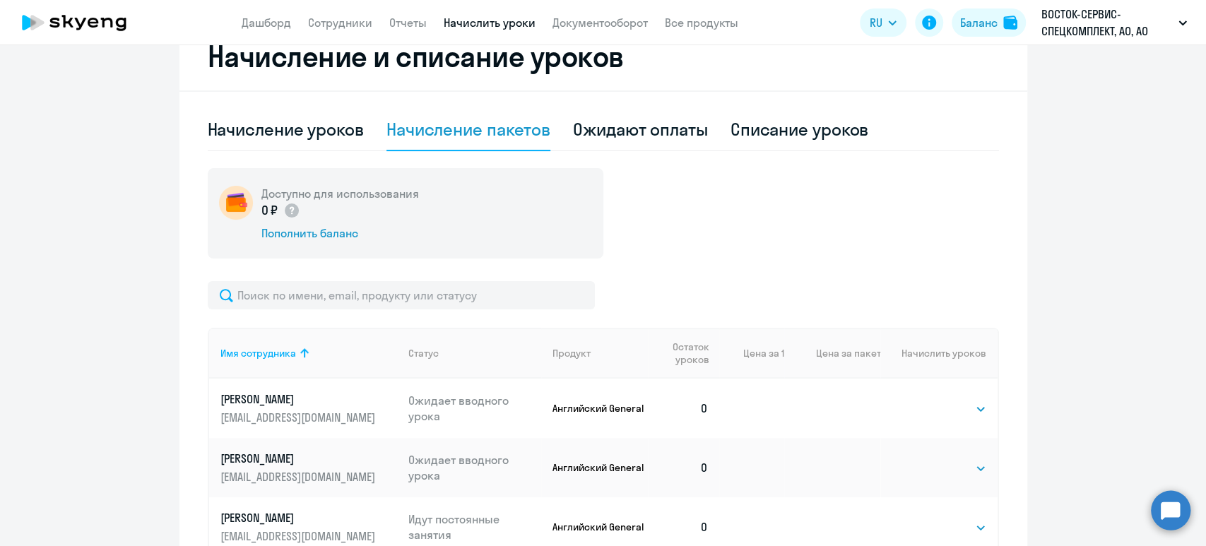
scroll to position [377, 0]
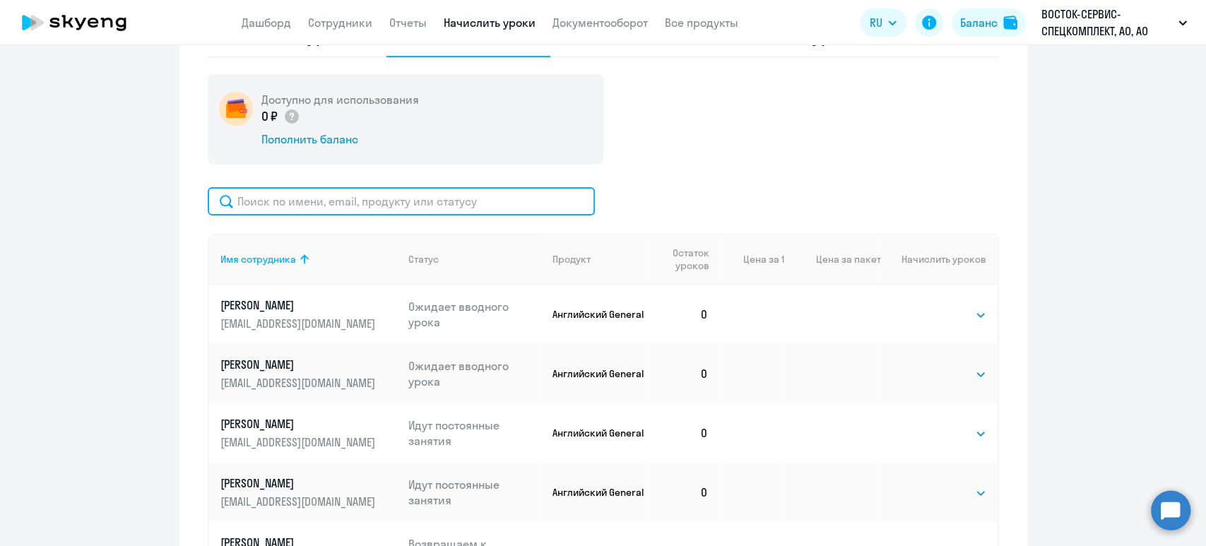
click at [363, 199] on input "text" at bounding box center [401, 201] width 387 height 28
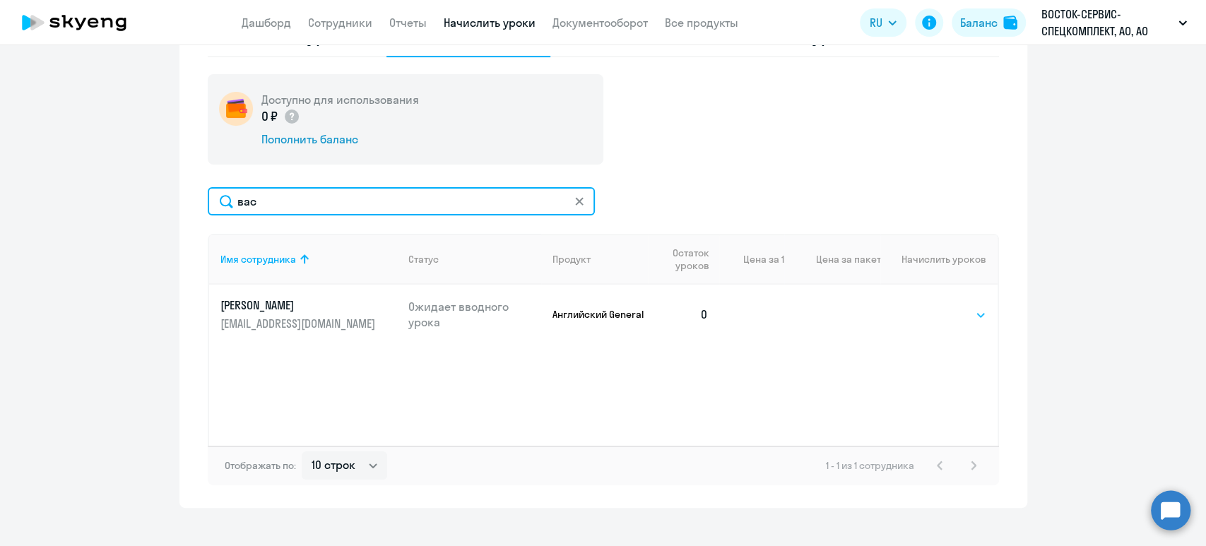
type input "вас"
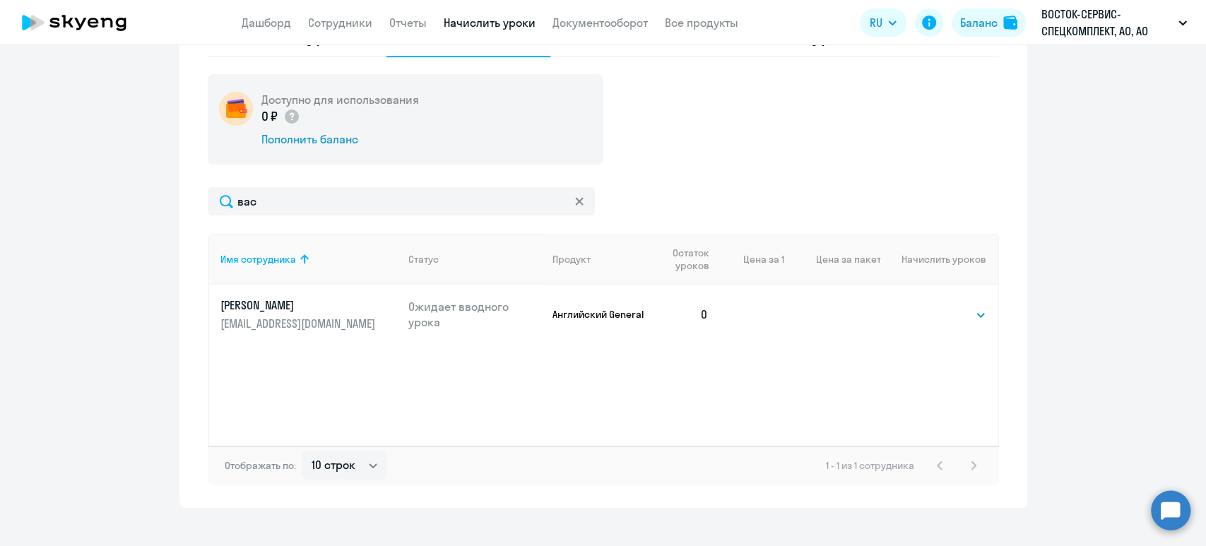
drag, startPoint x: 931, startPoint y: 314, endPoint x: 923, endPoint y: 302, distance: 14.9
click at [931, 315] on select "Выбрать 4 8 16 32 64 96 128" at bounding box center [958, 315] width 58 height 17
select select "32"
click at [929, 307] on select "Выбрать 4 8 16 32 64 96 128" at bounding box center [958, 315] width 58 height 17
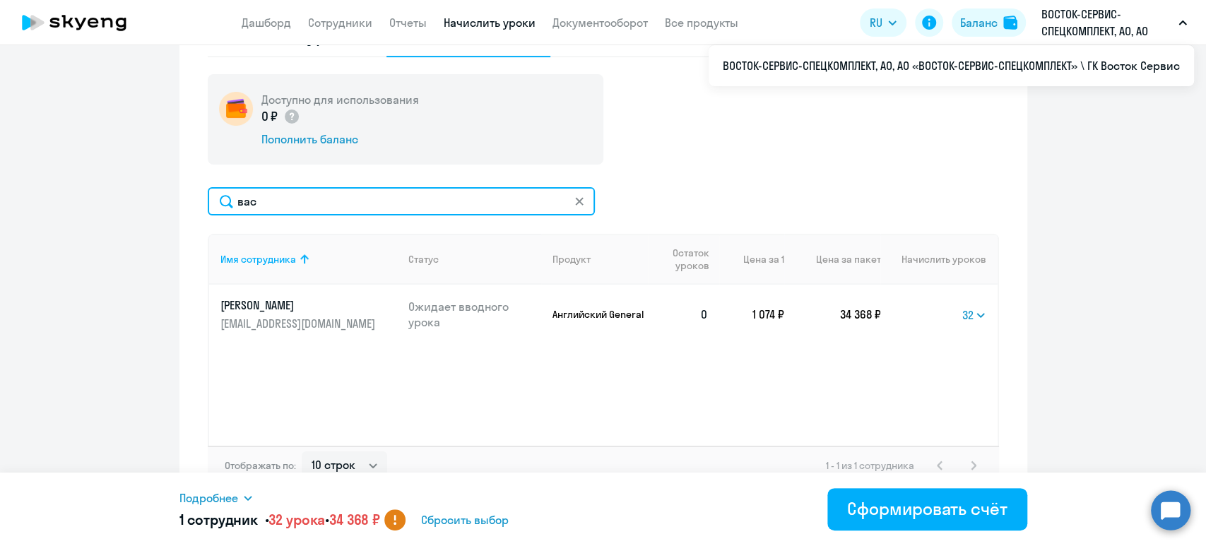
drag, startPoint x: 299, startPoint y: 202, endPoint x: 187, endPoint y: 186, distance: 113.5
click at [187, 186] on div "Начисление и списание уроков Начисление уроков Начисление пакетов Ожидают оплат…" at bounding box center [603, 218] width 848 height 579
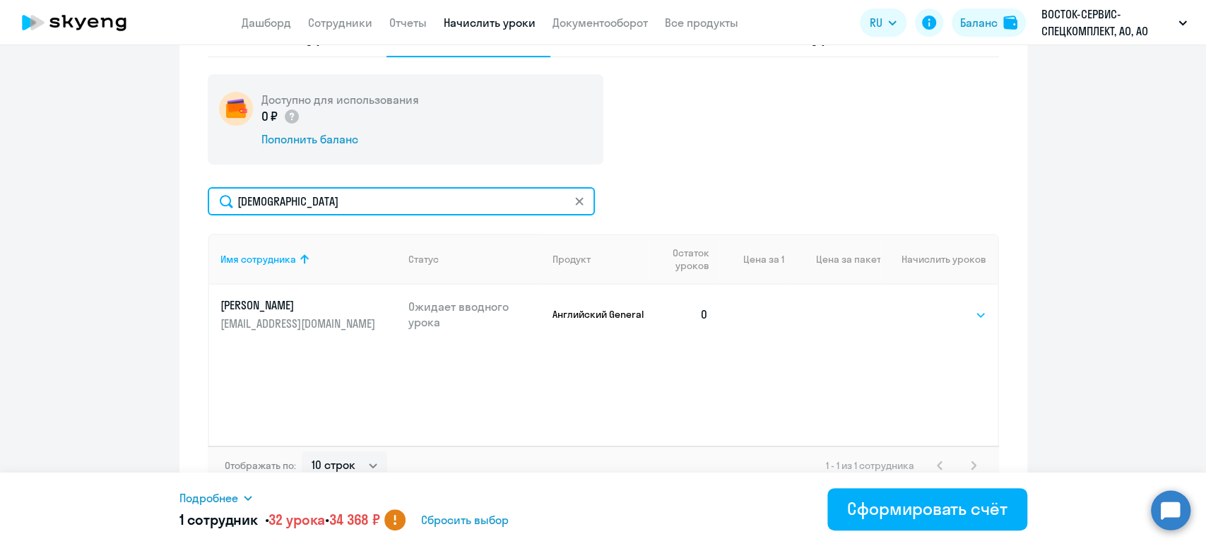
type input "бог"
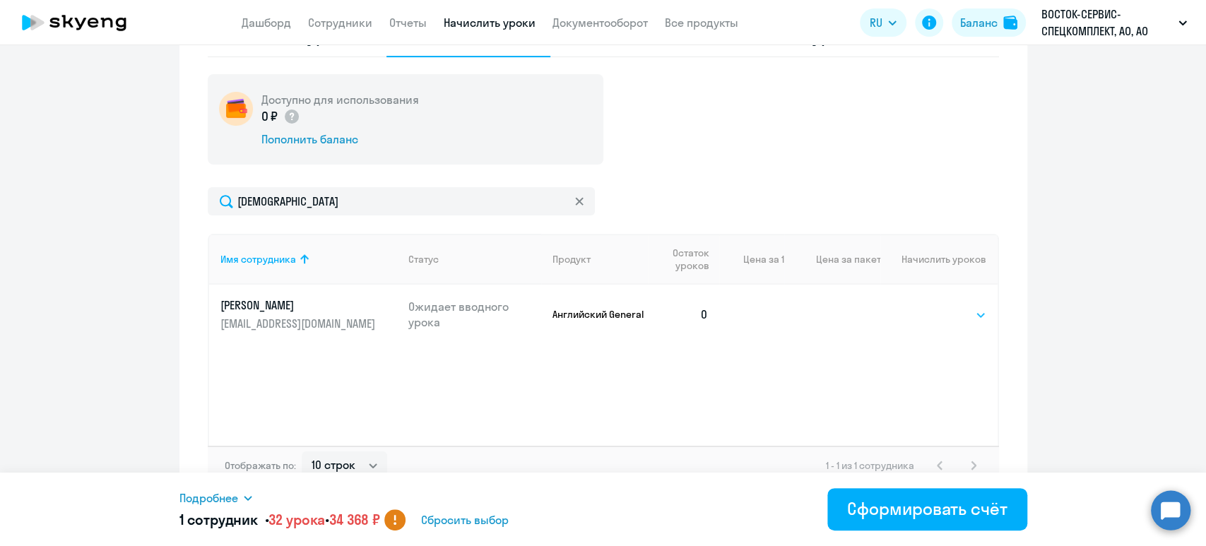
click at [932, 312] on select "Выбрать 4 8 16 32 64 96 128" at bounding box center [958, 315] width 58 height 17
select select "32"
click at [929, 307] on select "Выбрать 4 8 16 32 64 96 128" at bounding box center [958, 315] width 58 height 17
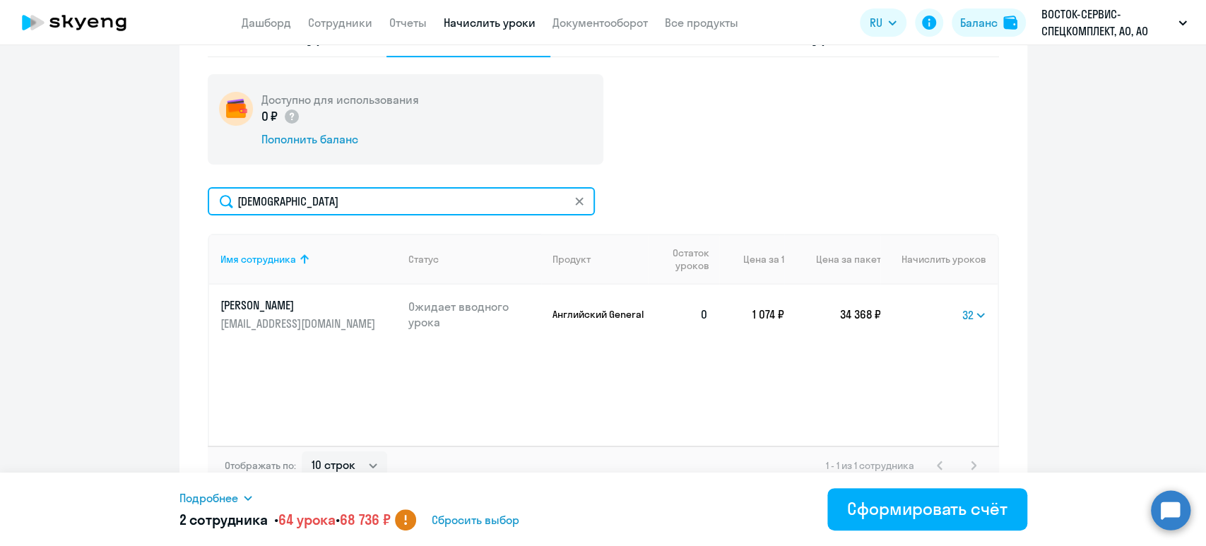
drag, startPoint x: 294, startPoint y: 202, endPoint x: 228, endPoint y: 189, distance: 67.8
click at [228, 189] on input "бог" at bounding box center [401, 201] width 387 height 28
type input "цаг"
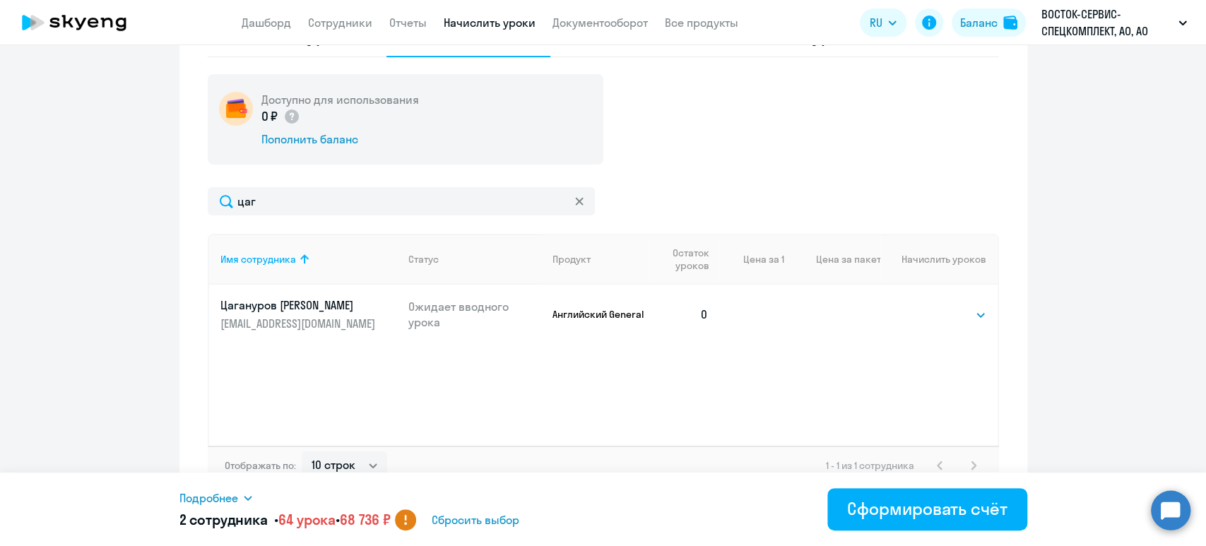
click at [980, 311] on td "Выбрать 4 8 16 32 64 96 128 Выбрать" at bounding box center [939, 314] width 117 height 59
click at [946, 312] on select "Выбрать 4 8 16 32 64 96 128" at bounding box center [958, 315] width 58 height 17
select select "32"
click at [929, 307] on select "Выбрать 4 8 16 32 64 96 128" at bounding box center [958, 315] width 58 height 17
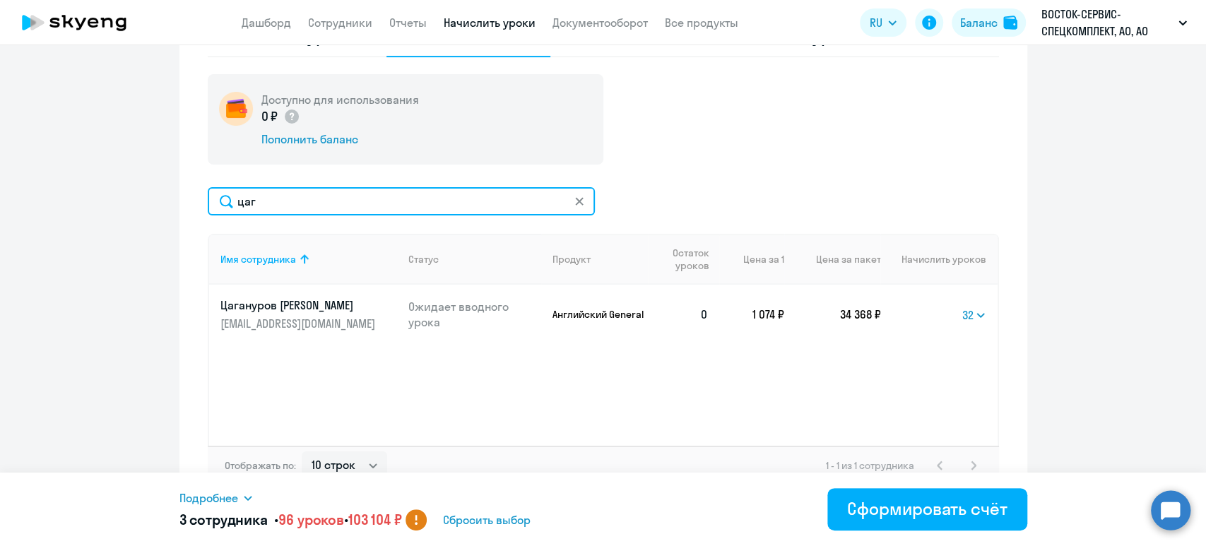
drag, startPoint x: 276, startPoint y: 206, endPoint x: 192, endPoint y: 187, distance: 86.2
click at [192, 187] on div "Начисление и списание уроков Начисление уроков Начисление пакетов Ожидают оплат…" at bounding box center [603, 218] width 848 height 579
type input "рад"
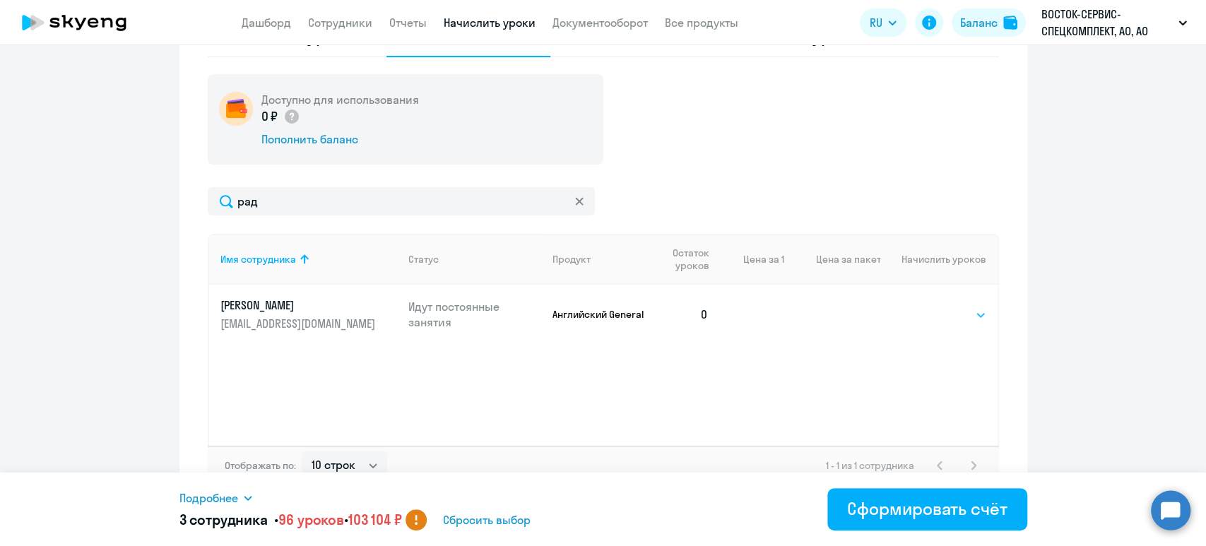
click at [952, 321] on select "Выбрать 4 8 16 32 64 96 128" at bounding box center [958, 315] width 58 height 17
select select "32"
click at [929, 307] on select "Выбрать 4 8 16 32 64 96 128" at bounding box center [958, 315] width 58 height 17
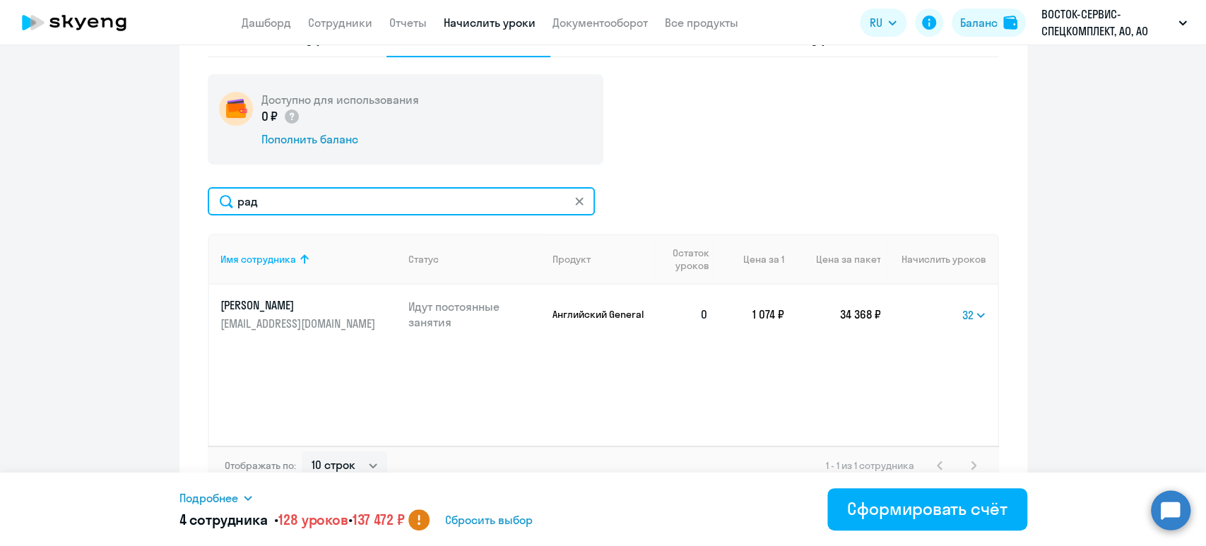
drag, startPoint x: 271, startPoint y: 204, endPoint x: 221, endPoint y: 202, distance: 50.2
click at [221, 202] on input "рад" at bounding box center [401, 201] width 387 height 28
type input "сара"
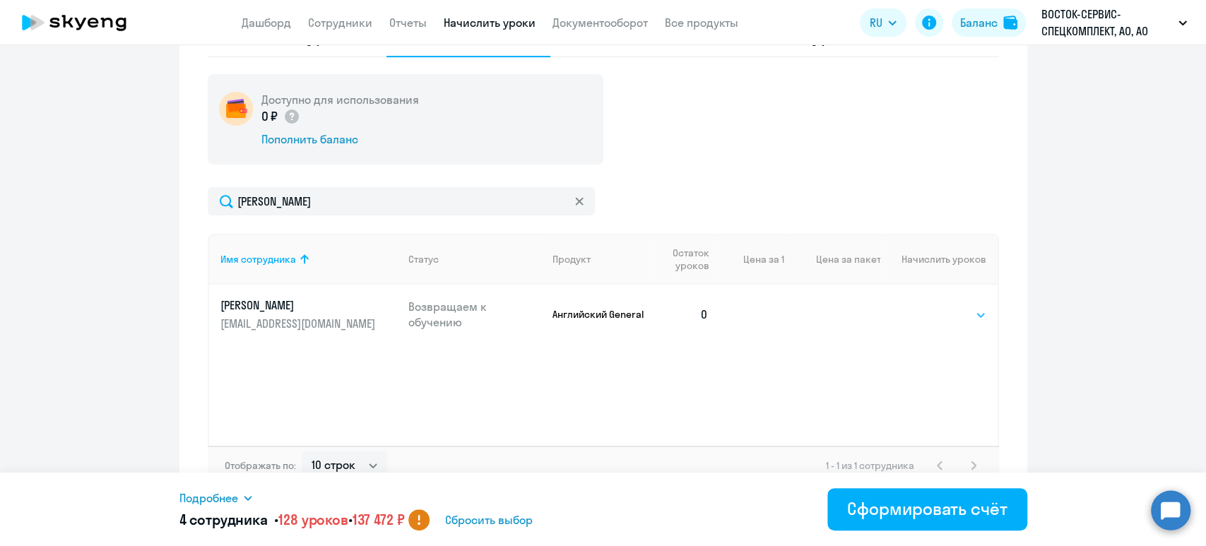
click at [967, 309] on select "Выбрать 4 8 16 32 64 96 128" at bounding box center [958, 315] width 58 height 17
select select "32"
click at [929, 307] on select "Выбрать 4 8 16 32 64 96 128" at bounding box center [958, 315] width 58 height 17
click at [246, 493] on icon at bounding box center [247, 498] width 11 height 11
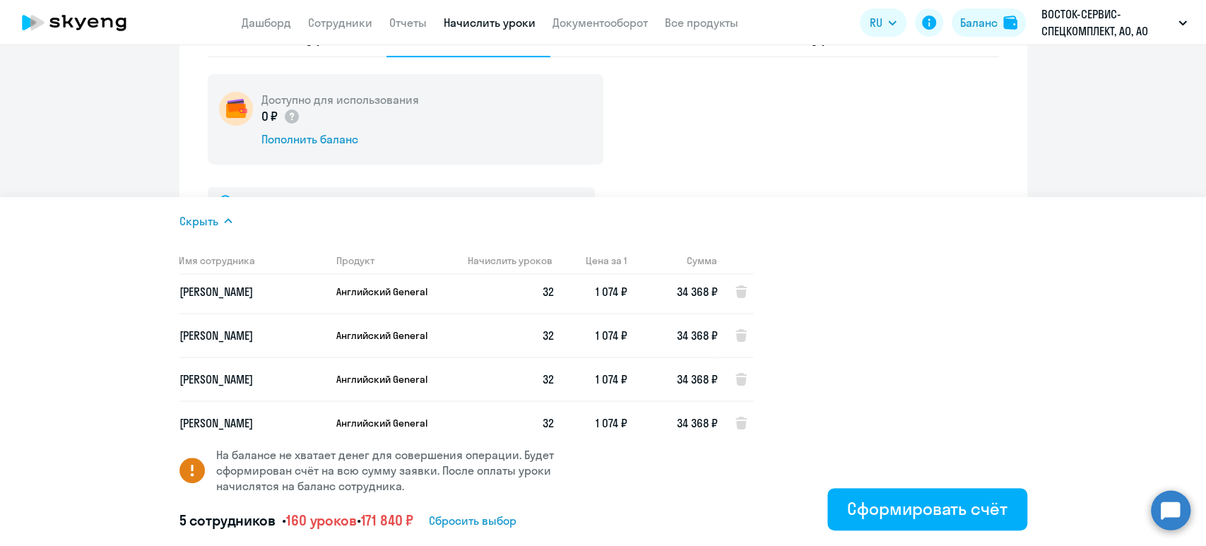
scroll to position [0, 0]
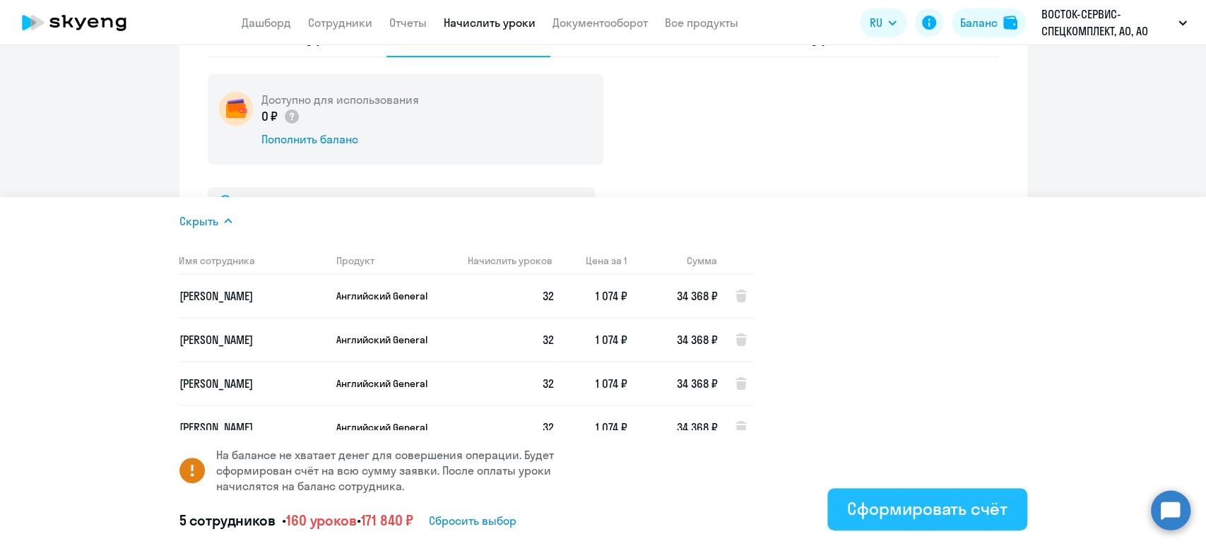
click at [921, 510] on div "Сформировать счёт" at bounding box center [927, 508] width 160 height 23
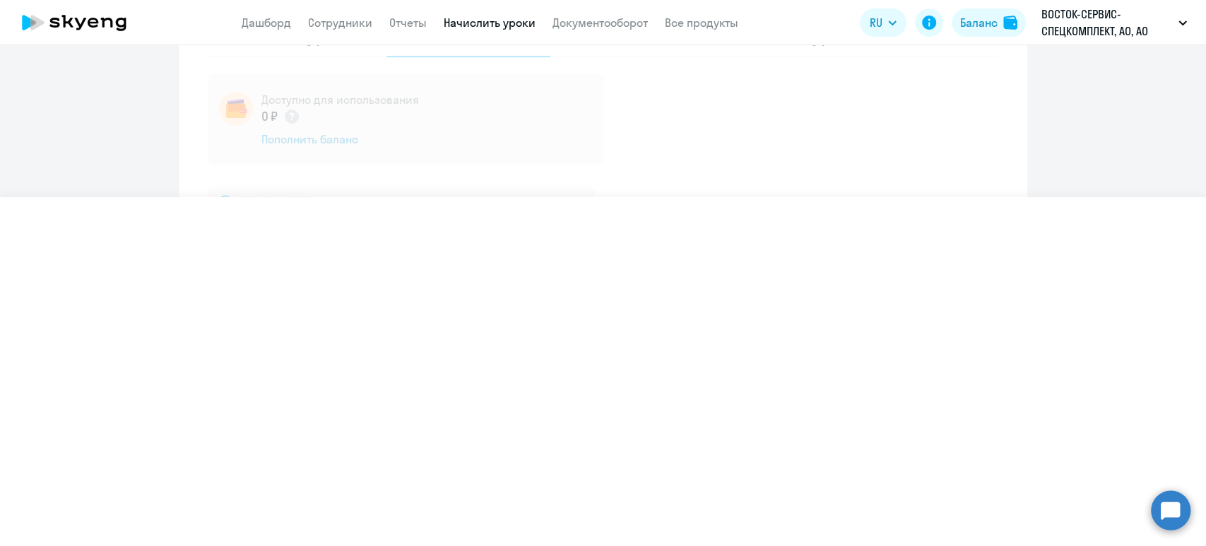
select select
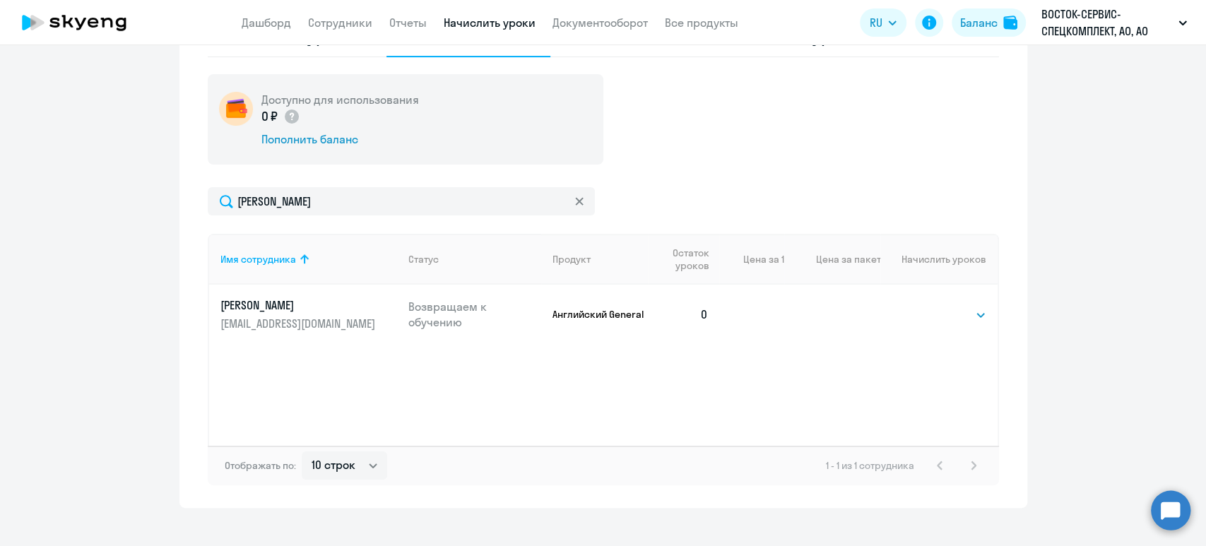
click at [1146, 152] on ng-component "Автоначисления Новый шаблон Пока ничего не создано Создайте шаблон автоначислен…" at bounding box center [603, 99] width 1206 height 818
click at [712, 23] on link "Все продукты" at bounding box center [701, 23] width 73 height 14
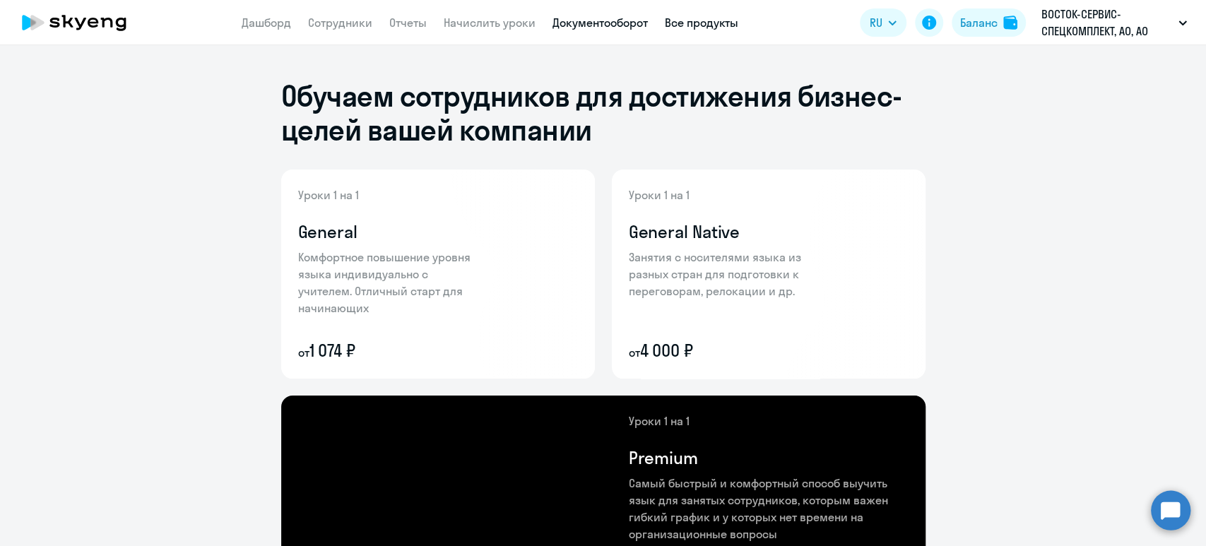
click at [595, 24] on link "Документооборот" at bounding box center [600, 23] width 95 height 14
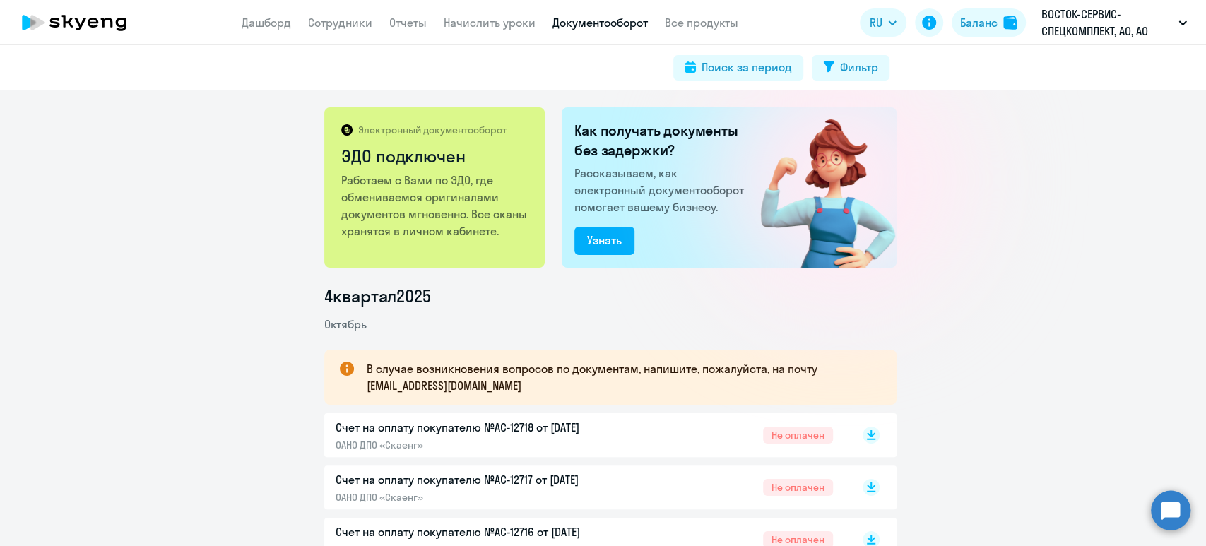
scroll to position [188, 0]
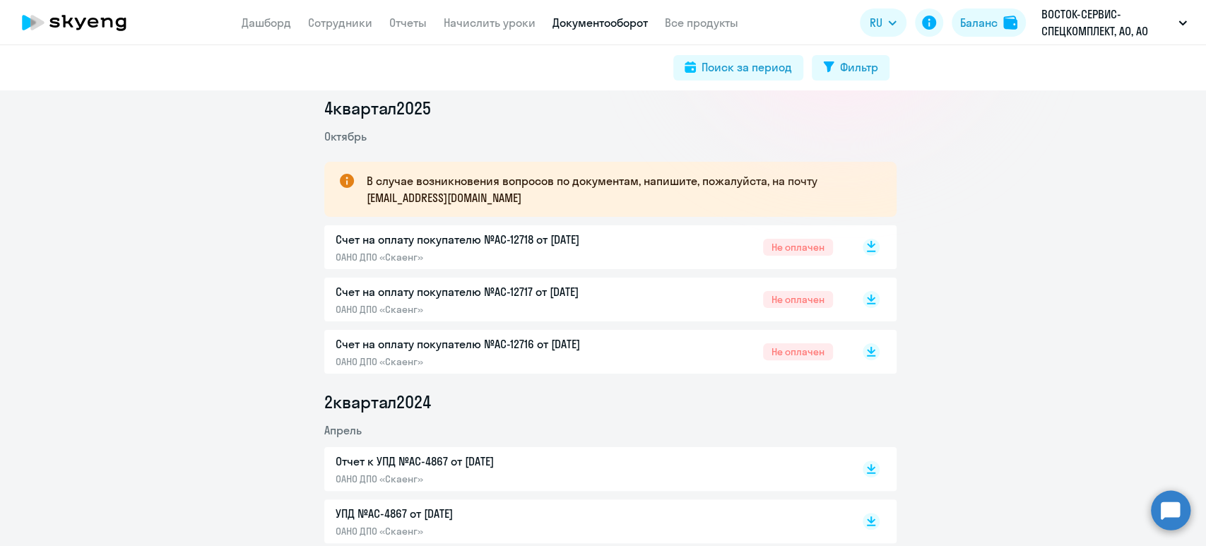
click at [867, 245] on icon at bounding box center [871, 244] width 8 height 7
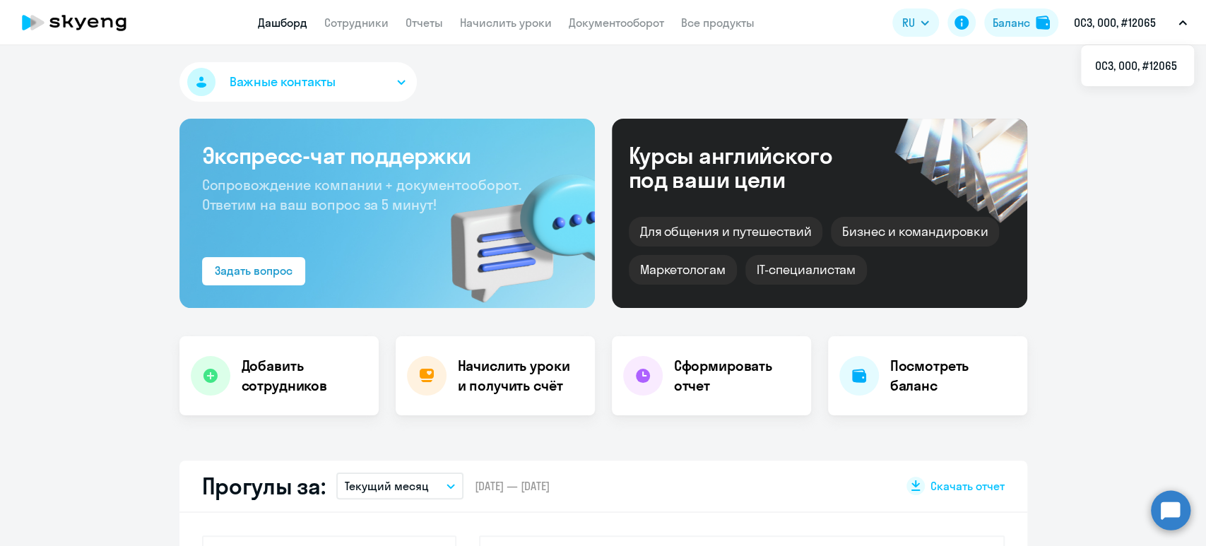
click at [1016, 28] on div "Баланс" at bounding box center [1011, 22] width 37 height 17
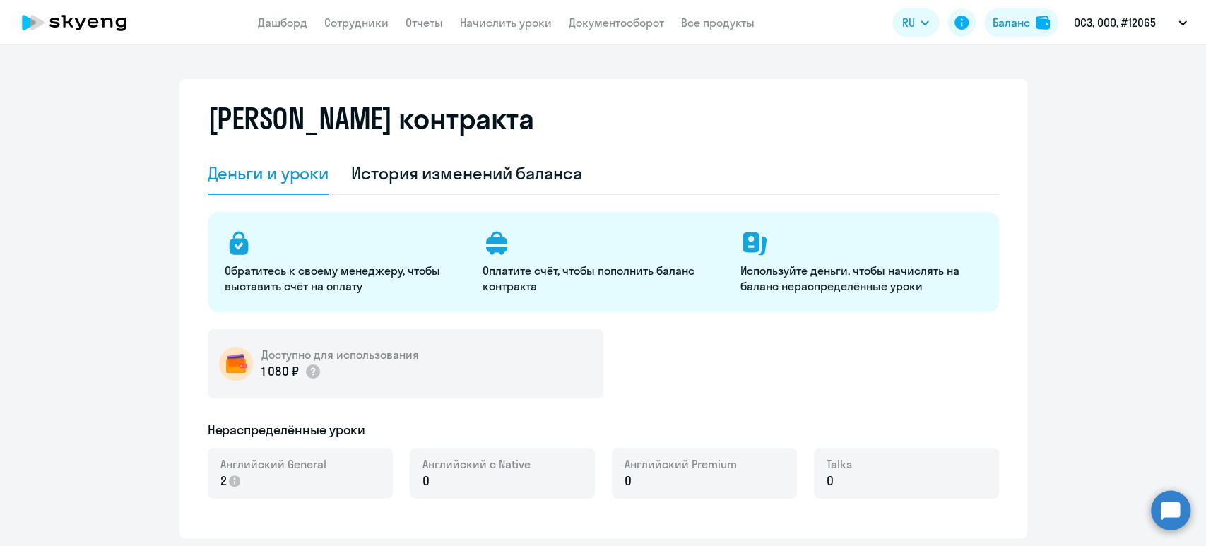
select select "english_adult_not_native_speaker"
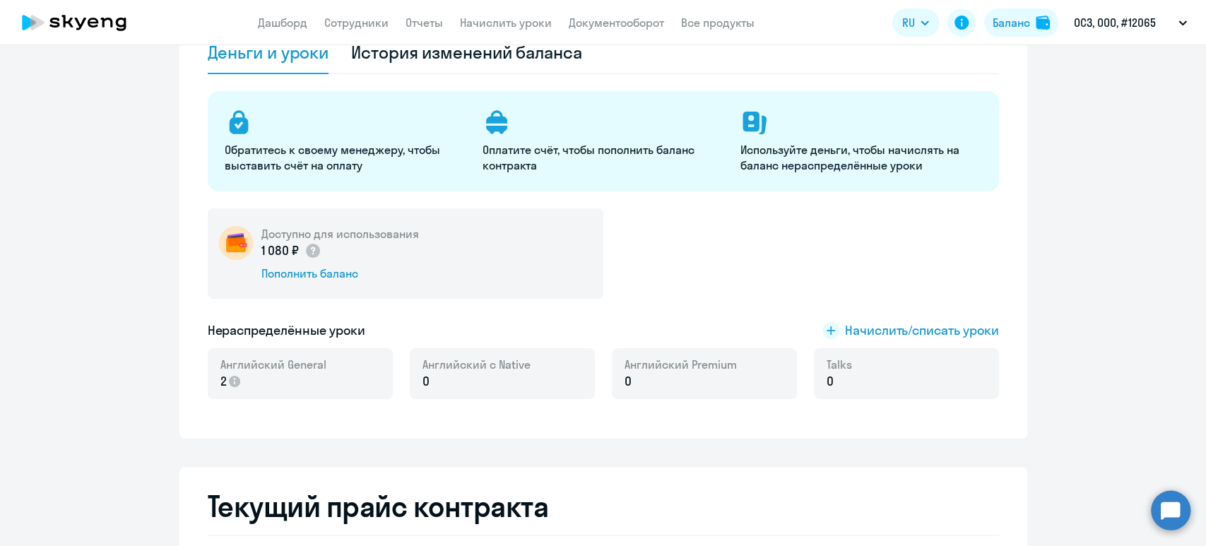
scroll to position [188, 0]
